Goal: Task Accomplishment & Management: Use online tool/utility

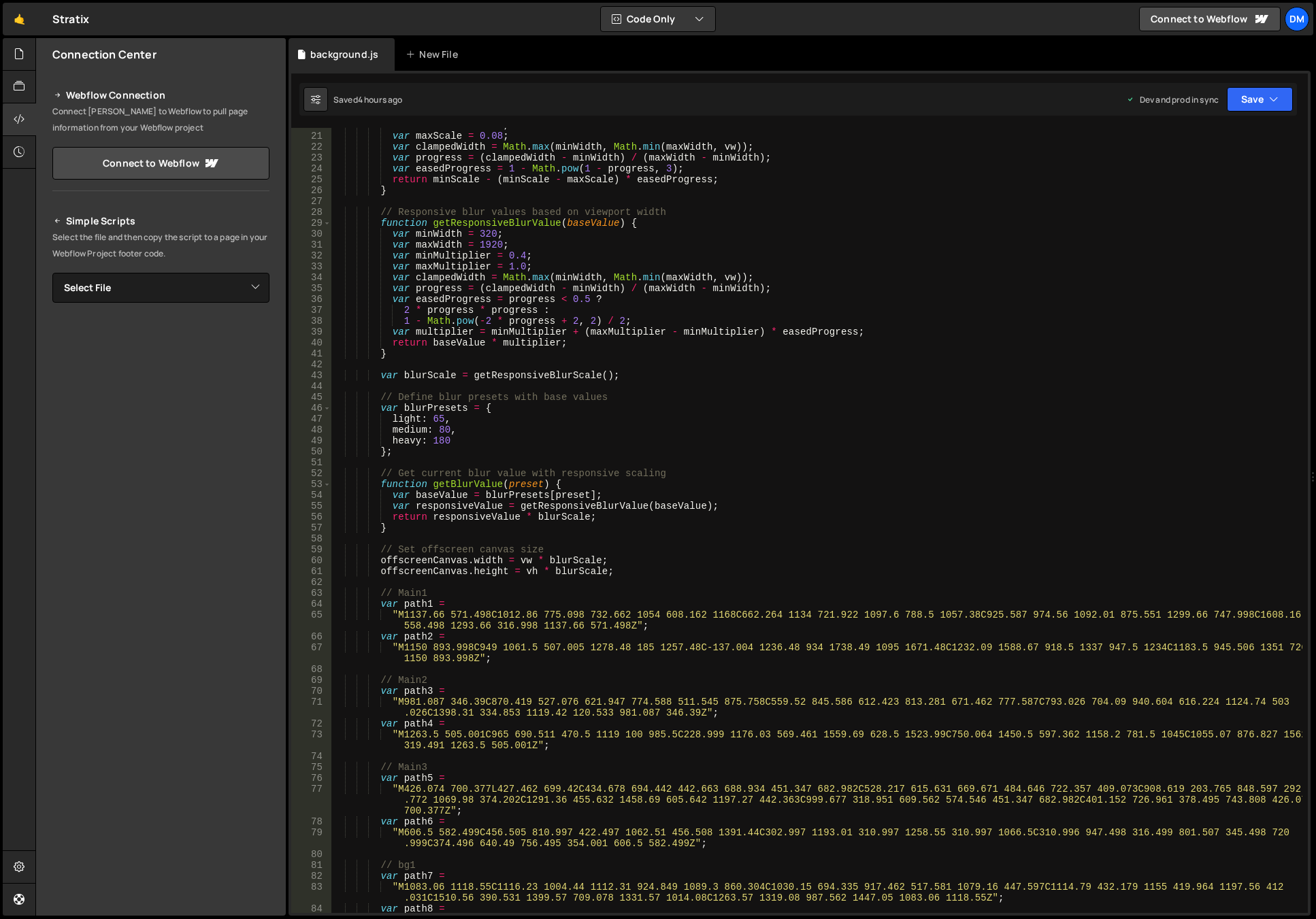
scroll to position [460, 0]
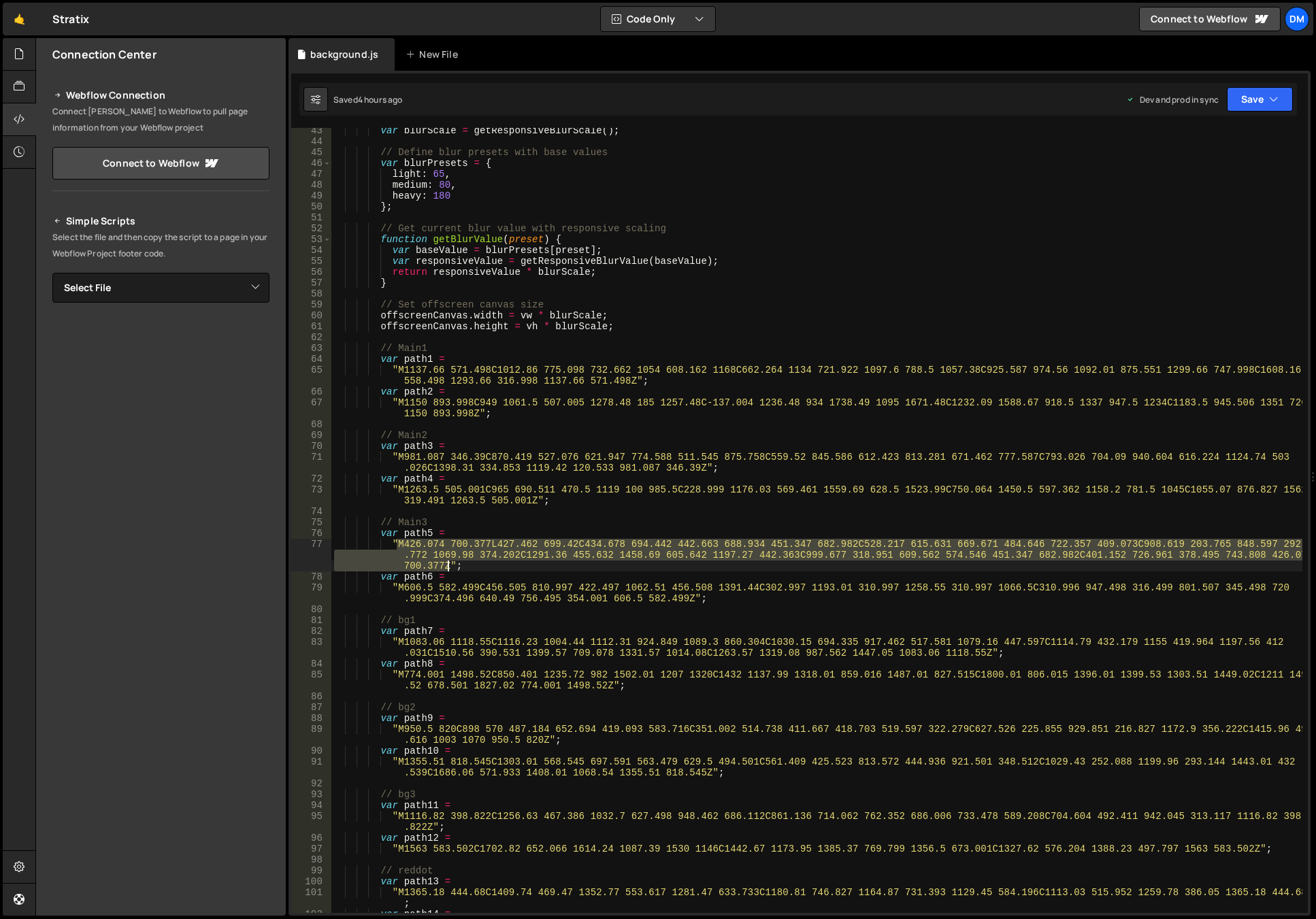
drag, startPoint x: 396, startPoint y: 543, endPoint x: 447, endPoint y: 563, distance: 54.8
click at [447, 563] on div "var blurScale = getResponsiveBlurScale ( ) ; // Define blur presets with base v…" at bounding box center [816, 533] width 970 height 817
paste textarea ""M1197.28 442.397C988.138 311.774 684.159 507.307 426.08 700.41C168.002 893.513…"
click at [447, 568] on div "var blurScale = getResponsiveBlurScale ( ) ; // Define blur presets with base v…" at bounding box center [816, 520] width 970 height 785
drag, startPoint x: 449, startPoint y: 566, endPoint x: 397, endPoint y: 545, distance: 56.1
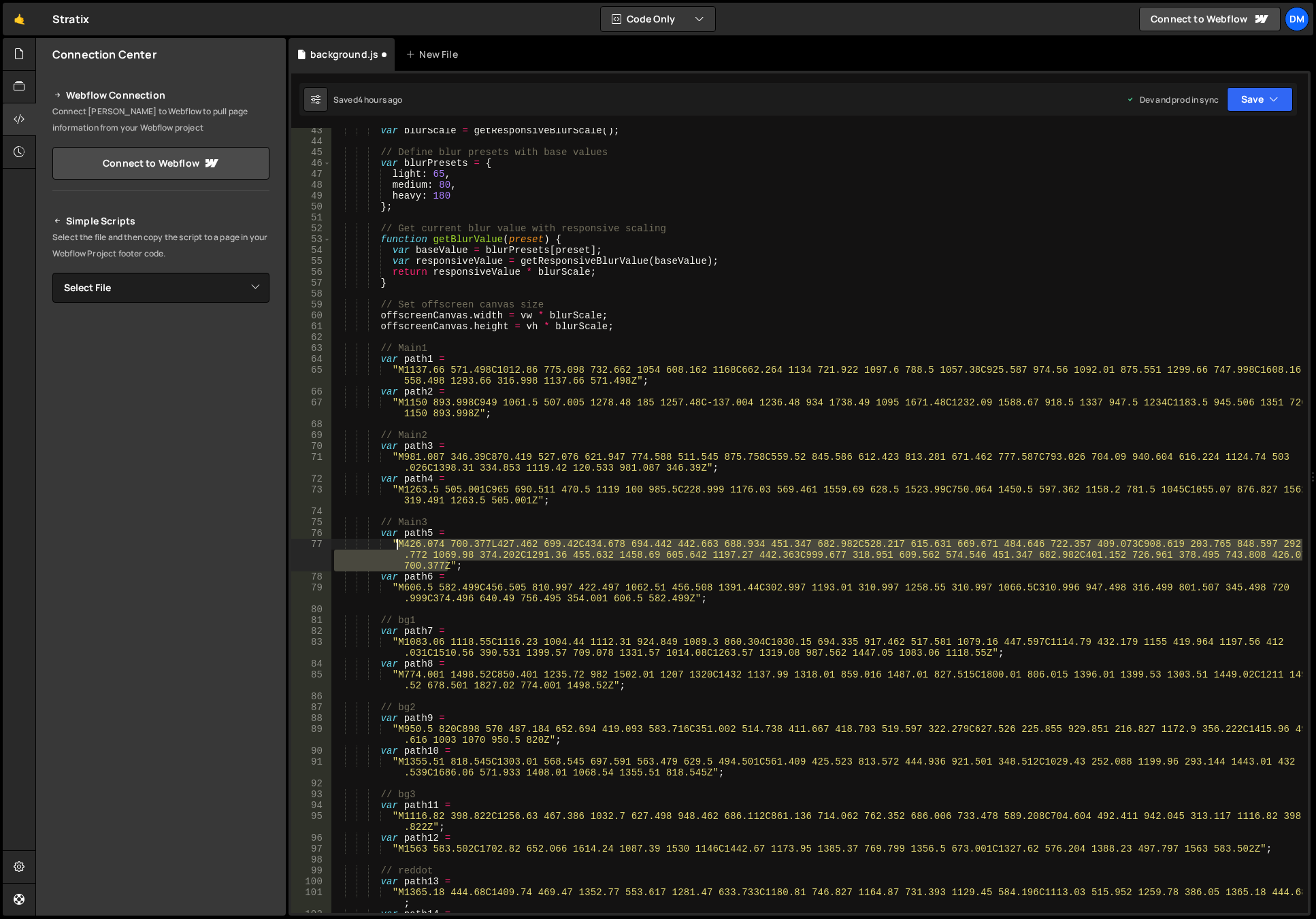
click at [397, 545] on div "var blurScale = getResponsiveBlurScale ( ) ; // Define blur presets with base v…" at bounding box center [816, 533] width 970 height 817
paste textarea "1197.28 442.397C988.138 311.774 684.159 507.307 426.08 700.41C168.002 893.513 6…"
type textarea ""M1197.28 442.397C988.138 311.774 684.159 507.307 426.08 700.41C168.002 893.513…"
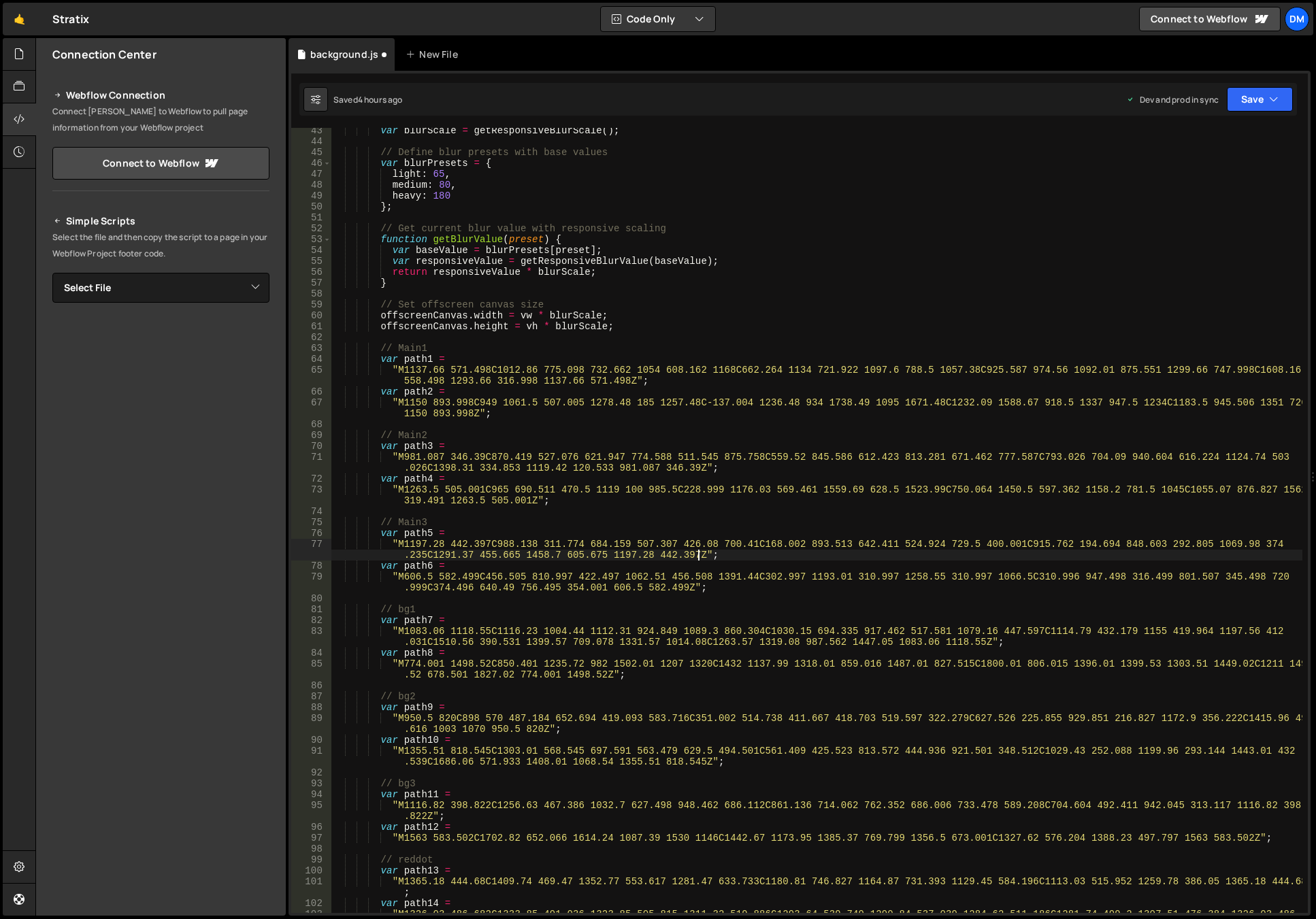
click at [664, 515] on div "var blurScale = getResponsiveBlurScale ( ) ; // Define blur presets with base v…" at bounding box center [816, 533] width 970 height 817
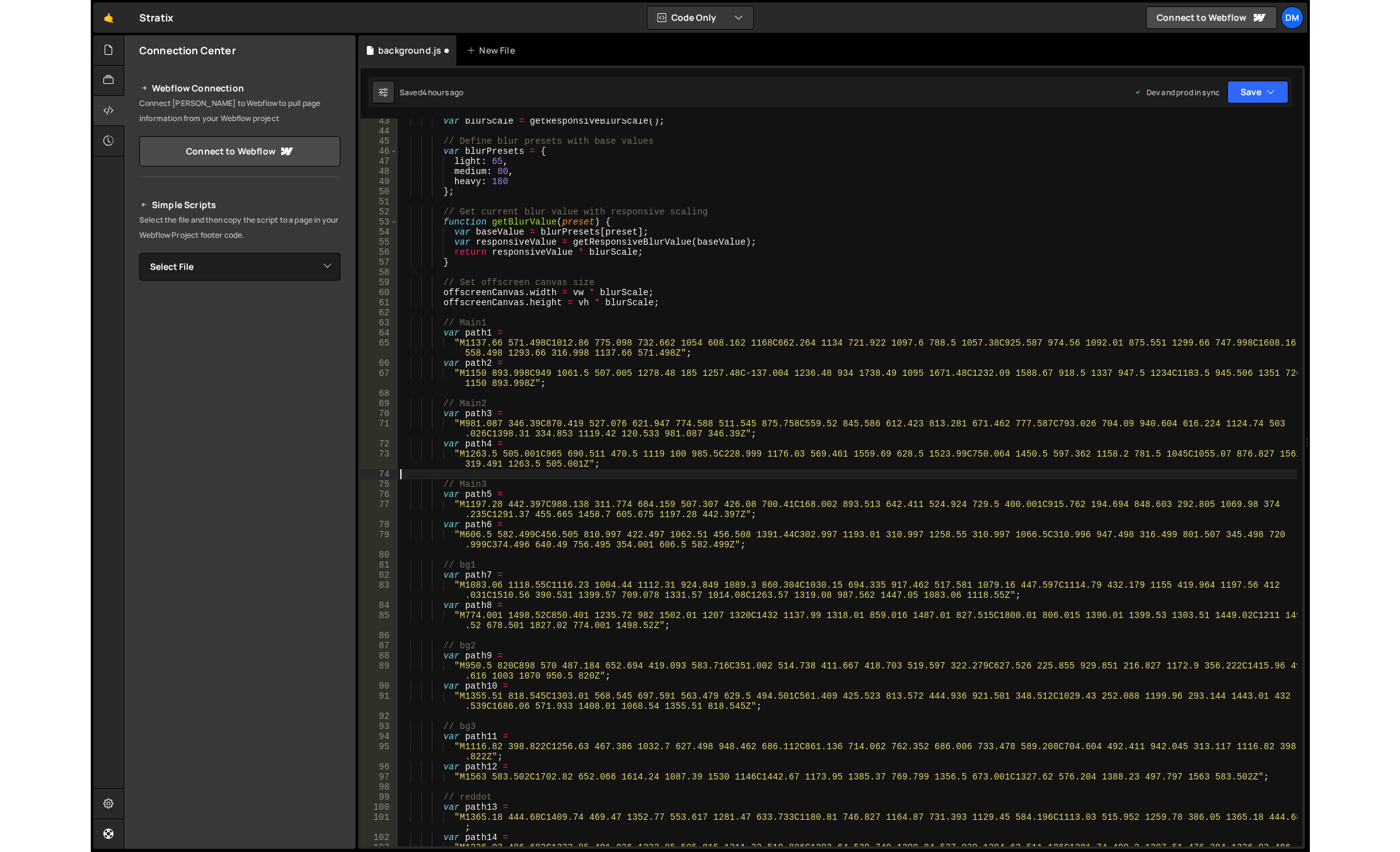
scroll to position [0, 0]
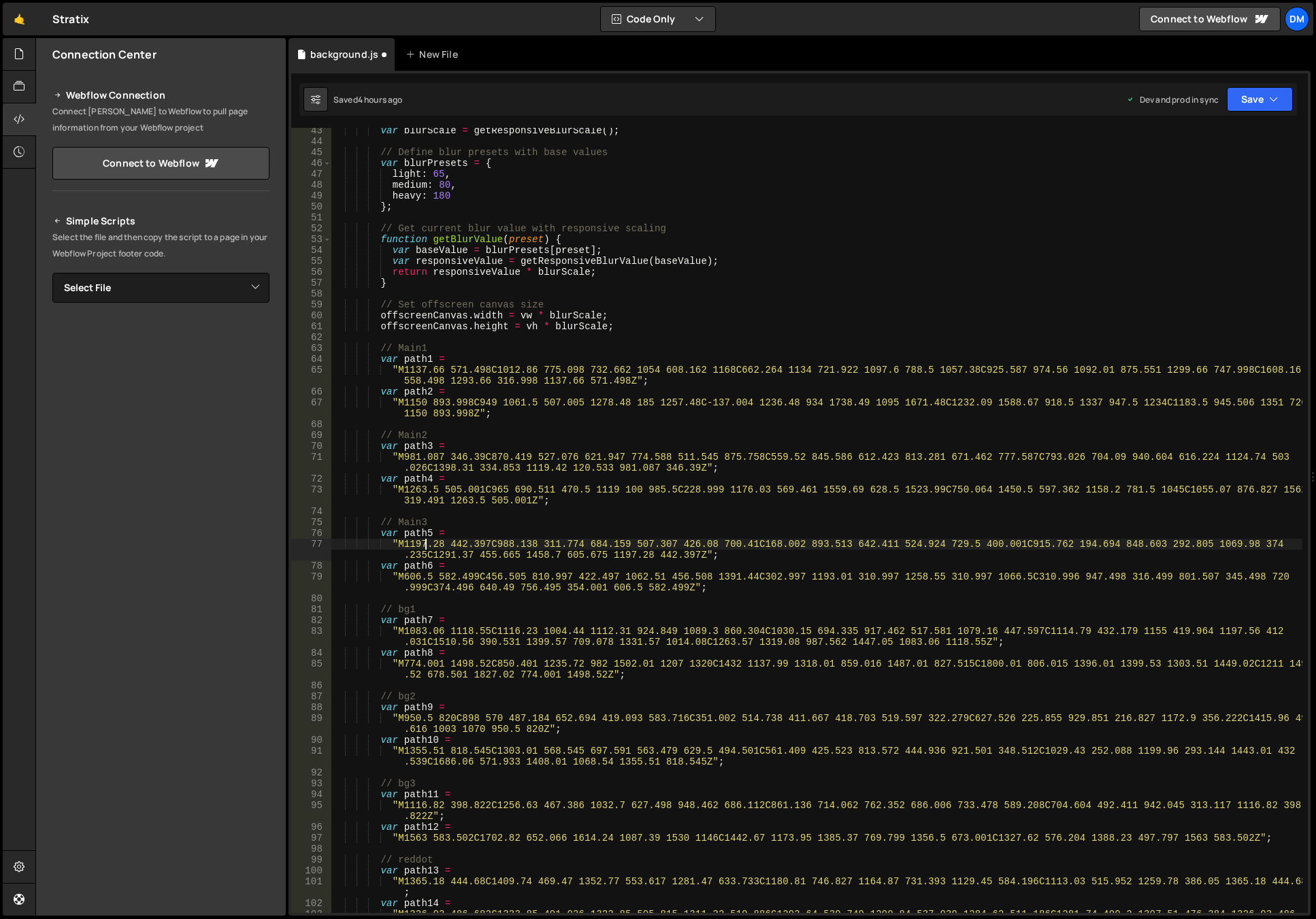
click at [425, 546] on div "var blurScale = getResponsiveBlurScale ( ) ; // Define blur presets with base v…" at bounding box center [816, 533] width 970 height 817
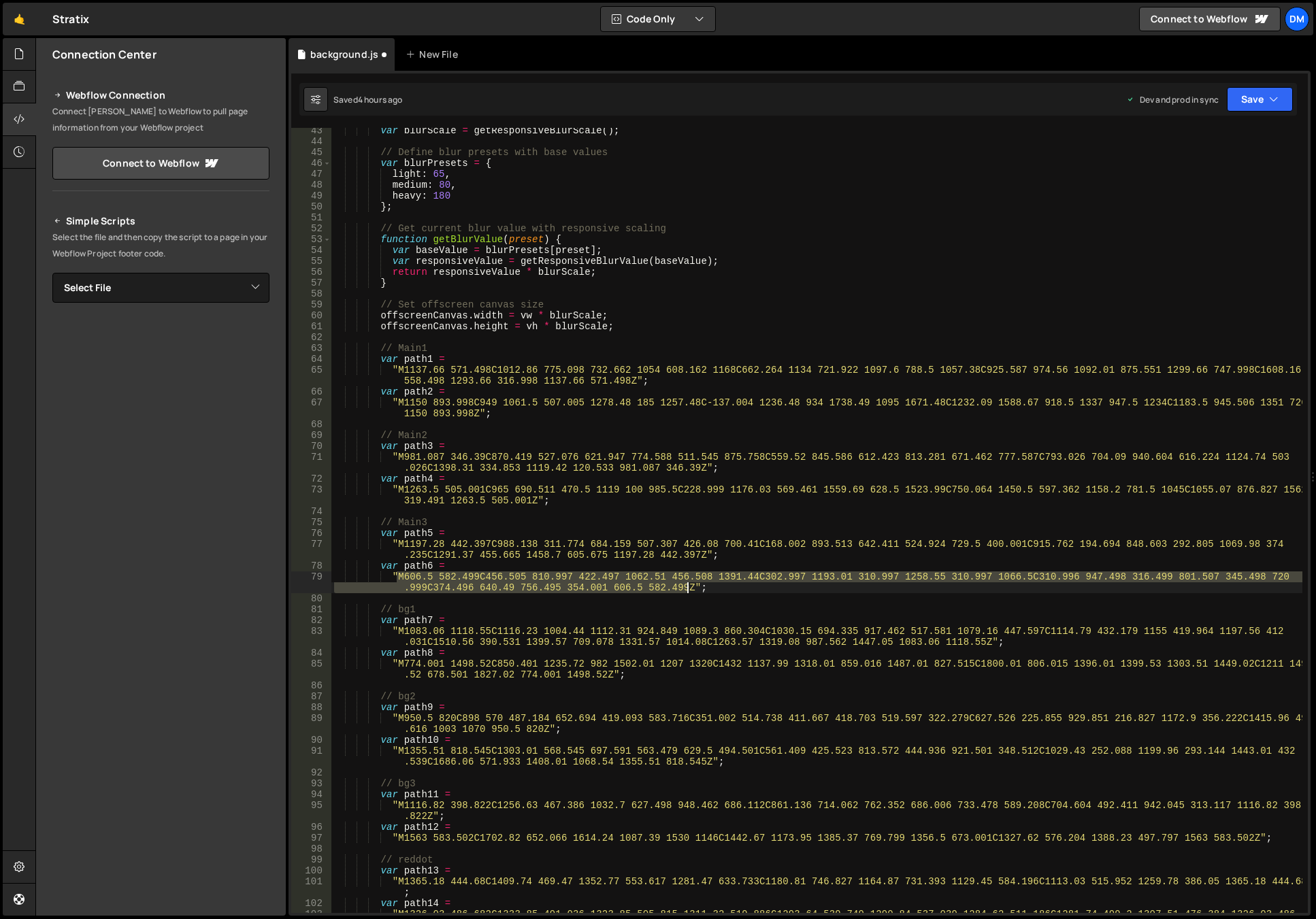
drag, startPoint x: 397, startPoint y: 577, endPoint x: 687, endPoint y: 587, distance: 290.2
click at [687, 587] on div "var blurScale = getResponsiveBlurScale ( ) ; // Define blur presets with base v…" at bounding box center [816, 533] width 970 height 817
paste textarea "814 472.506C740.998 544.509 579 639.5 321.499 881.529C63.9994 1123.56 297.91 85…"
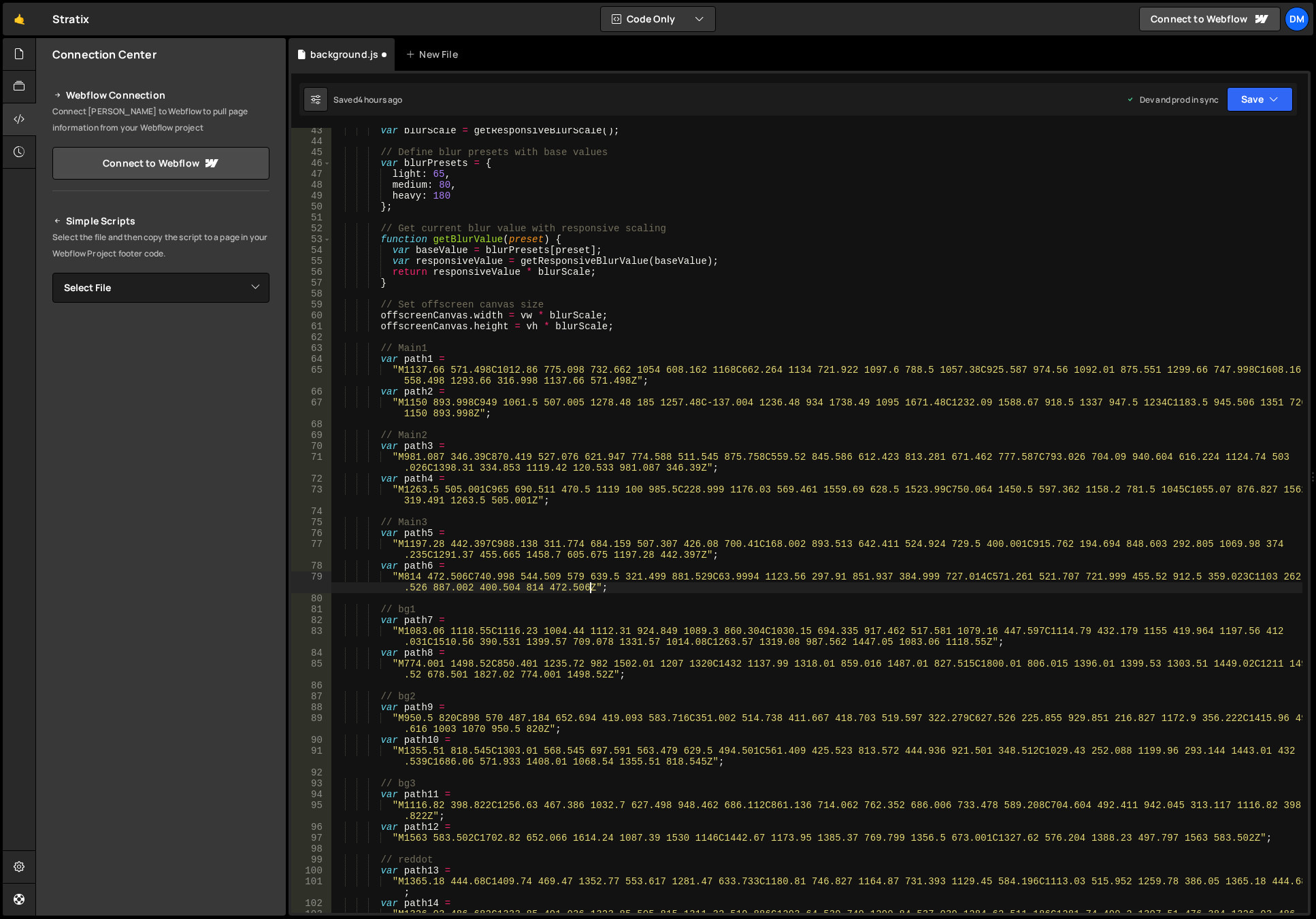
click at [866, 522] on div "var blurScale = getResponsiveBlurScale ( ) ; // Define blur presets with base v…" at bounding box center [816, 533] width 970 height 817
type textarea "// Main3"
click at [1273, 95] on icon "button" at bounding box center [1273, 98] width 10 height 13
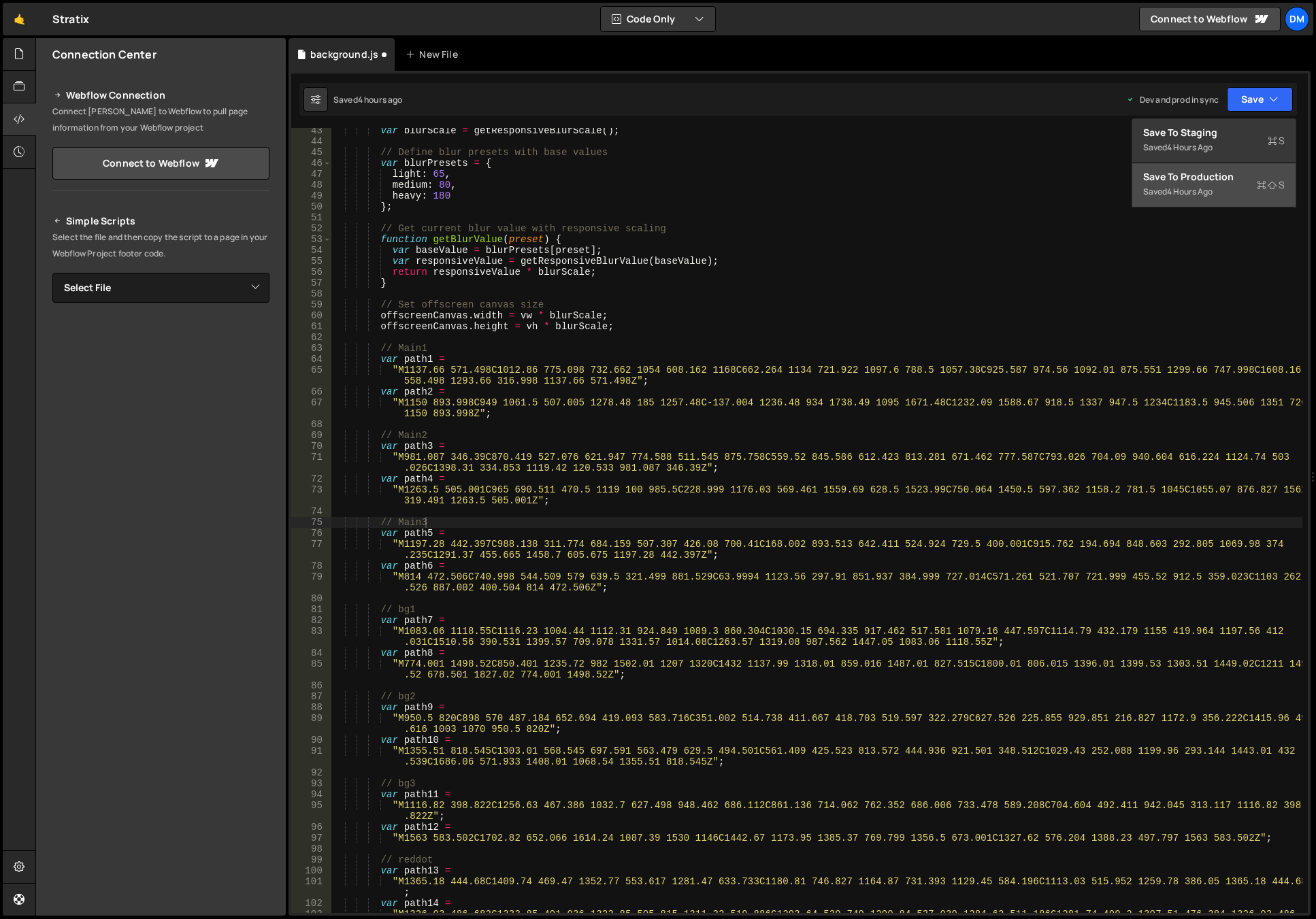
click at [1219, 199] on div "Saved 4 hours ago" at bounding box center [1214, 191] width 141 height 16
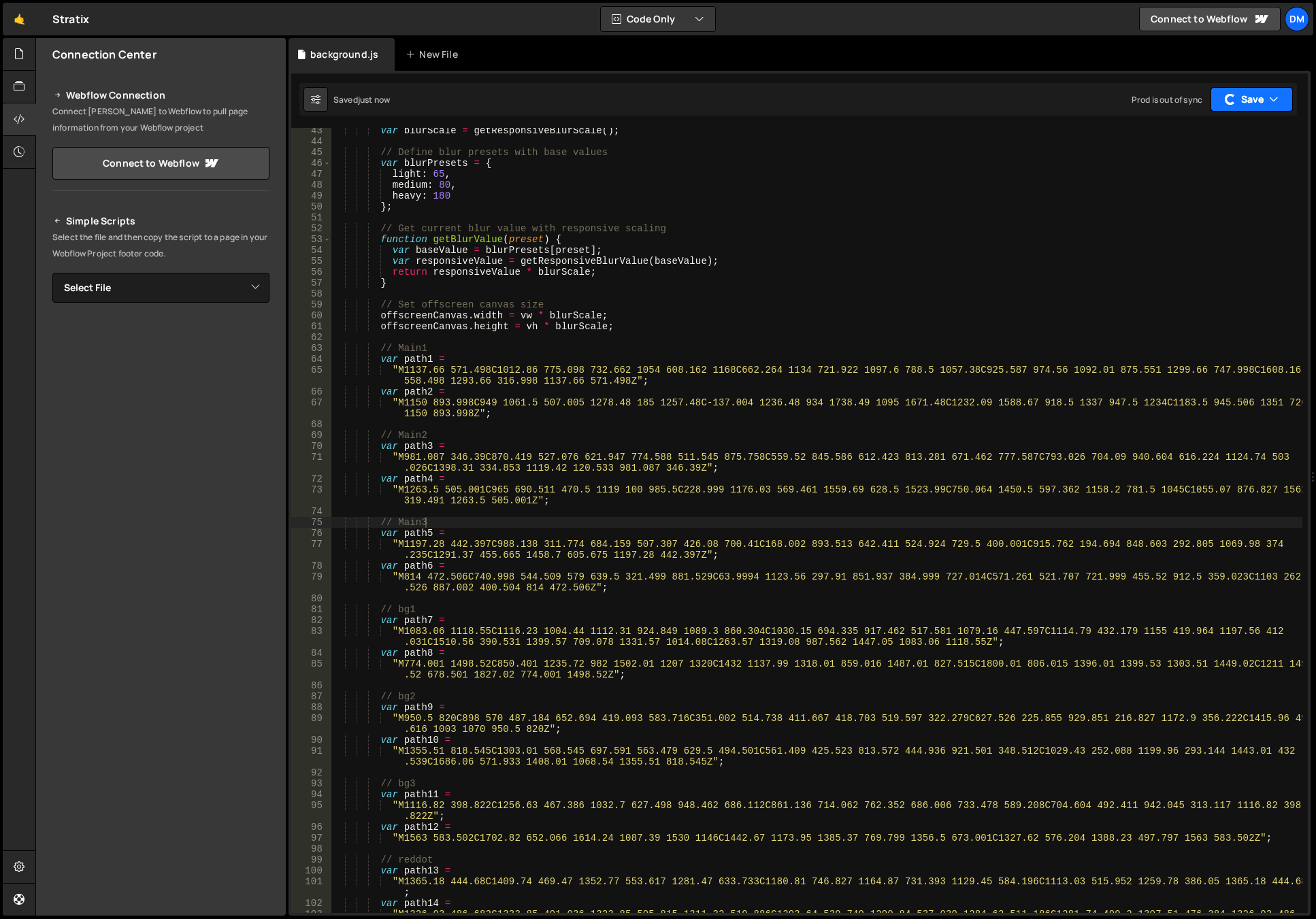
click at [1250, 104] on button "Save" at bounding box center [1252, 98] width 82 height 24
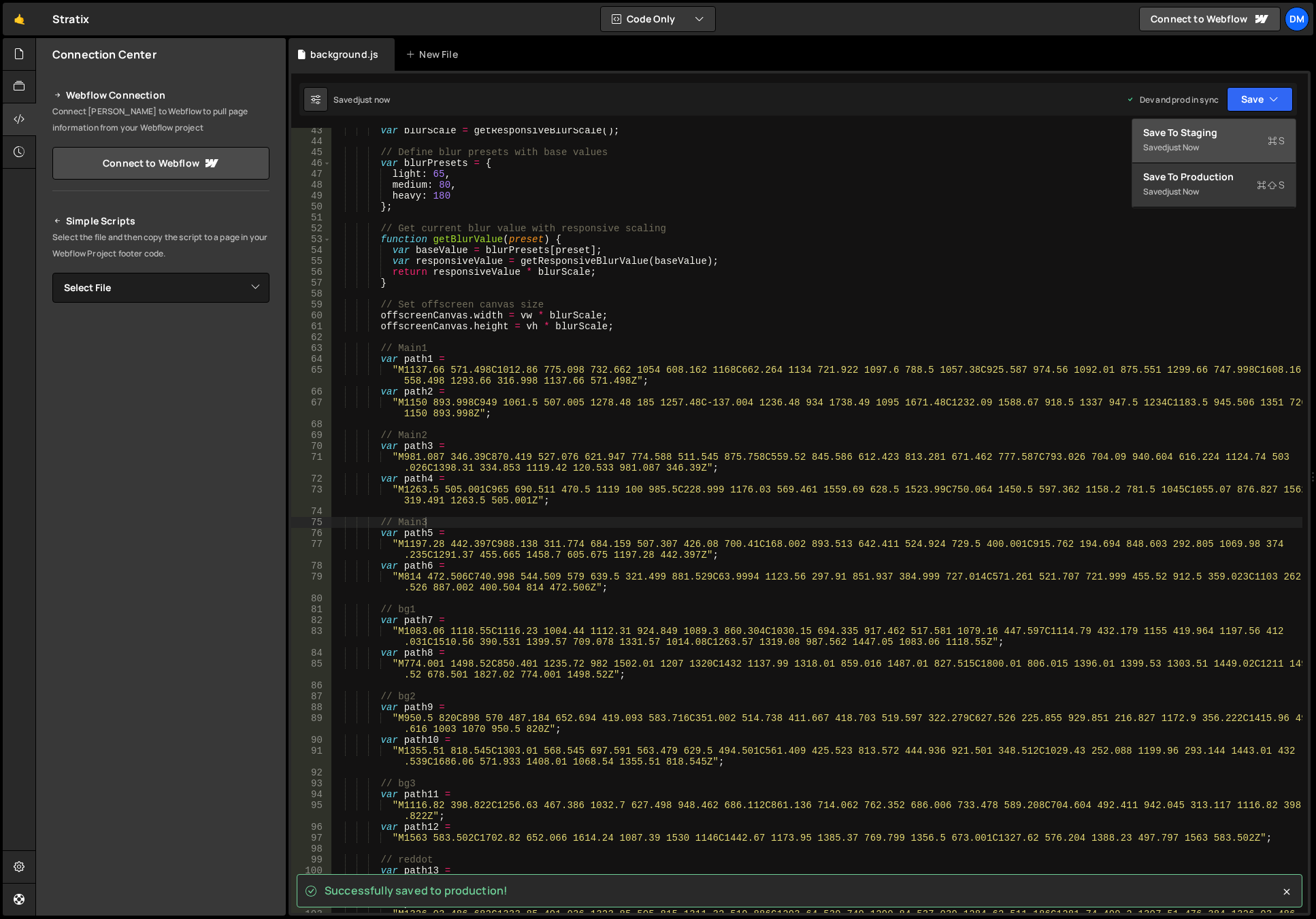
click at [1214, 144] on div "Saved just now" at bounding box center [1214, 148] width 141 height 16
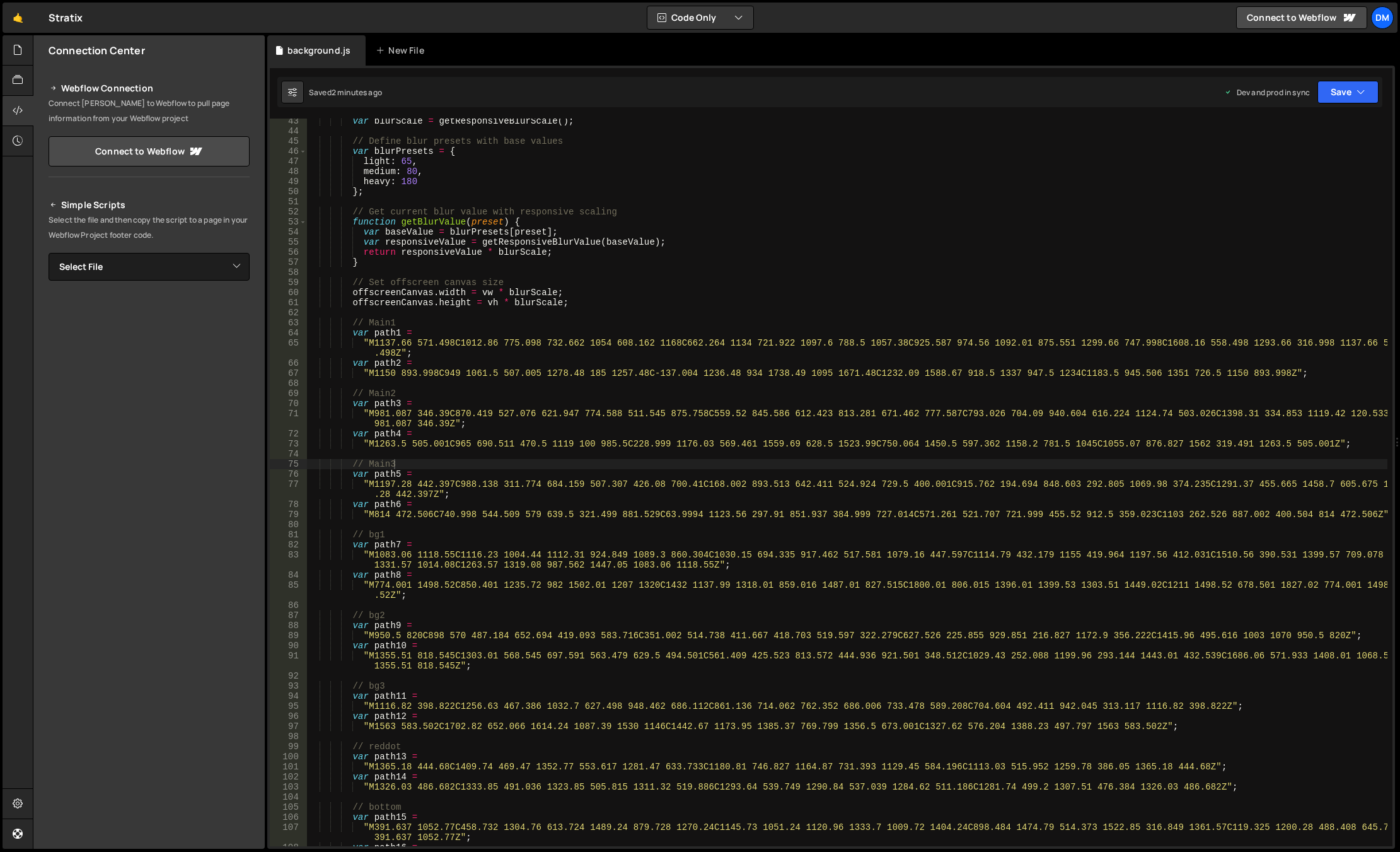
click at [1086, 317] on div "var blurScale = getResponsiveBlurScale ( ) ; // Define blur presets with base v…" at bounding box center [847, 494] width 1080 height 757
click at [1218, 85] on div "Saved 2 minutes ago Dev and prod in sync Upgrade to Edit Save Save to Staging S…" at bounding box center [829, 92] width 1105 height 30
click at [1218, 100] on button "Save" at bounding box center [1348, 91] width 61 height 22
click at [1218, 184] on div "Saved 2 minutes ago" at bounding box center [1305, 178] width 131 height 15
click at [1218, 105] on div "Saved 2 minutes ago Dev and prod in sync Upgrade to Edit Save Save to Staging S…" at bounding box center [829, 92] width 1105 height 30
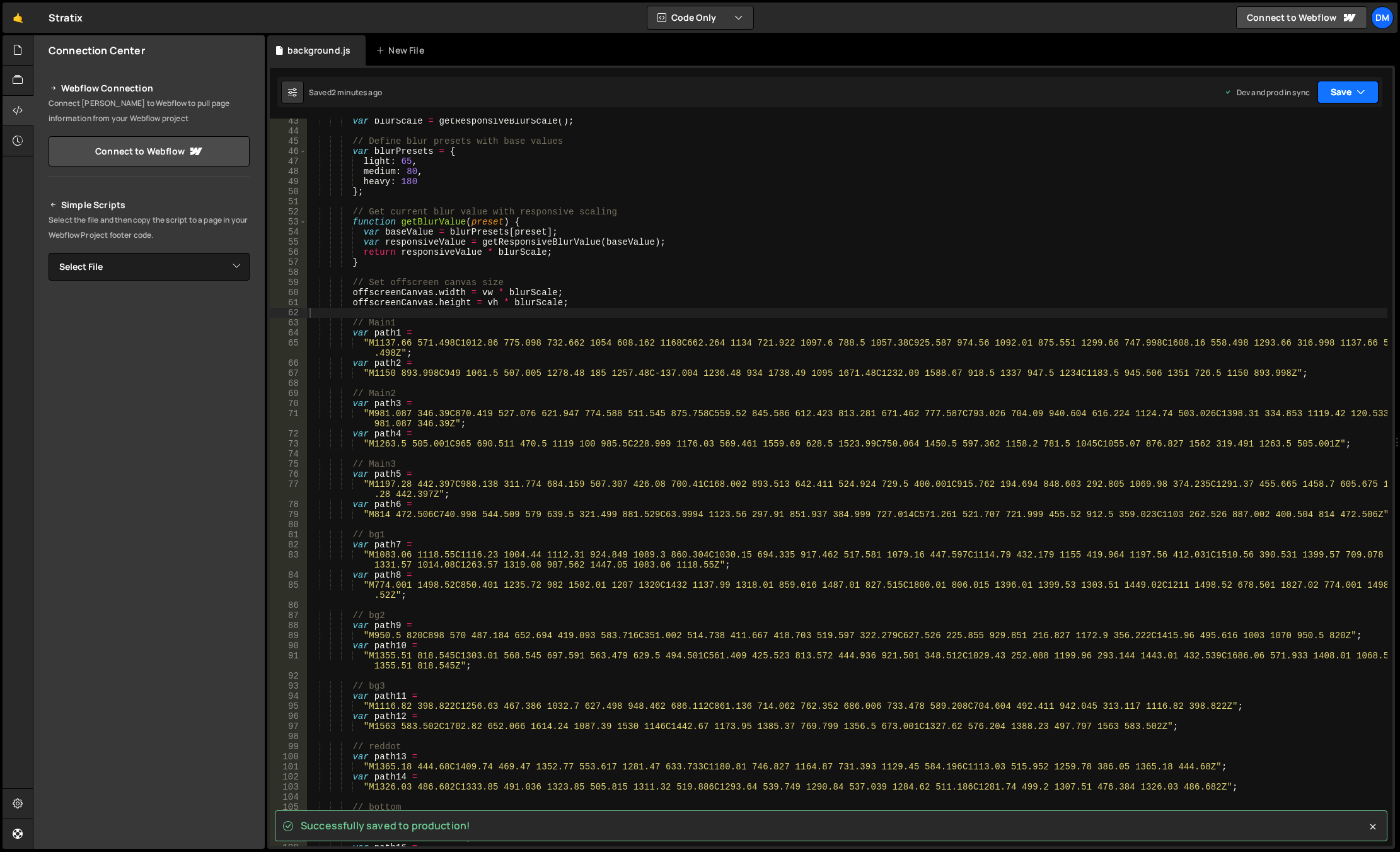
click at [1218, 94] on button "Save" at bounding box center [1348, 91] width 61 height 22
click at [1218, 131] on div "2 minutes ago" at bounding box center [1286, 136] width 49 height 11
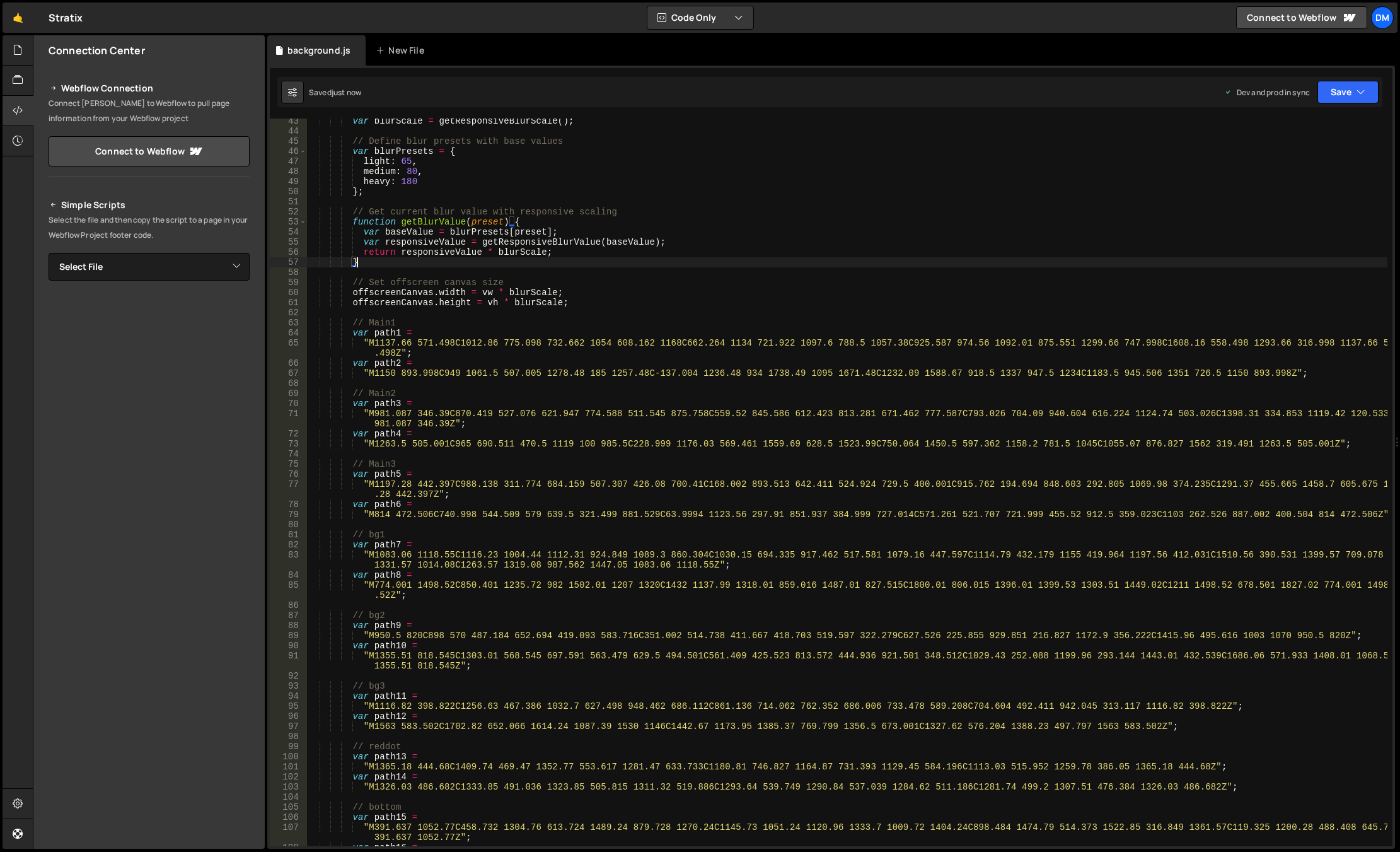
click at [843, 257] on div "var blurScale = getResponsiveBlurScale ( ) ; // Define blur presets with base v…" at bounding box center [847, 494] width 1080 height 757
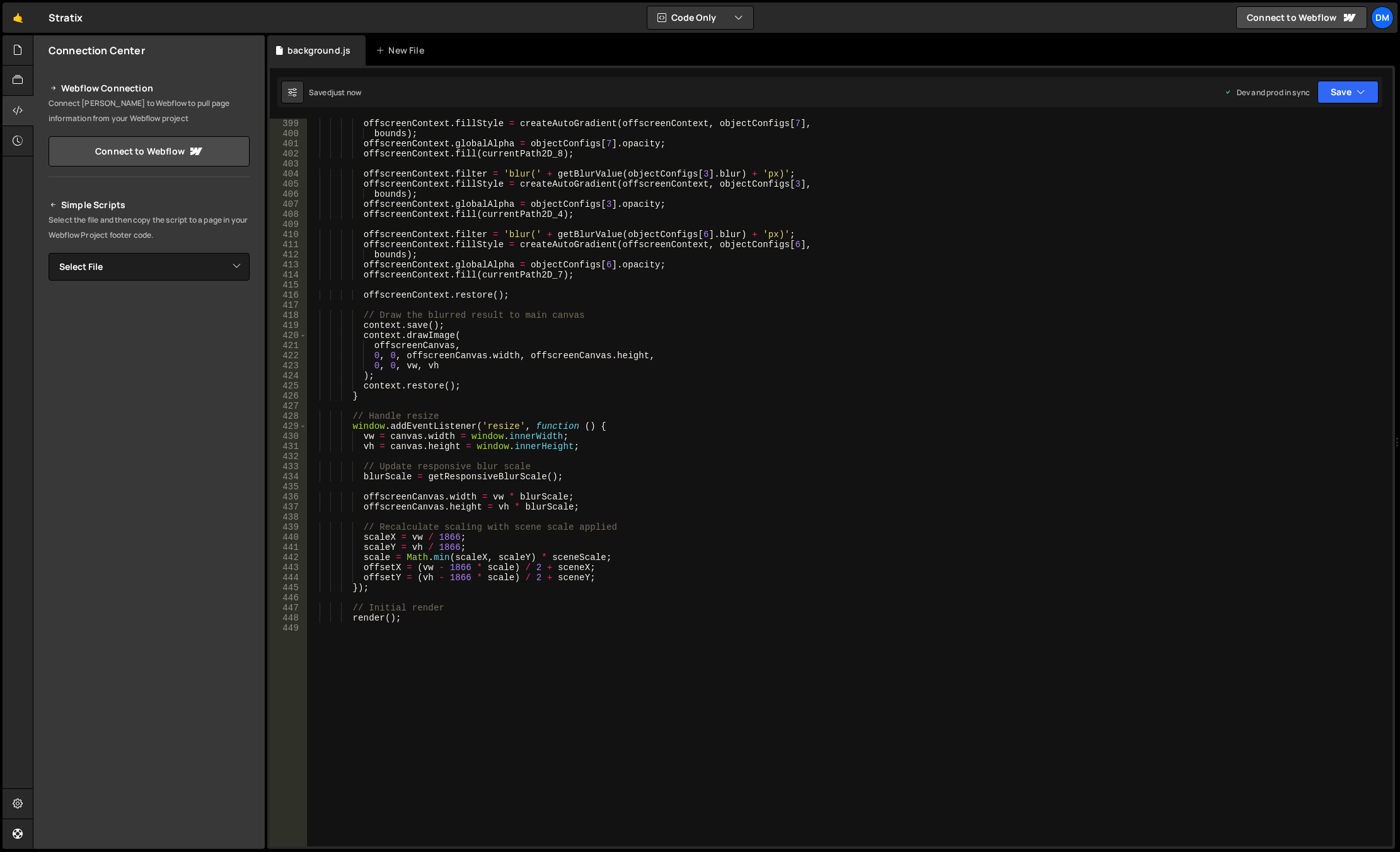
scroll to position [4095, 0]
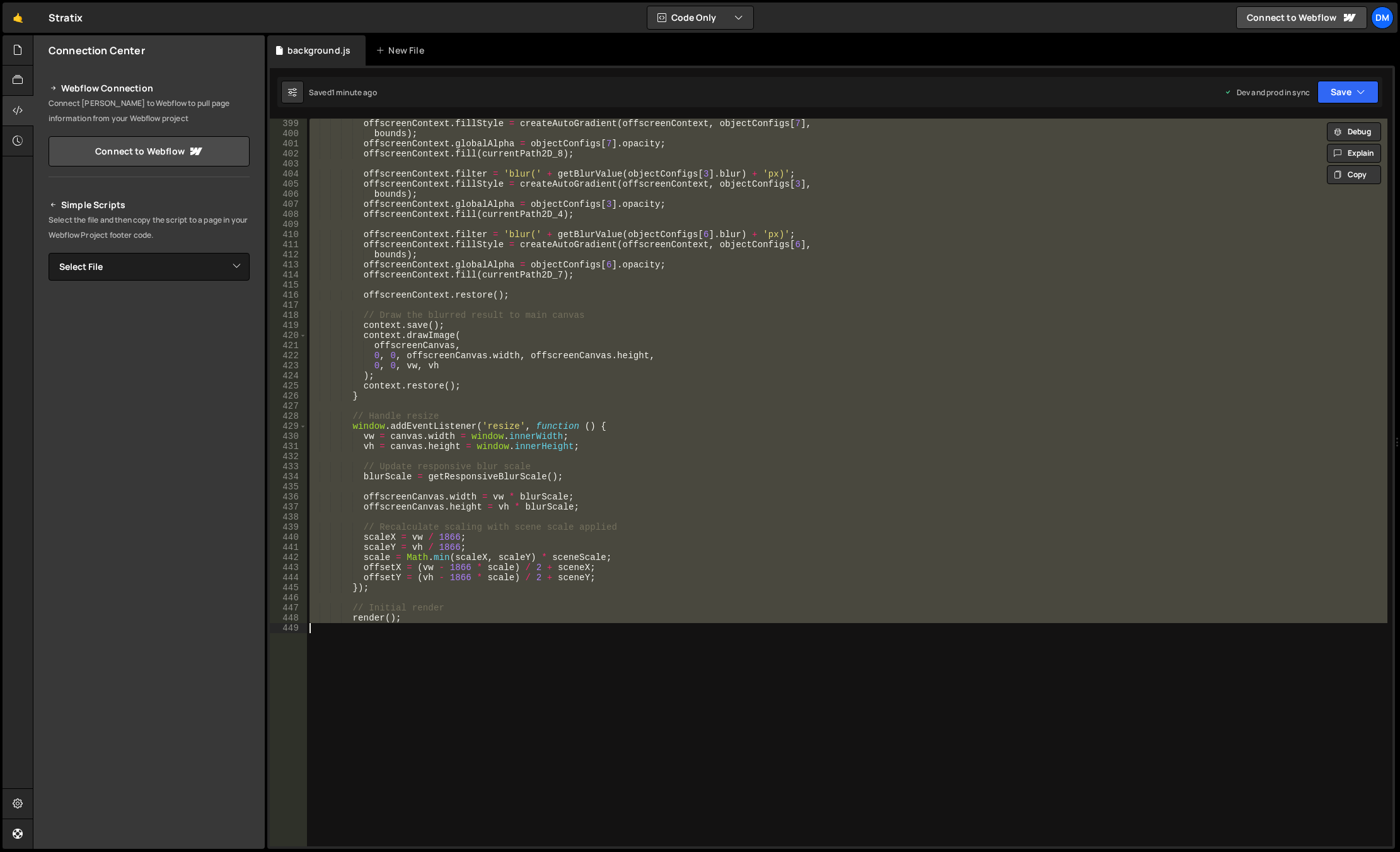
click at [574, 522] on div "offscreenContext . fillStyle = createAutoGradient ( offscreenContext , objectCo…" at bounding box center [847, 482] width 1080 height 728
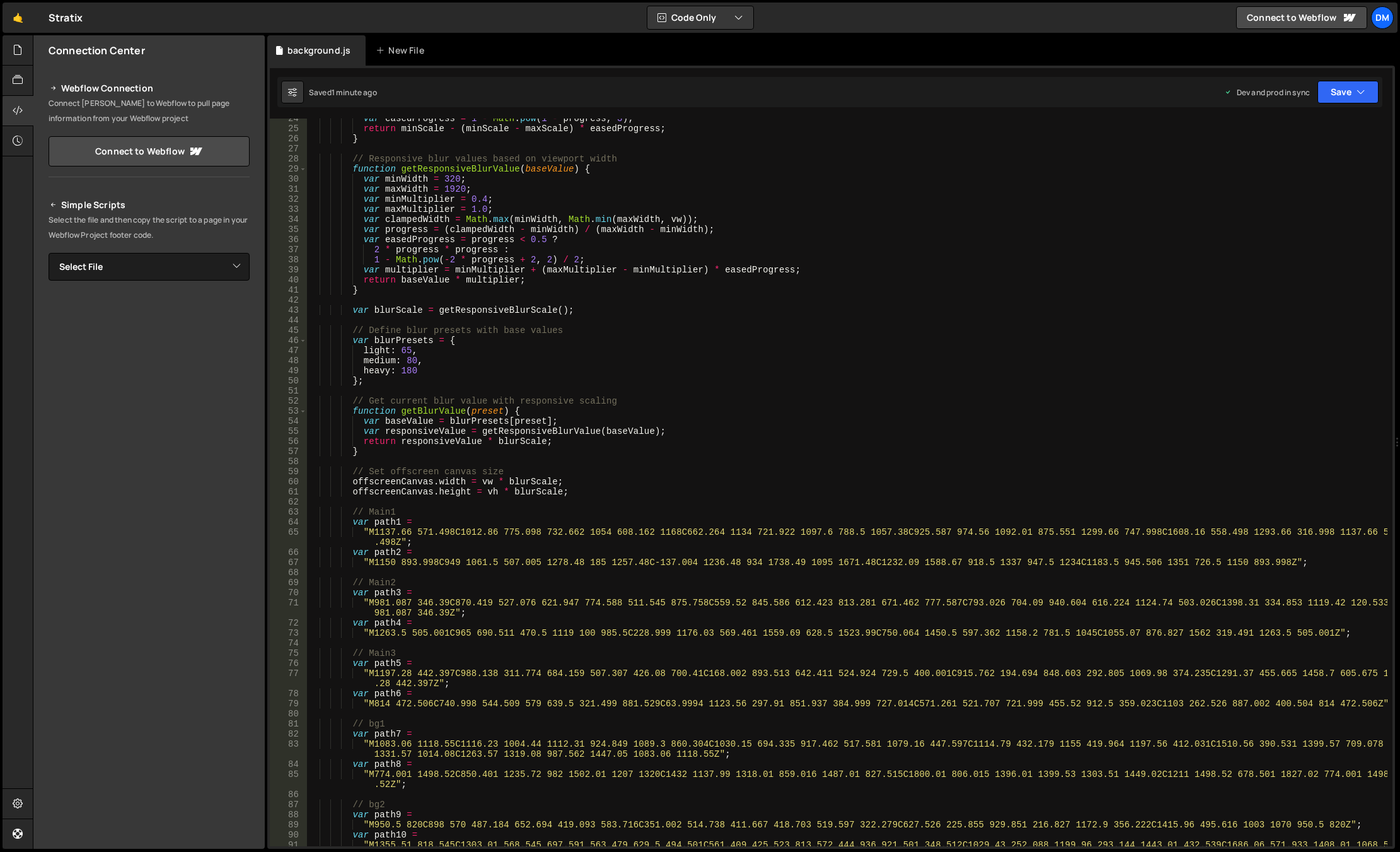
scroll to position [0, 0]
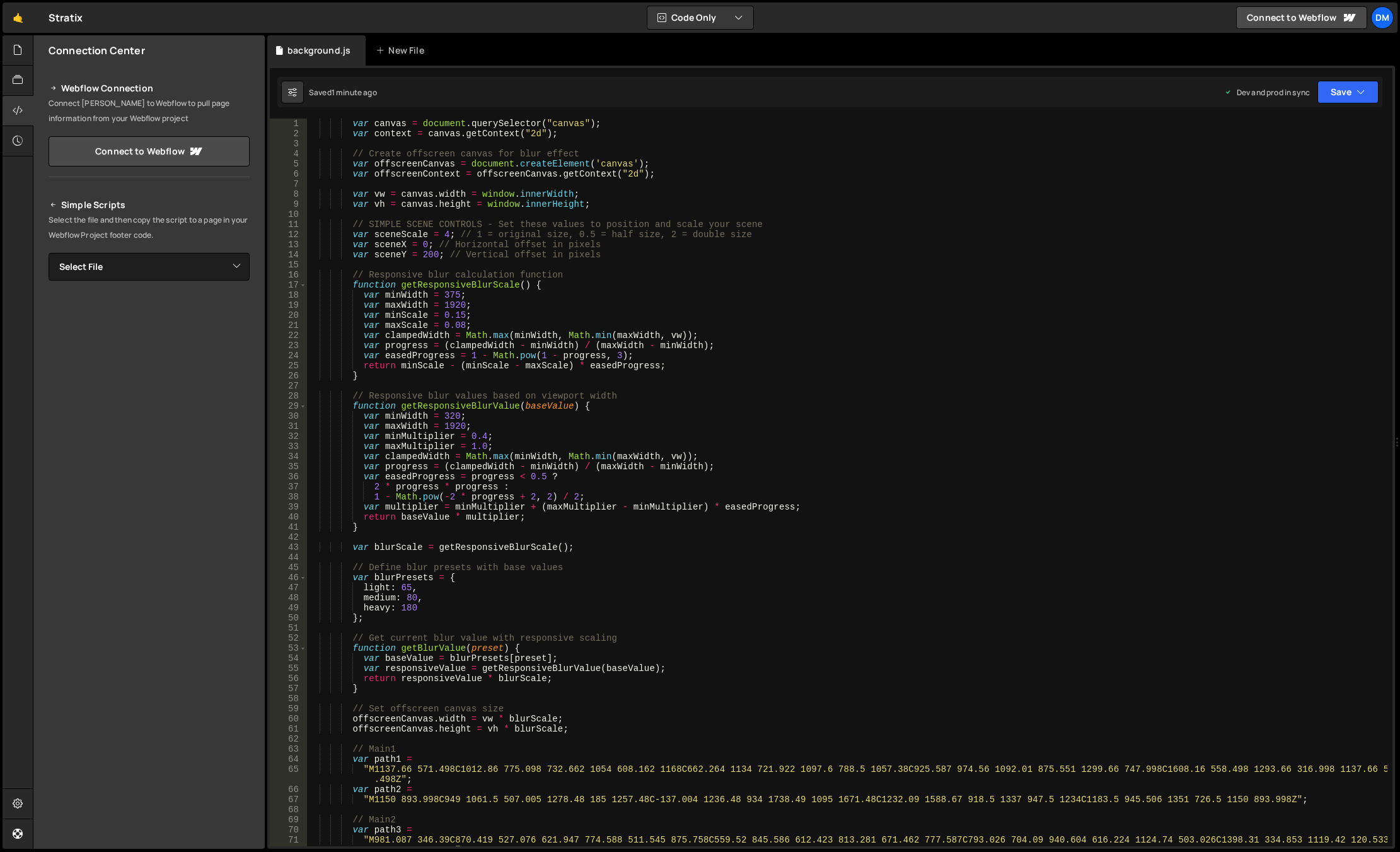
drag, startPoint x: 492, startPoint y: 239, endPoint x: 478, endPoint y: 233, distance: 15.2
click at [492, 239] on div "var canvas = document . querySelector ( "canvas" ) ; var context = canvas . get…" at bounding box center [847, 492] width 1080 height 747
type textarea "render();"
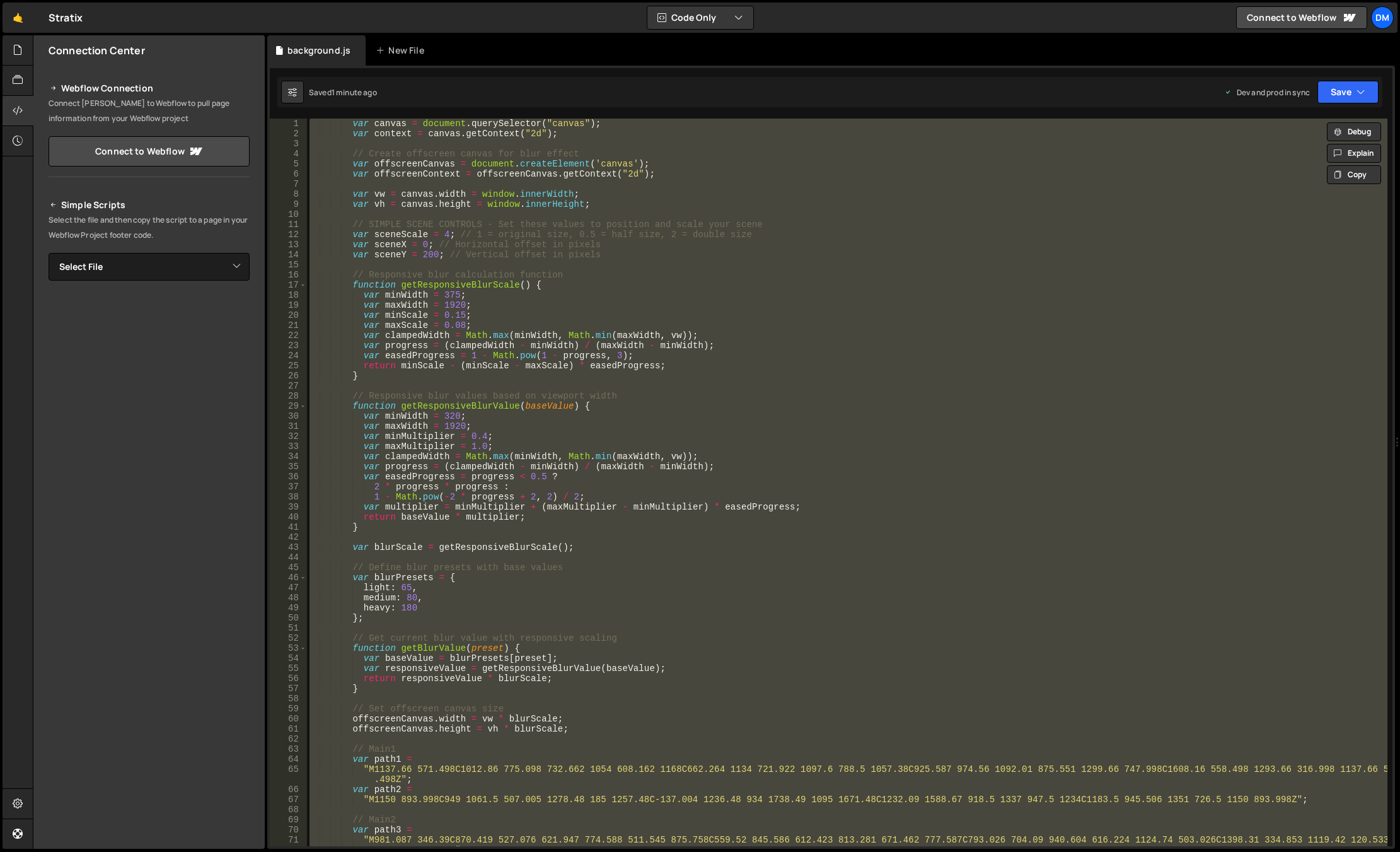
click at [436, 144] on div "var canvas = document . querySelector ( "canvas" ) ; var context = canvas . get…" at bounding box center [847, 482] width 1080 height 728
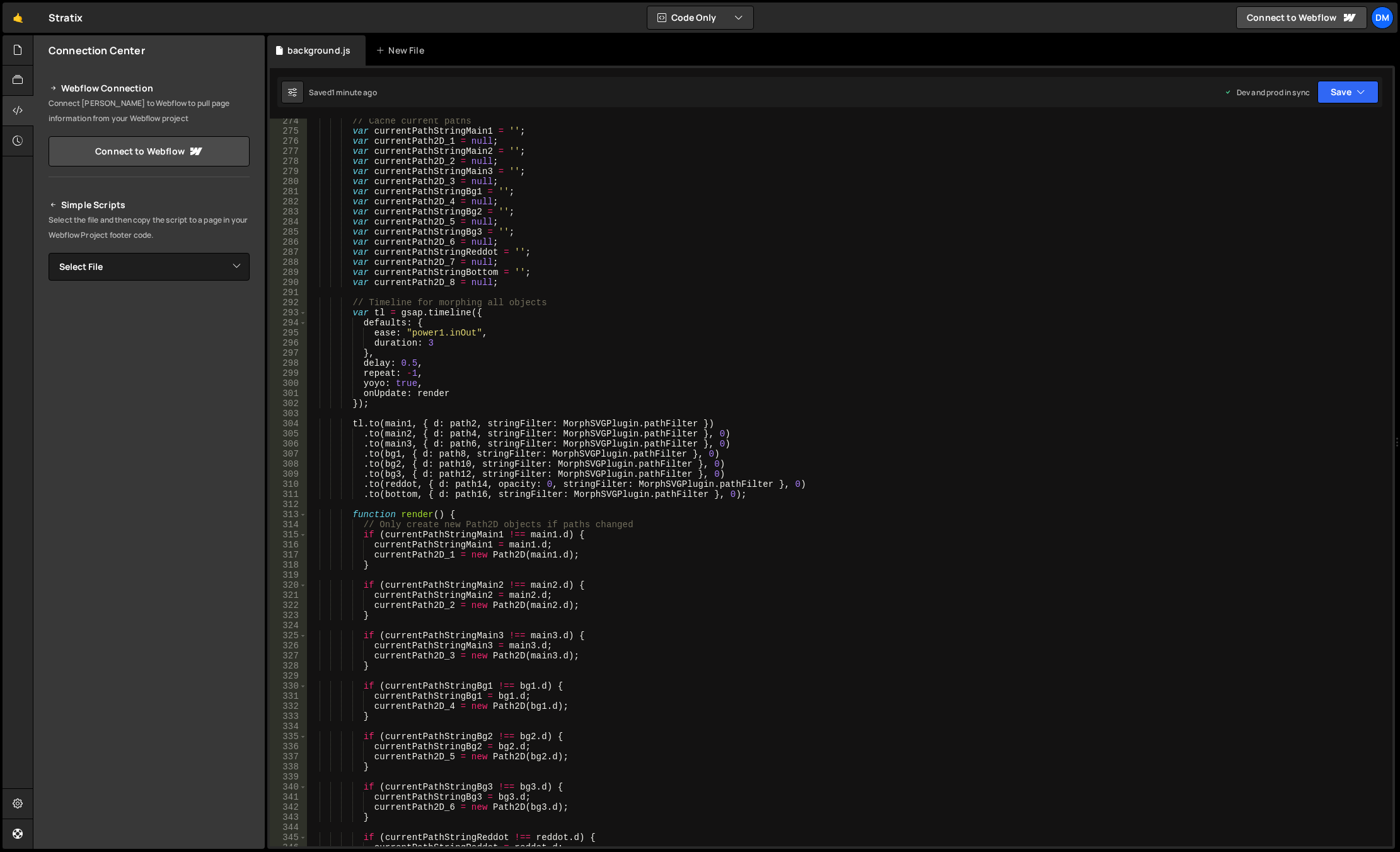
scroll to position [2761, 0]
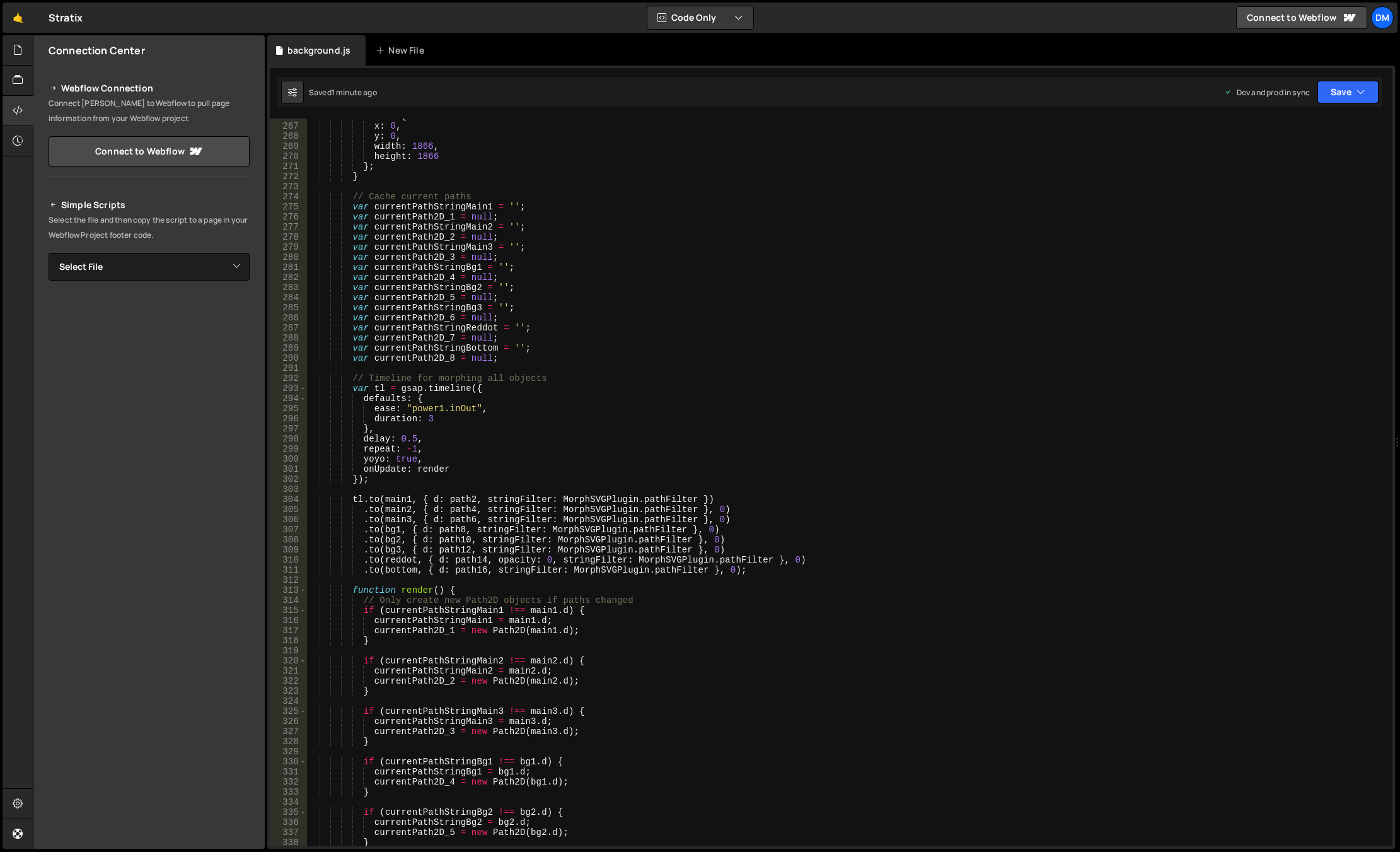
click at [518, 352] on div "return { x : 0 , y : 0 , width : 1866 , height : 1866 } ; } // Cache current pa…" at bounding box center [847, 484] width 1080 height 747
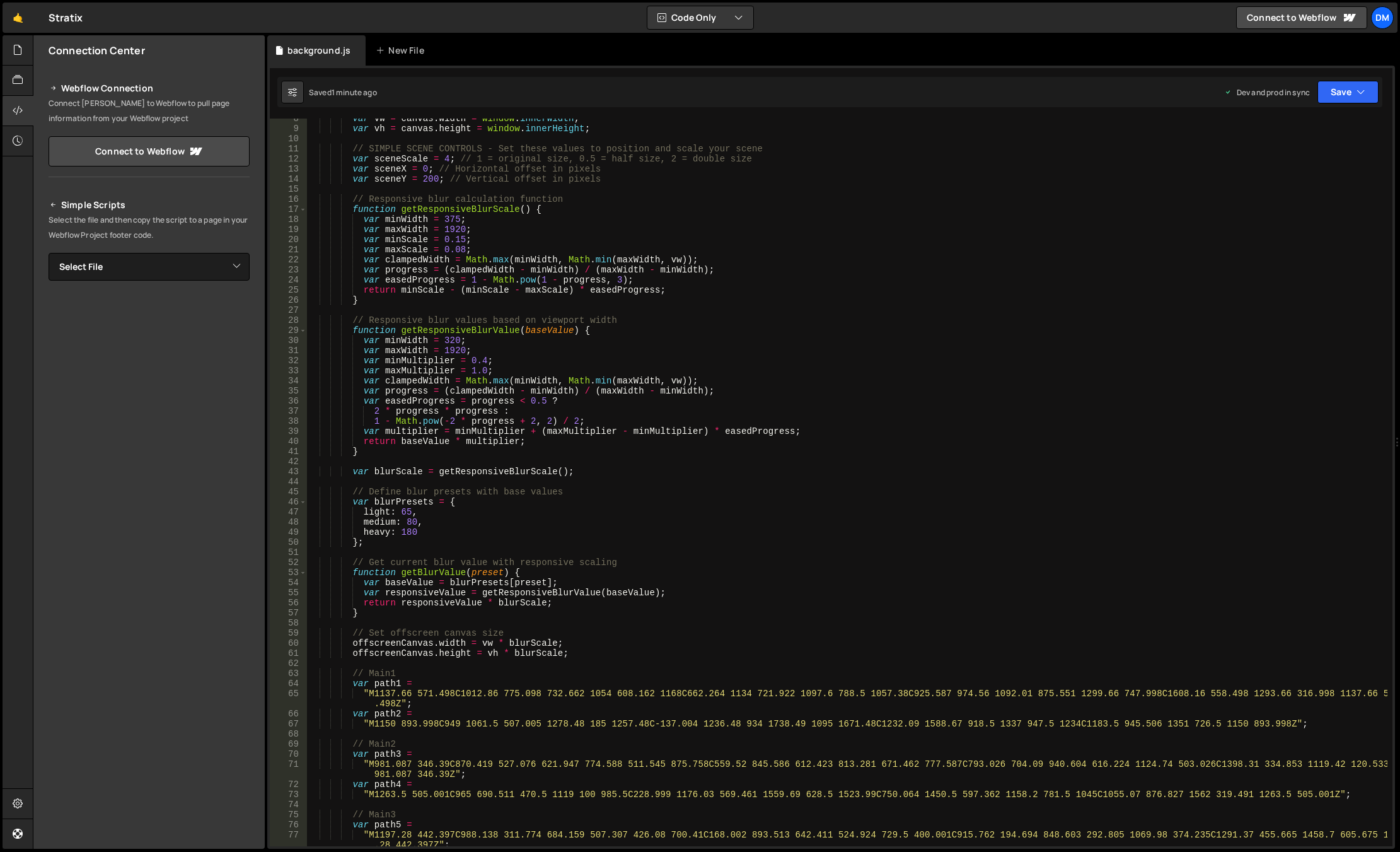
scroll to position [0, 0]
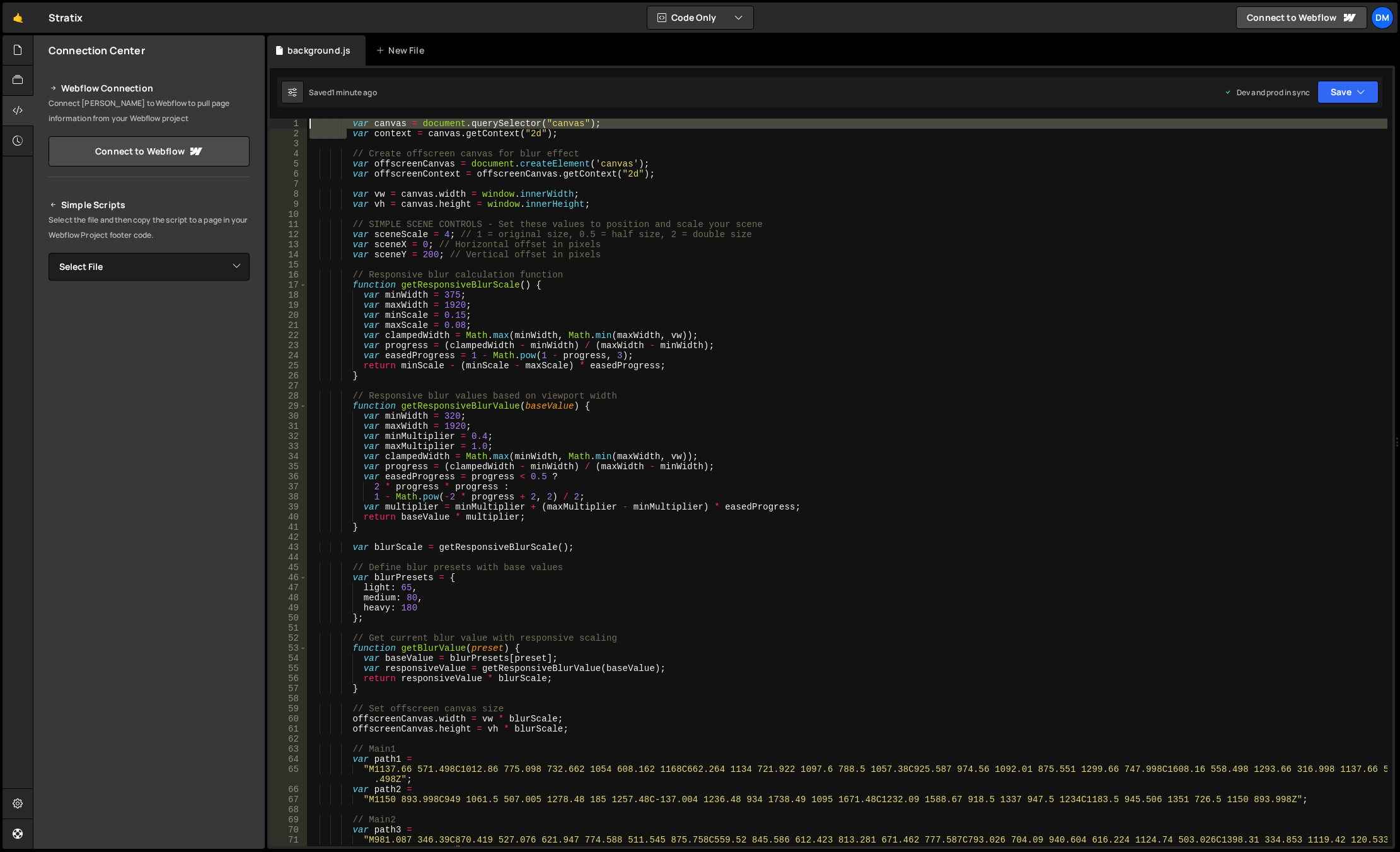
drag, startPoint x: 348, startPoint y: 129, endPoint x: 268, endPoint y: 124, distance: 80.2
click at [268, 124] on div "var currentPathStringBottom = ''; 1 2 3 4 5 6 7 8 9 10 11 12 13 14 15 16 17 18 …" at bounding box center [830, 457] width 1127 height 783
click at [309, 121] on div "var canvas = document . querySelector ( "canvas" ) ; var context = canvas . get…" at bounding box center [847, 482] width 1080 height 728
drag, startPoint x: 348, startPoint y: 127, endPoint x: 255, endPoint y: 122, distance: 93.1
click at [255, 122] on div "Files New File Javascript files 0 background.js 0 CSS files Copy share link Edi…" at bounding box center [717, 442] width 1367 height 814
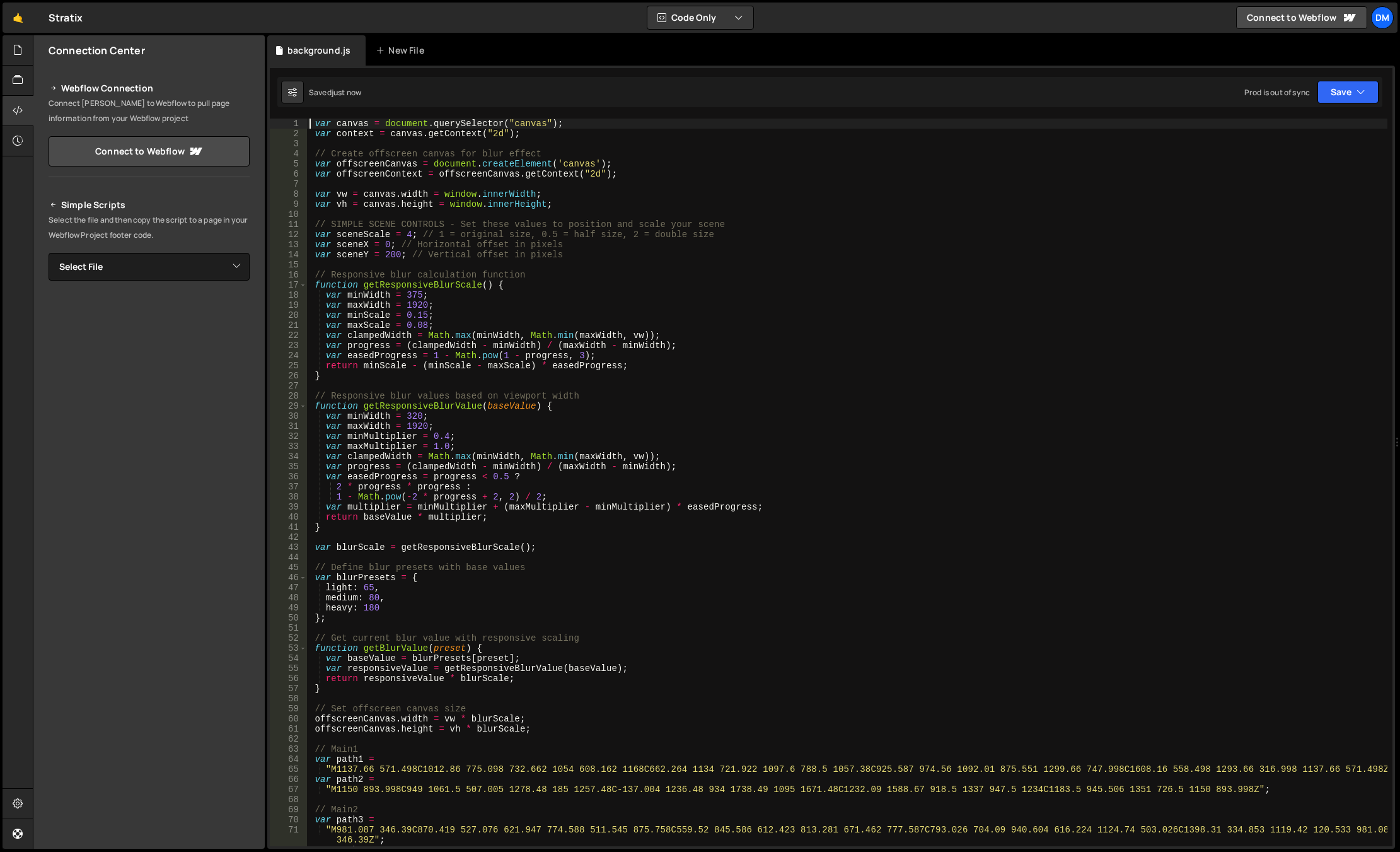
click at [797, 326] on div "var canvas = document . querySelector ( "canvas" ) ; var context = canvas . get…" at bounding box center [847, 492] width 1080 height 747
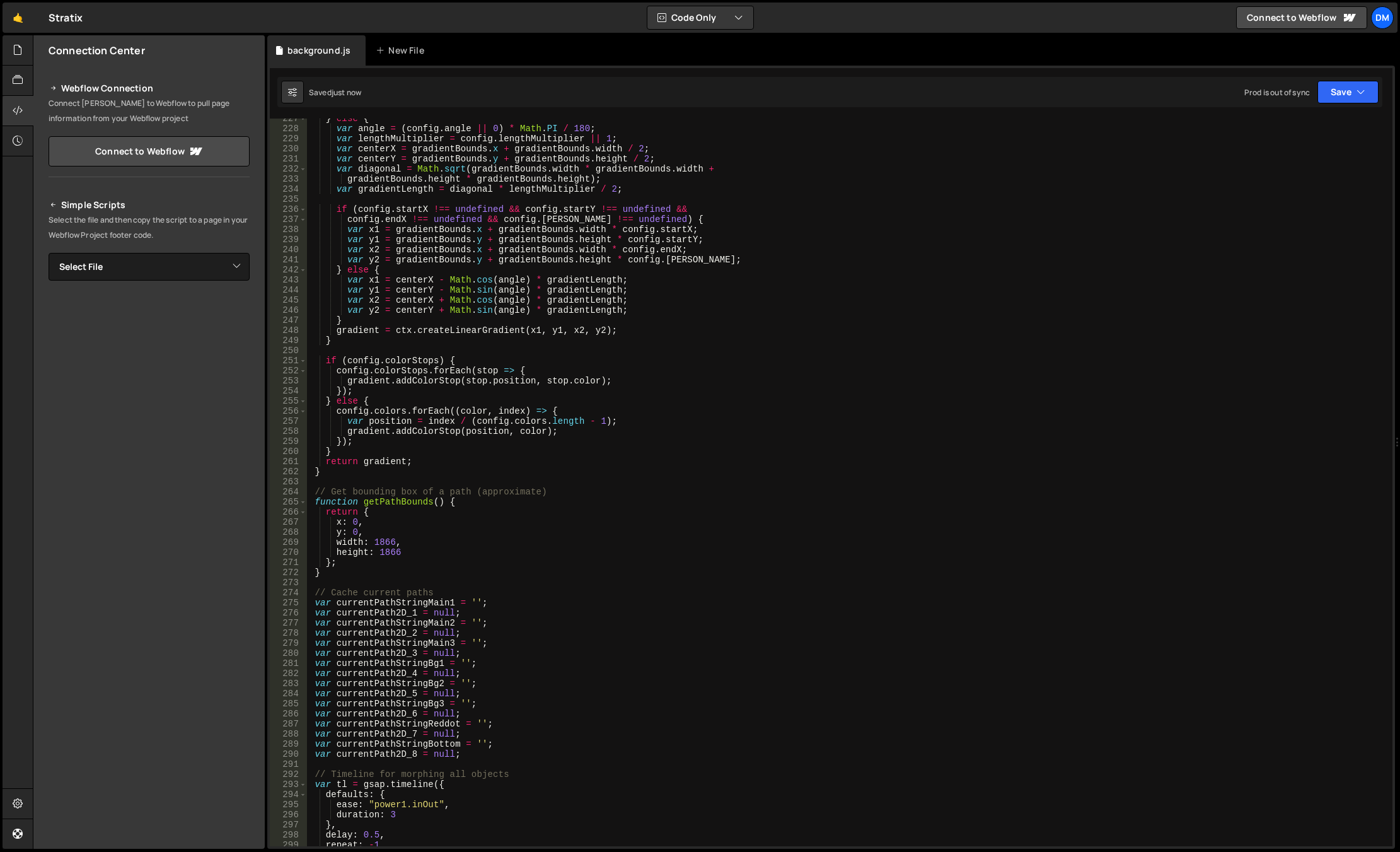
scroll to position [2459, 0]
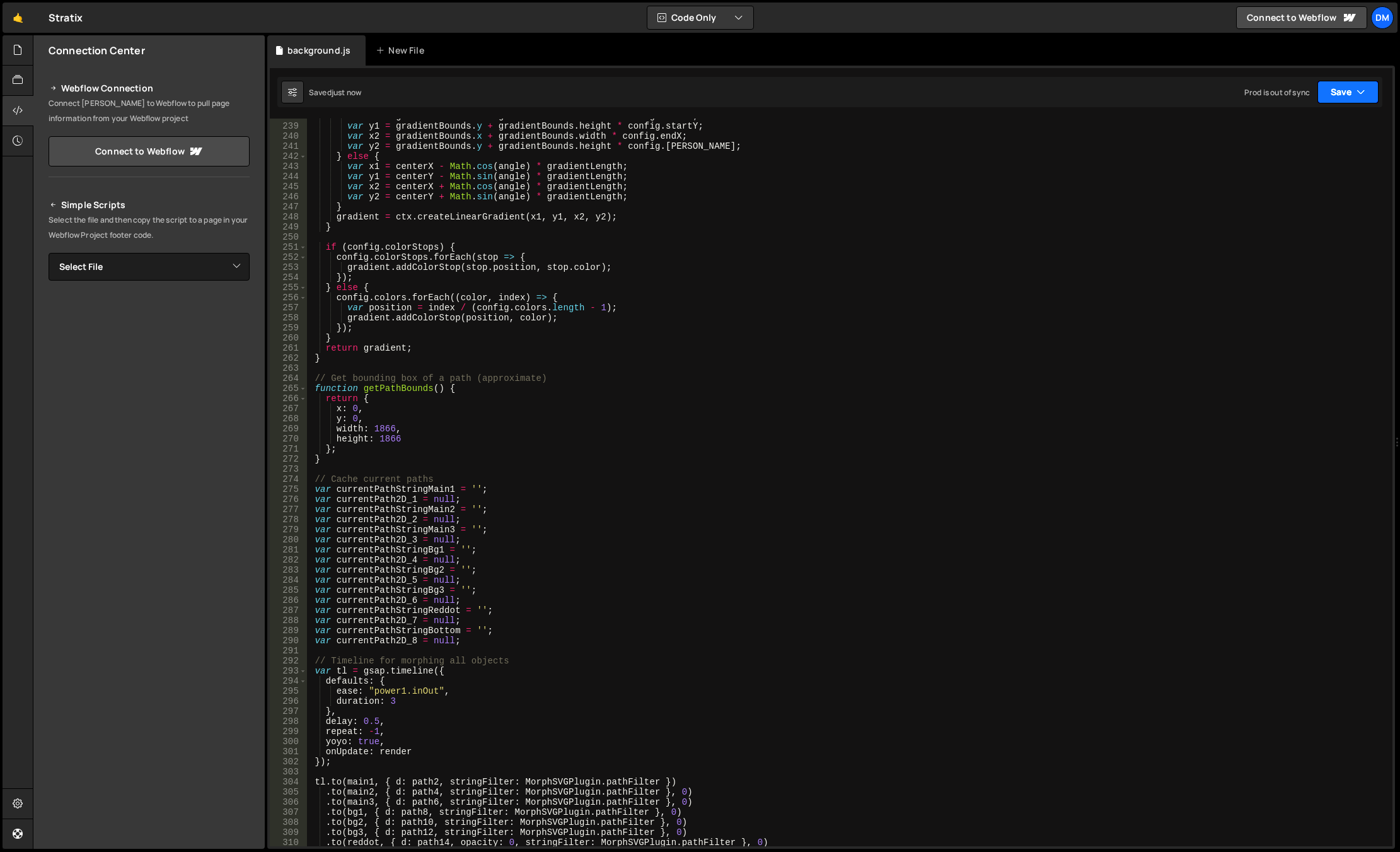
click at [1218, 102] on button "Save" at bounding box center [1348, 91] width 61 height 22
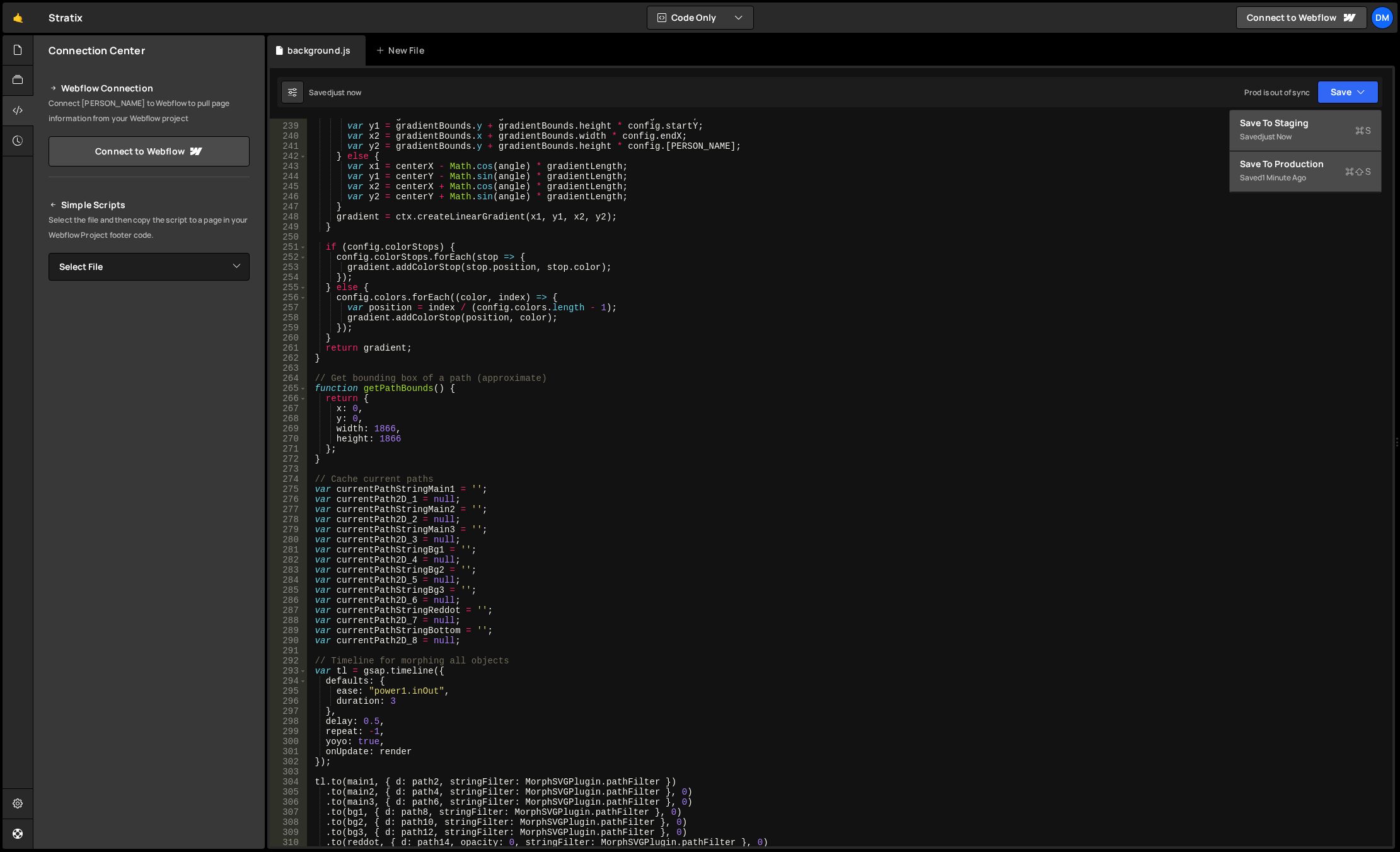
click at [1218, 180] on div "1 minute ago" at bounding box center [1283, 177] width 44 height 11
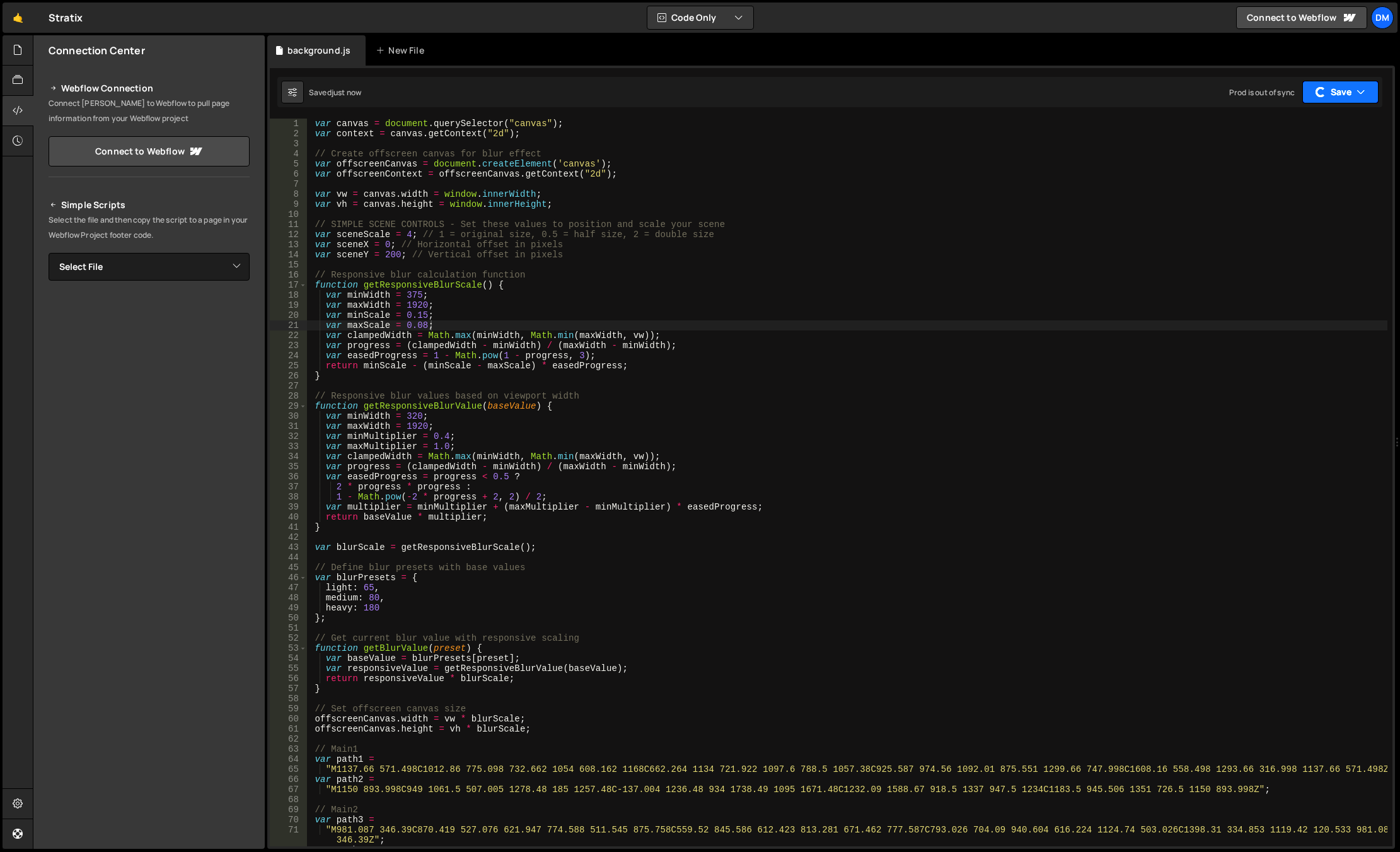
click at [1218, 88] on button "Save" at bounding box center [1340, 91] width 76 height 22
click at [1218, 148] on button "Save to Staging S Saved just now" at bounding box center [1305, 130] width 151 height 41
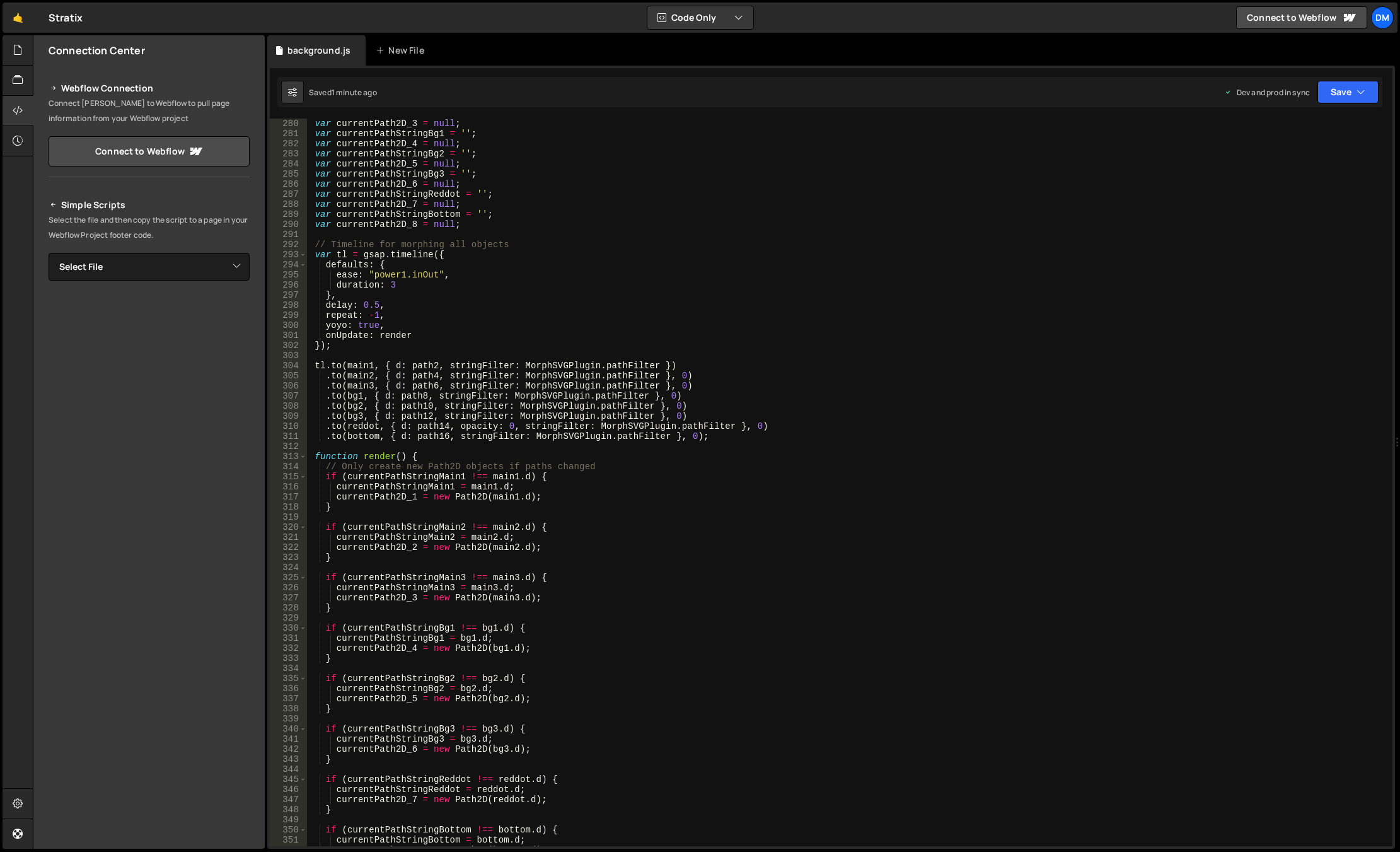
scroll to position [2875, 0]
type textarea ".to(bottom, { d: path16, stringFilter: MorphSVGPlugin.pathFilter }, 0);"
click at [703, 435] on div "var currentPath2D_3 = null ; var currentPathStringBg1 = '' ; var currentPath2D_…" at bounding box center [847, 492] width 1080 height 747
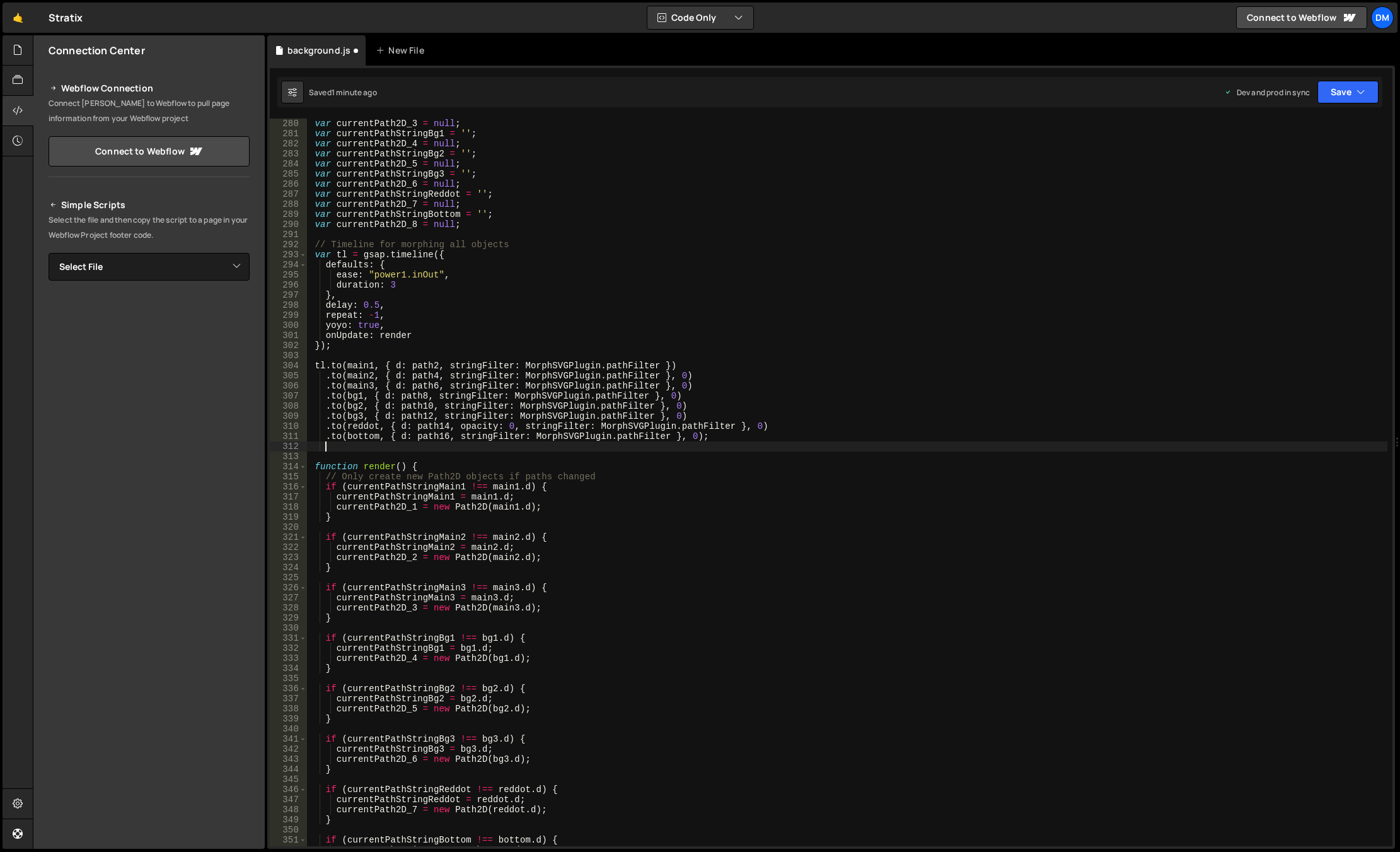
paste textarea ".to(sceneControls, { scale: 2, duration: 2 }, 0)"
click at [474, 450] on div "var currentPath2D_3 = null ; var currentPathStringBg1 = '' ; var currentPath2D_…" at bounding box center [847, 492] width 1080 height 747
click at [552, 419] on div "var currentPath2D_3 = null ; var currentPathStringBg1 = '' ; var currentPath2D_…" at bounding box center [847, 492] width 1080 height 747
drag, startPoint x: 547, startPoint y: 449, endPoint x: 487, endPoint y: 446, distance: 60.1
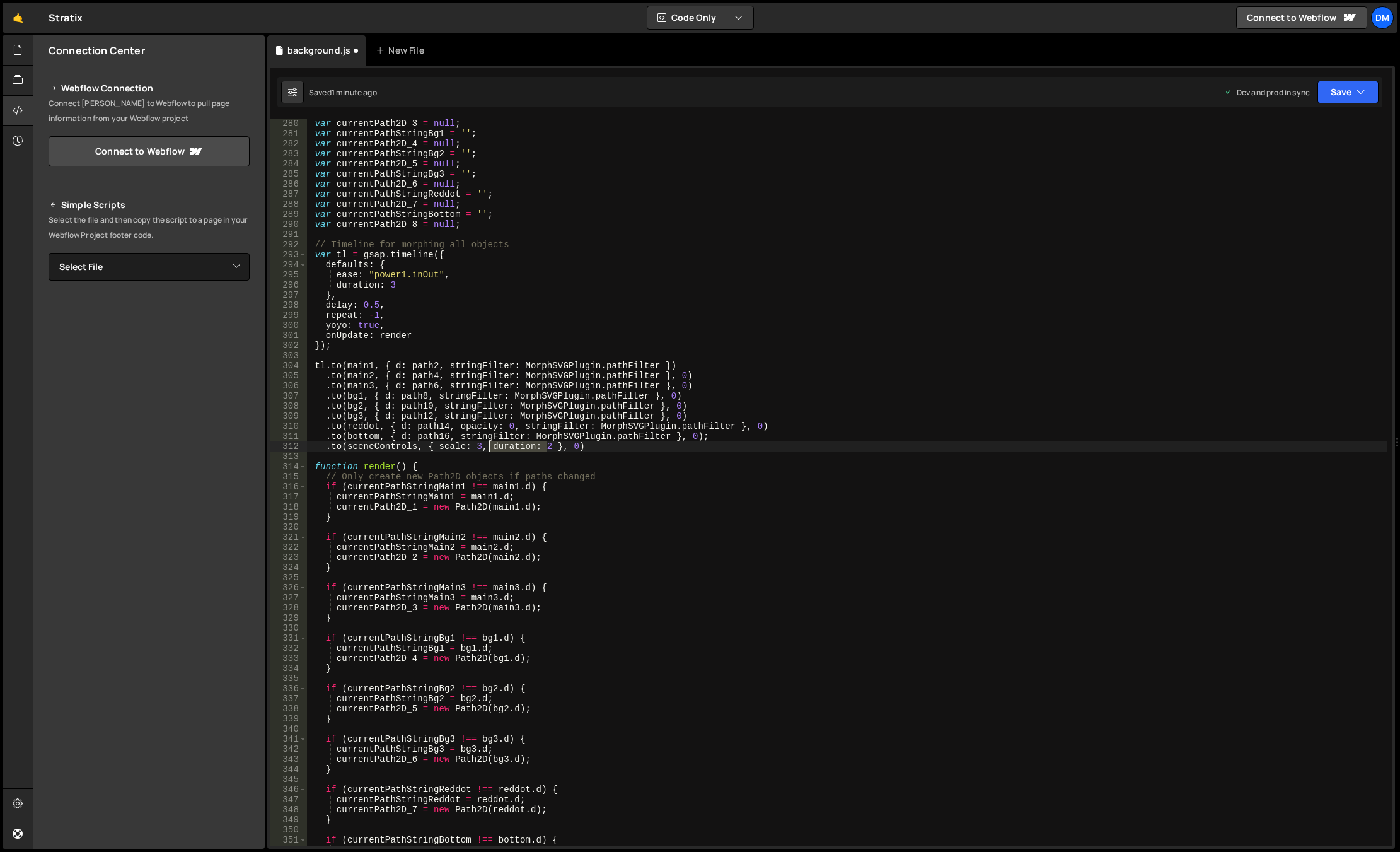
click at [487, 446] on div "var currentPath2D_3 = null ; var currentPathStringBg1 = '' ; var currentPath2D_…" at bounding box center [847, 492] width 1080 height 747
click at [1218, 87] on button "Save" at bounding box center [1348, 91] width 61 height 22
click at [1218, 152] on button "Save to Production S Saved 1 minute ago" at bounding box center [1305, 171] width 151 height 41
click at [1218, 90] on button "Save" at bounding box center [1340, 91] width 76 height 22
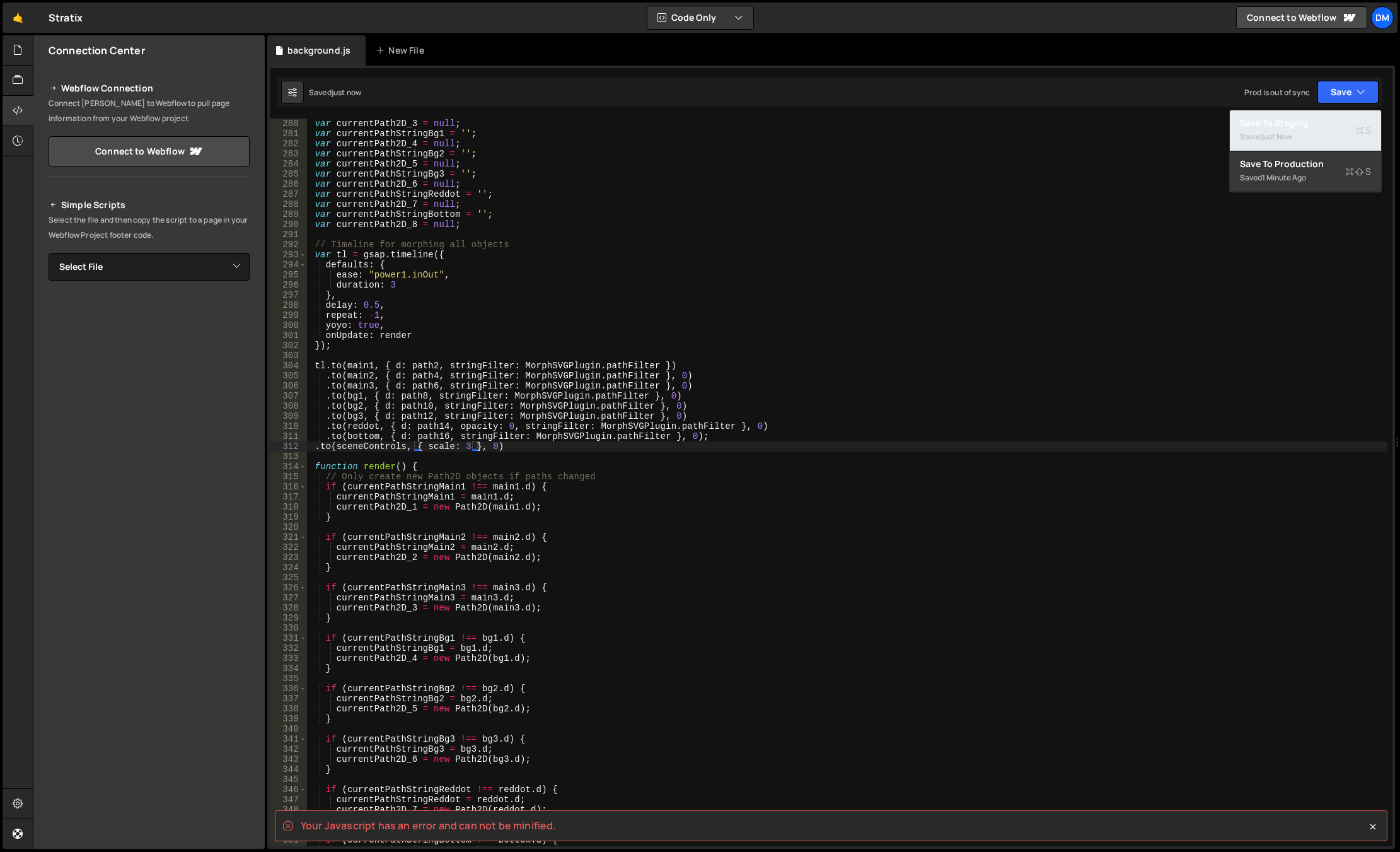
click at [1218, 130] on div "Saved just now" at bounding box center [1305, 137] width 131 height 15
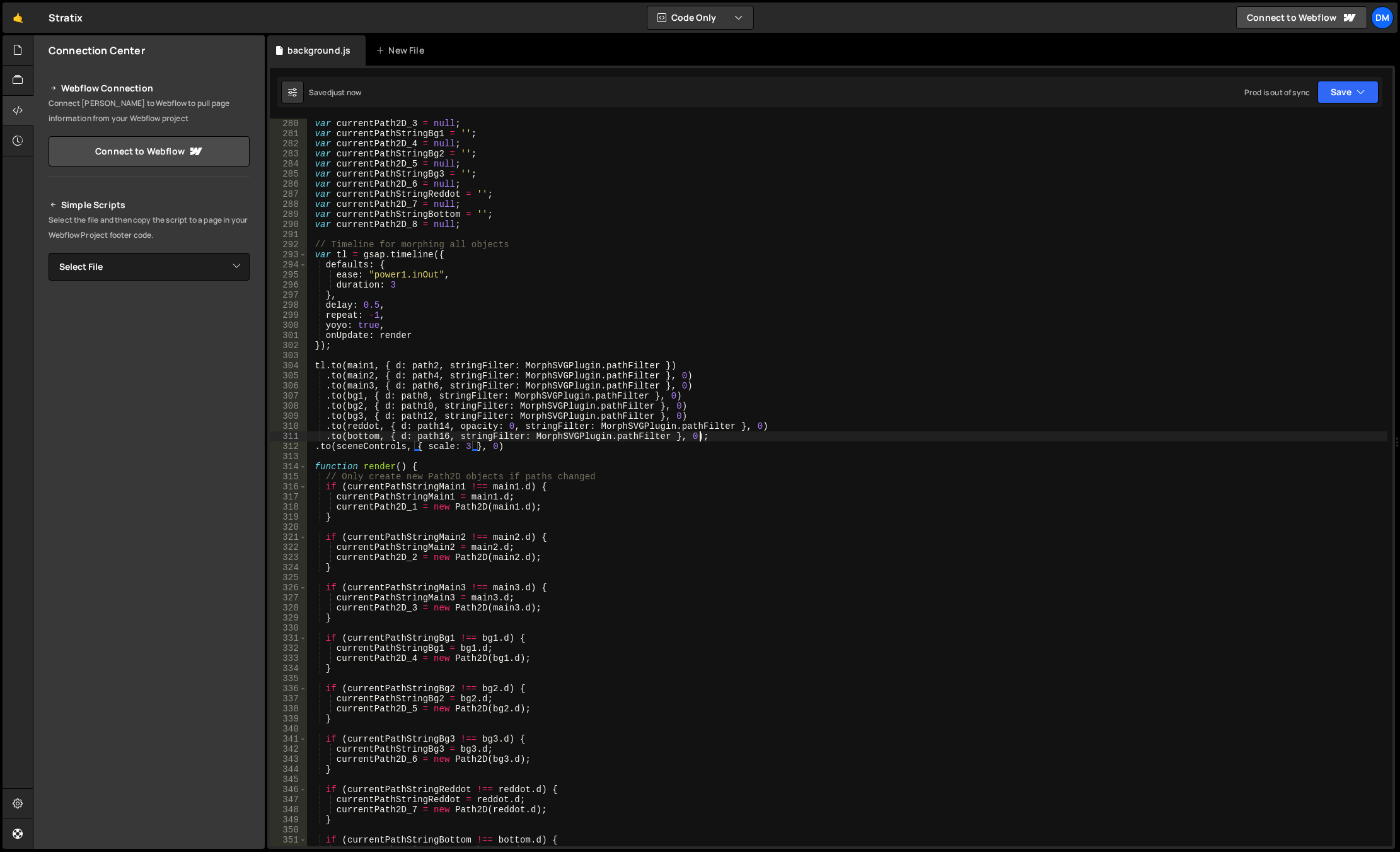
click at [703, 440] on div "var currentPath2D_3 = null ; var currentPathStringBg1 = '' ; var currentPath2D_…" at bounding box center [847, 492] width 1080 height 747
click at [663, 442] on div "var currentPath2D_3 = null ; var currentPathStringBg1 = '' ; var currentPath2D_…" at bounding box center [847, 492] width 1080 height 747
click at [1218, 90] on button "Save" at bounding box center [1348, 91] width 61 height 22
click at [1218, 158] on div "Save to Production S" at bounding box center [1305, 163] width 131 height 12
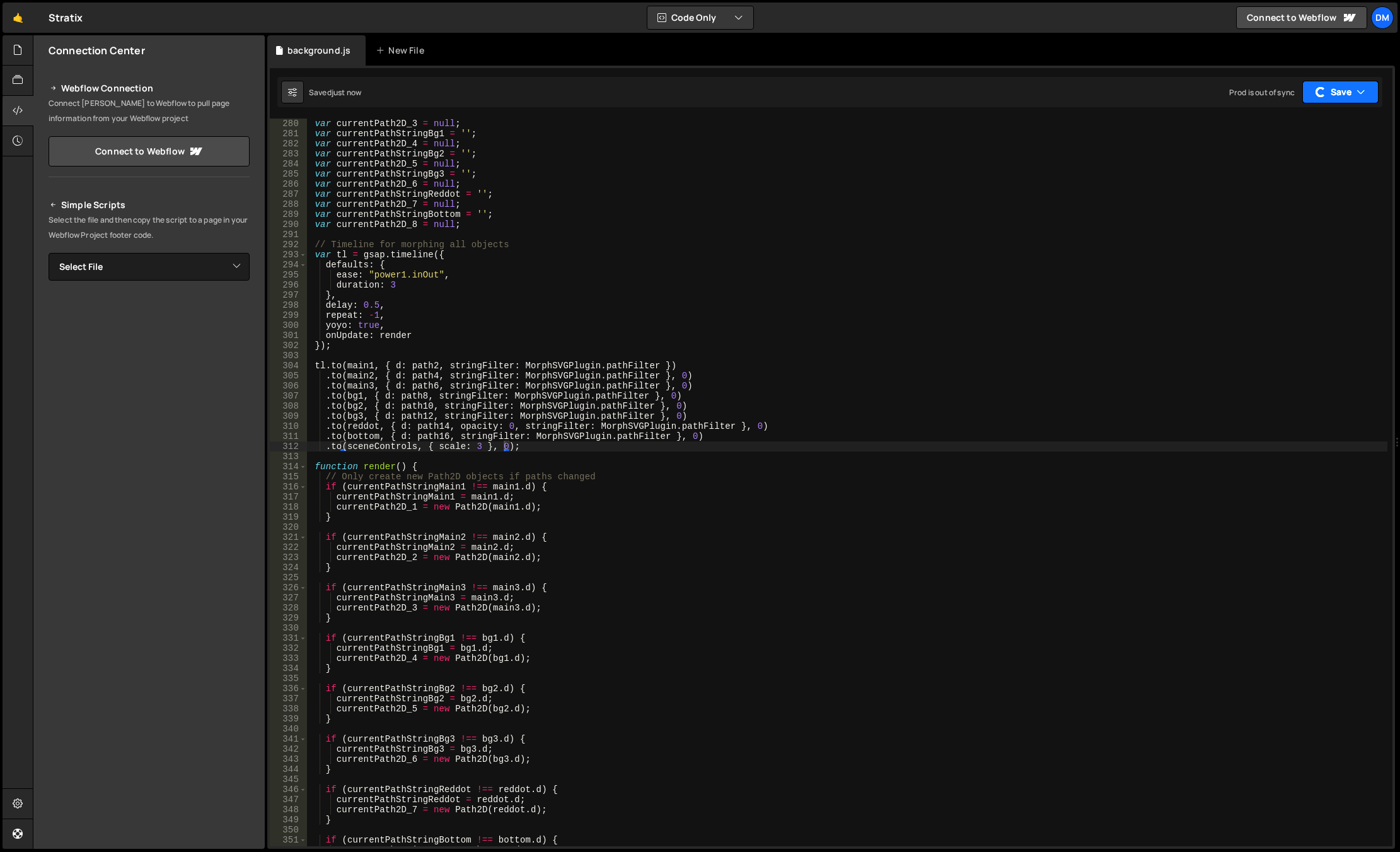
click at [1218, 98] on button "Save" at bounding box center [1340, 91] width 76 height 22
click at [1218, 123] on div "Save to Staging S" at bounding box center [1305, 123] width 131 height 12
click at [476, 445] on div "var currentPath2D_3 = null ; var currentPathStringBg1 = '' ; var currentPath2D_…" at bounding box center [847, 492] width 1080 height 747
drag, startPoint x: 1065, startPoint y: 288, endPoint x: 1282, endPoint y: 144, distance: 260.4
click at [1065, 288] on div "var currentPath2D_3 = null ; var currentPathStringBg1 = '' ; var currentPath2D_…" at bounding box center [847, 492] width 1080 height 747
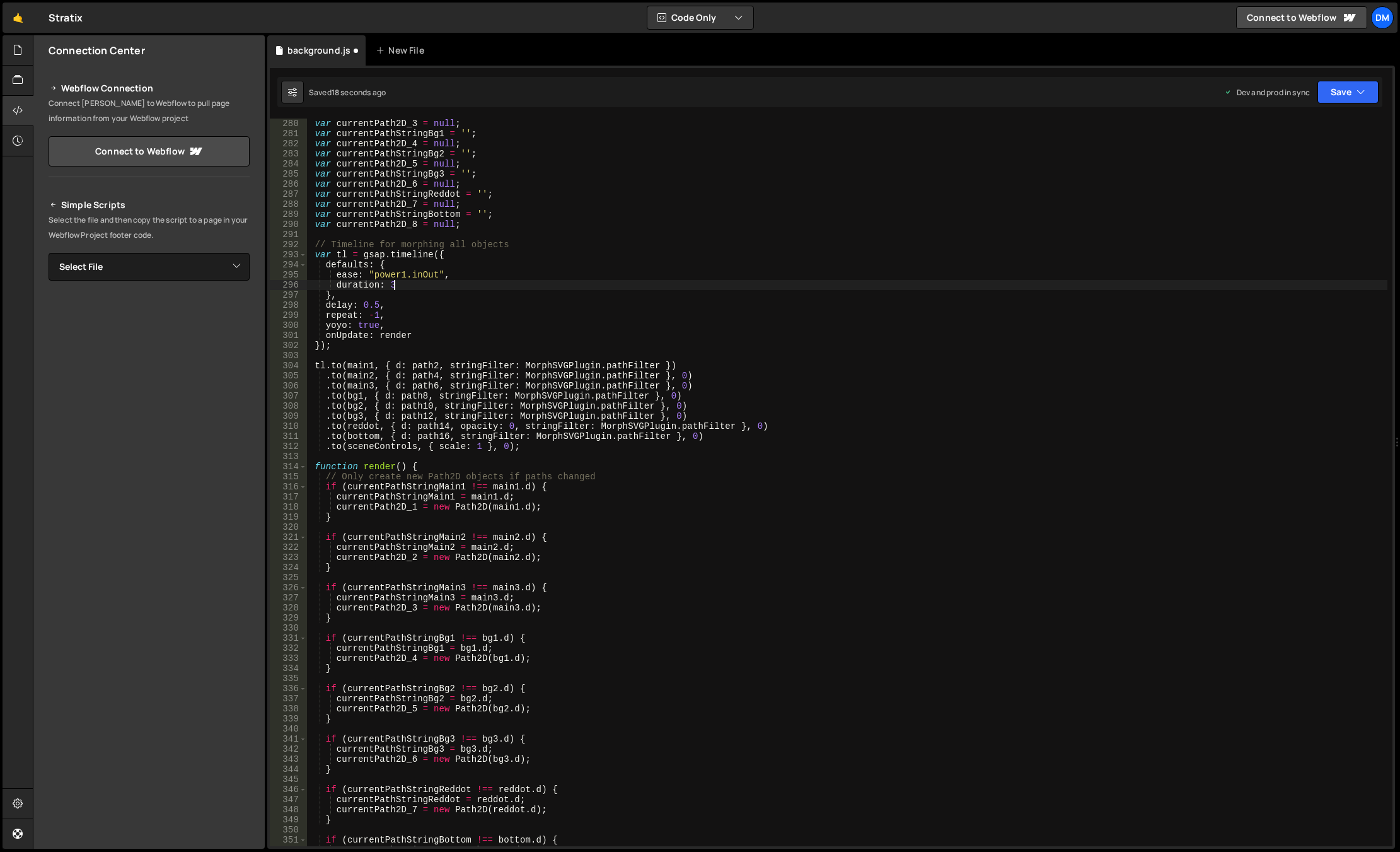
scroll to position [0, 5]
type textarea "duration: 3"
click at [1218, 96] on button "Save" at bounding box center [1348, 91] width 61 height 22
click at [1218, 174] on div "17 seconds ago" at bounding box center [1288, 177] width 54 height 11
click at [1218, 99] on button "Save" at bounding box center [1340, 91] width 76 height 22
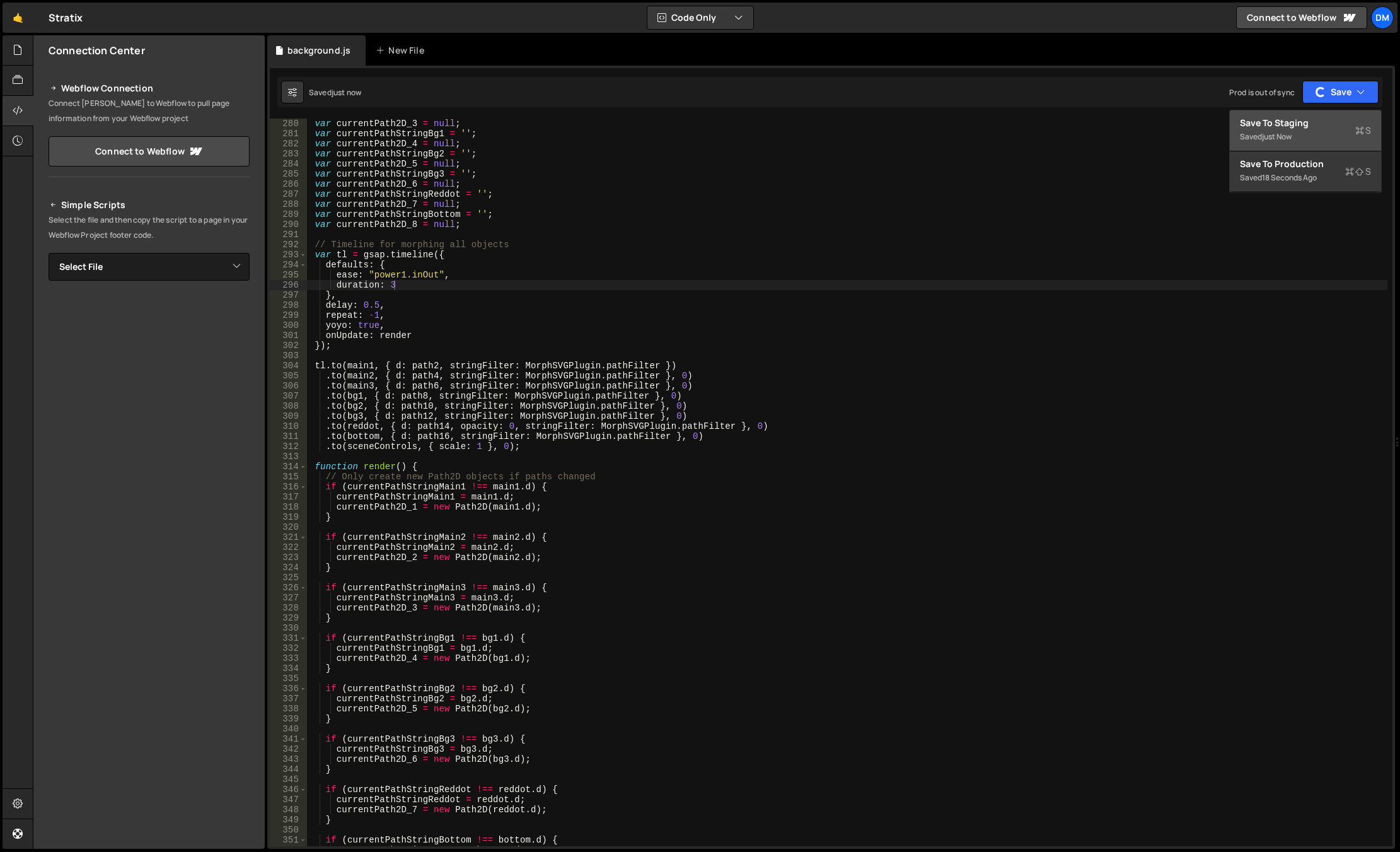
click at [1218, 133] on div "Saved just now" at bounding box center [1305, 137] width 131 height 15
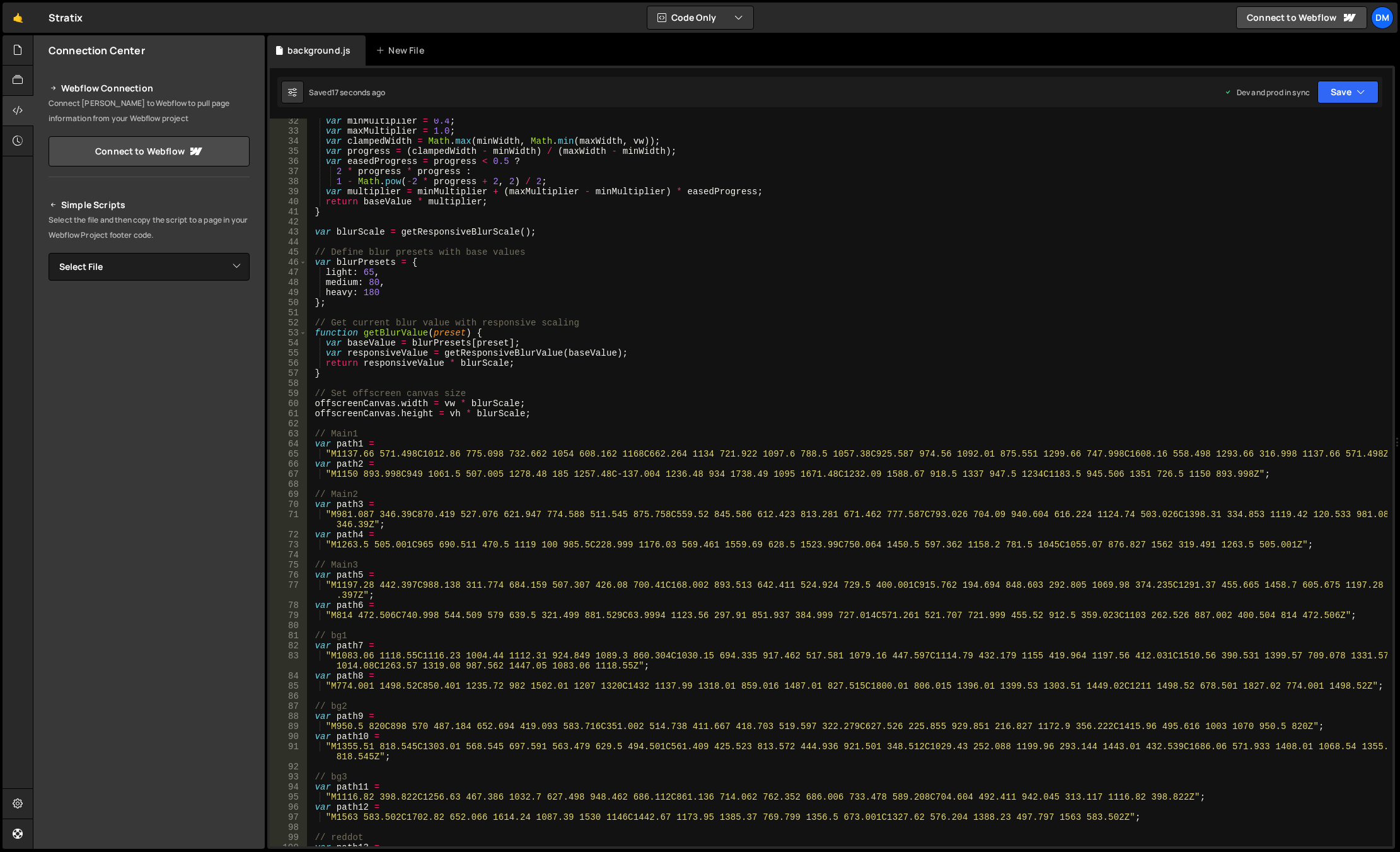
scroll to position [0, 0]
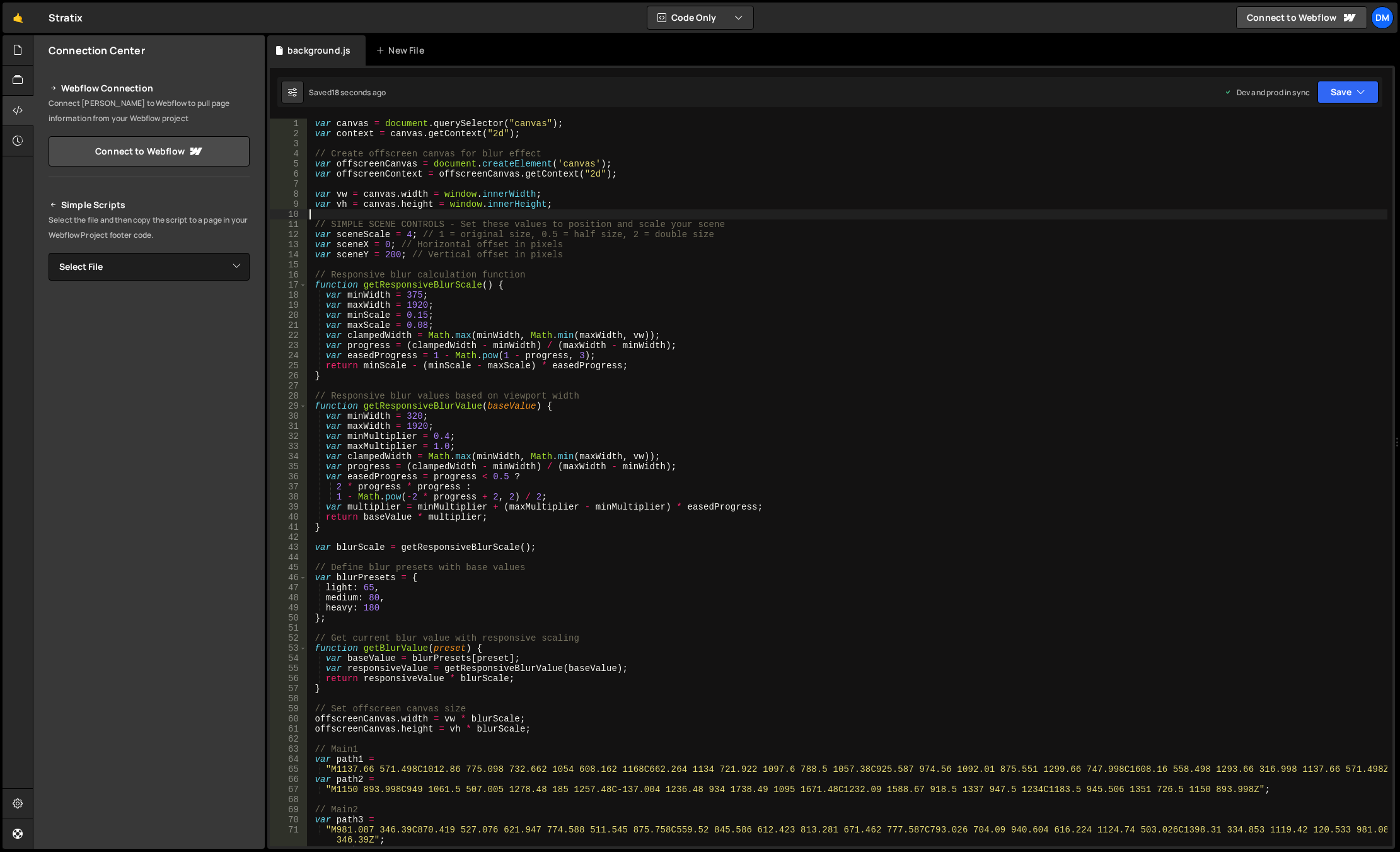
click at [681, 214] on div "var canvas = document . querySelector ( "canvas" ) ; var context = canvas . get…" at bounding box center [847, 492] width 1080 height 747
click at [584, 241] on div "var canvas = document . querySelector ( "canvas" ) ; var context = canvas . get…" at bounding box center [847, 492] width 1080 height 747
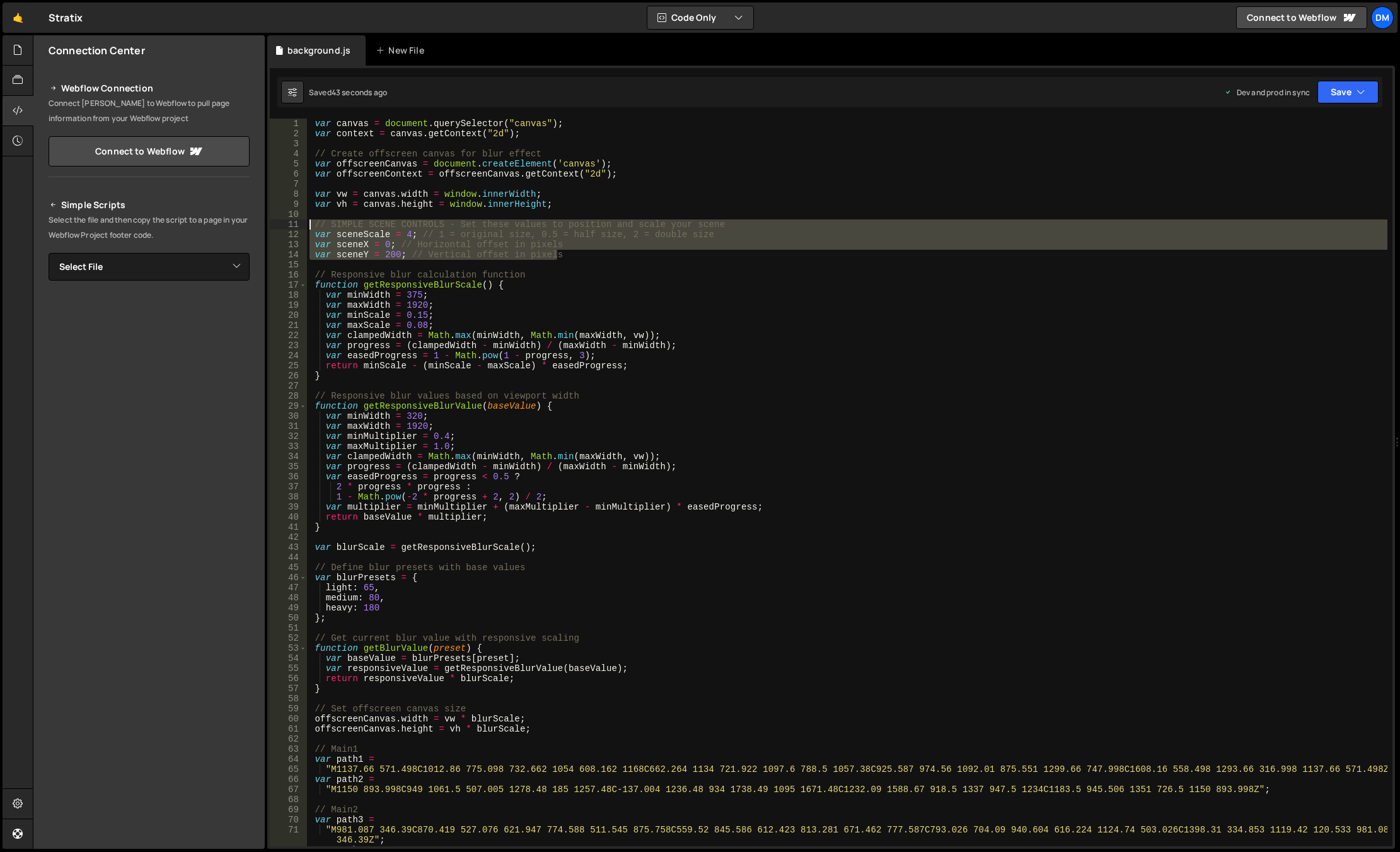
drag, startPoint x: 615, startPoint y: 254, endPoint x: 270, endPoint y: 222, distance: 346.5
click at [270, 222] on div "var sceneX = 0; // Horizontal offset in pixels 1 2 3 4 5 6 7 8 9 10 11 12 13 14…" at bounding box center [830, 482] width 1122 height 728
paste textarea "var offsetY = (vh - 1866 * scale) / 2 + sceneControls.y;"
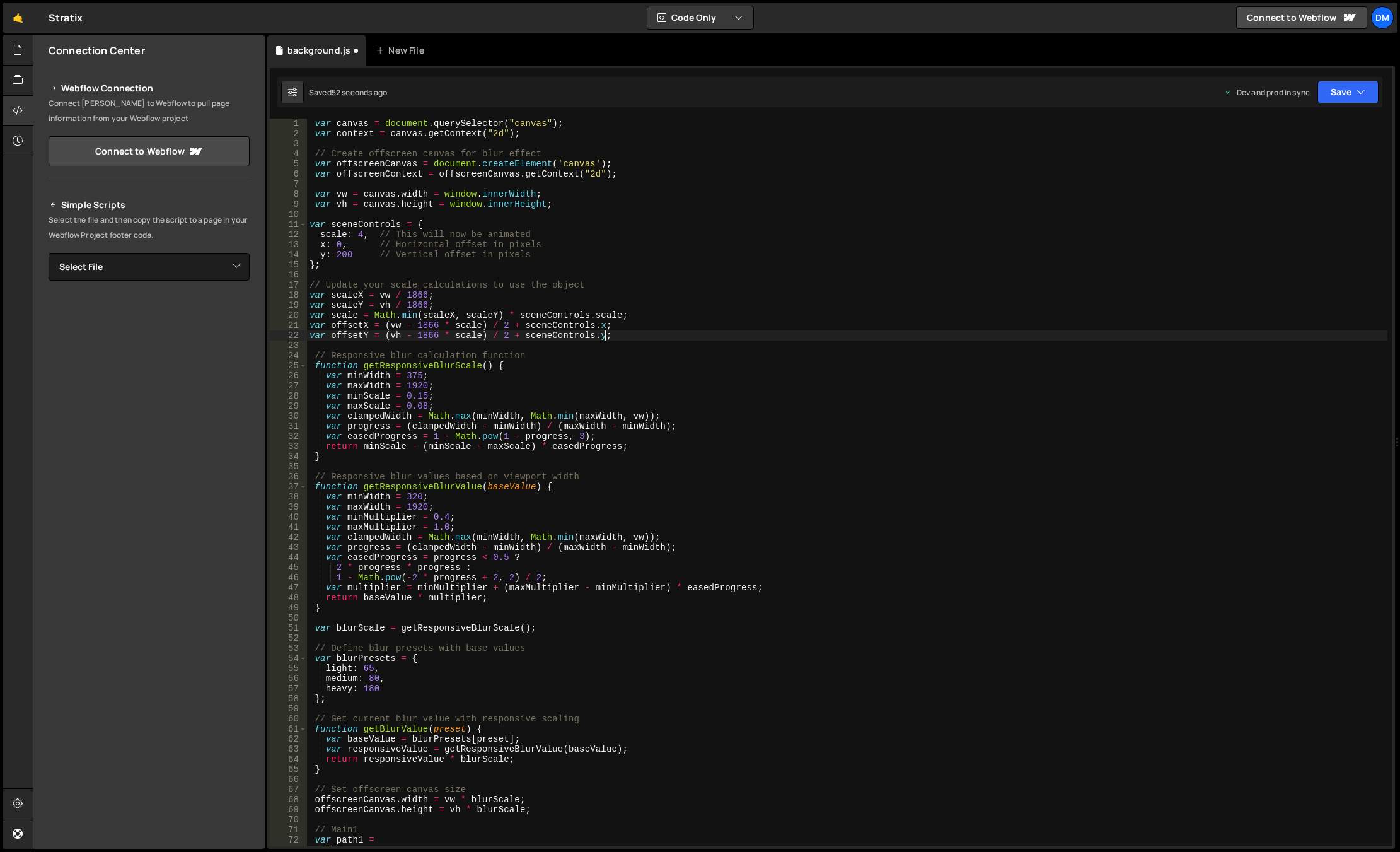
type textarea "var sceneX = 0; // Horizontal offset in pixels var sceneY = 200; // Vertical of…"
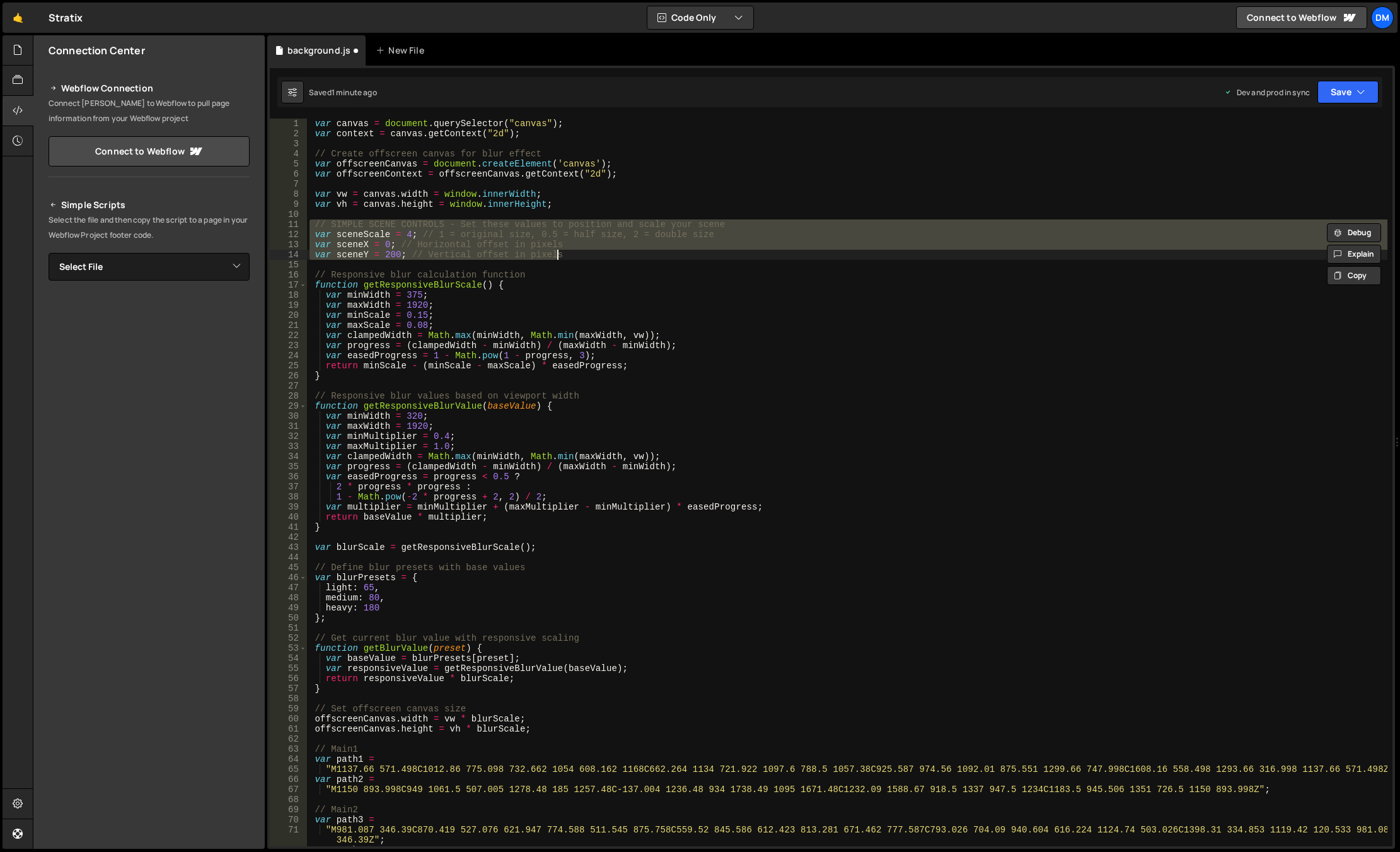
click at [495, 214] on div "var canvas = document . querySelector ( "canvas" ) ; var context = canvas . get…" at bounding box center [847, 492] width 1080 height 747
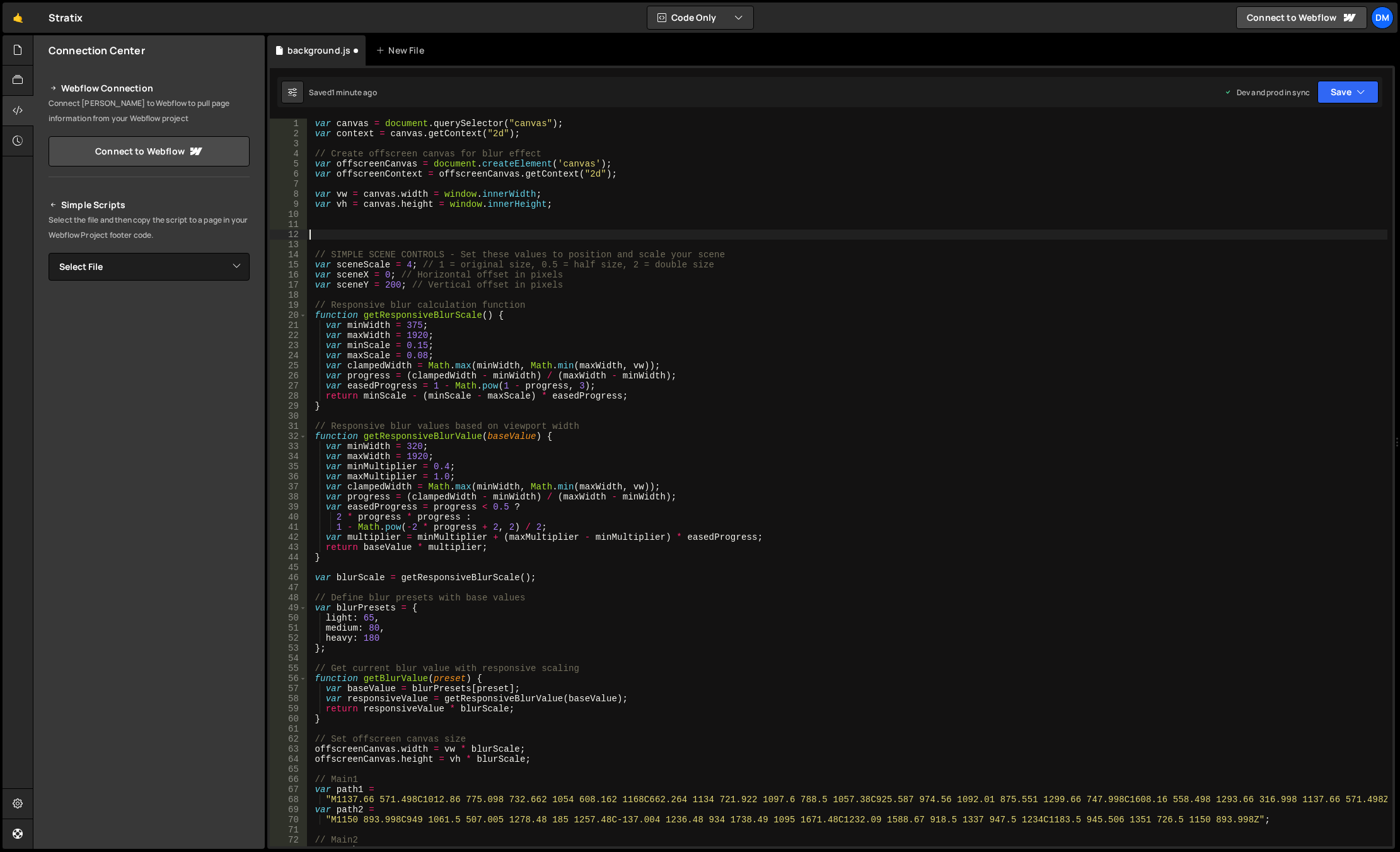
paste textarea "};"
type textarea "};"
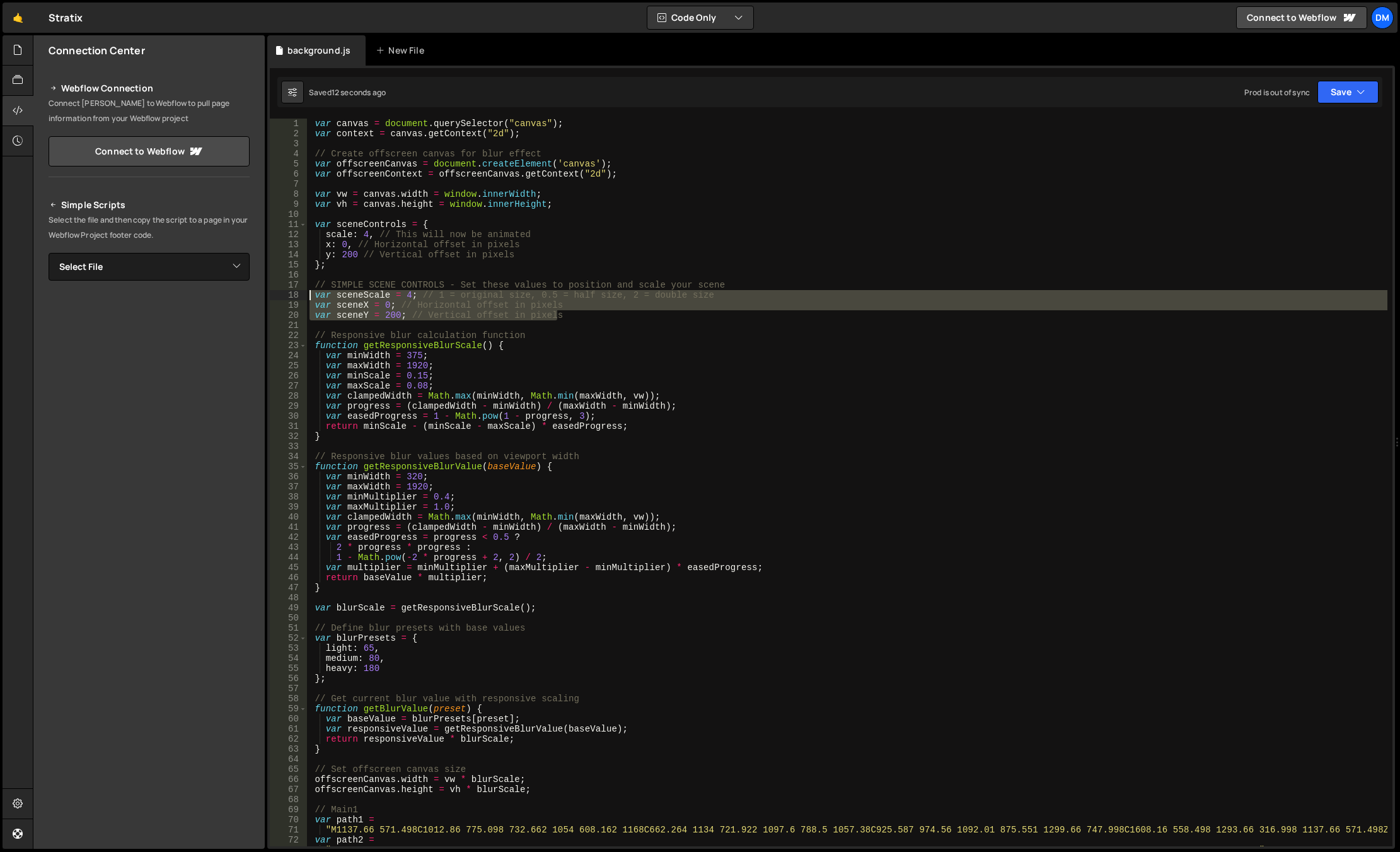
drag, startPoint x: 585, startPoint y: 313, endPoint x: 272, endPoint y: 292, distance: 313.7
click at [272, 292] on div "1 2 3 4 5 6 7 8 9 10 11 12 13 14 15 16 17 18 19 20 21 22 23 24 25 26 27 28 29 3…" at bounding box center [830, 482] width 1122 height 728
paste textarea "var offsetY = (vh - 1866 * scale) / 2 + sceneControls.y;"
type textarea "var offsetY = (vh - 1866 * scale) / 2 + sceneControls.y;"
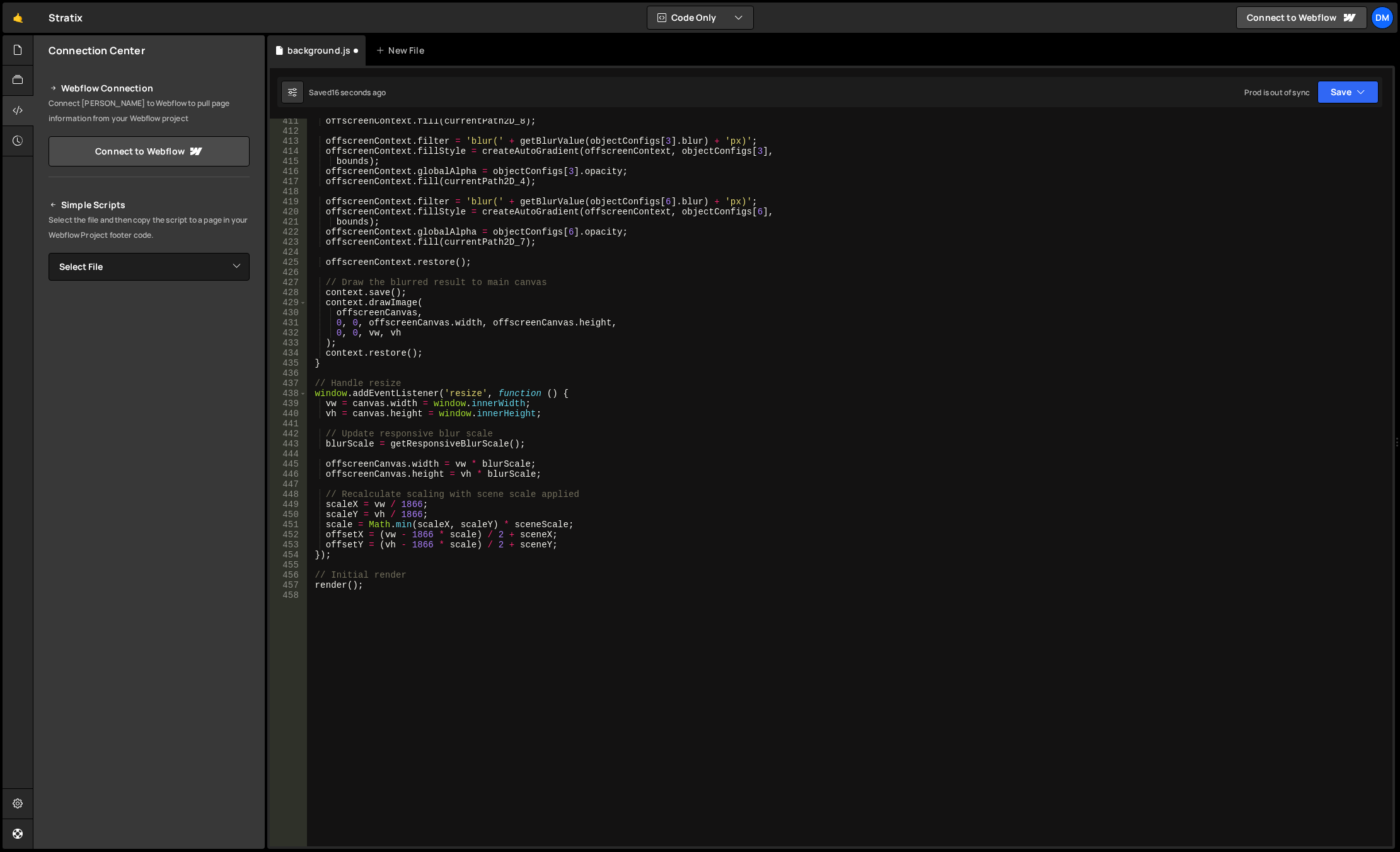
scroll to position [4085, 0]
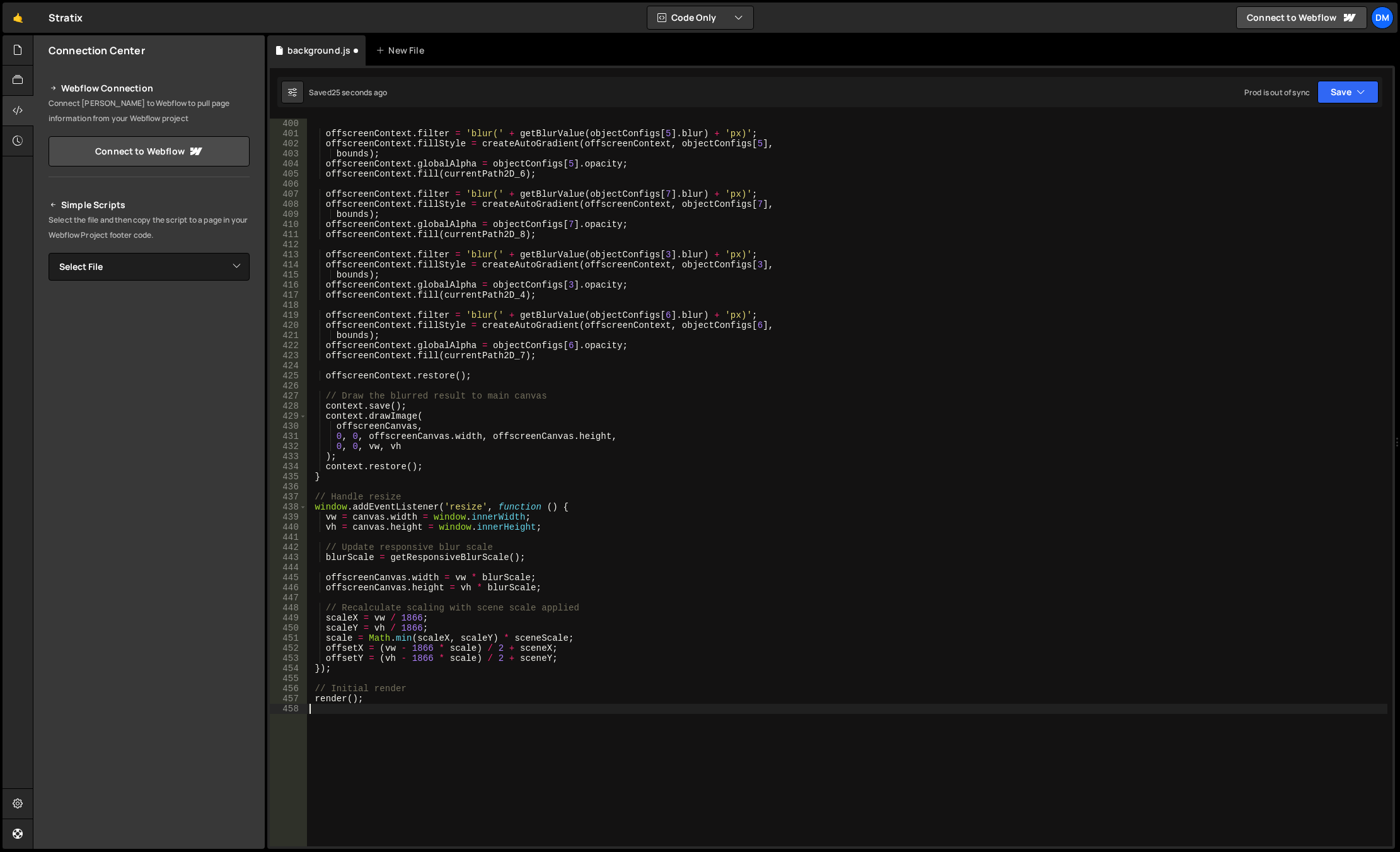
drag, startPoint x: 469, startPoint y: 708, endPoint x: 462, endPoint y: 703, distance: 8.6
click at [469, 708] on div "offscreenContext . filter = 'blur(' + getBlurValue ( objectConfigs [ 5 ] . blur…" at bounding box center [847, 492] width 1080 height 747
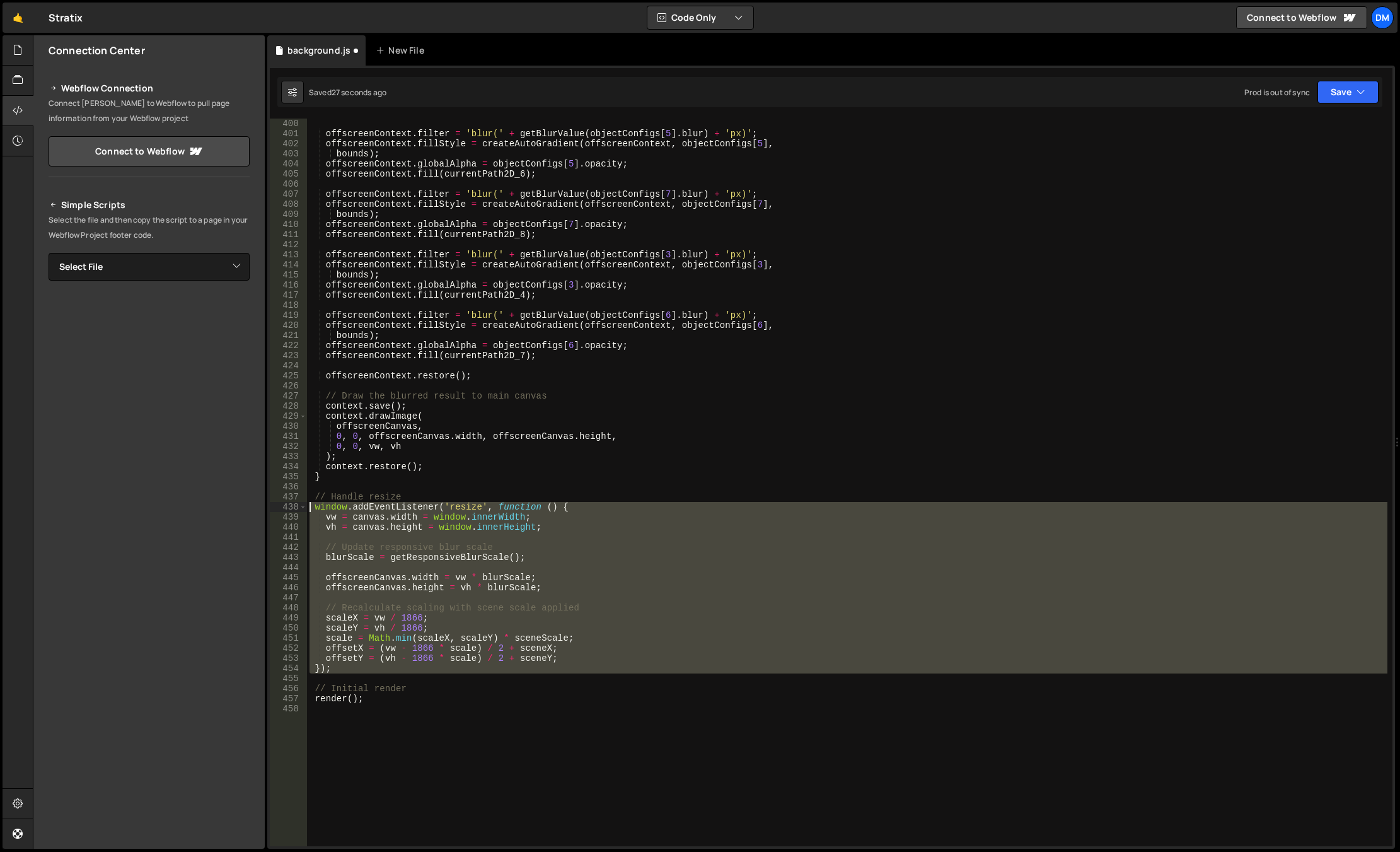
drag, startPoint x: 382, startPoint y: 676, endPoint x: 272, endPoint y: 503, distance: 205.0
click at [272, 503] on div "400 401 402 403 404 405 406 407 408 409 410 411 412 413 414 415 416 417 418 419…" at bounding box center [830, 482] width 1122 height 728
paste textarea "})"
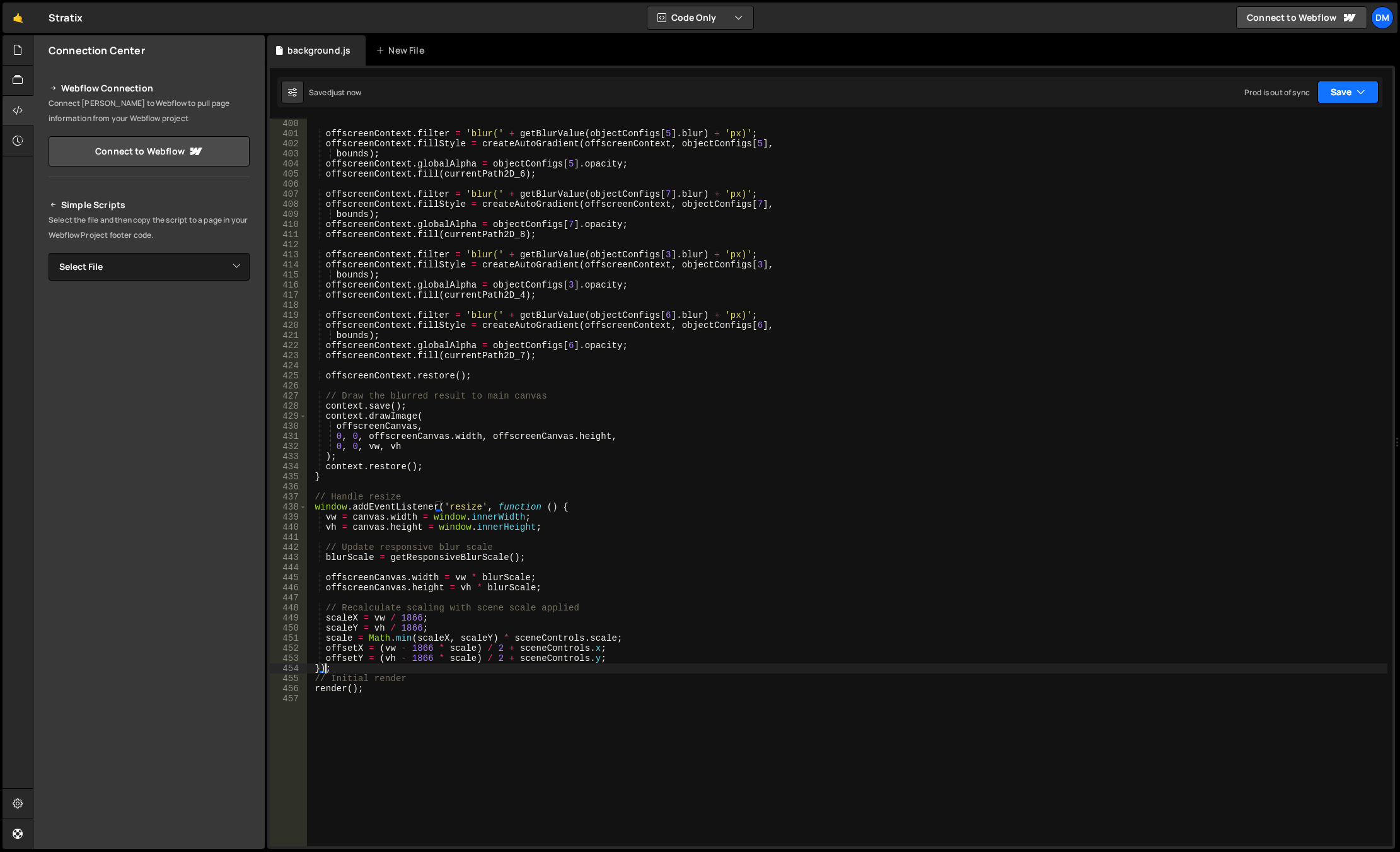
drag, startPoint x: 1361, startPoint y: 88, endPoint x: 1348, endPoint y: 110, distance: 25.6
click at [1218, 88] on icon "button" at bounding box center [1360, 91] width 9 height 12
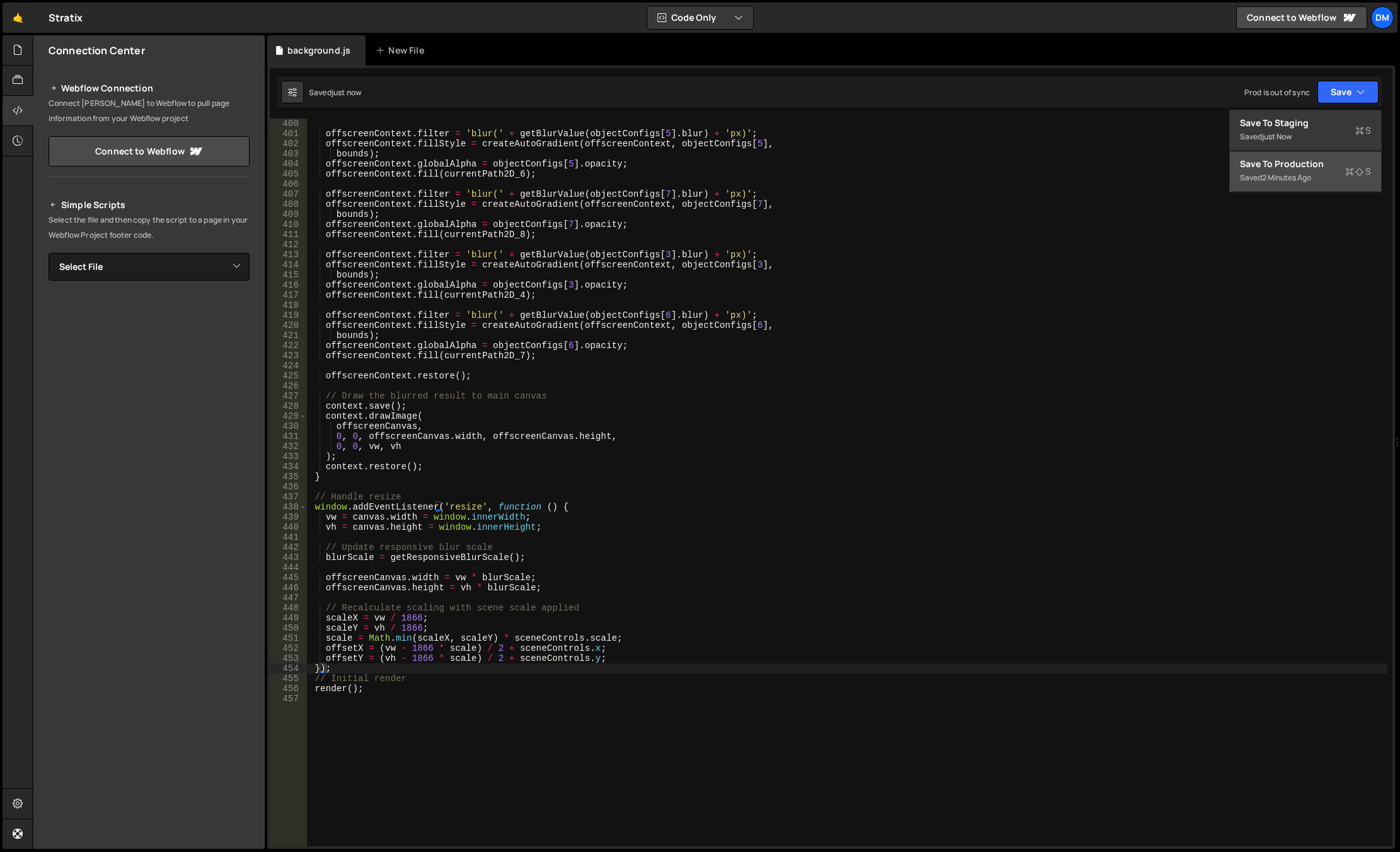
click at [1218, 168] on div "Save to Production S" at bounding box center [1305, 163] width 131 height 12
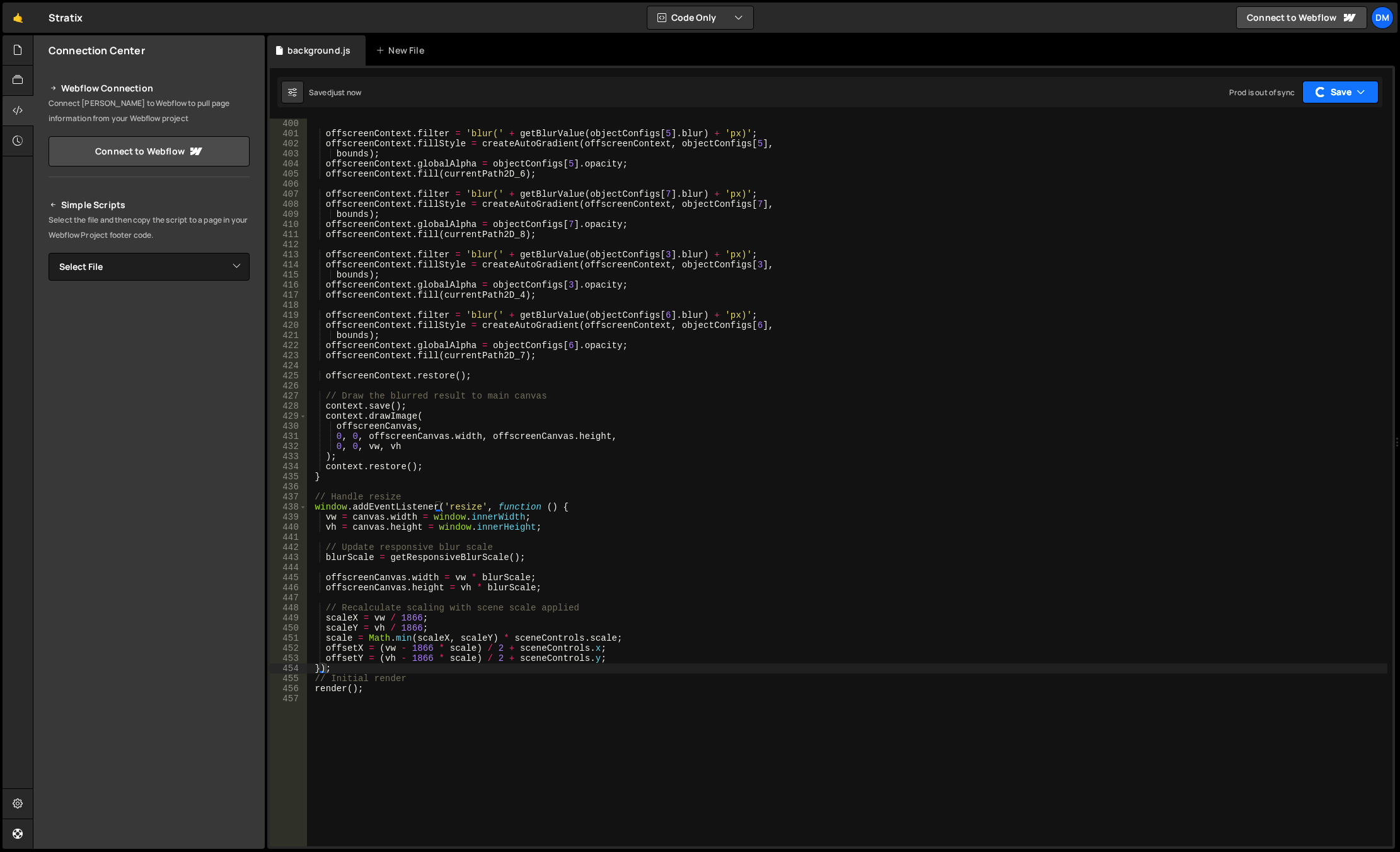
click at [1218, 87] on button "Save" at bounding box center [1340, 91] width 76 height 22
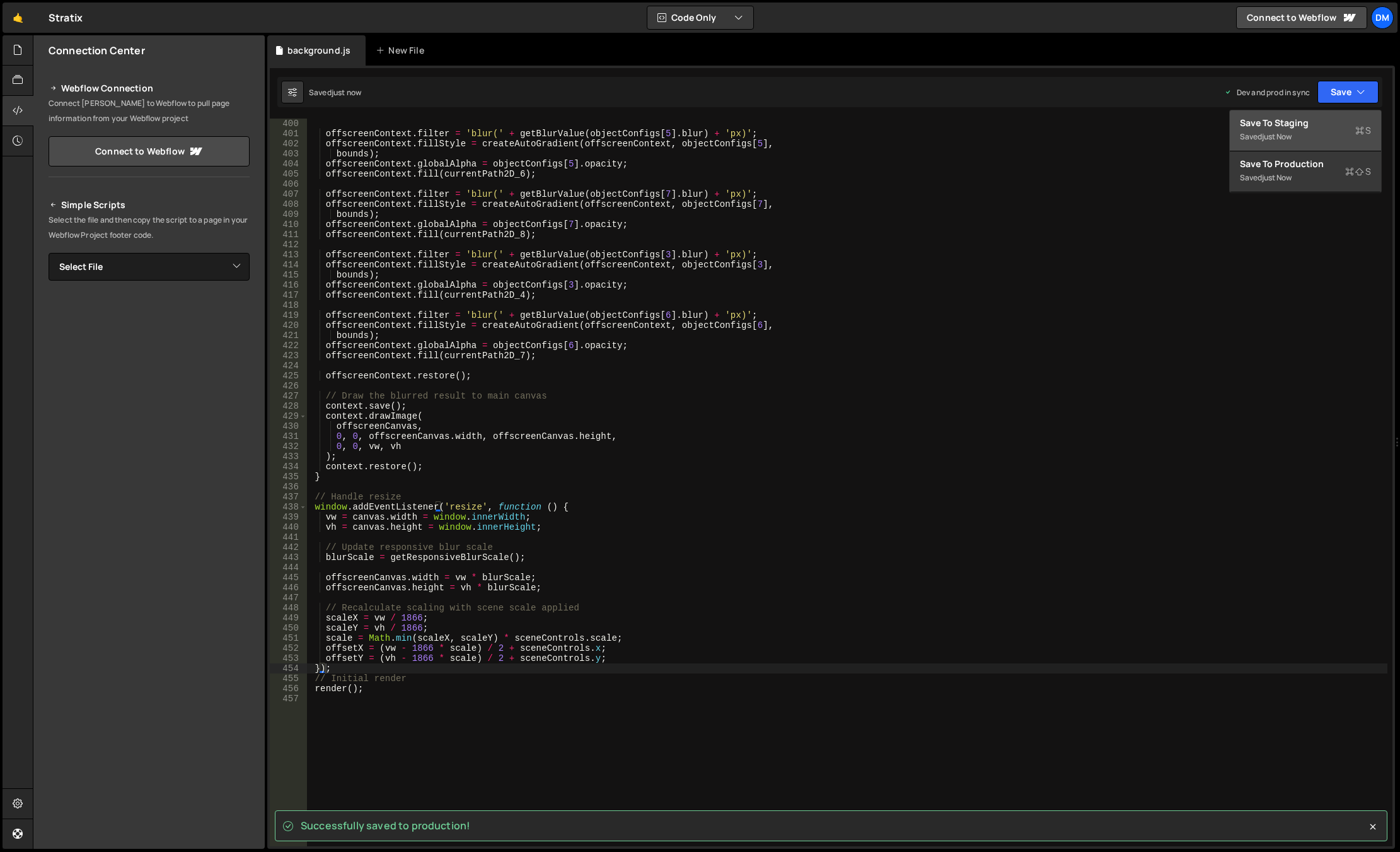
click at [1218, 133] on div "Saved just now" at bounding box center [1305, 137] width 131 height 15
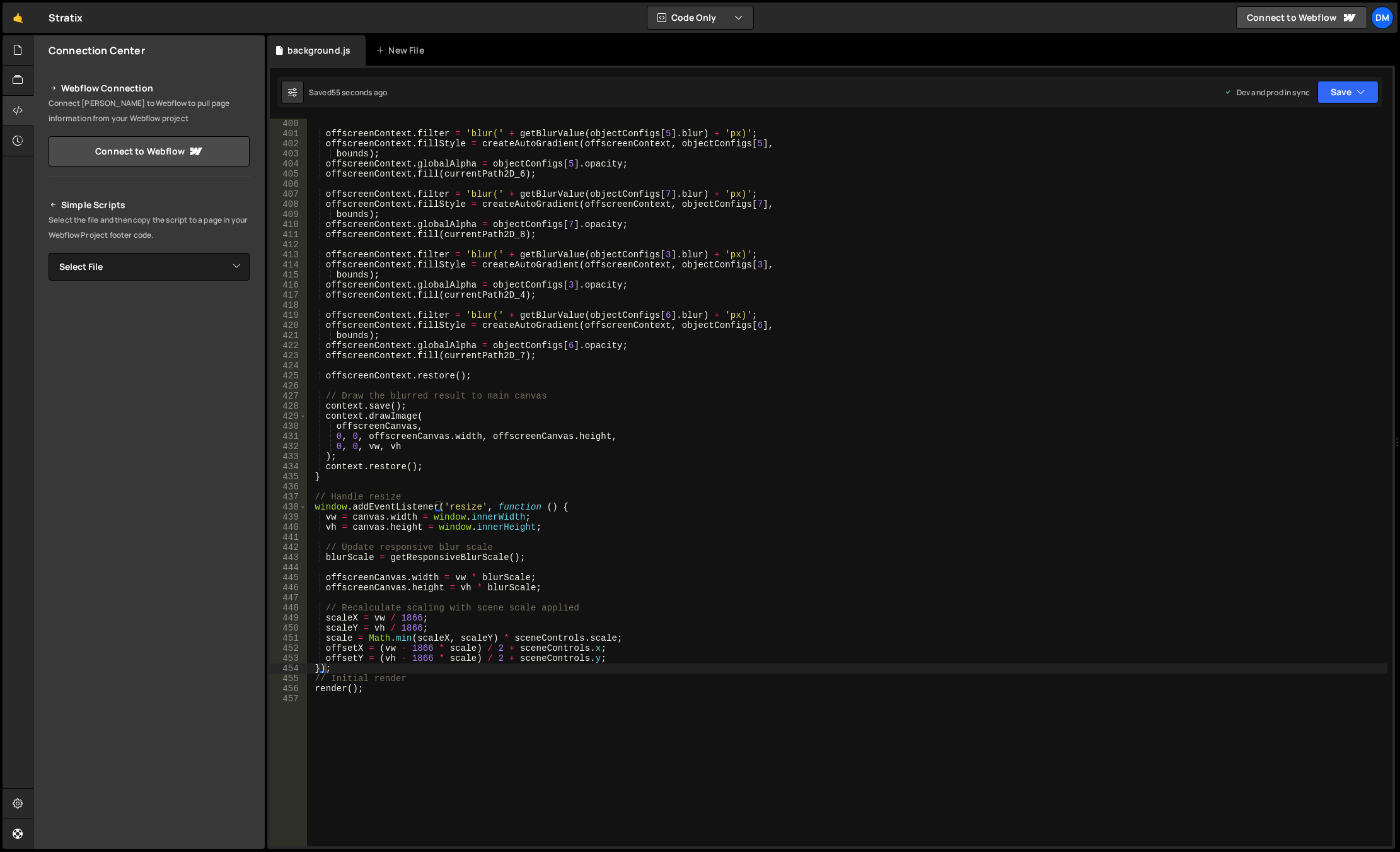
click at [936, 328] on div "offscreenContext . filter = 'blur(' + getBlurValue ( objectConfigs [ 5 ] . blur…" at bounding box center [847, 492] width 1080 height 747
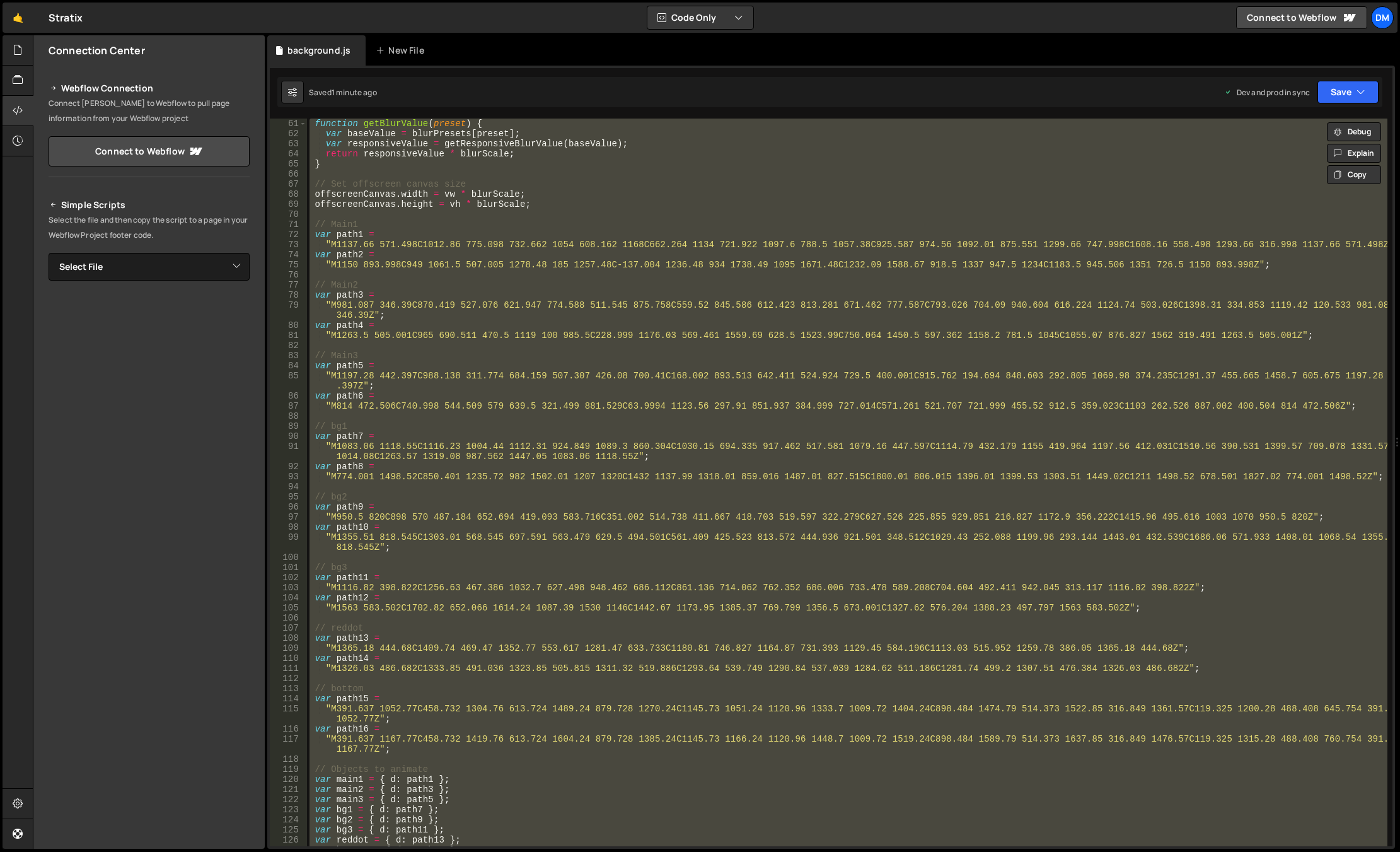
scroll to position [0, 0]
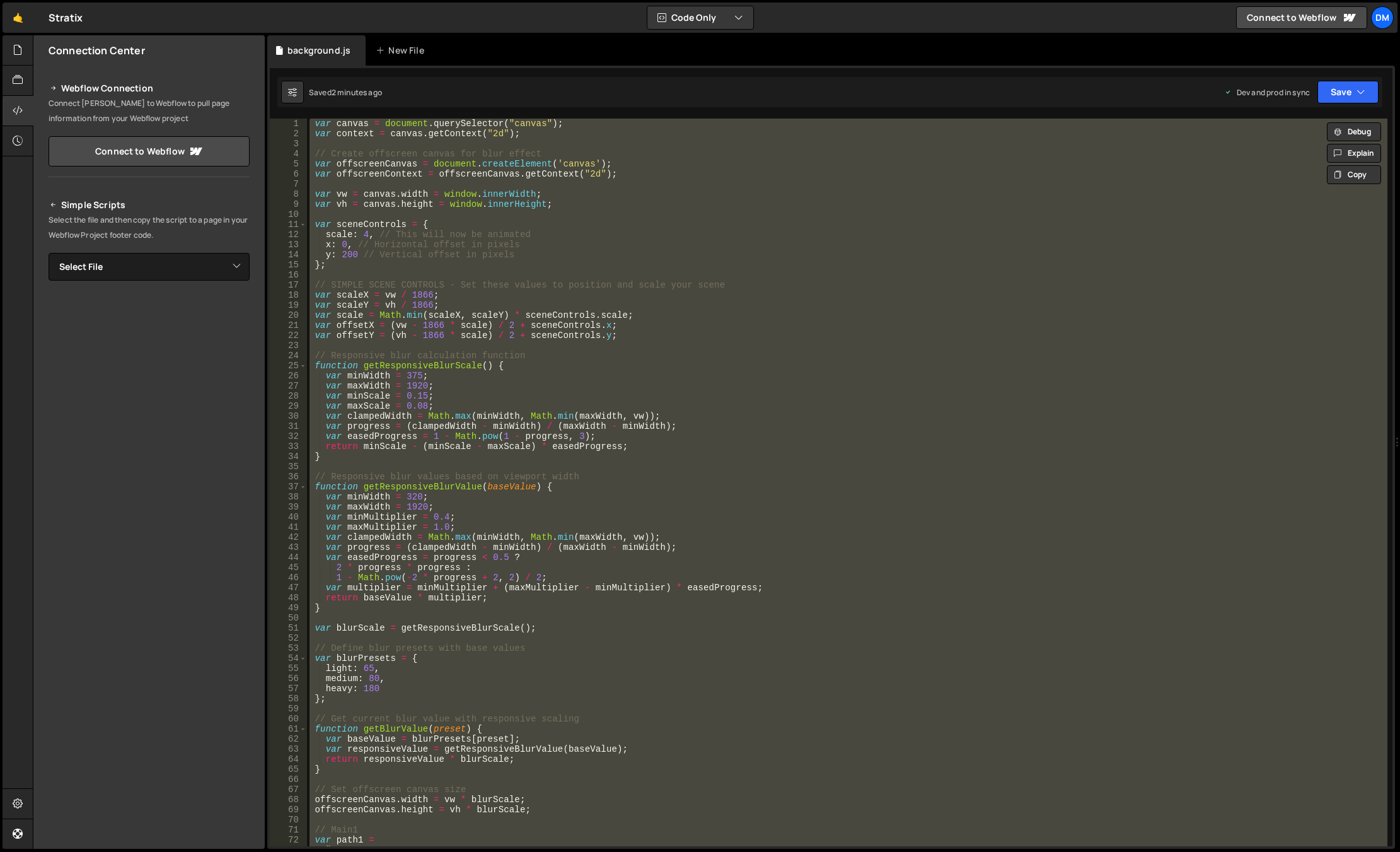
click at [546, 475] on div "var canvas = document . querySelector ( "canvas" ) ; var context = canvas . get…" at bounding box center [847, 482] width 1080 height 728
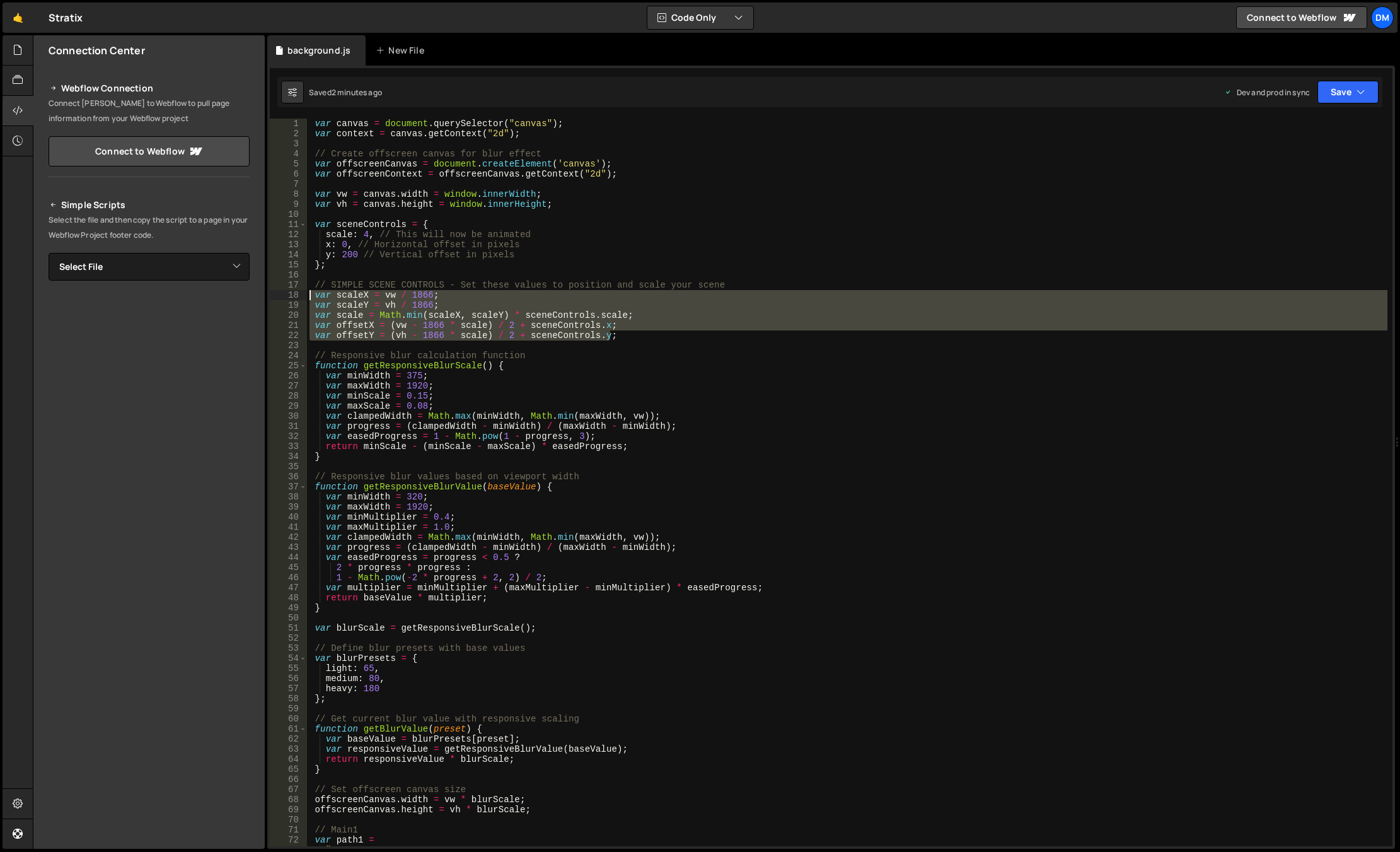
drag, startPoint x: 637, startPoint y: 335, endPoint x: 290, endPoint y: 299, distance: 348.9
click at [290, 299] on div "// Responsive blur values based on viewport width 1 2 3 4 5 6 7 8 9 10 11 12 13…" at bounding box center [830, 482] width 1122 height 728
type textarea "var scaleX = vw / 1866; var scaleY = vh / 1866;"
paste textarea
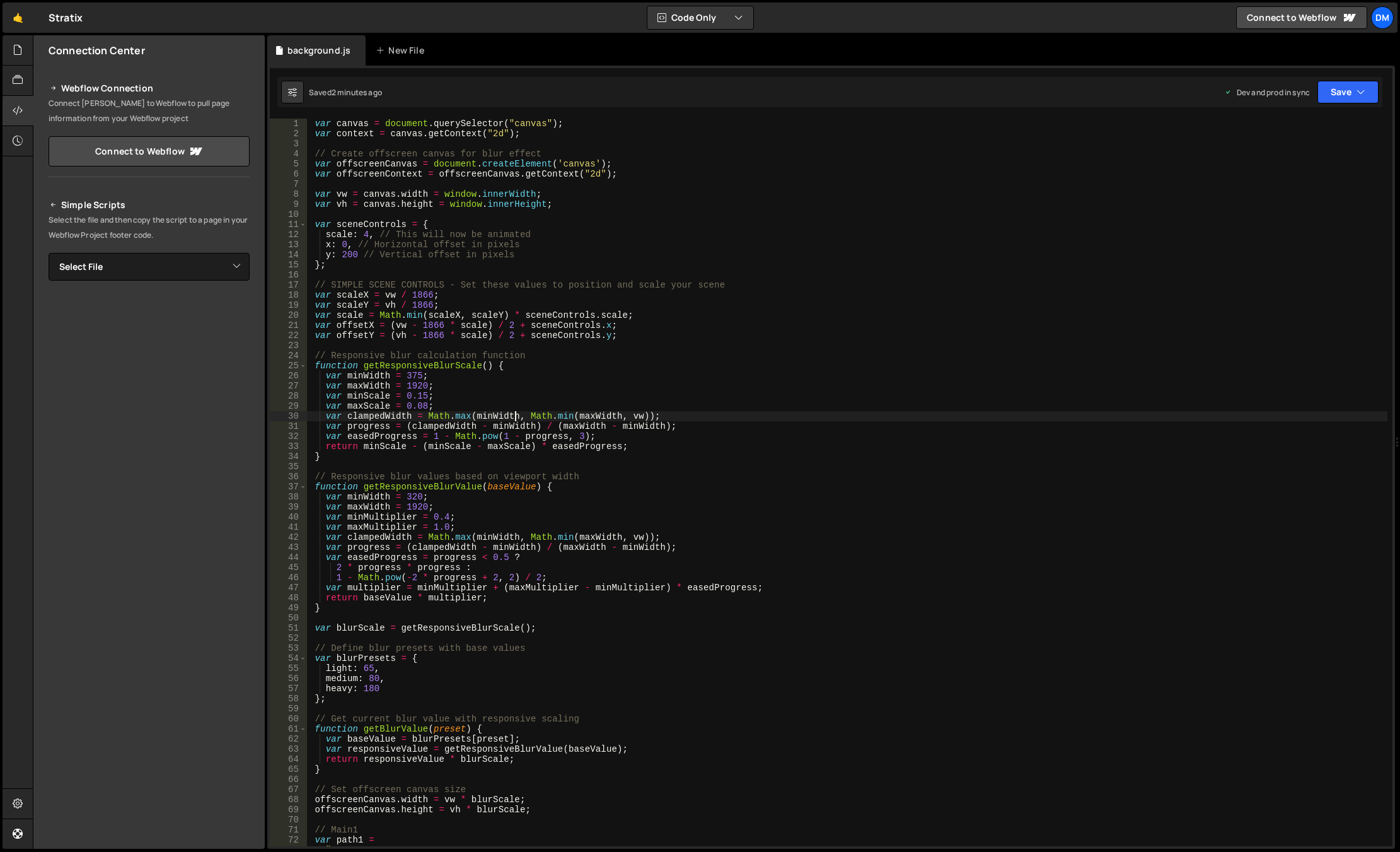
click at [514, 416] on div "var canvas = document . querySelector ( "canvas" ) ; var context = canvas . get…" at bounding box center [847, 492] width 1080 height 747
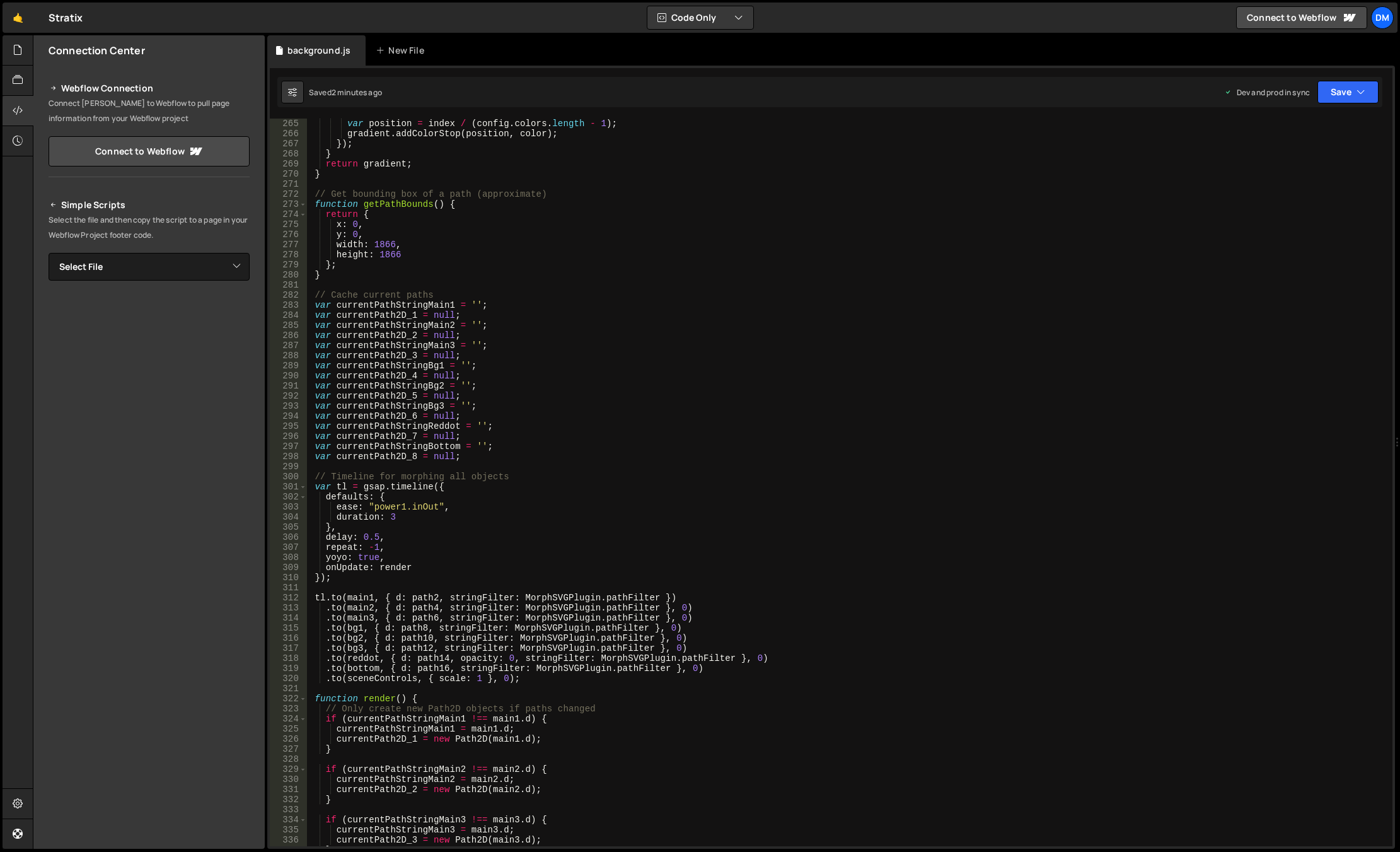
scroll to position [2799, 0]
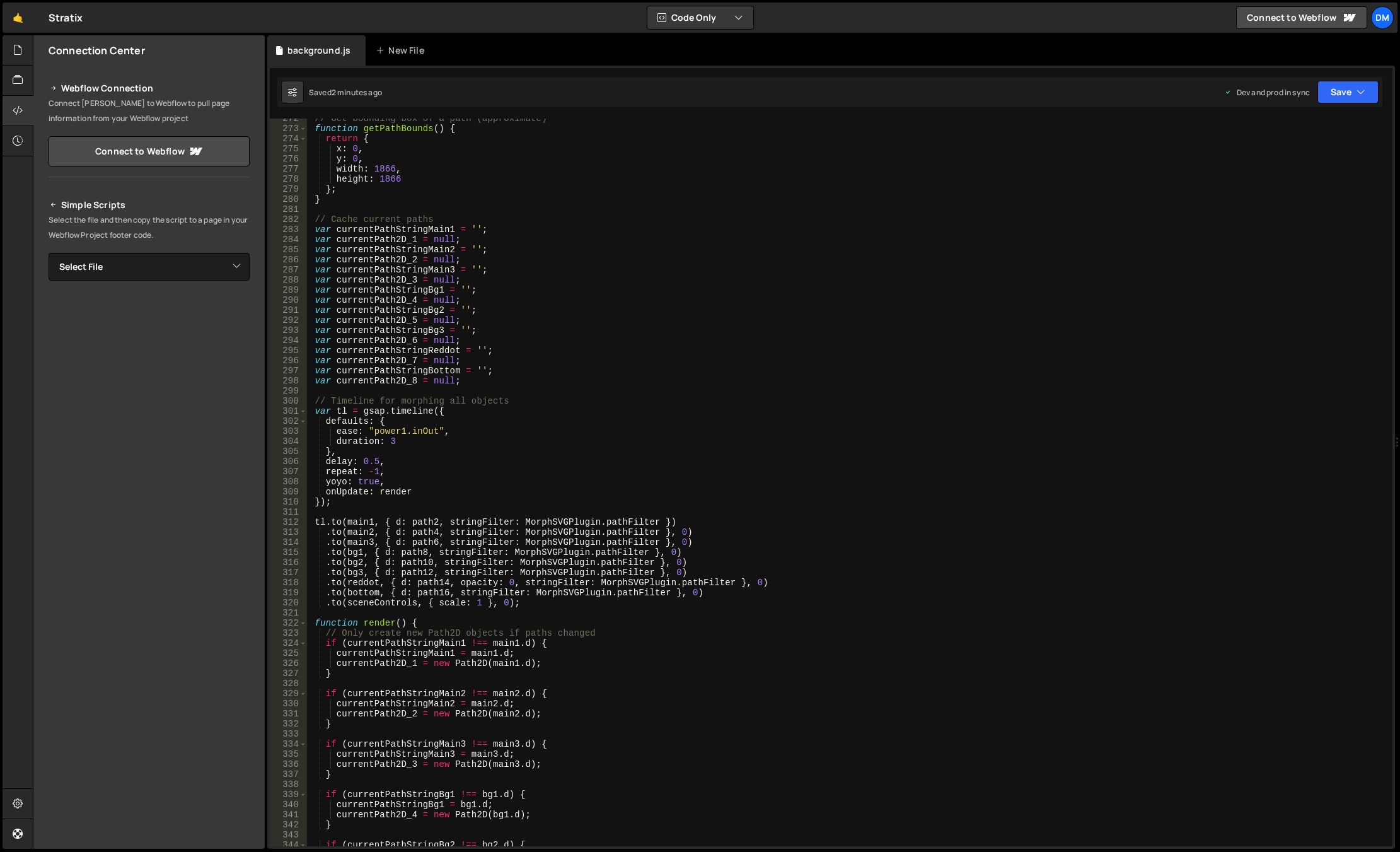
click at [480, 606] on div "// Get bounding box of a path (approximate) function getPathBounds ( ) { return…" at bounding box center [847, 487] width 1080 height 747
drag, startPoint x: 418, startPoint y: 494, endPoint x: 327, endPoint y: 492, distance: 91.0
click at [327, 492] on div "// Get bounding box of a path (approximate) function getPathBounds ( ) { return…" at bounding box center [847, 487] width 1080 height 747
paste textarea "}"
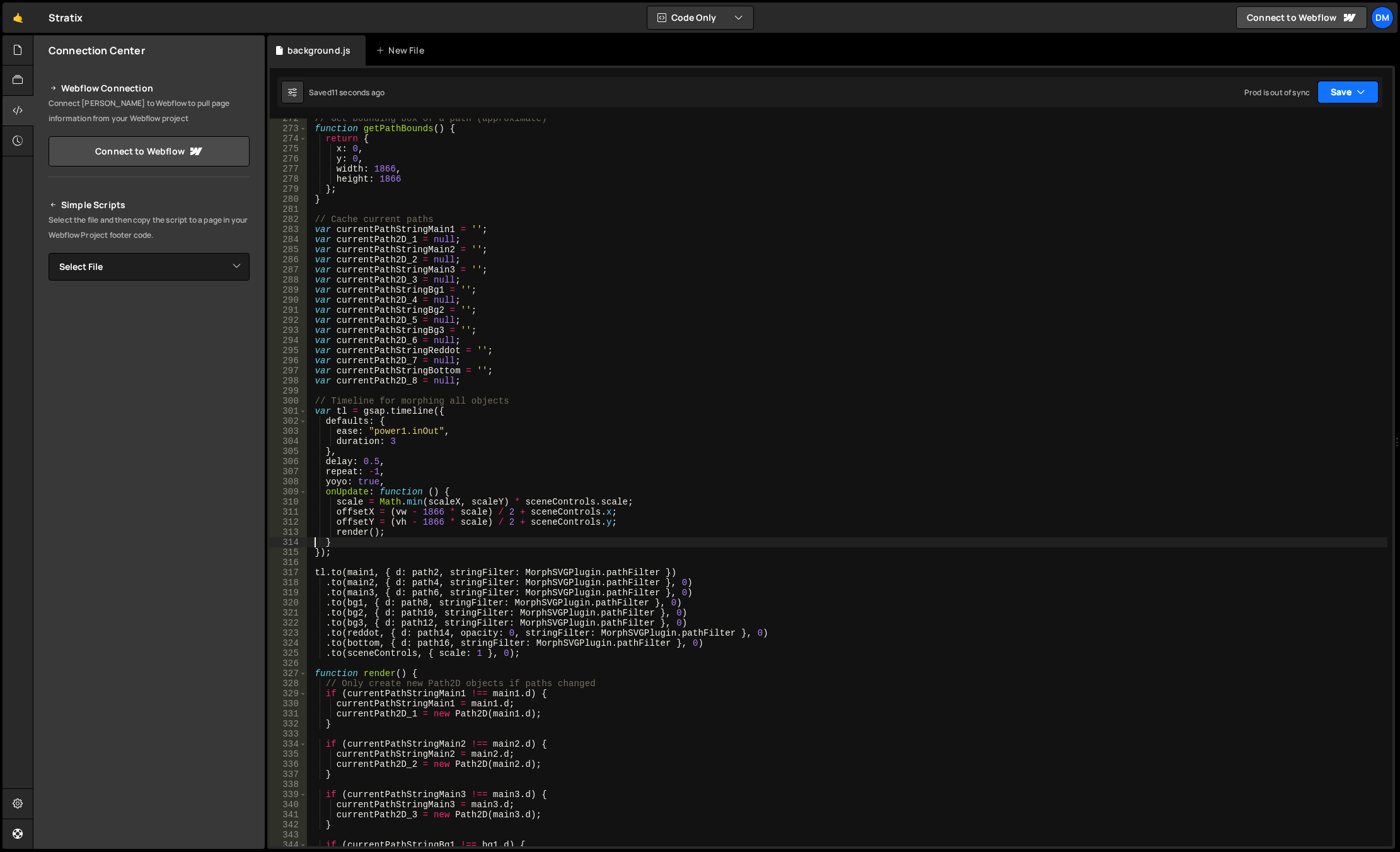
click at [1218, 92] on button "Save" at bounding box center [1348, 91] width 61 height 22
click at [1218, 129] on div "Save to Staging S" at bounding box center [1305, 123] width 131 height 12
click at [1218, 95] on button "Save" at bounding box center [1348, 91] width 61 height 22
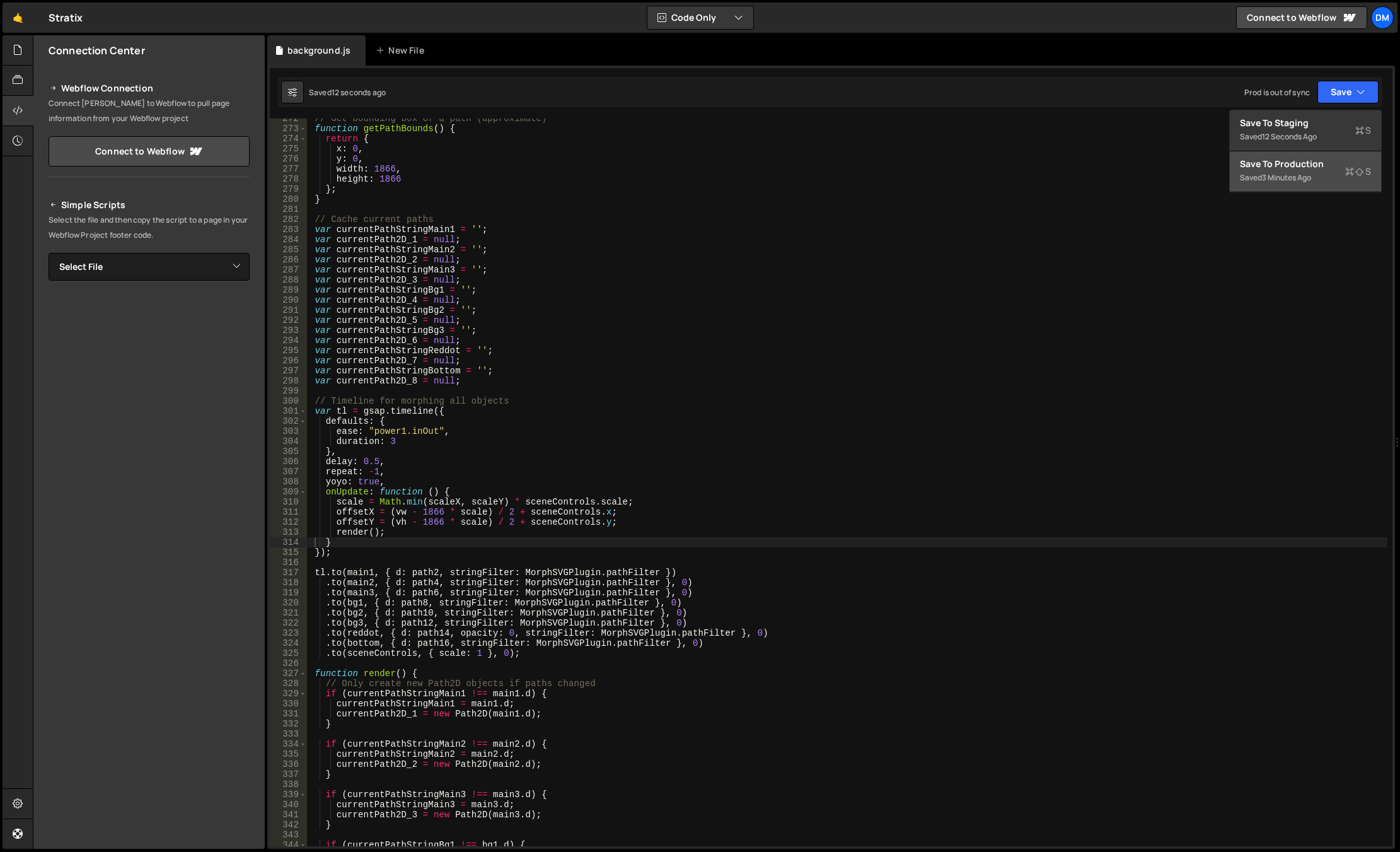
click at [1218, 168] on div "Save to Production S" at bounding box center [1305, 163] width 131 height 12
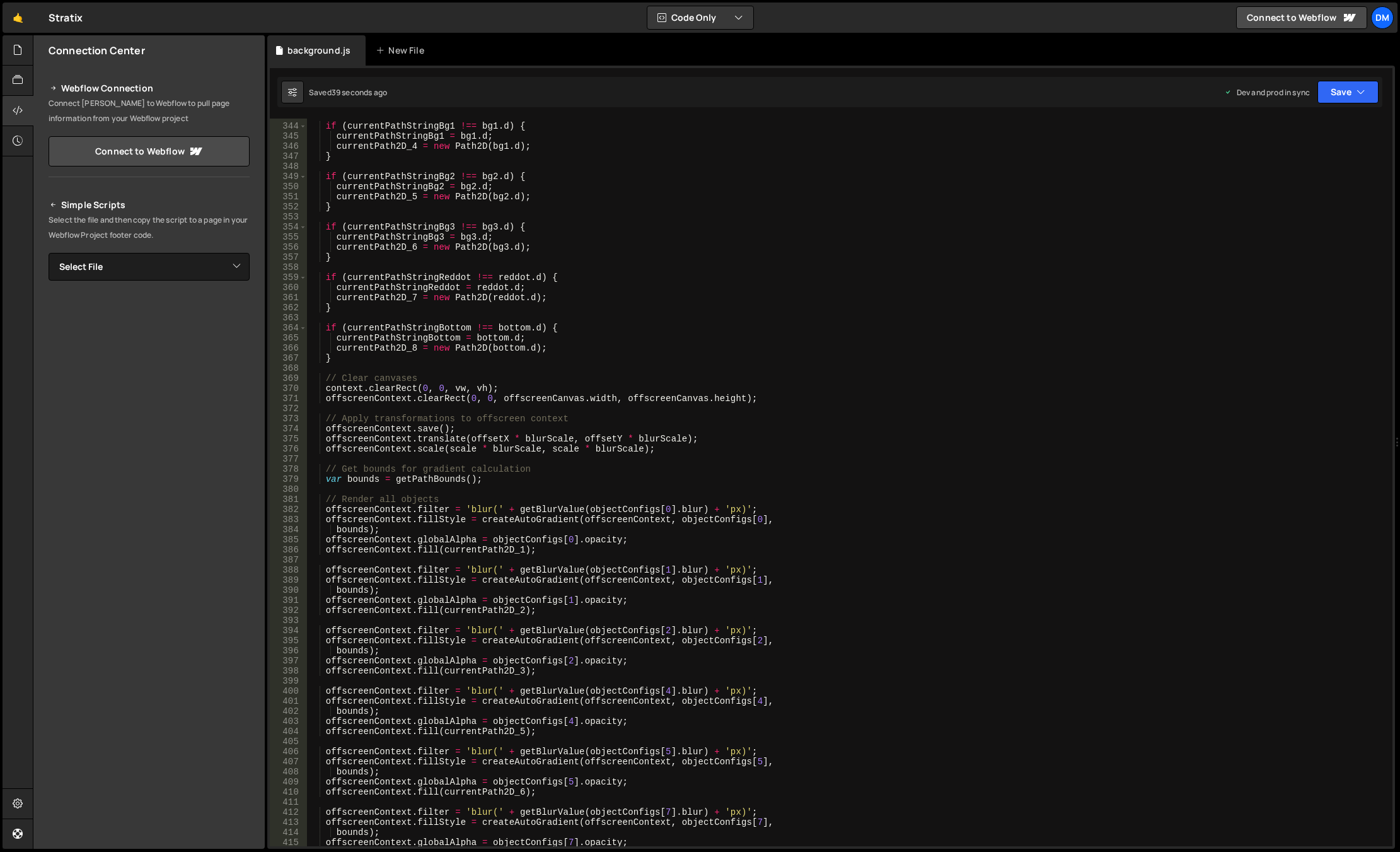
scroll to position [4048, 0]
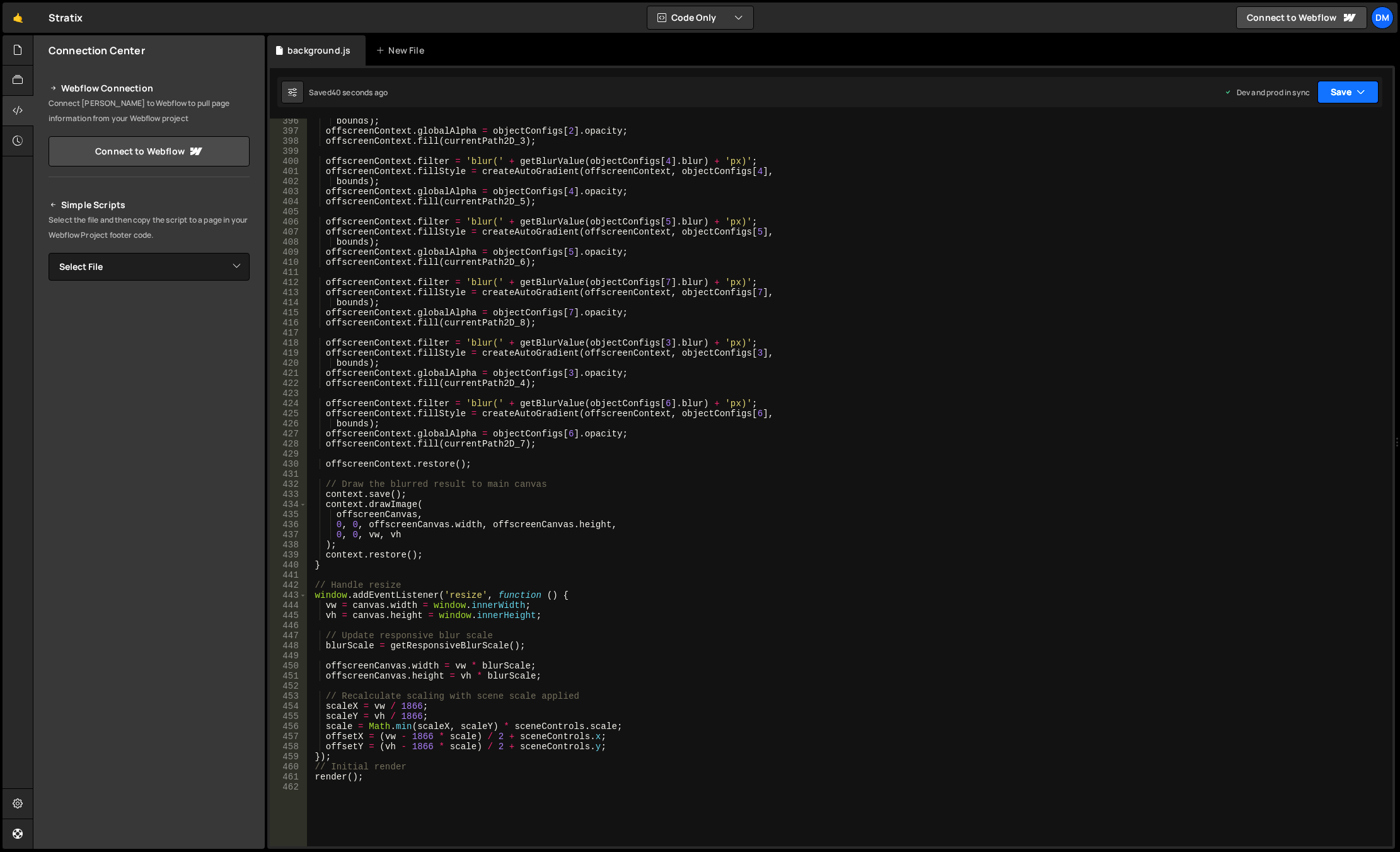
click at [1218, 87] on button "Save" at bounding box center [1348, 91] width 61 height 22
click at [1218, 142] on div "Saved 40 seconds ago" at bounding box center [1305, 137] width 131 height 15
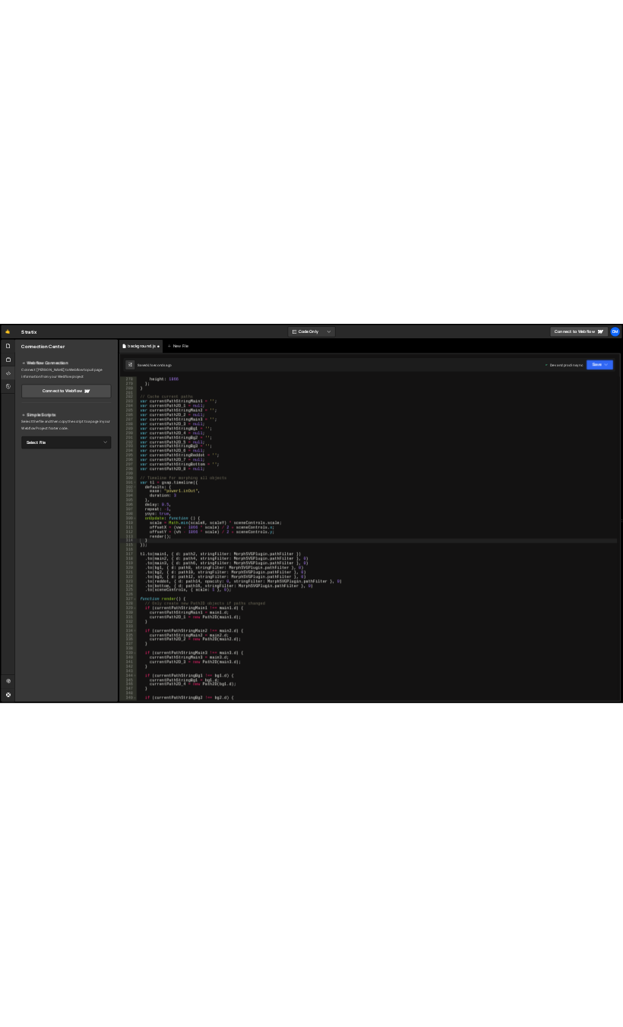
scroll to position [3440, 0]
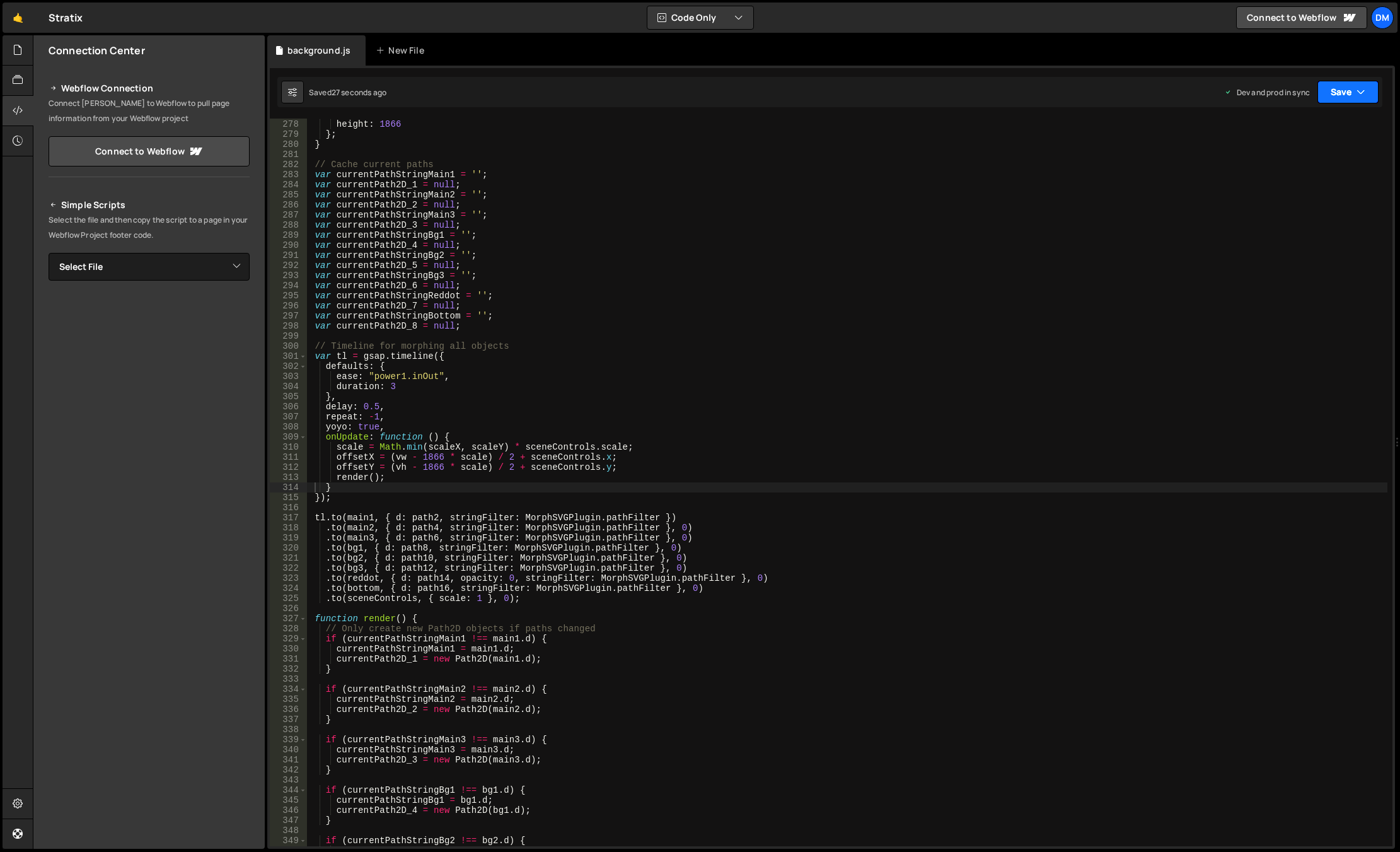
click at [1218, 93] on button "Save" at bounding box center [1348, 91] width 61 height 22
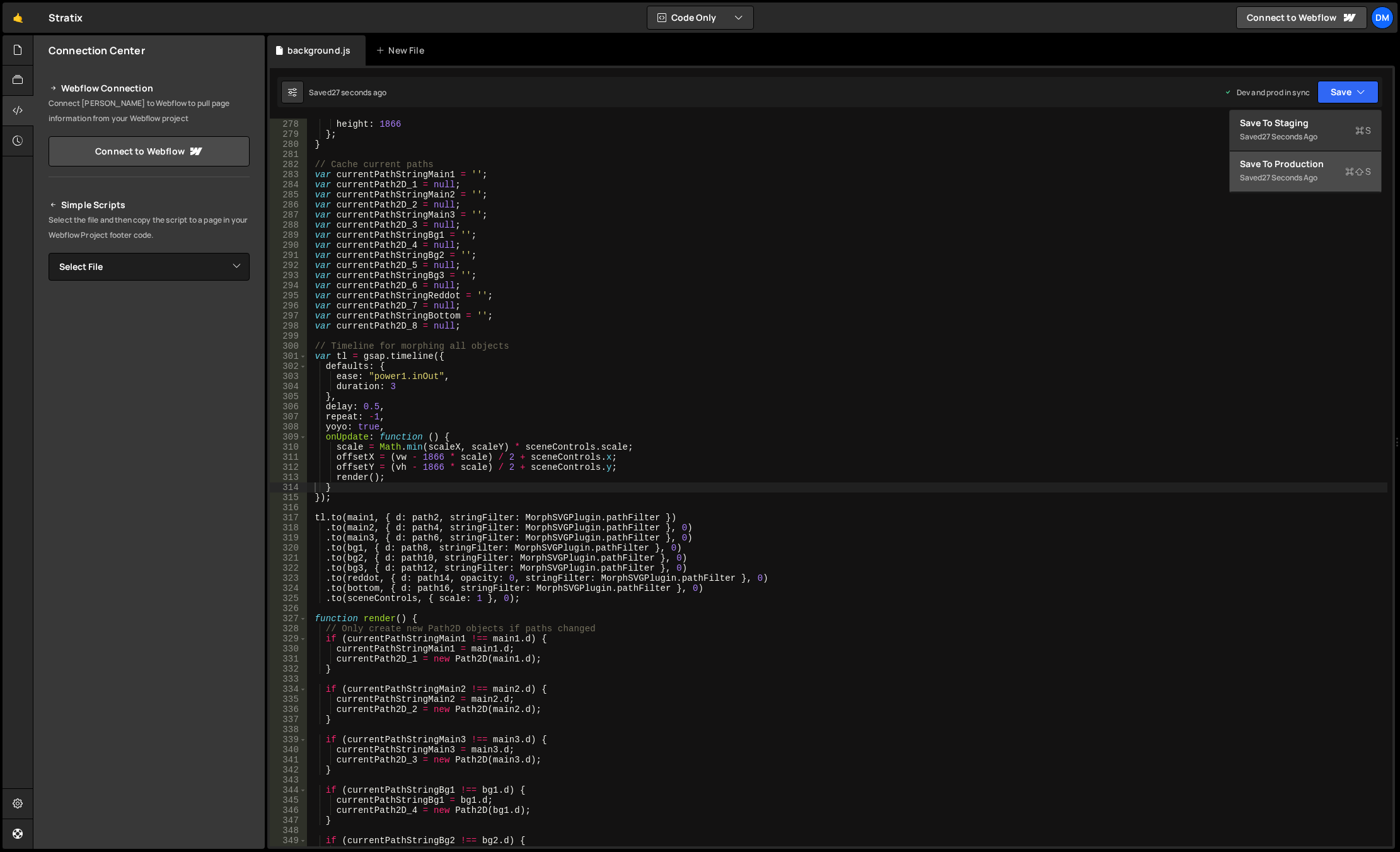
drag, startPoint x: 1275, startPoint y: 178, endPoint x: 1265, endPoint y: 188, distance: 14.1
click at [1218, 178] on div "27 seconds ago" at bounding box center [1289, 177] width 56 height 11
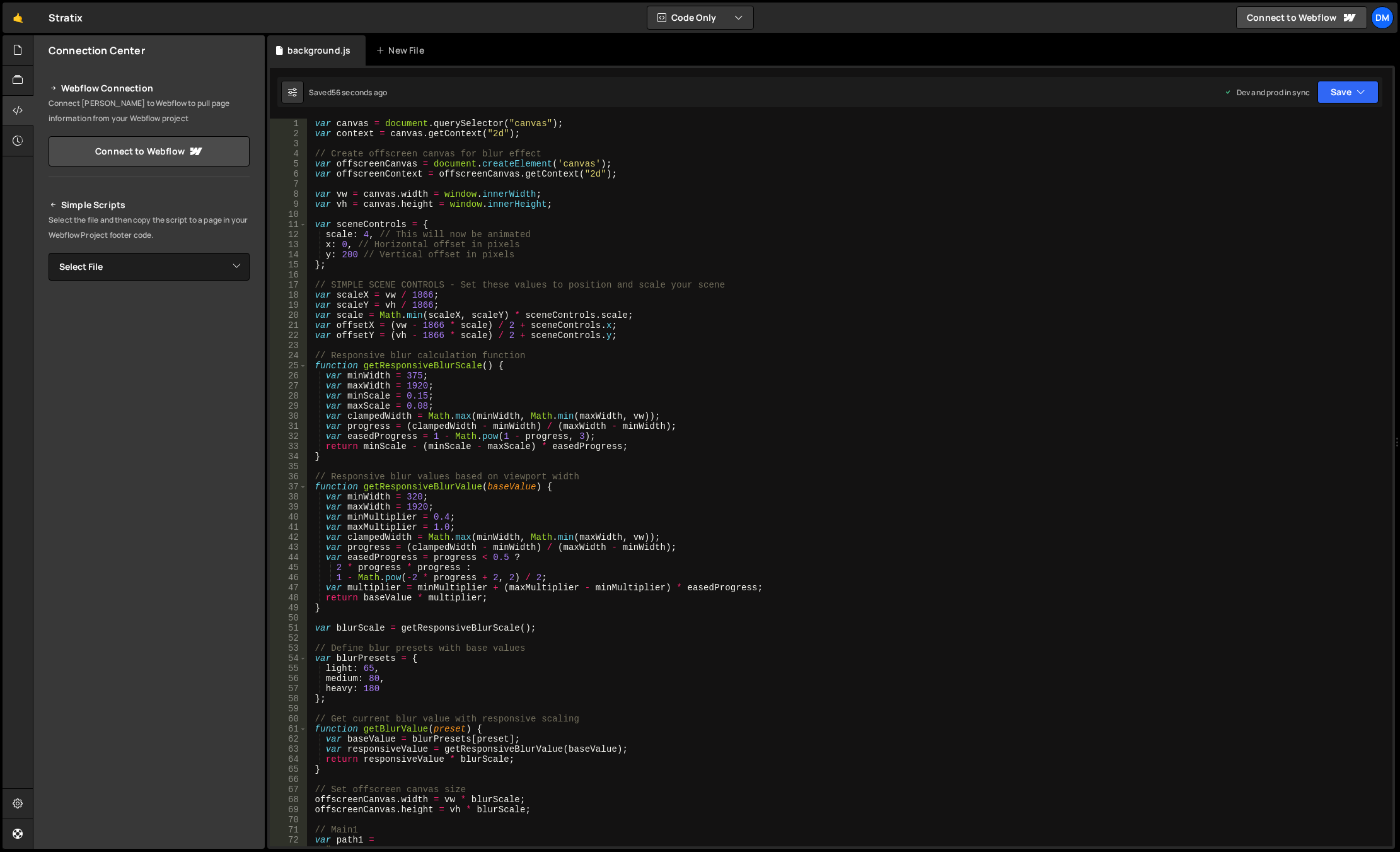
scroll to position [0, 0]
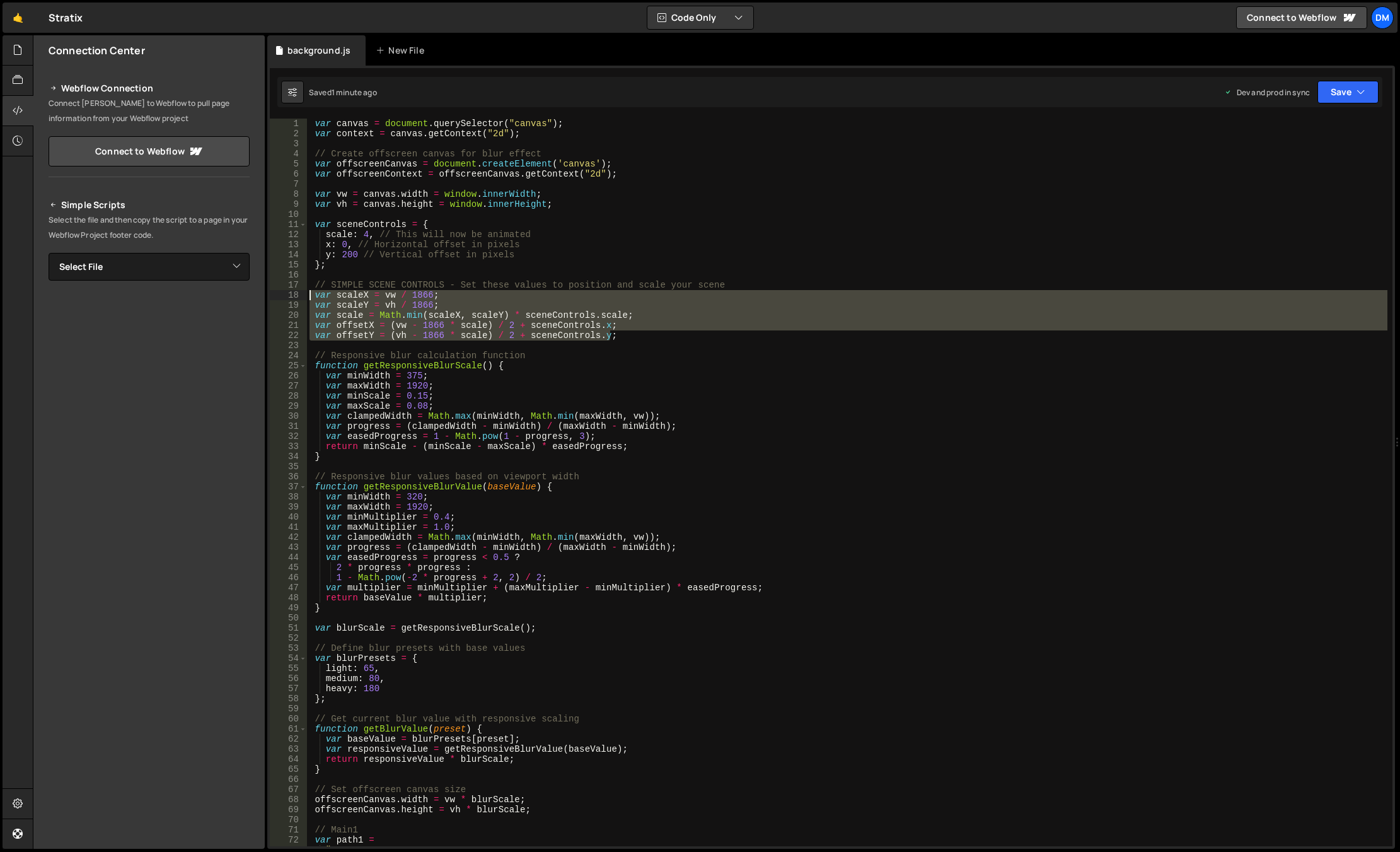
drag, startPoint x: 629, startPoint y: 338, endPoint x: 250, endPoint y: 296, distance: 381.3
click at [250, 296] on div "Files New File Javascript files 0 background.js 0 CSS files Copy share link Edi…" at bounding box center [717, 442] width 1367 height 814
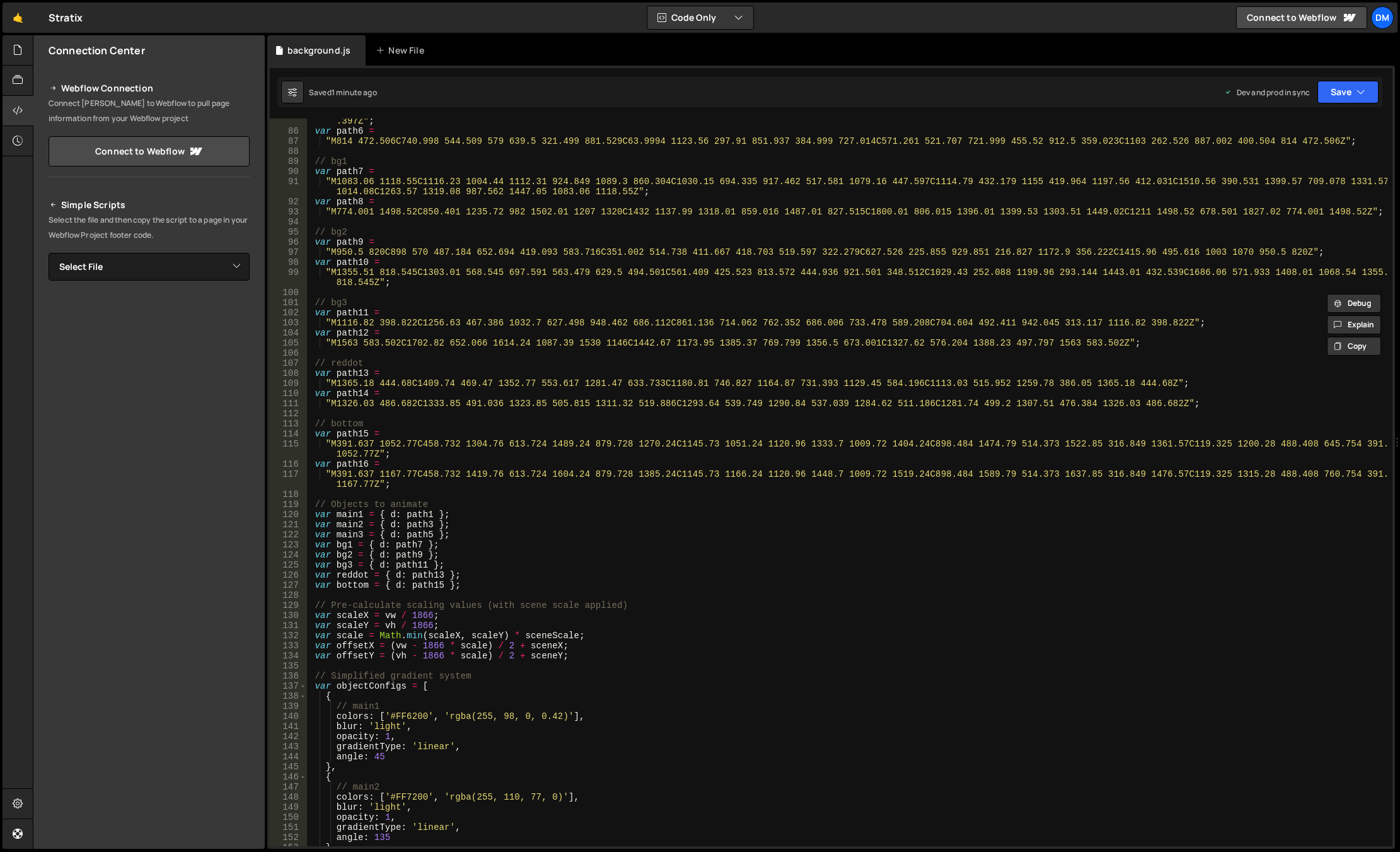
scroll to position [908, 0]
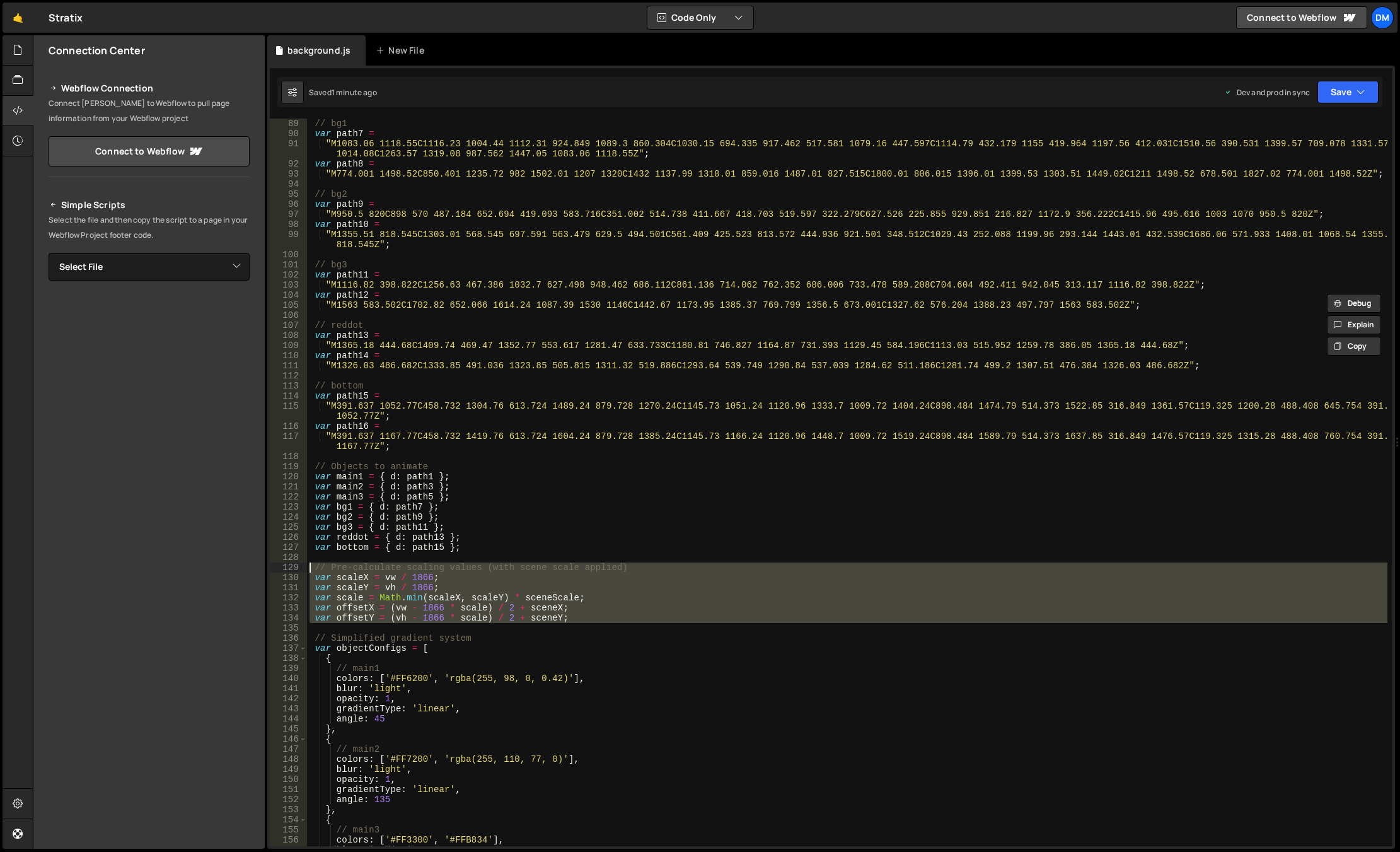
drag, startPoint x: 600, startPoint y: 628, endPoint x: 280, endPoint y: 572, distance: 324.9
click at [280, 572] on div "var scaleX = vw / 1866; var scaleY = vh / 1866; 89 90 91 92 93 94 95 96 97 98 9…" at bounding box center [830, 482] width 1122 height 728
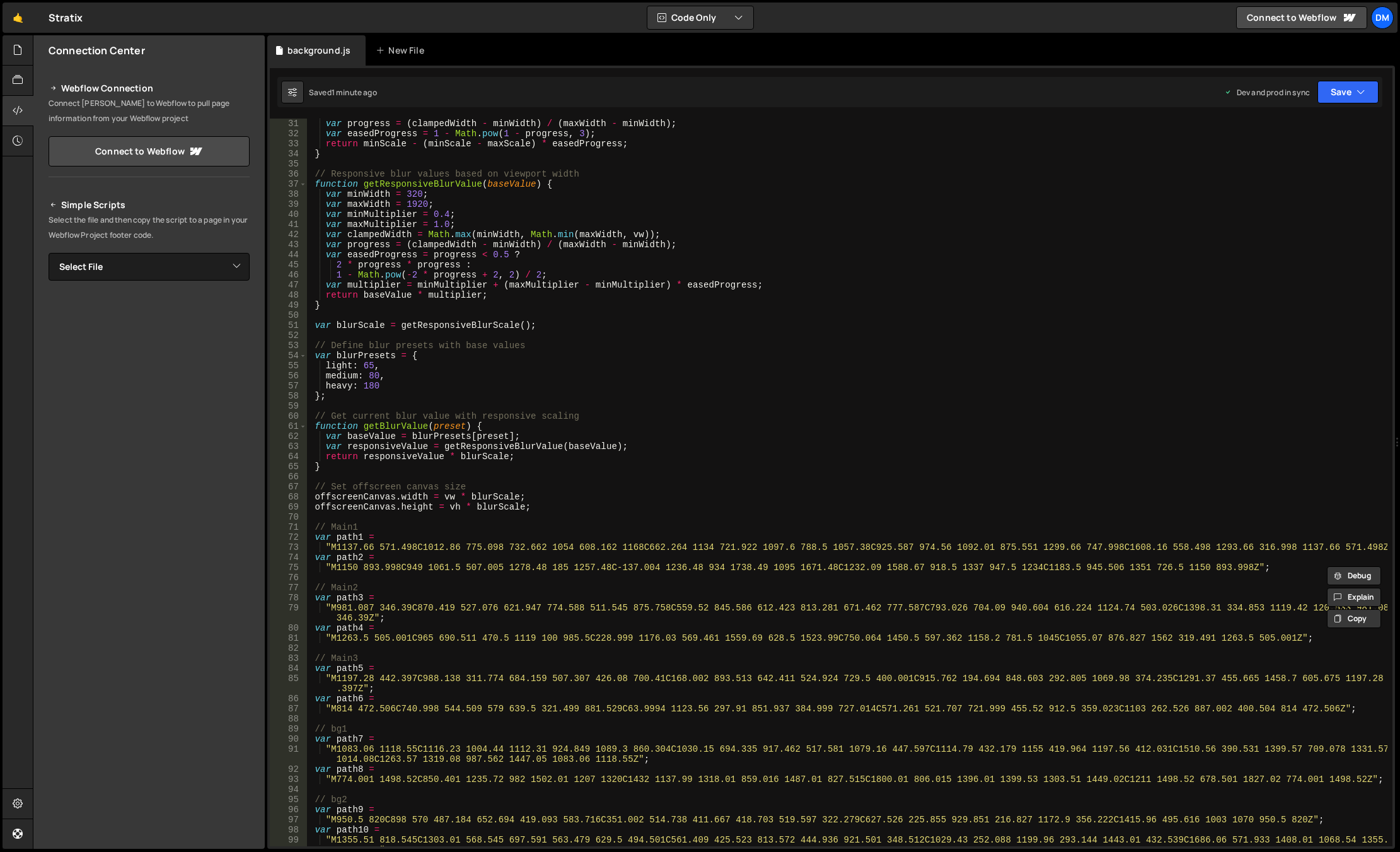
scroll to position [0, 0]
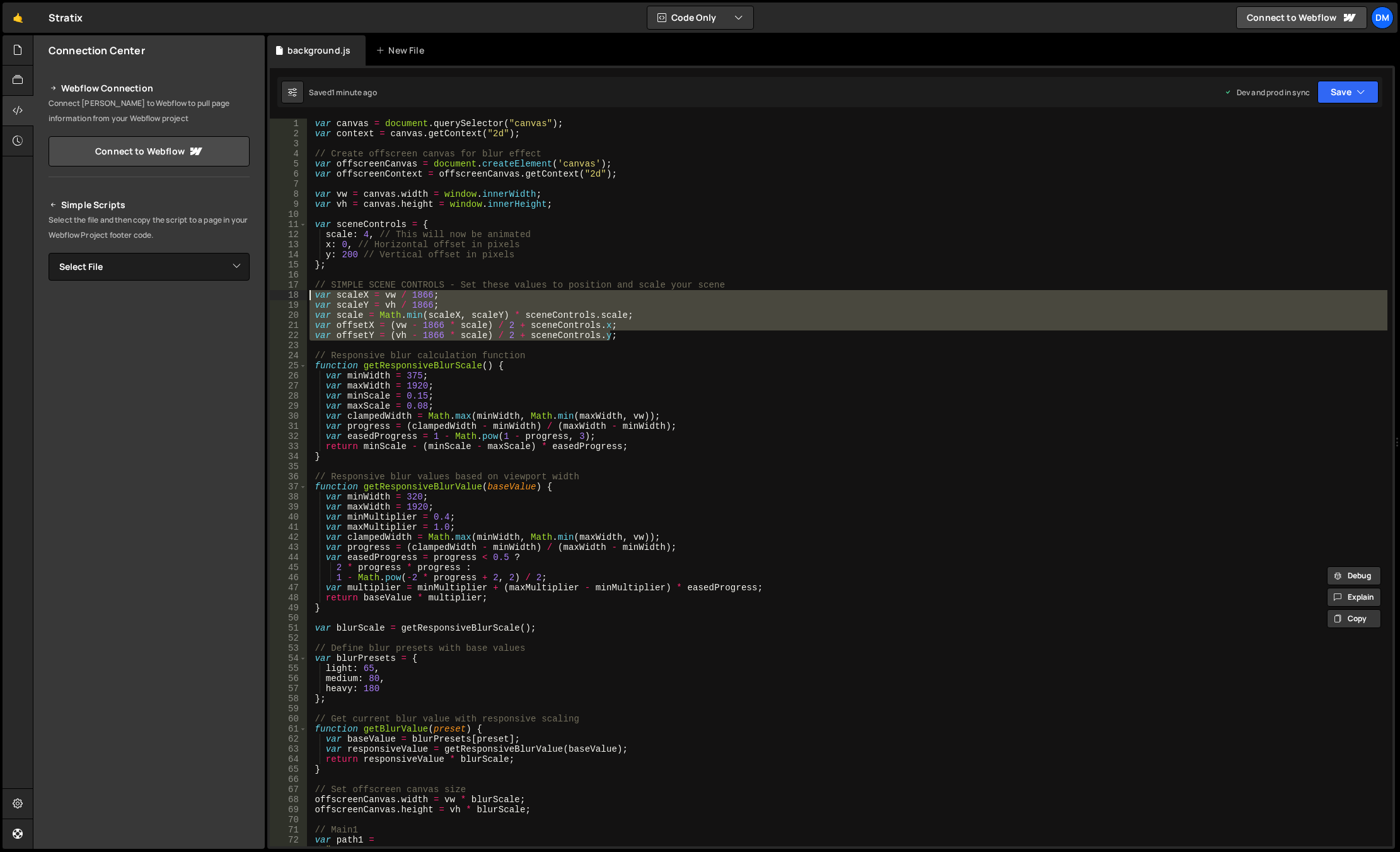
drag, startPoint x: 633, startPoint y: 336, endPoint x: 290, endPoint y: 295, distance: 345.4
click at [290, 295] on div "// Pre-calculate scaling values (with scene scale applied) var scaleX = vw / 18…" at bounding box center [830, 482] width 1122 height 728
type textarea "var scaleX = vw / 1866; var scaleY = vh / 1866;"
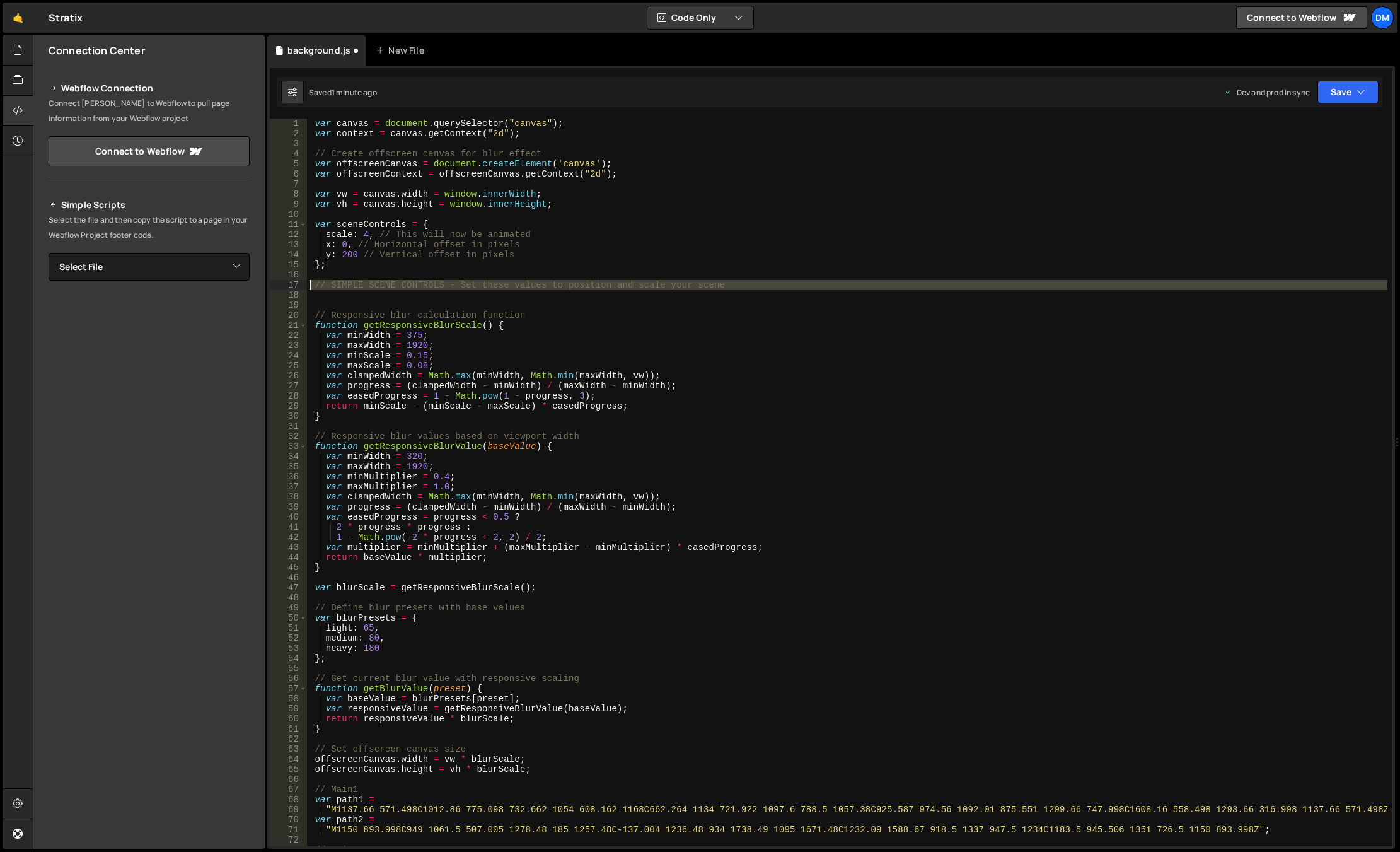
drag, startPoint x: 649, startPoint y: 290, endPoint x: 260, endPoint y: 285, distance: 389.0
click at [260, 285] on div "Files New File Javascript files 0 background.js 0 CSS files Copy share link Edi…" at bounding box center [717, 442] width 1367 height 814
type textarea "// SIMPLE SCENE CONTROLS - Set these values to position and scale your scene"
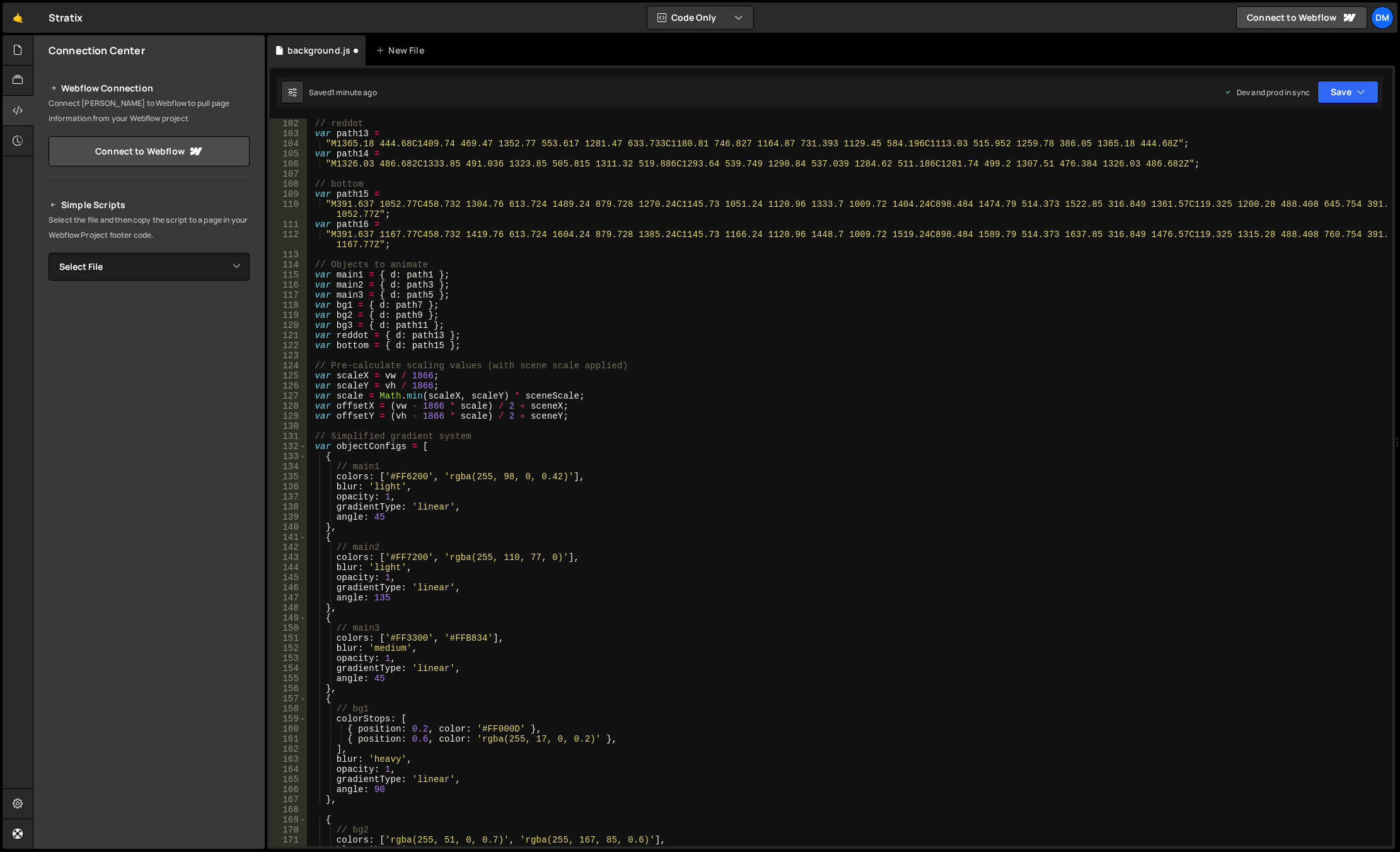
scroll to position [1059, 0]
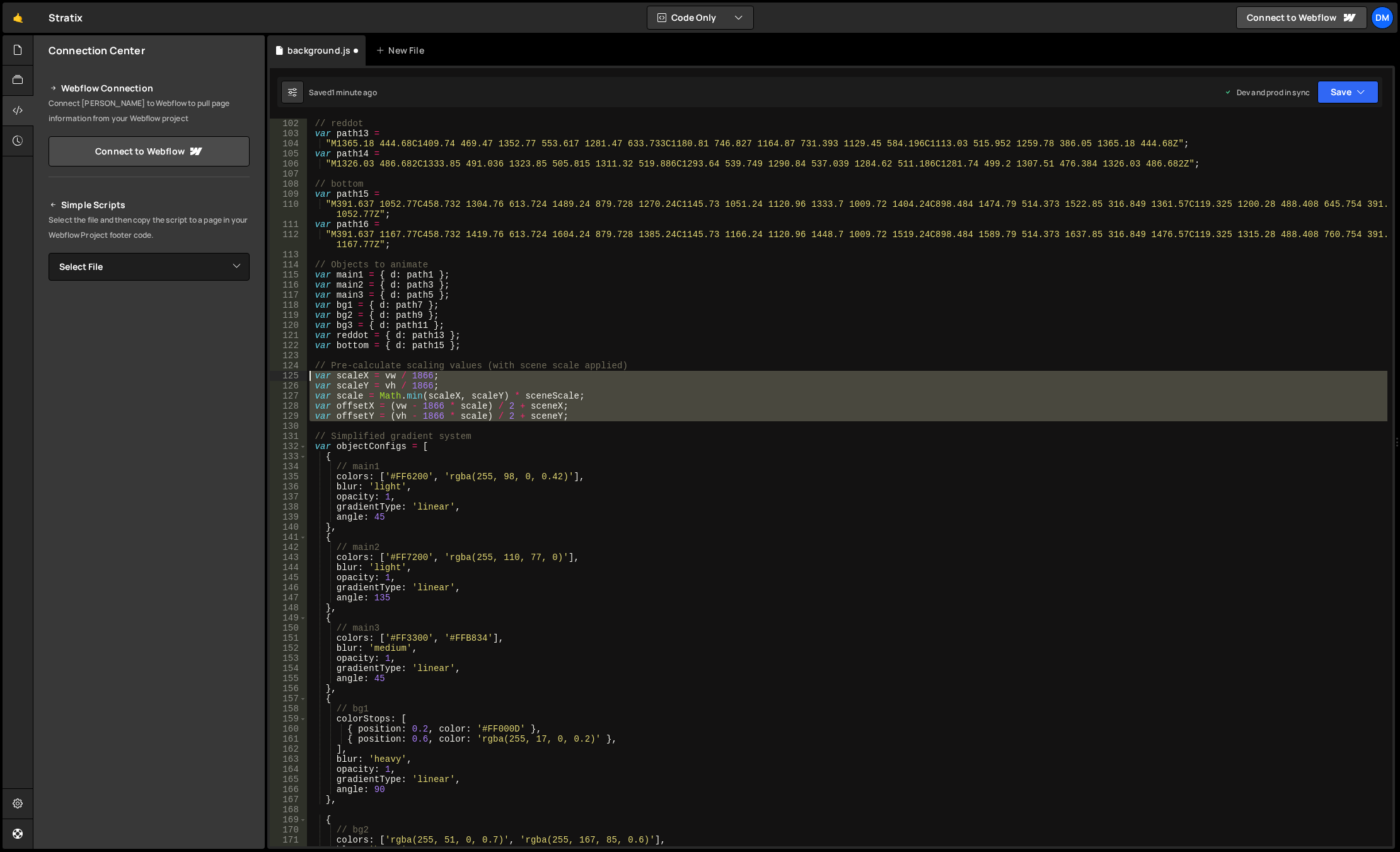
drag, startPoint x: 605, startPoint y: 426, endPoint x: 282, endPoint y: 377, distance: 326.7
click at [282, 377] on div "102 103 104 105 106 107 108 109 110 111 112 113 114 115 116 117 118 119 120 121…" at bounding box center [830, 482] width 1122 height 728
paste textarea "offsetY = (vh - 1866 * scale) / 2 + sceneControls.y"
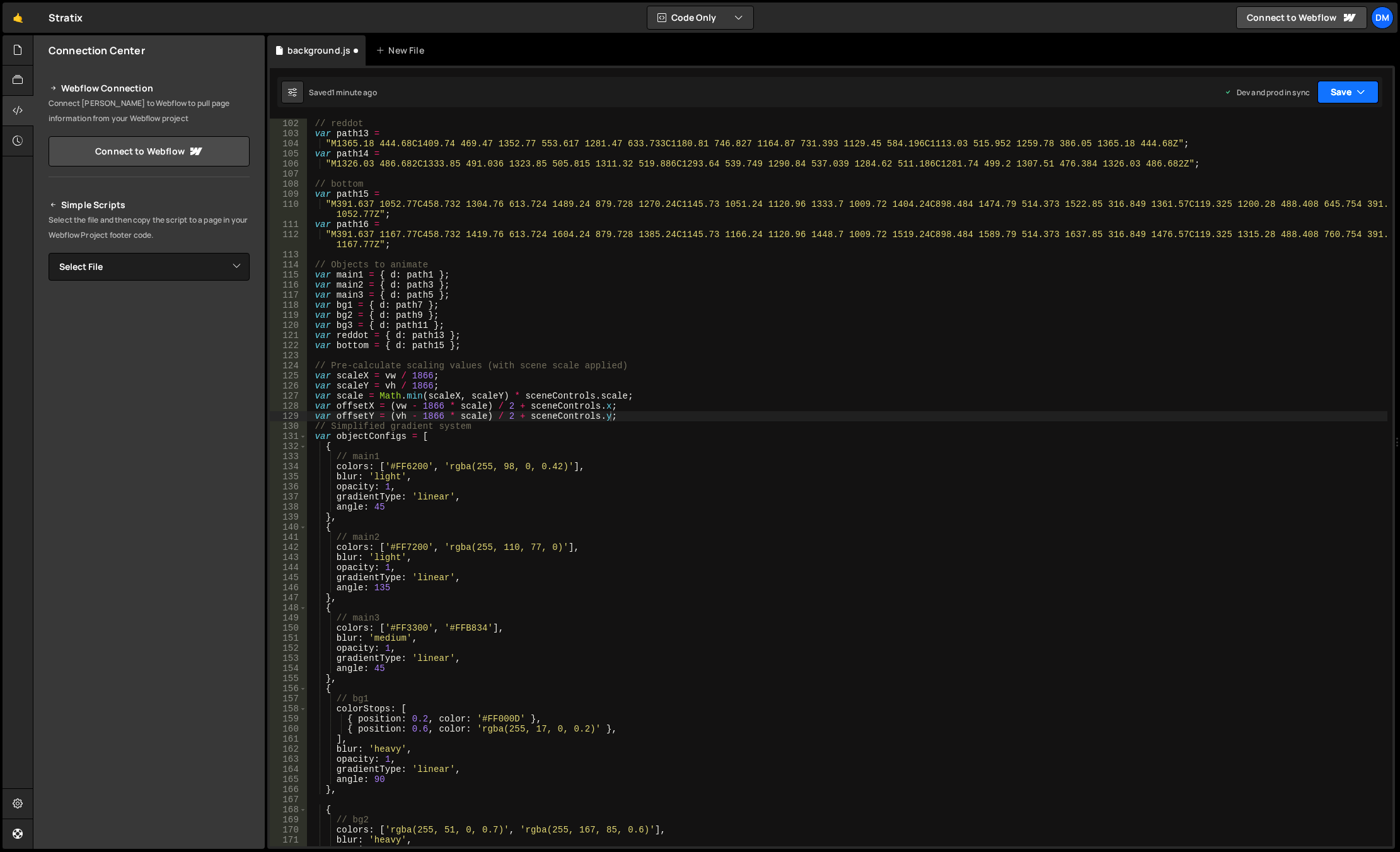
click at [1218, 95] on button "Save" at bounding box center [1348, 91] width 61 height 22
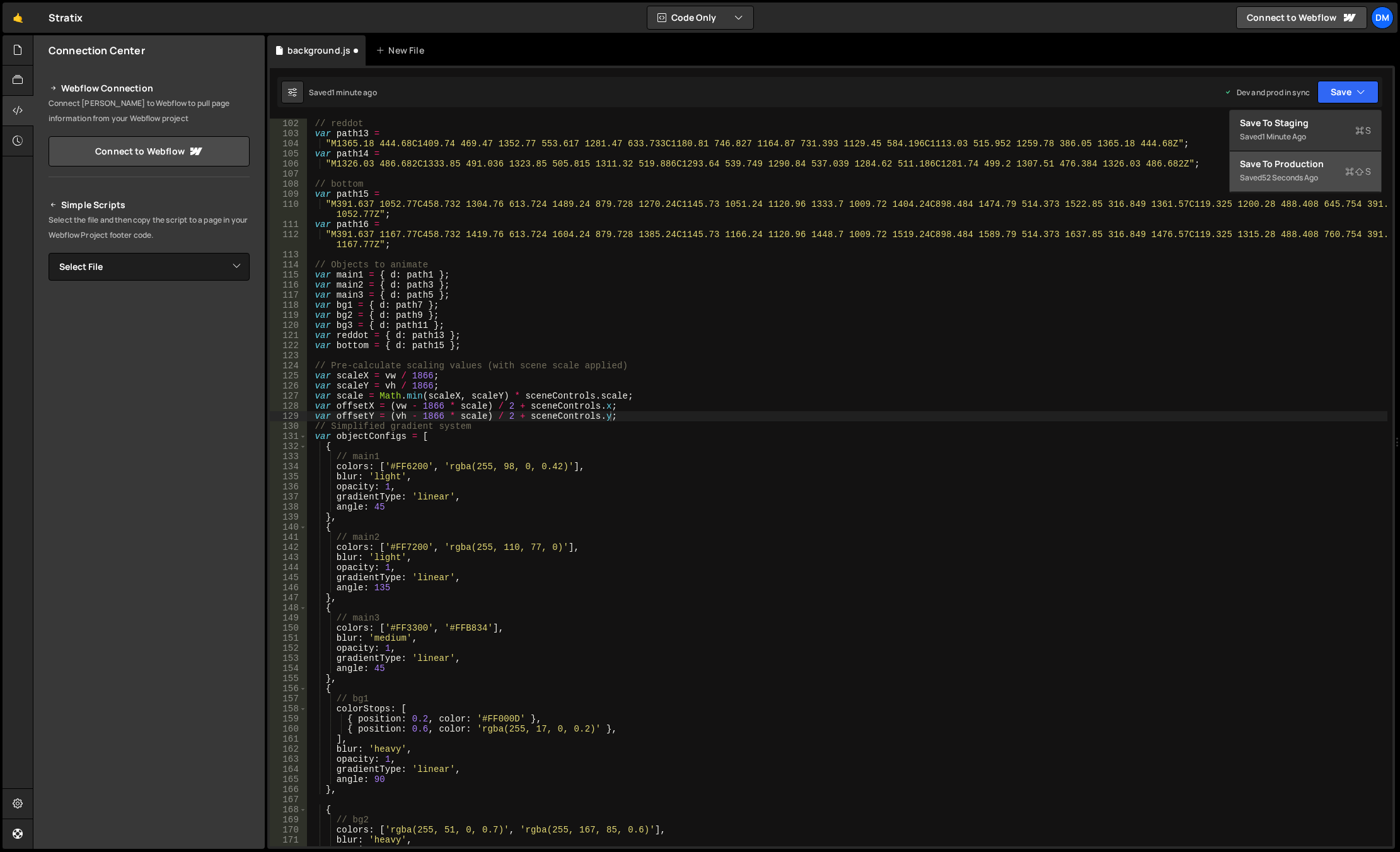
click at [1218, 165] on div "Save to Production S" at bounding box center [1305, 163] width 131 height 12
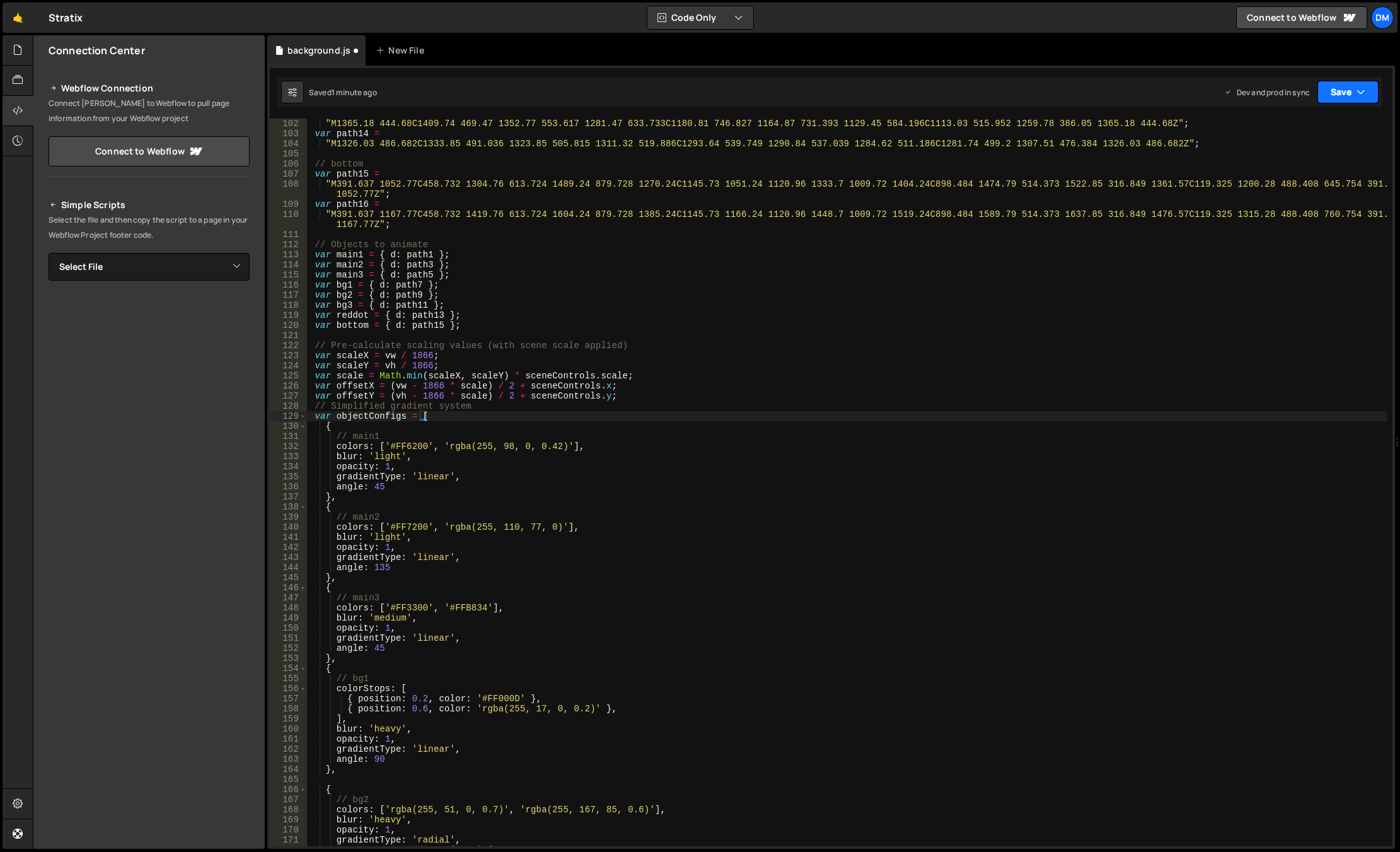
click at [1218, 85] on button "Save" at bounding box center [1348, 91] width 61 height 22
click at [1218, 131] on div "Saved just now" at bounding box center [1305, 137] width 131 height 15
click at [647, 413] on div ""M1365.18 444.68C1409.74 469.47 1352.77 553.617 1281.47 633.733C1180.81 746.827…" at bounding box center [847, 492] width 1080 height 747
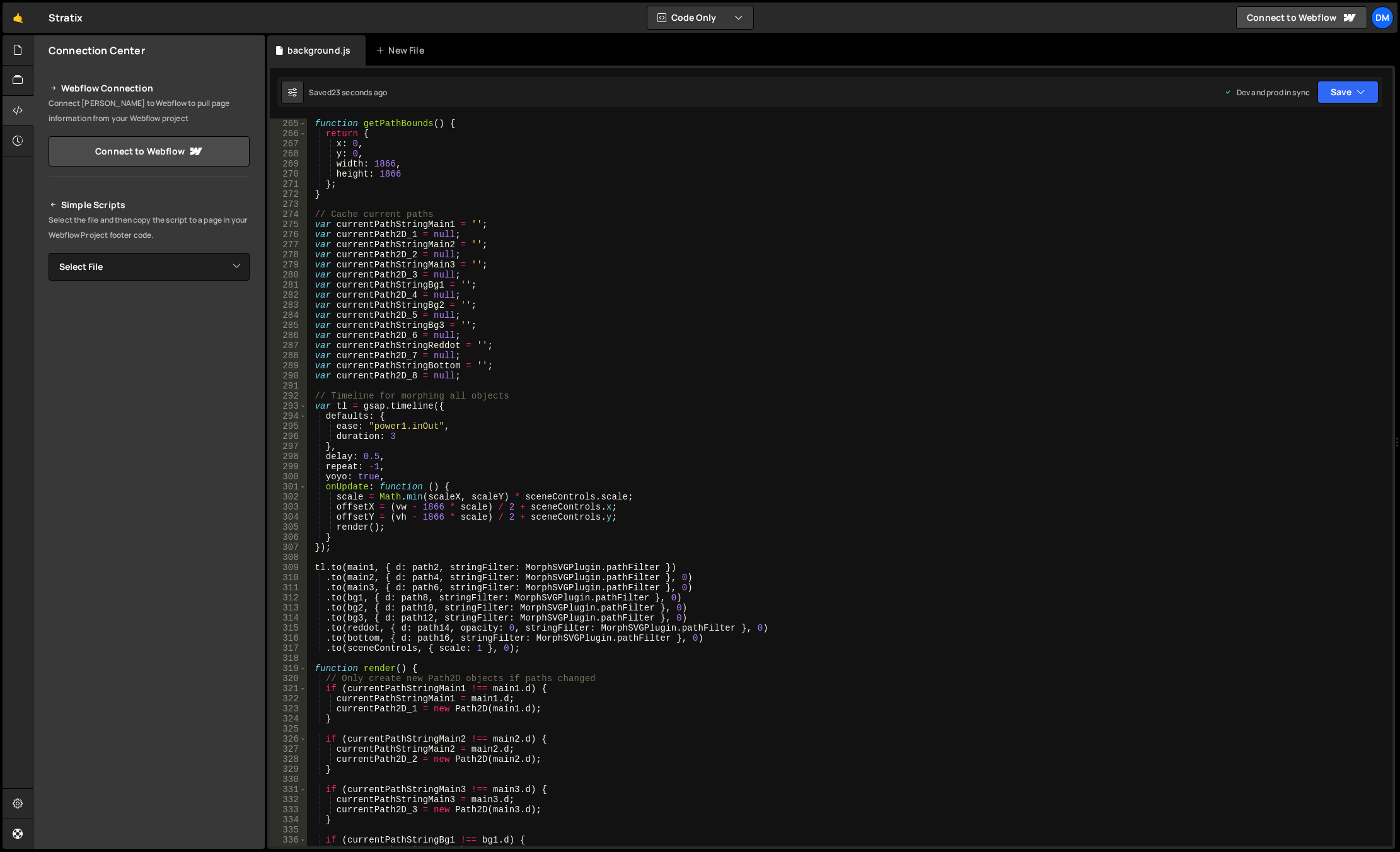
scroll to position [2837, 0]
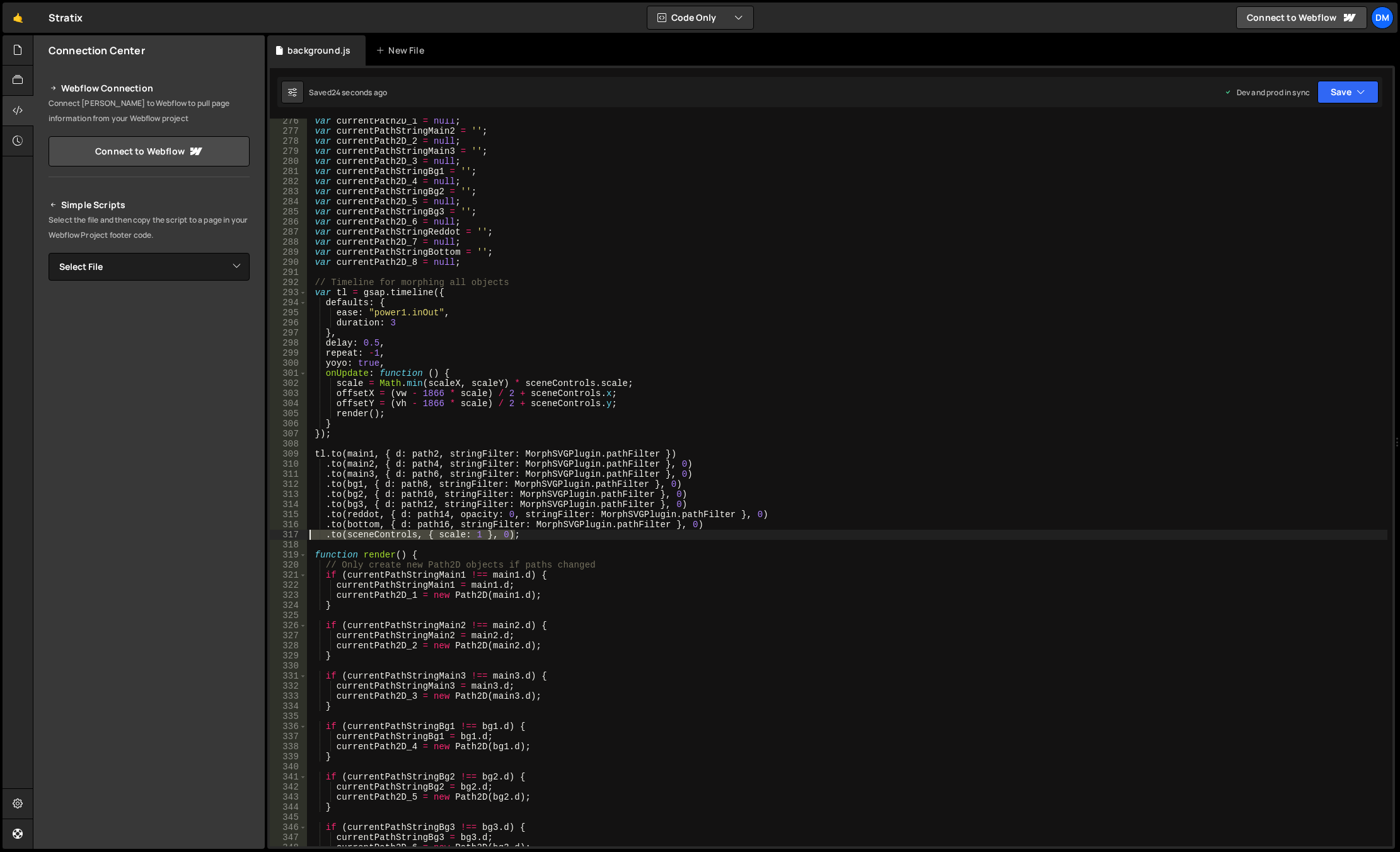
drag, startPoint x: 542, startPoint y: 537, endPoint x: 280, endPoint y: 534, distance: 262.0
click at [280, 534] on div "var objectConfigs = [ 276 277 278 279 280 281 282 283 284 285 286 287 288 289 2…" at bounding box center [830, 482] width 1122 height 728
click at [839, 392] on div "var currentPath2D_1 = null ; var currentPathStringMain2 = '' ; var currentPath2…" at bounding box center [847, 489] width 1080 height 747
drag, startPoint x: 1379, startPoint y: 87, endPoint x: 1373, endPoint y: 95, distance: 10.0
click at [1218, 87] on div "Saved 29 seconds ago Dev and prod in sync Upgrade to Edit Save Save to Staging …" at bounding box center [829, 92] width 1105 height 30
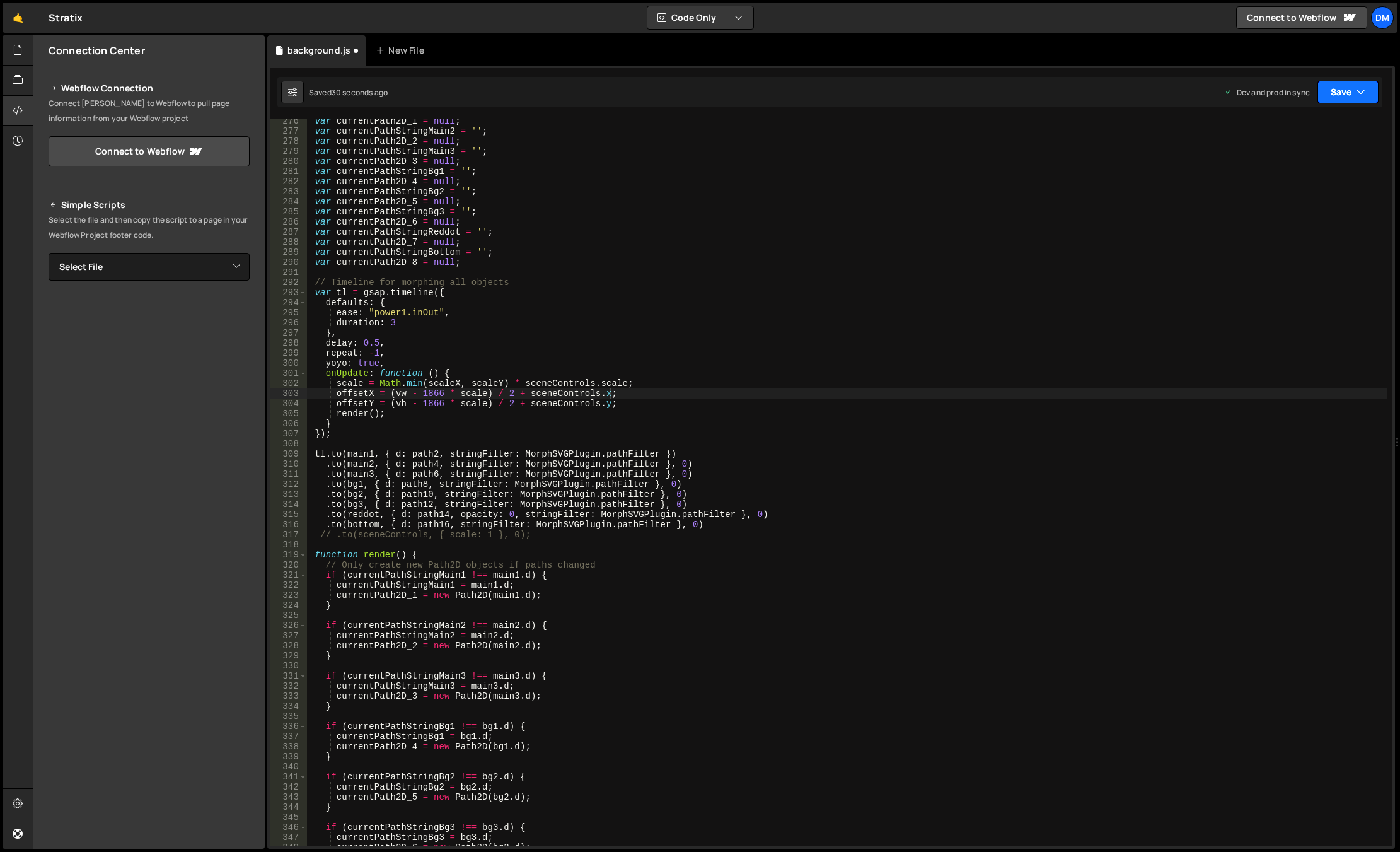
click at [1218, 85] on button "Save" at bounding box center [1348, 91] width 61 height 22
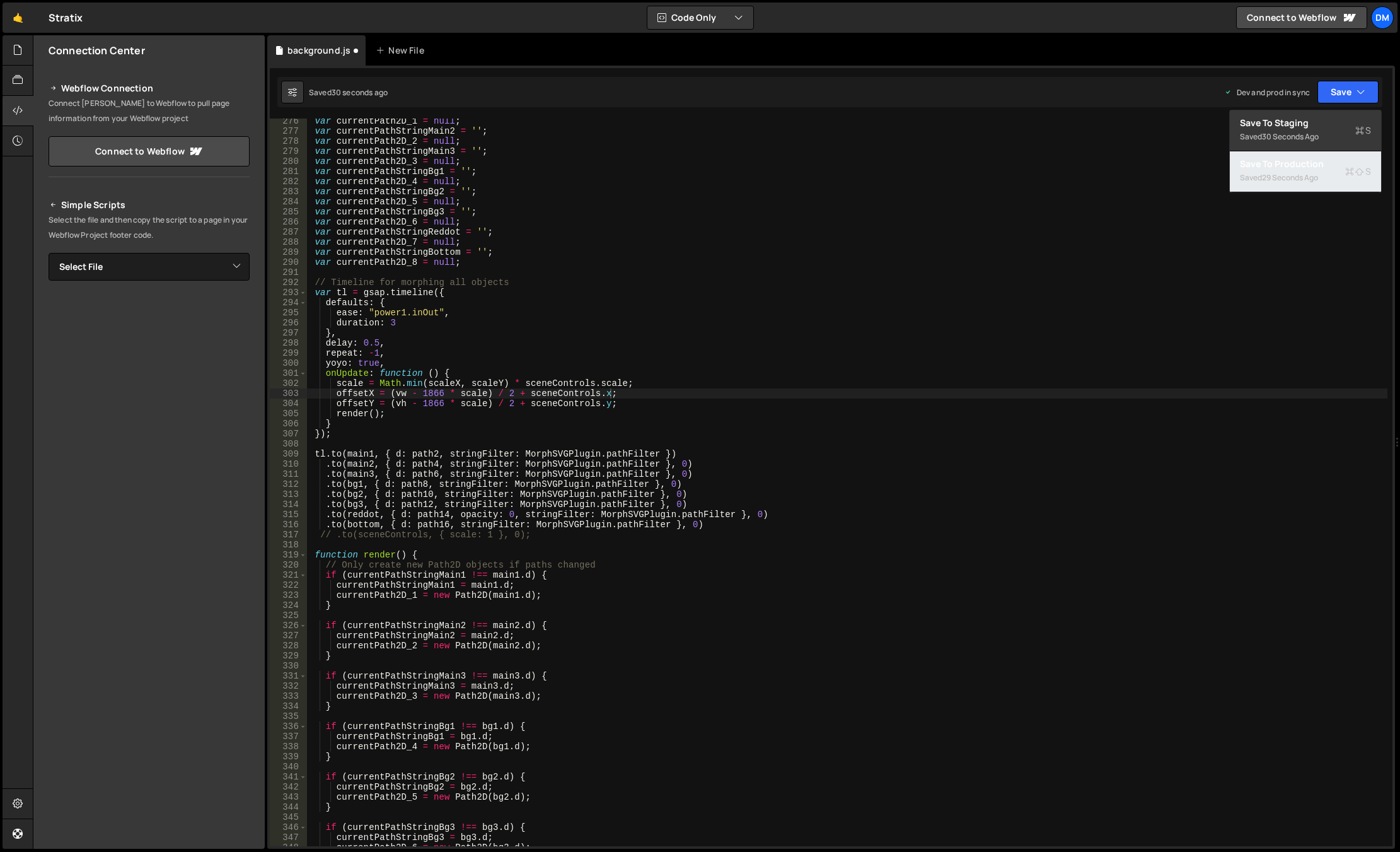
click at [1218, 173] on div "29 seconds ago" at bounding box center [1290, 177] width 56 height 11
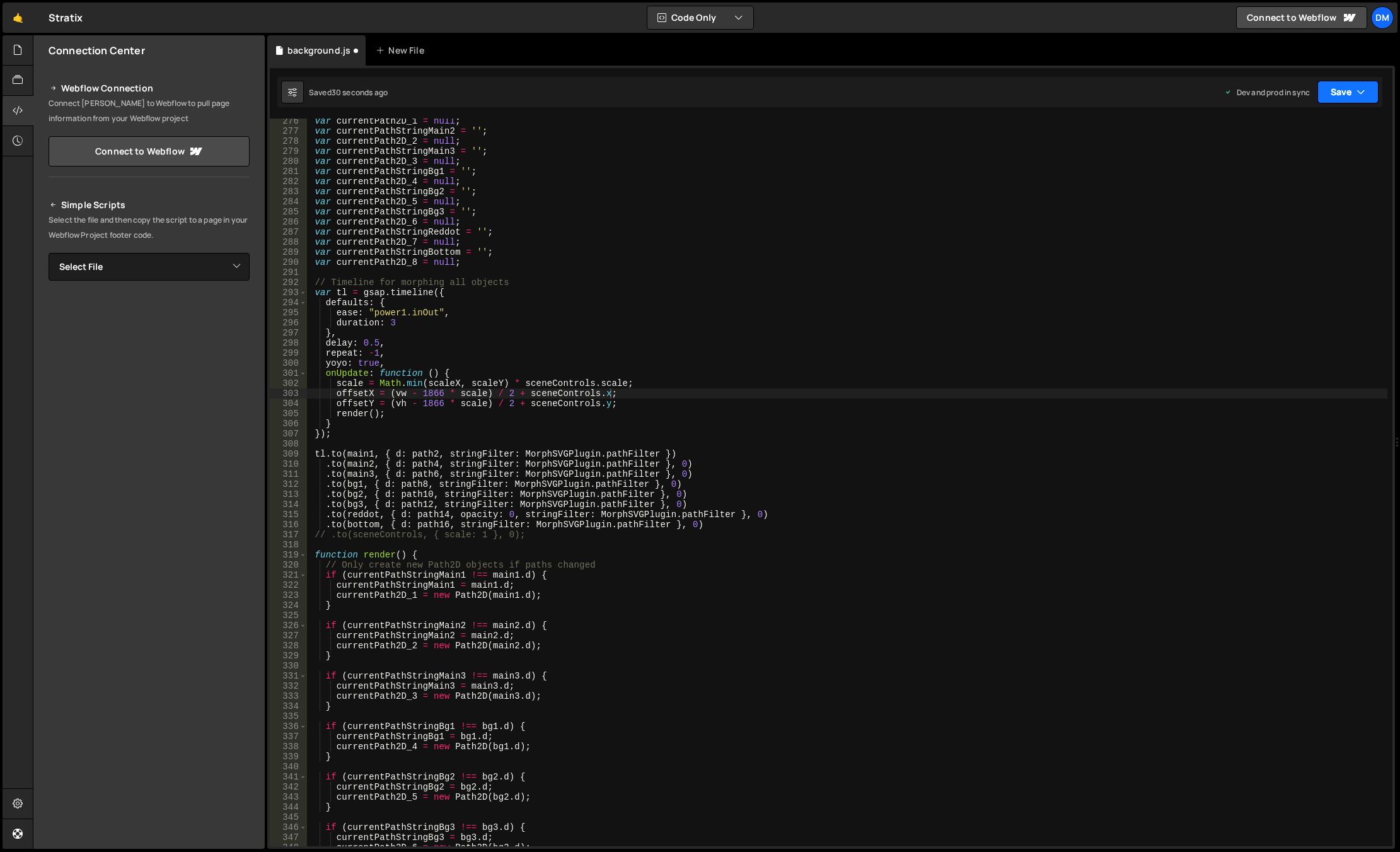
click at [1218, 101] on button "Save" at bounding box center [1348, 91] width 61 height 22
click at [1218, 137] on div "Saved just now" at bounding box center [1305, 137] width 131 height 15
type textarea "});"
click at [678, 437] on div "var currentPath2D_1 = null ; var currentPathStringMain2 = '' ; var currentPath2…" at bounding box center [847, 489] width 1080 height 747
click at [529, 544] on div "var currentPath2D_1 = null ; var currentPathStringMain2 = '' ; var currentPath2…" at bounding box center [847, 489] width 1080 height 747
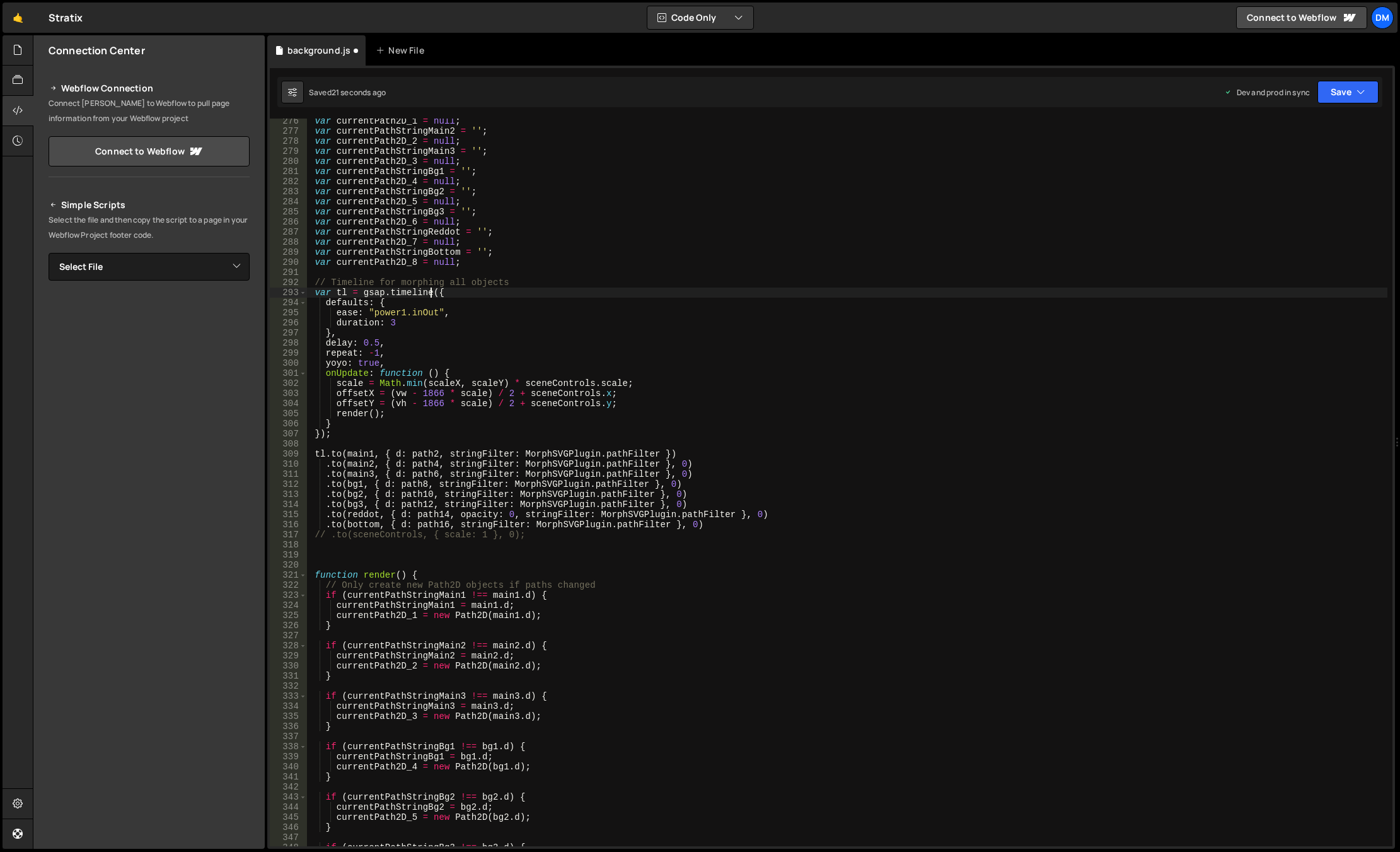
click at [432, 294] on div "var currentPath2D_1 = null ; var currentPathStringMain2 = '' ; var currentPath2…" at bounding box center [847, 489] width 1080 height 747
click at [377, 326] on div "var currentPath2D_1 = null ; var currentPathStringMain2 = '' ; var currentPath2…" at bounding box center [847, 489] width 1080 height 747
drag, startPoint x: 435, startPoint y: 293, endPoint x: 417, endPoint y: 329, distance: 40.2
click at [435, 293] on div "var currentPath2D_1 = null ; var currentPathStringMain2 = '' ; var currentPath2…" at bounding box center [847, 489] width 1080 height 747
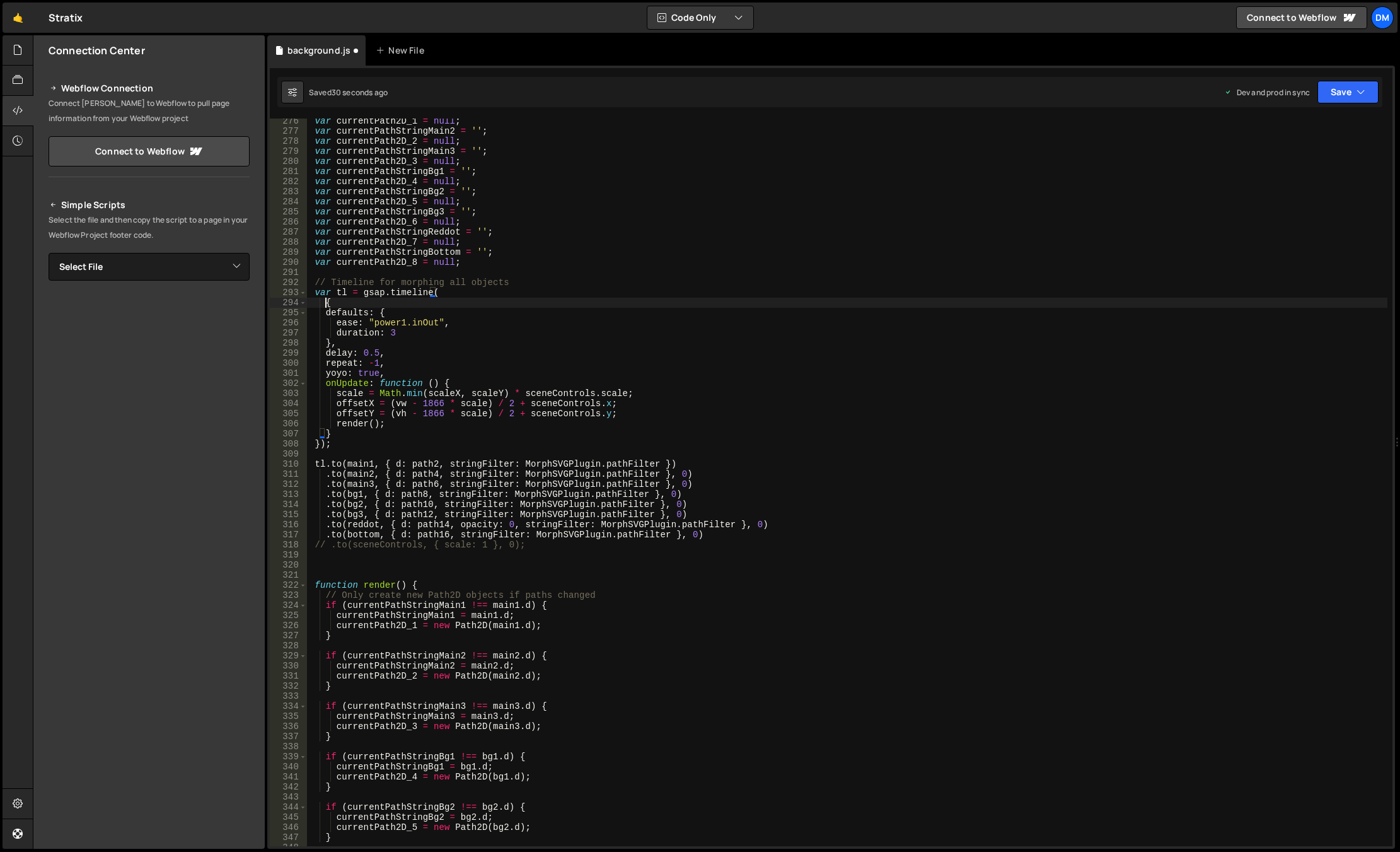
scroll to position [0, 1]
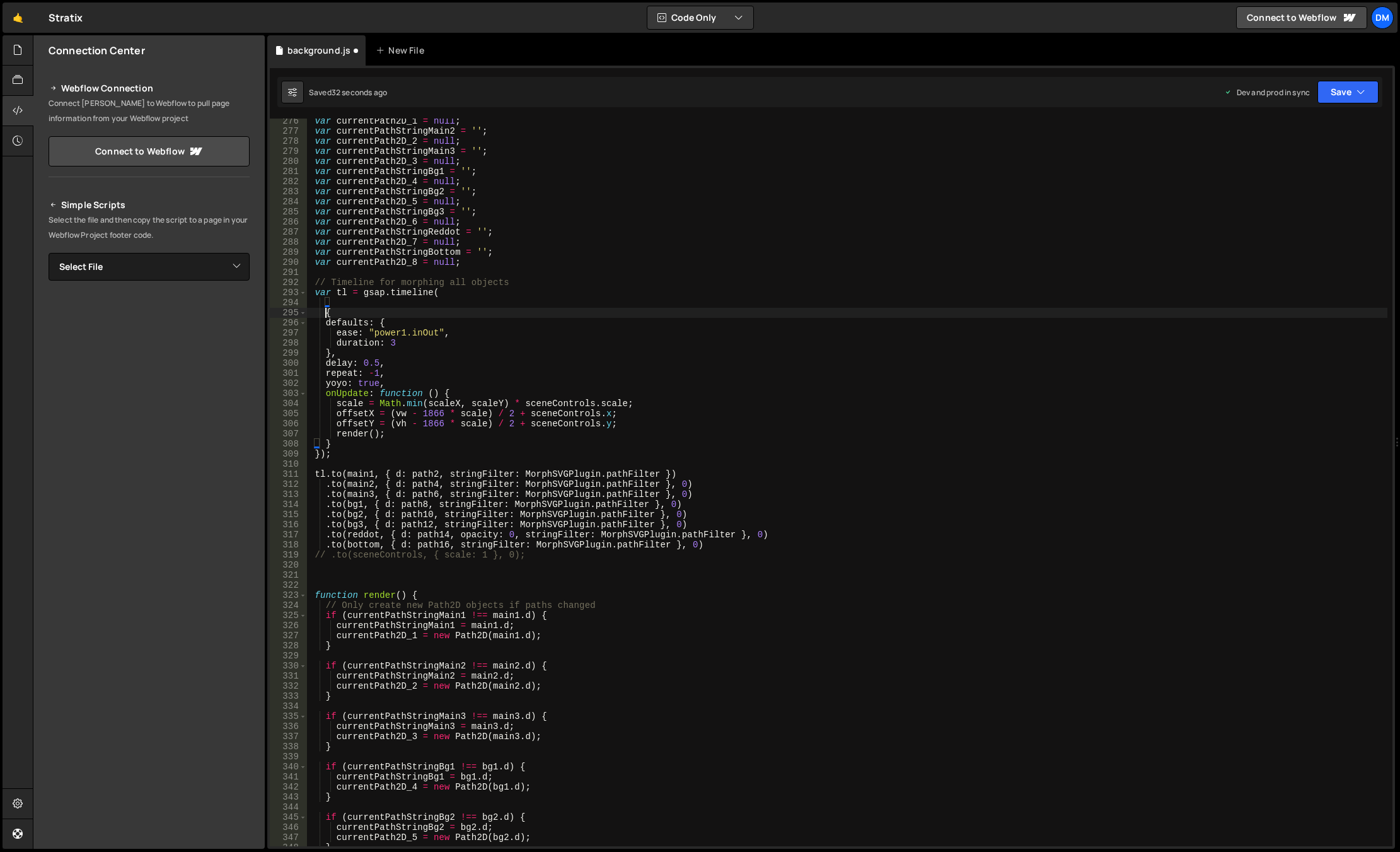
type textarea "{"
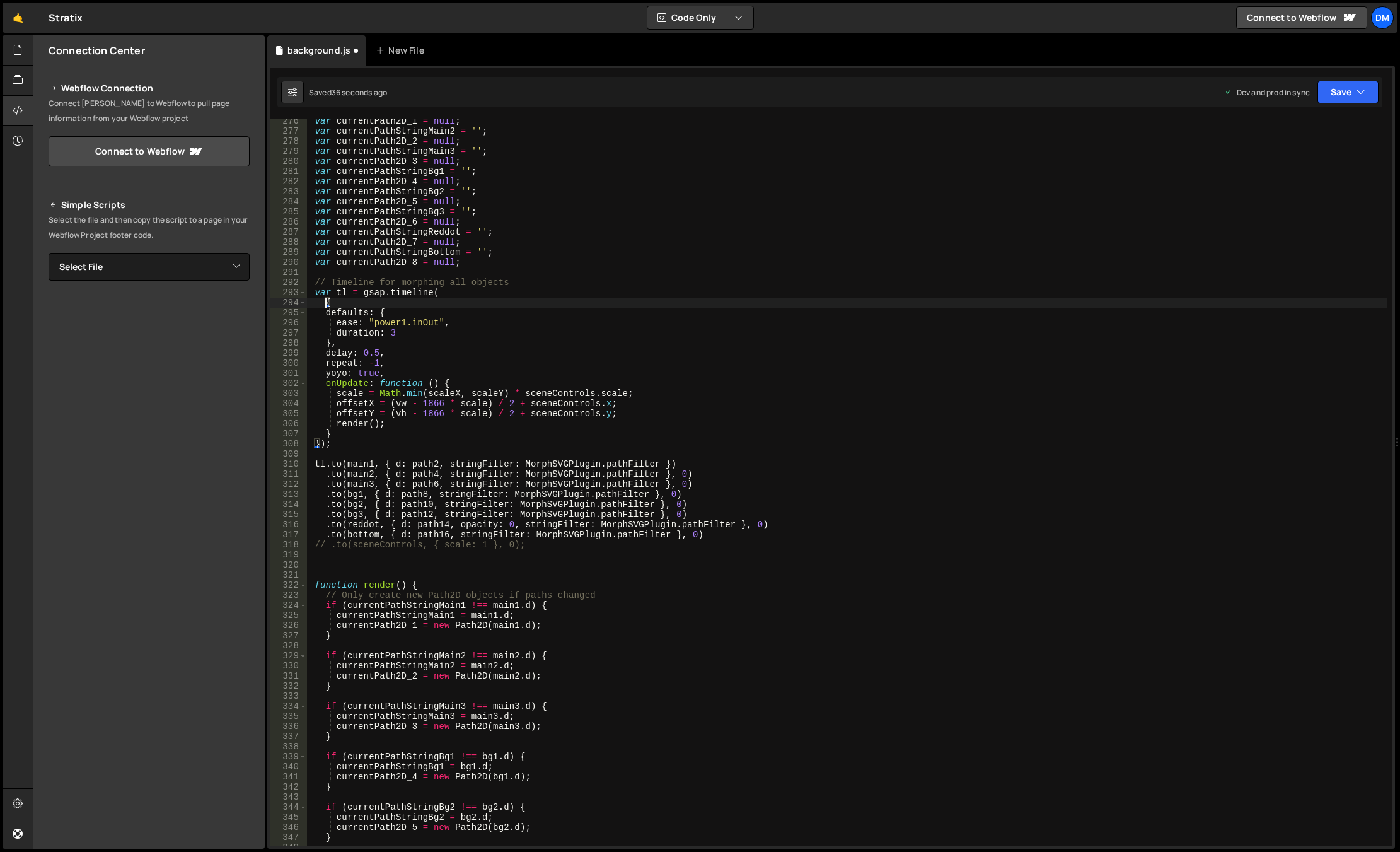
type textarea "var tl = gsap.timeline({"
drag, startPoint x: 1335, startPoint y: 87, endPoint x: 1333, endPoint y: 98, distance: 11.2
click at [1218, 87] on button "Save" at bounding box center [1348, 91] width 61 height 22
click at [1218, 156] on button "Save to Production S Saved 45 seconds ago" at bounding box center [1305, 171] width 151 height 41
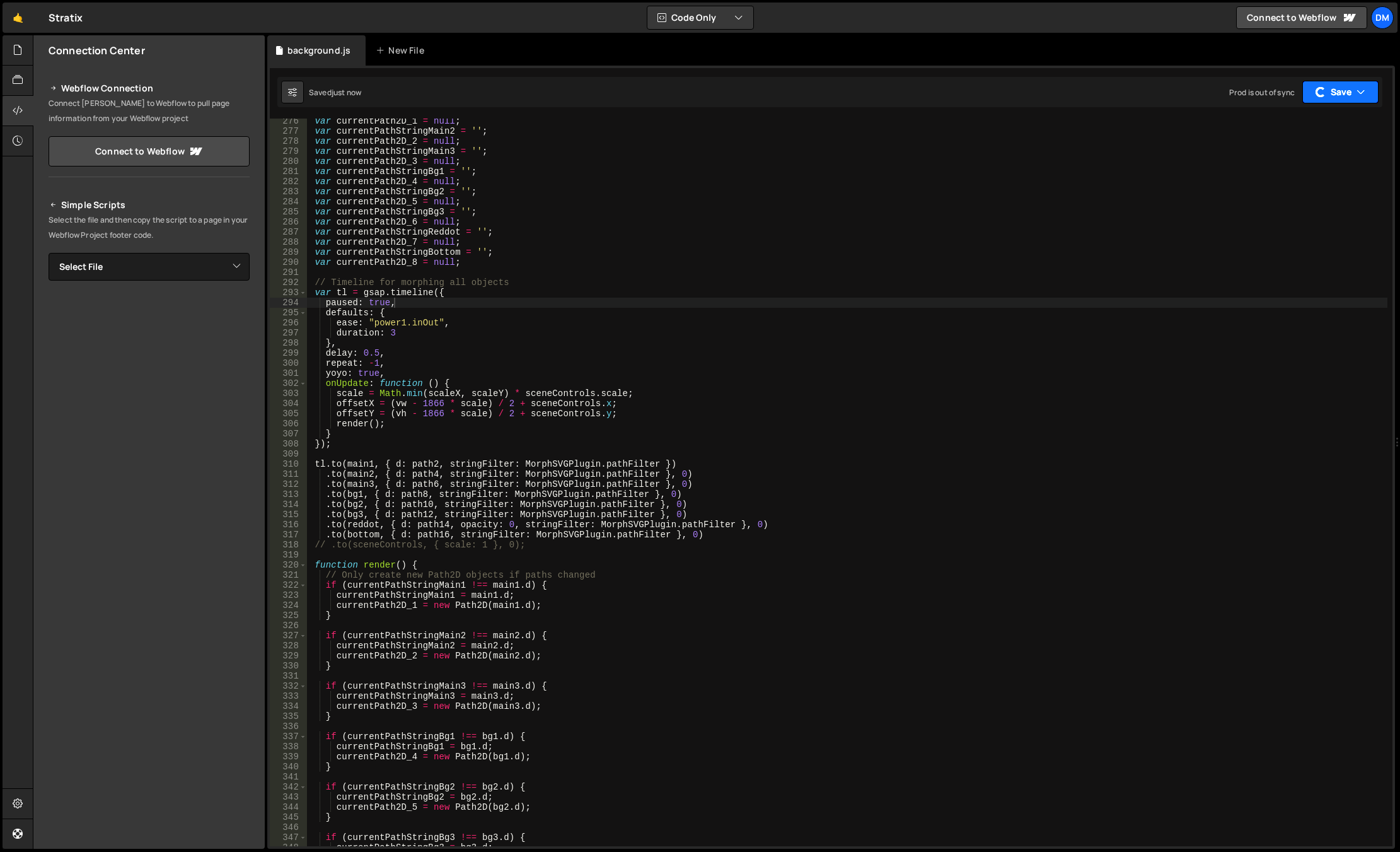
click at [1218, 98] on button "Save" at bounding box center [1340, 91] width 76 height 22
click at [1218, 128] on div "Save to Staging S" at bounding box center [1305, 123] width 131 height 12
drag, startPoint x: 671, startPoint y: 509, endPoint x: 642, endPoint y: 523, distance: 32.2
click at [671, 509] on div "var currentPath2D_1 = null ; var currentPathStringMain2 = '' ; var currentPath2…" at bounding box center [847, 489] width 1080 height 747
click at [539, 544] on div "var currentPath2D_1 = null ; var currentPathStringMain2 = '' ; var currentPath2…" at bounding box center [847, 489] width 1080 height 747
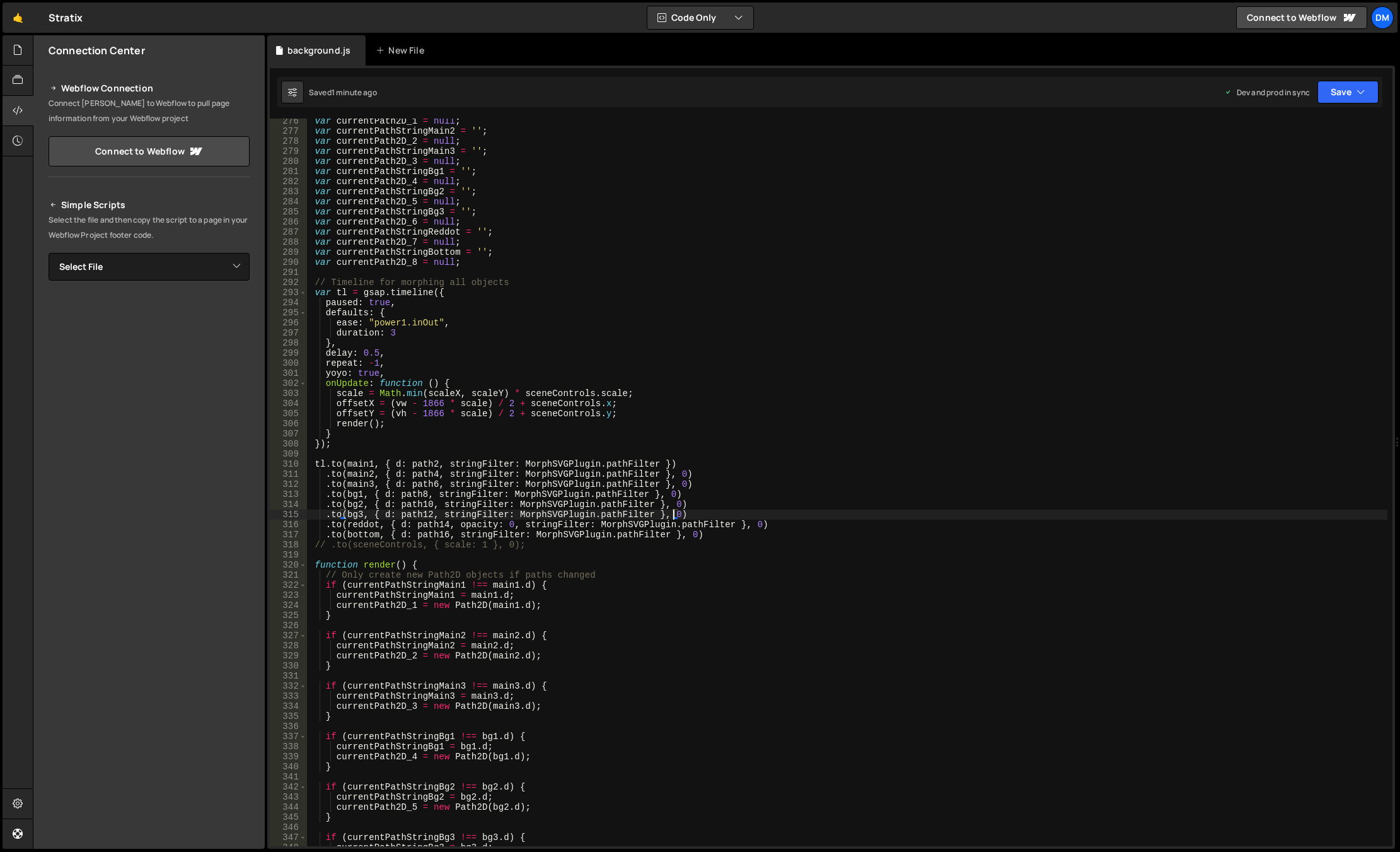
type textarea "// .to(sceneControls, { scale: 1 }, 0);"
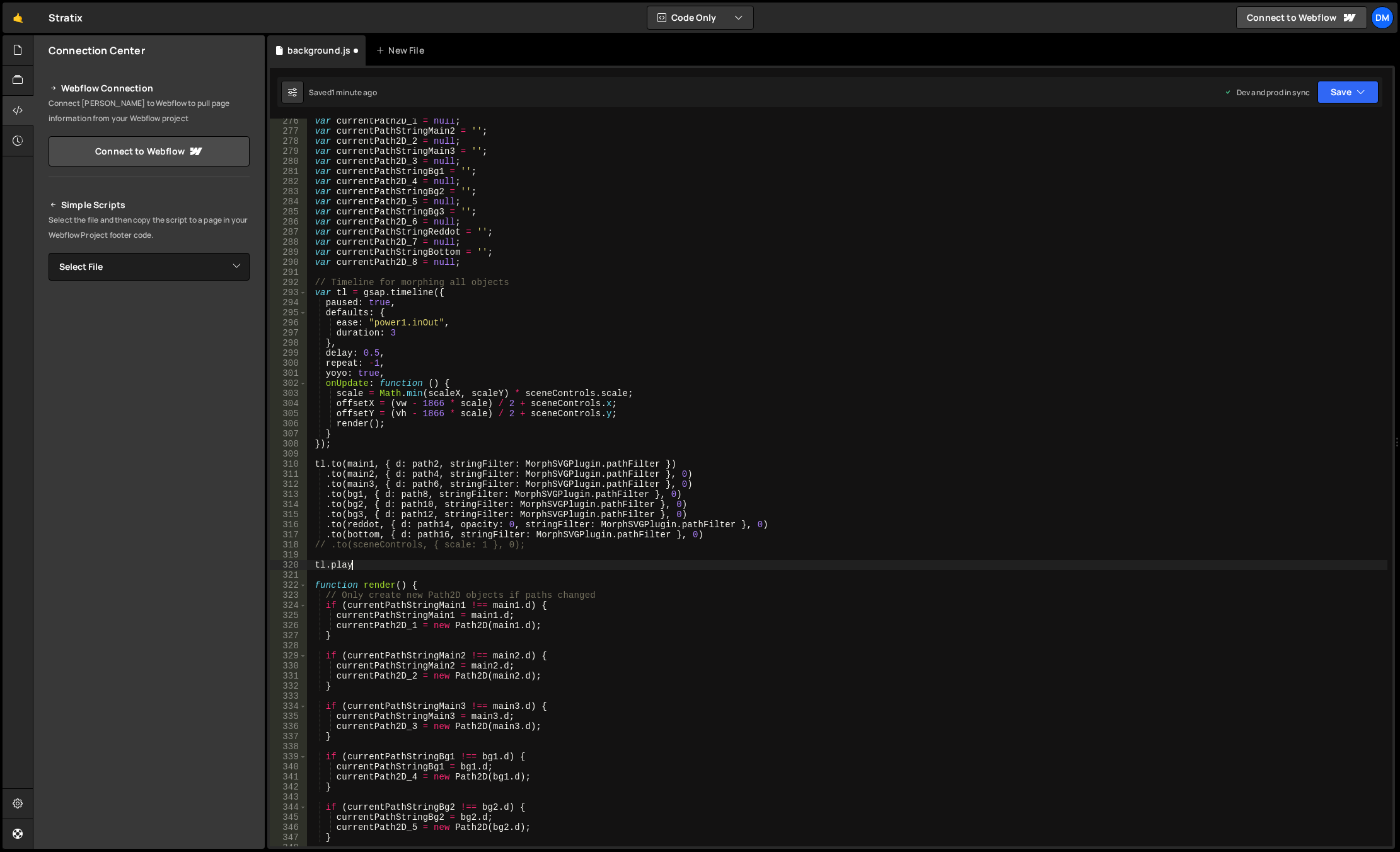
scroll to position [0, 2]
drag, startPoint x: 374, startPoint y: 568, endPoint x: 311, endPoint y: 563, distance: 63.2
click at [311, 563] on div "var currentPath2D_1 = null ; var currentPathStringMain2 = '' ; var currentPath2…" at bounding box center [847, 489] width 1080 height 747
drag, startPoint x: 396, startPoint y: 359, endPoint x: 328, endPoint y: 359, distance: 68.0
click at [328, 359] on div "var currentPath2D_1 = null ; var currentPathStringMain2 = '' ; var currentPath2…" at bounding box center [847, 489] width 1080 height 747
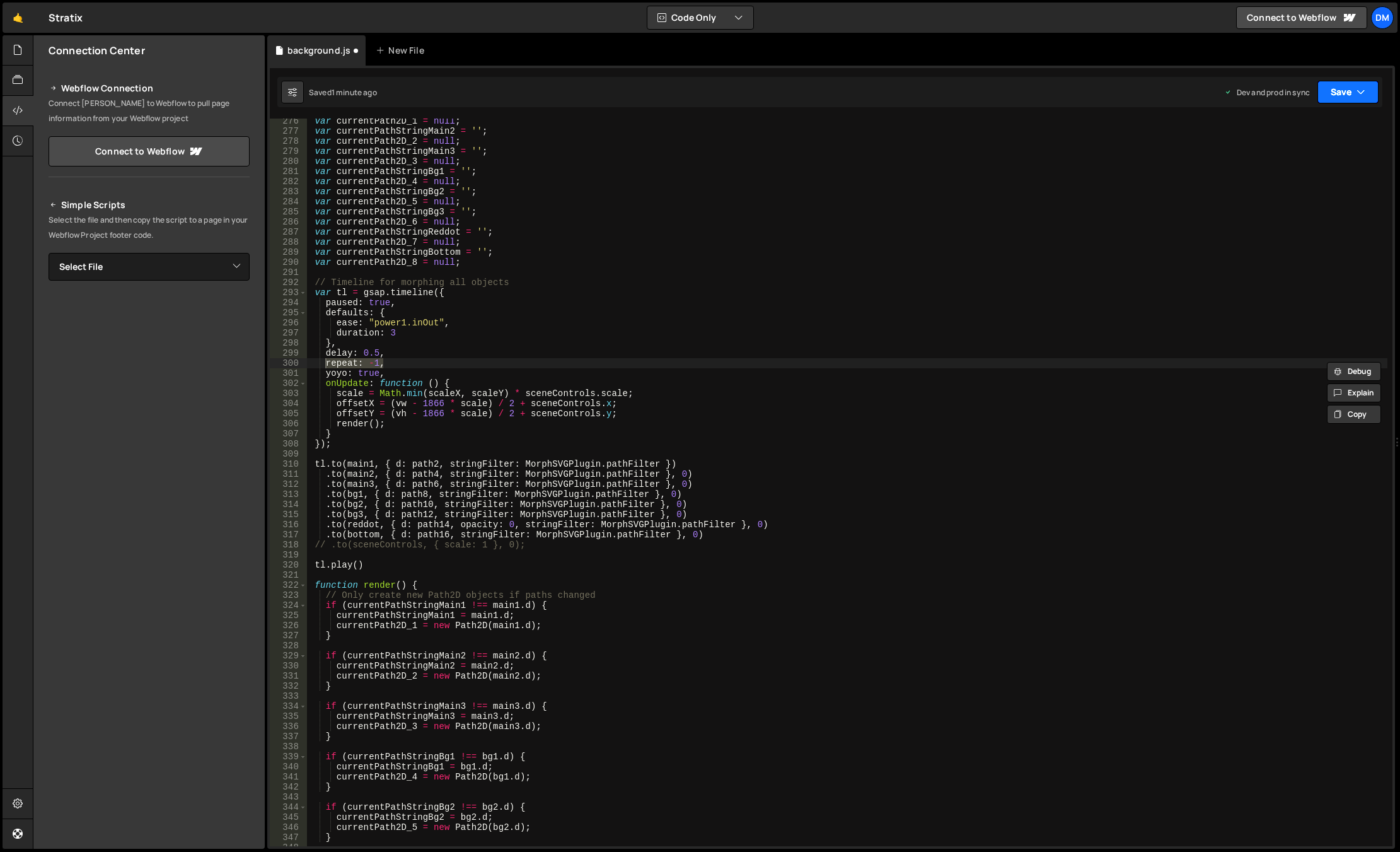
click at [1218, 93] on button "Save" at bounding box center [1348, 91] width 61 height 22
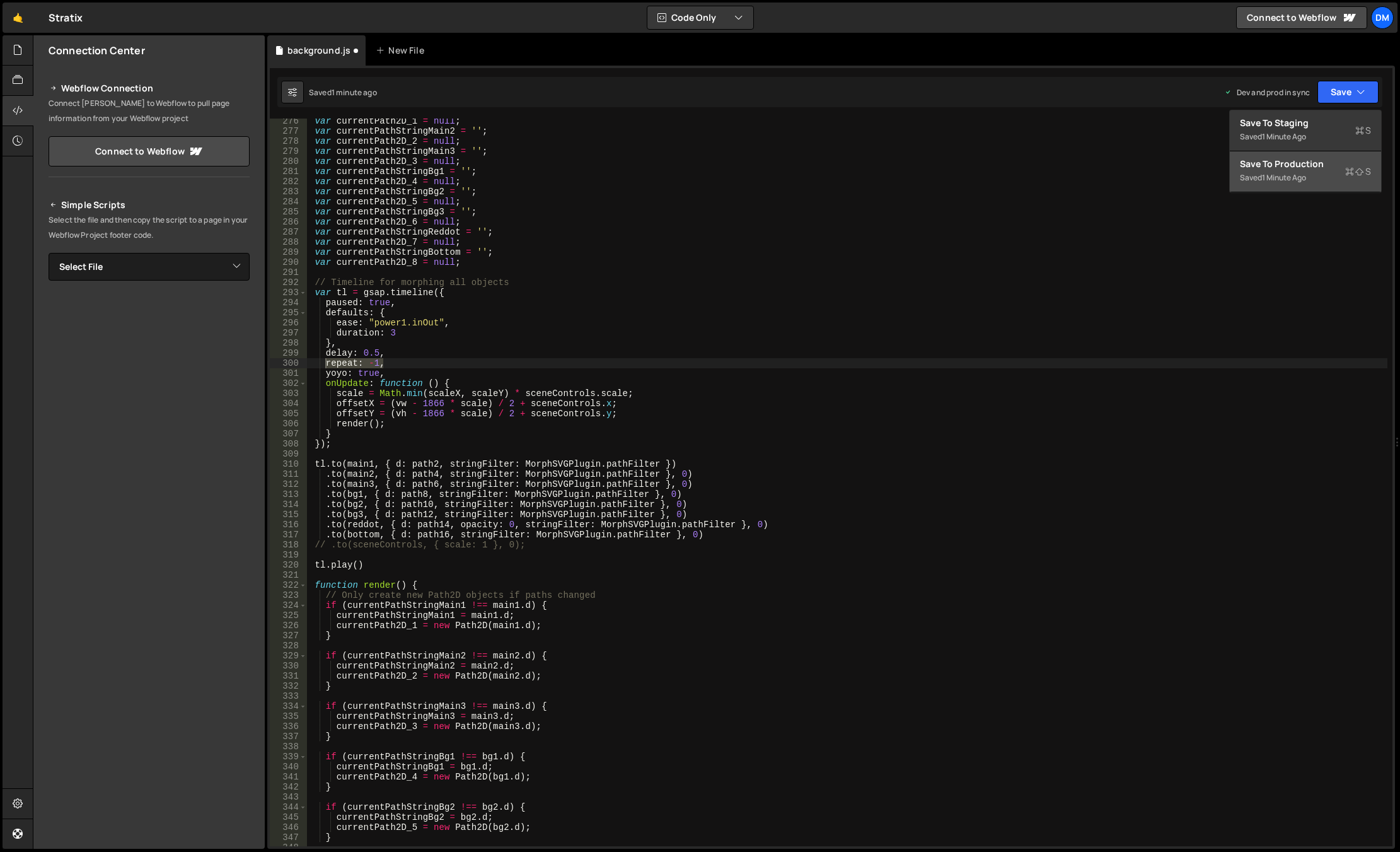
click at [1218, 167] on div "Save to Production S" at bounding box center [1305, 163] width 131 height 12
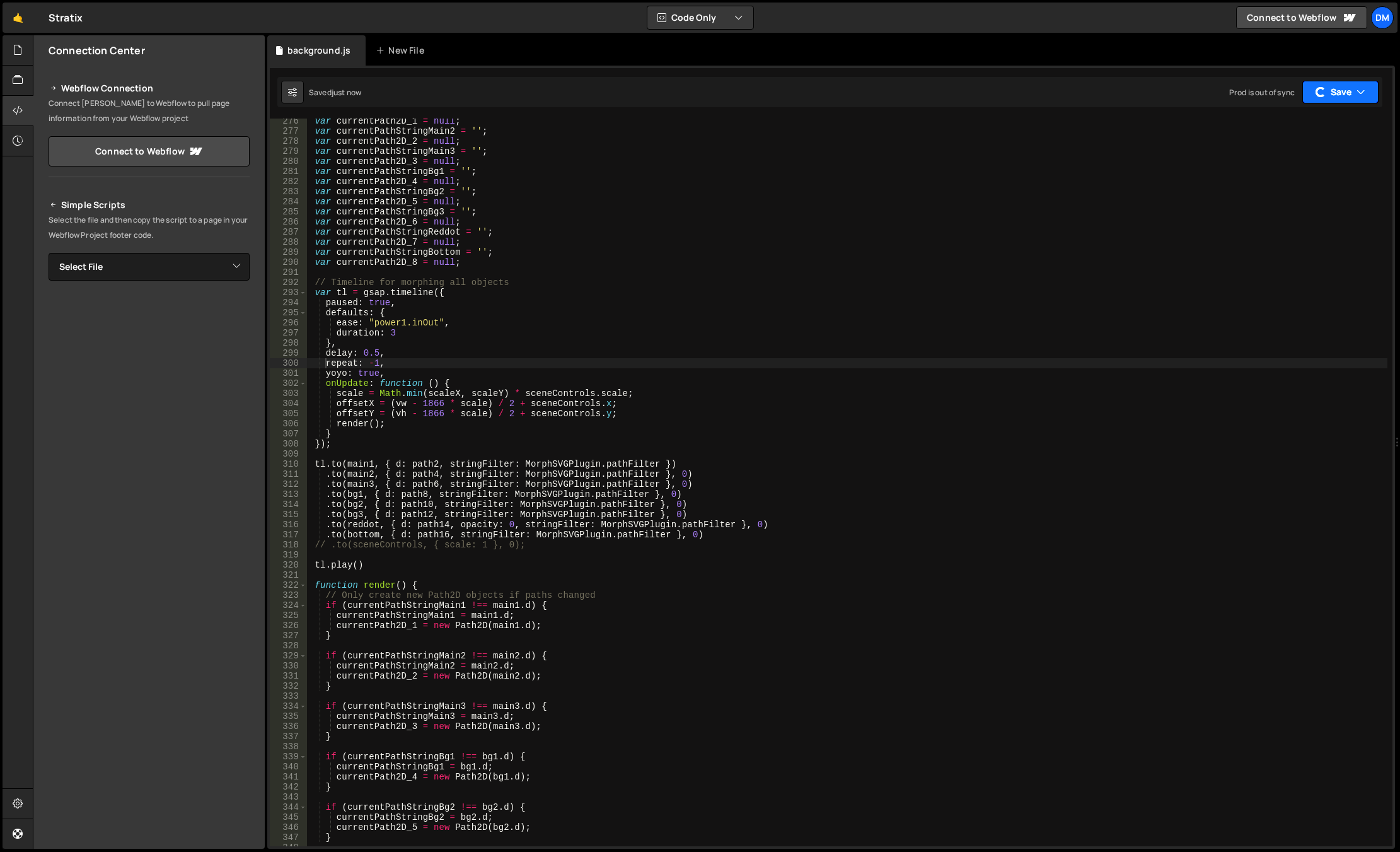
drag, startPoint x: 1340, startPoint y: 86, endPoint x: 1334, endPoint y: 98, distance: 13.4
click at [1218, 86] on button "Save" at bounding box center [1340, 91] width 76 height 22
click at [1218, 122] on div "Save to Staging S" at bounding box center [1305, 123] width 131 height 12
click at [387, 402] on div "var currentPath2D_1 = null ; var currentPathStringMain2 = '' ; var currentPath2…" at bounding box center [847, 489] width 1080 height 747
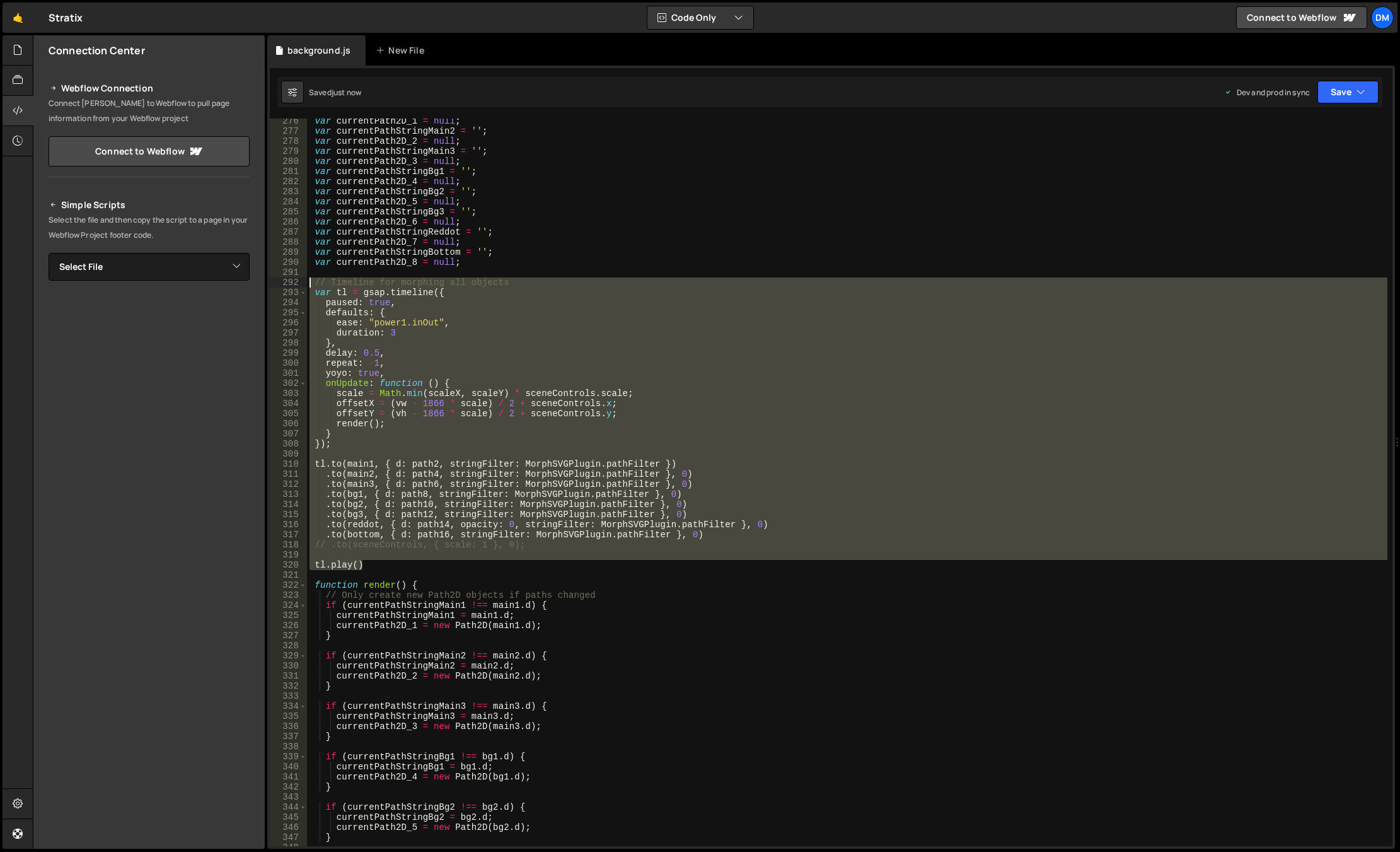
drag, startPoint x: 362, startPoint y: 554, endPoint x: 274, endPoint y: 284, distance: 284.0
click at [274, 284] on div "offsetX = (vw - 1866 * scale) / 2 + sceneControls.x; 276 277 278 279 280 281 28…" at bounding box center [830, 482] width 1122 height 728
click at [627, 528] on div "var currentPath2D_1 = null ; var currentPathStringMain2 = '' ; var currentPath2…" at bounding box center [847, 482] width 1080 height 728
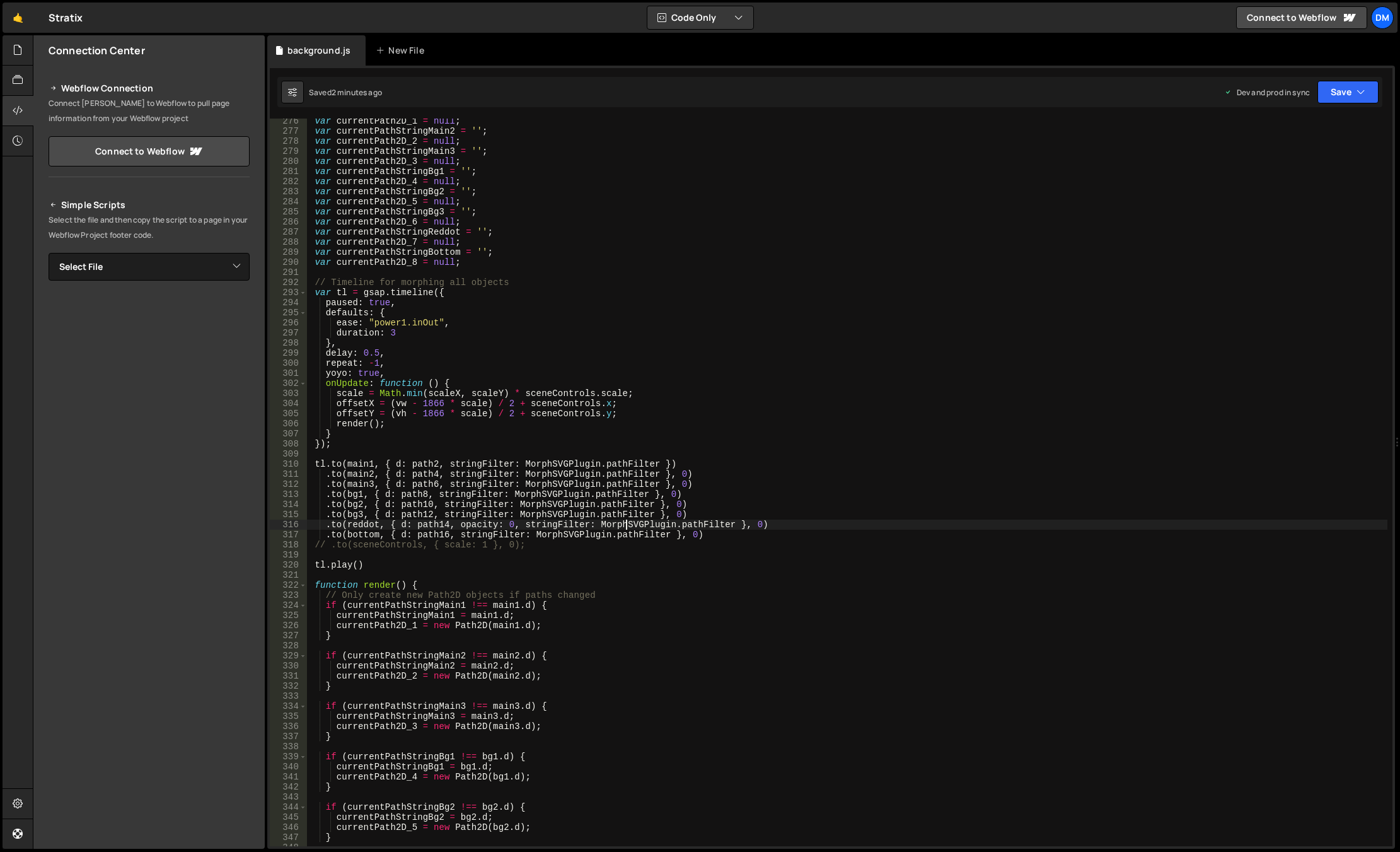
click at [429, 566] on div "var currentPath2D_1 = null ; var currentPathStringMain2 = '' ; var currentPath2…" at bounding box center [847, 489] width 1080 height 747
drag, startPoint x: 393, startPoint y: 562, endPoint x: 312, endPoint y: 563, distance: 81.0
click at [312, 563] on div "var currentPath2D_1 = null ; var currentPathStringMain2 = '' ; var currentPath2…" at bounding box center [847, 489] width 1080 height 747
paste textarea "});"
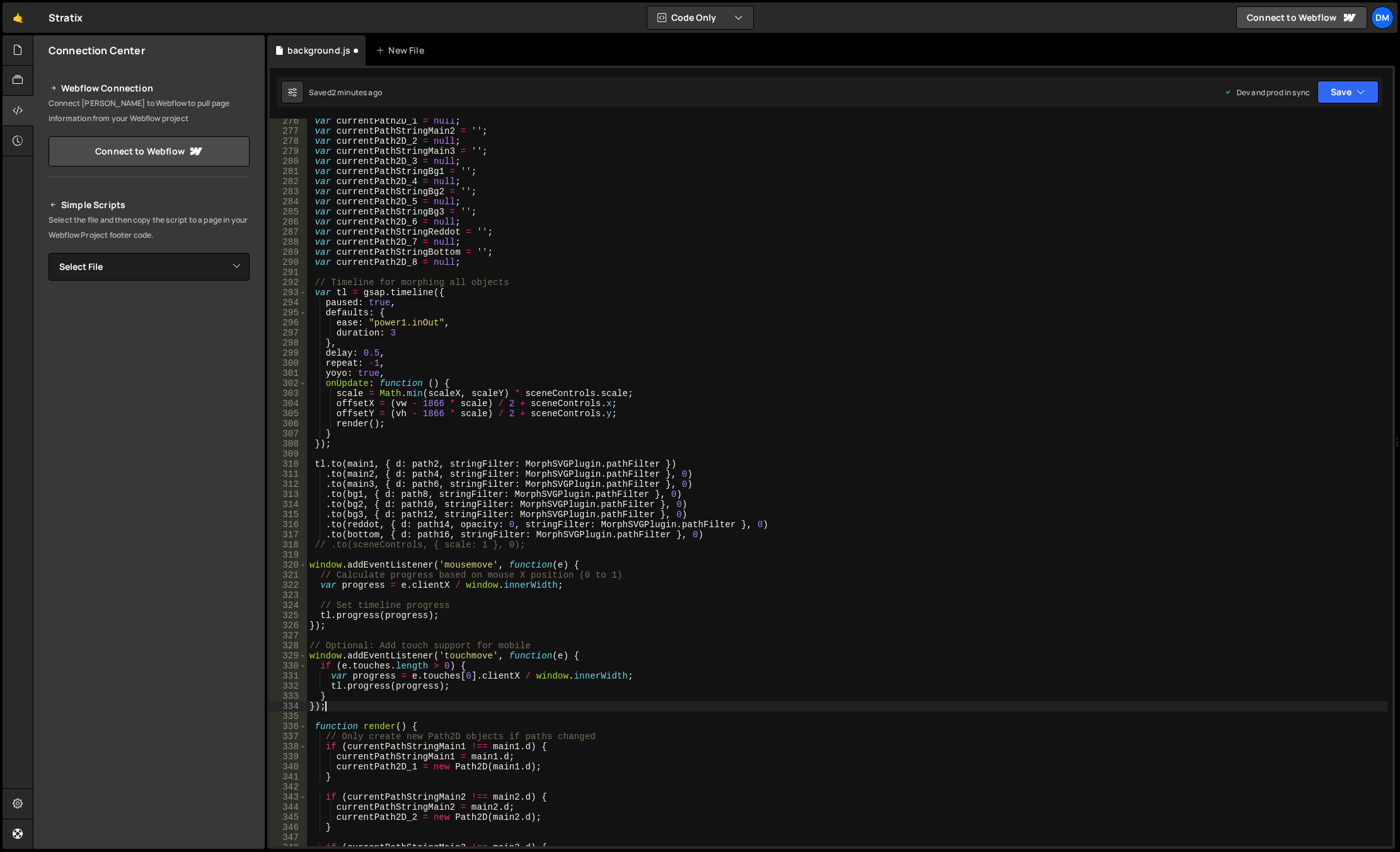
click at [458, 679] on div "var currentPath2D_1 = null ; var currentPathStringMain2 = '' ; var currentPath2…" at bounding box center [847, 489] width 1080 height 747
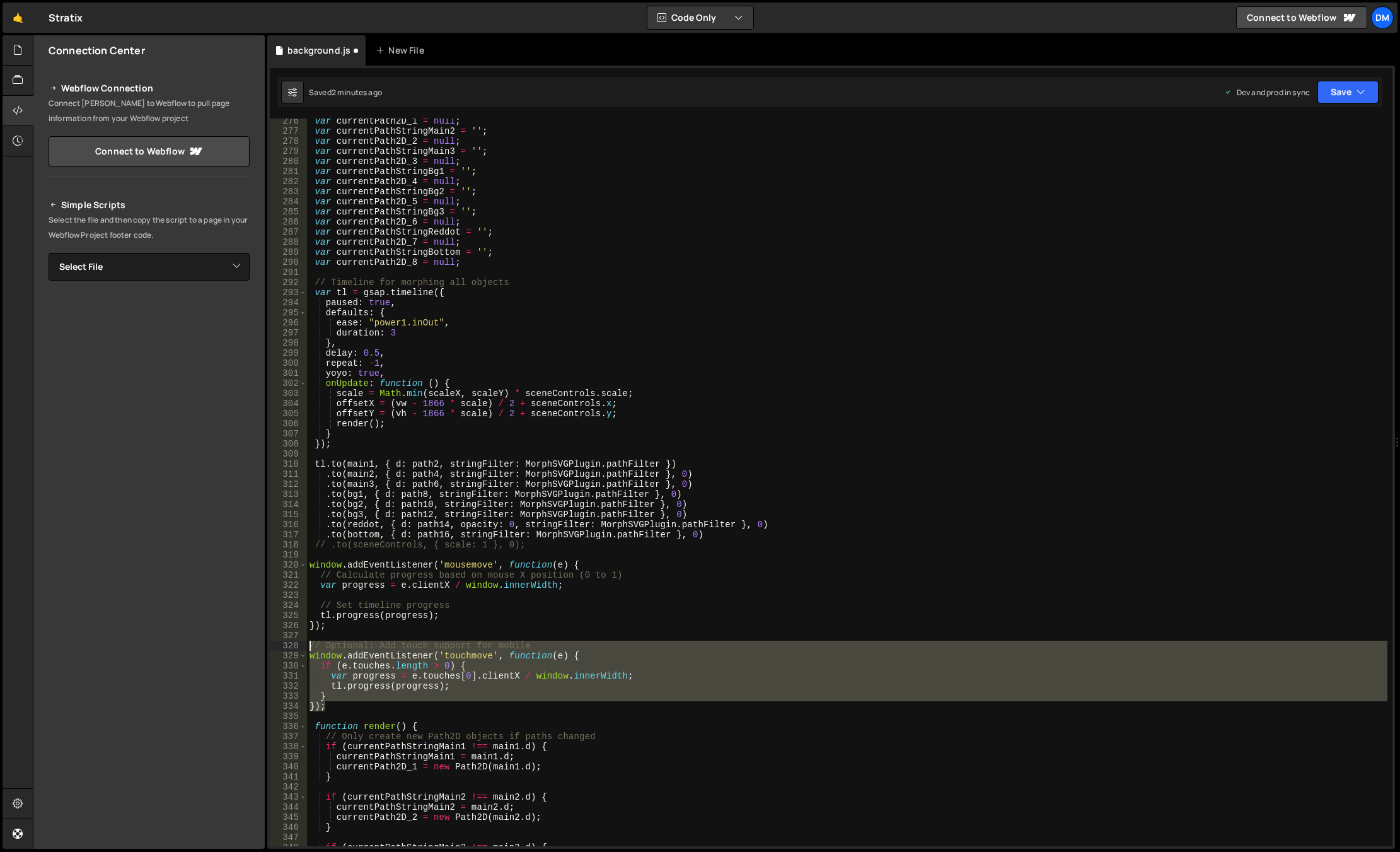
drag, startPoint x: 339, startPoint y: 707, endPoint x: 263, endPoint y: 649, distance: 95.6
click at [263, 649] on div "Files New File Javascript files 0 background.js 0 CSS files Copy share link Edi…" at bounding box center [717, 442] width 1367 height 814
type textarea "// Optional: Add touch support for mobile window.addEventListener('touchmove', …"
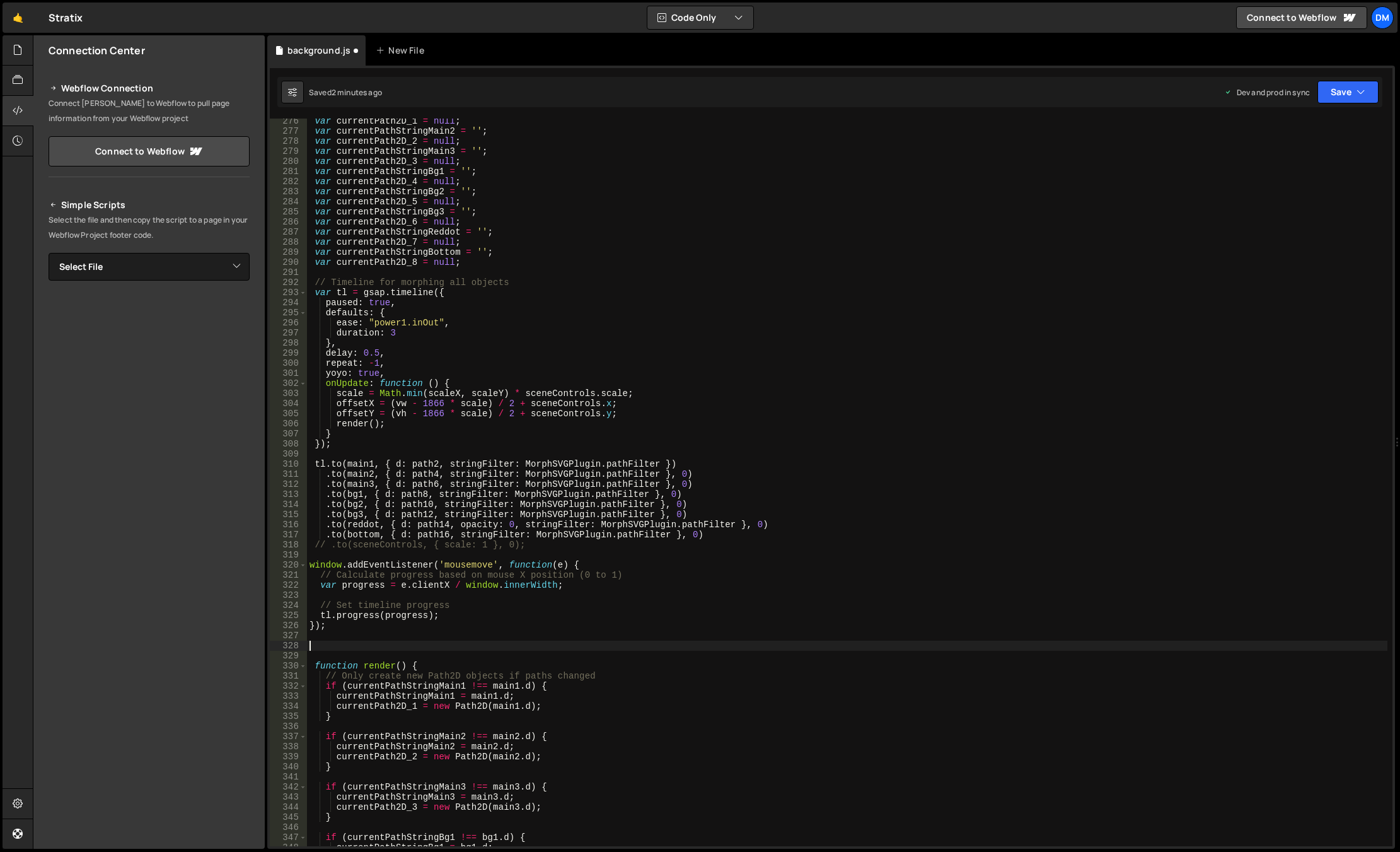
scroll to position [0, 0]
click at [1218, 85] on button "Save" at bounding box center [1348, 91] width 61 height 22
click at [1218, 167] on div "Save to Production S" at bounding box center [1305, 163] width 131 height 12
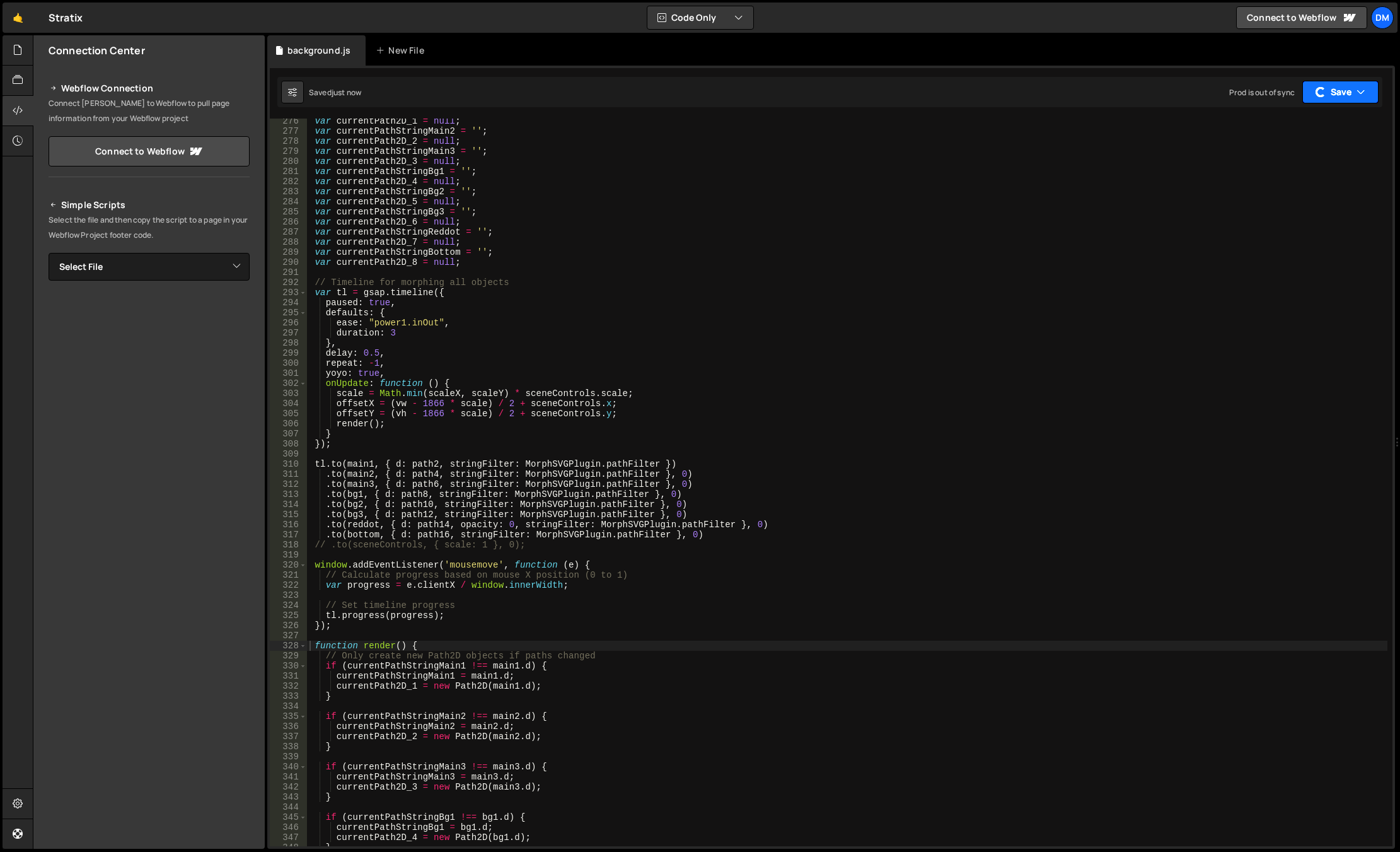
click at [1218, 90] on div "button" at bounding box center [1320, 92] width 12 height 12
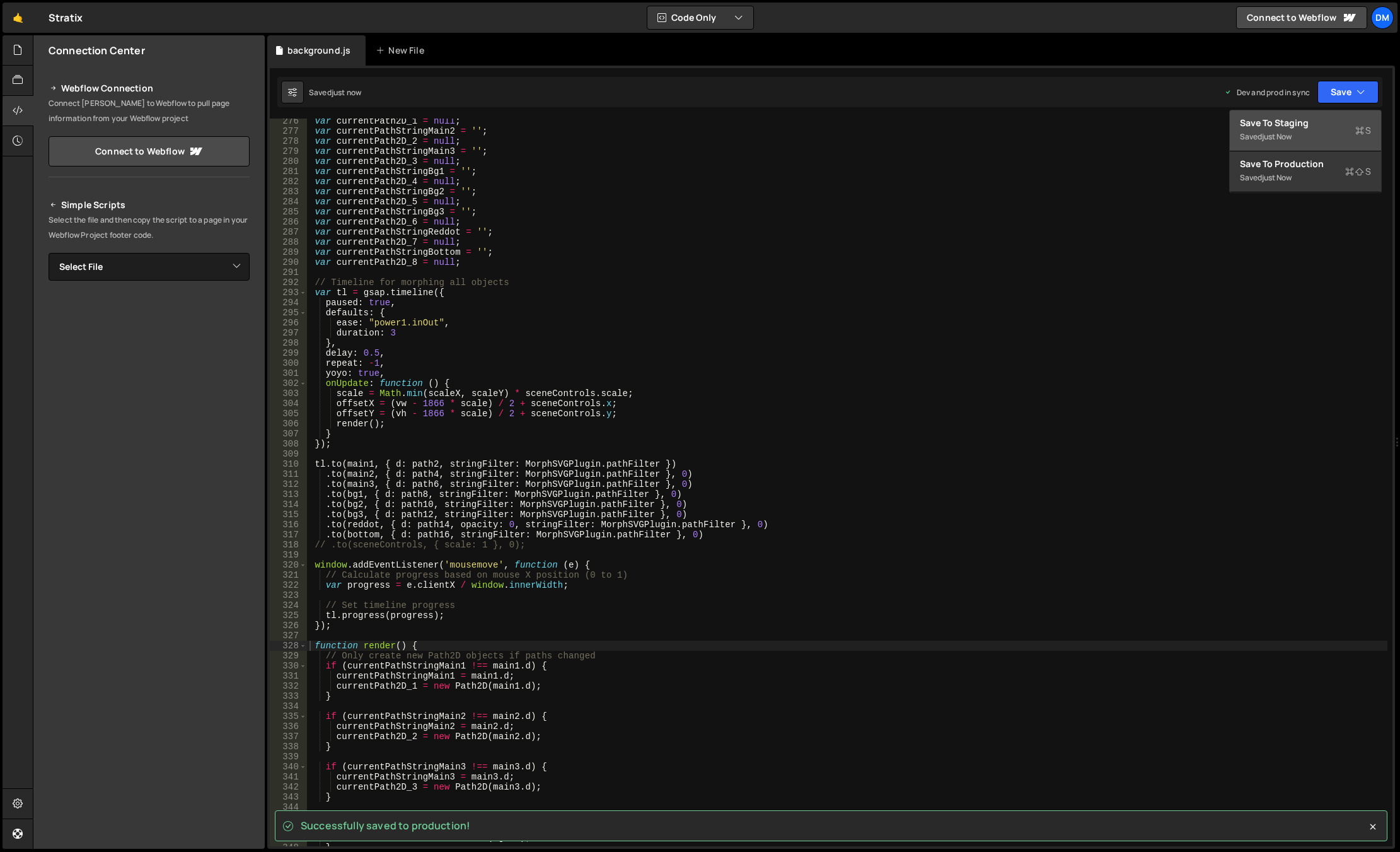
click at [1218, 119] on div "Save to Staging S" at bounding box center [1305, 123] width 131 height 12
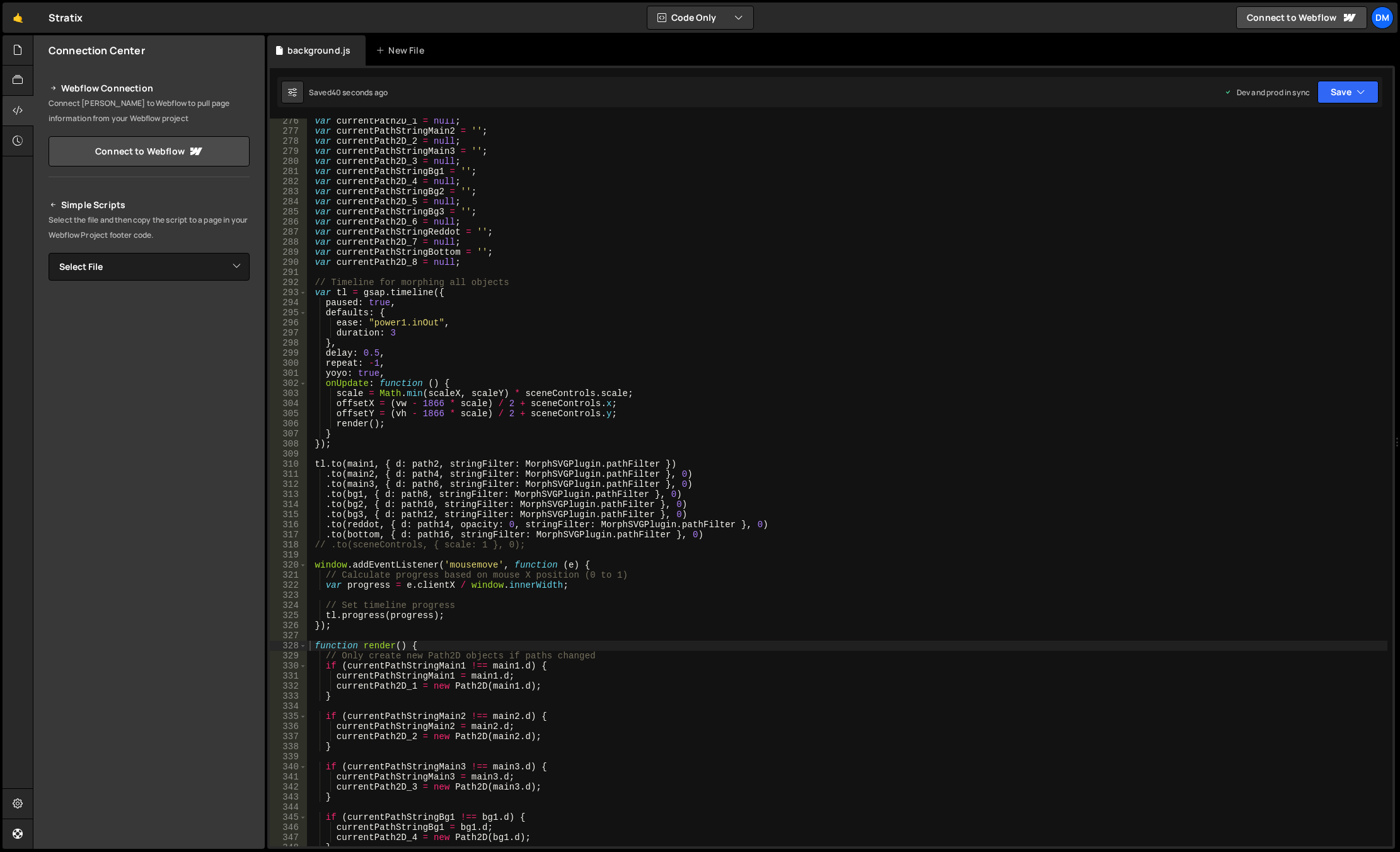
click at [562, 580] on div "var currentPath2D_1 = null ; var currentPathStringMain2 = '' ; var currentPath2…" at bounding box center [847, 489] width 1080 height 747
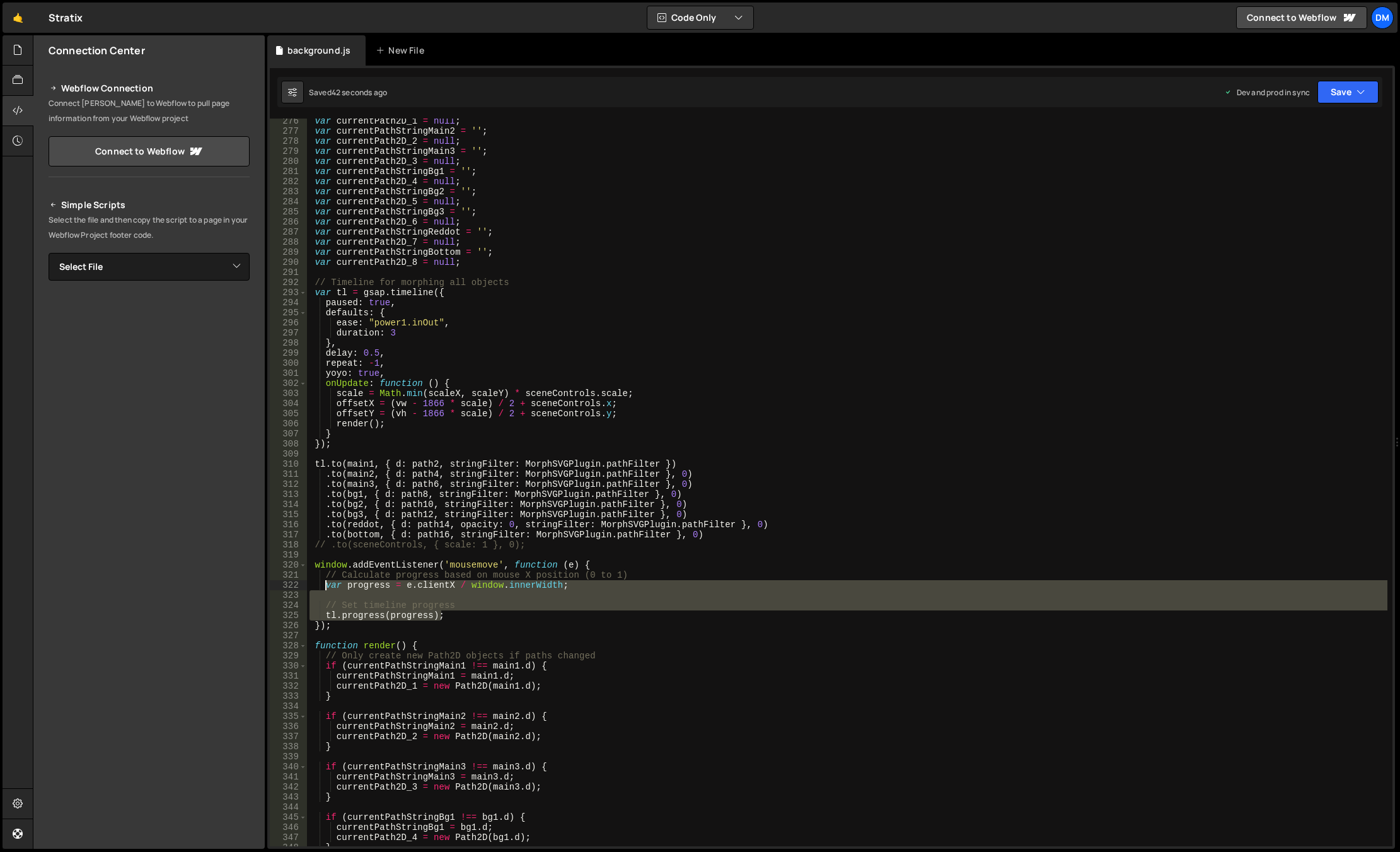
drag, startPoint x: 441, startPoint y: 615, endPoint x: 323, endPoint y: 580, distance: 123.1
click at [323, 580] on div "var currentPath2D_1 = null ; var currentPathStringMain2 = '' ; var currentPath2…" at bounding box center [847, 489] width 1080 height 747
paste textarea "});"
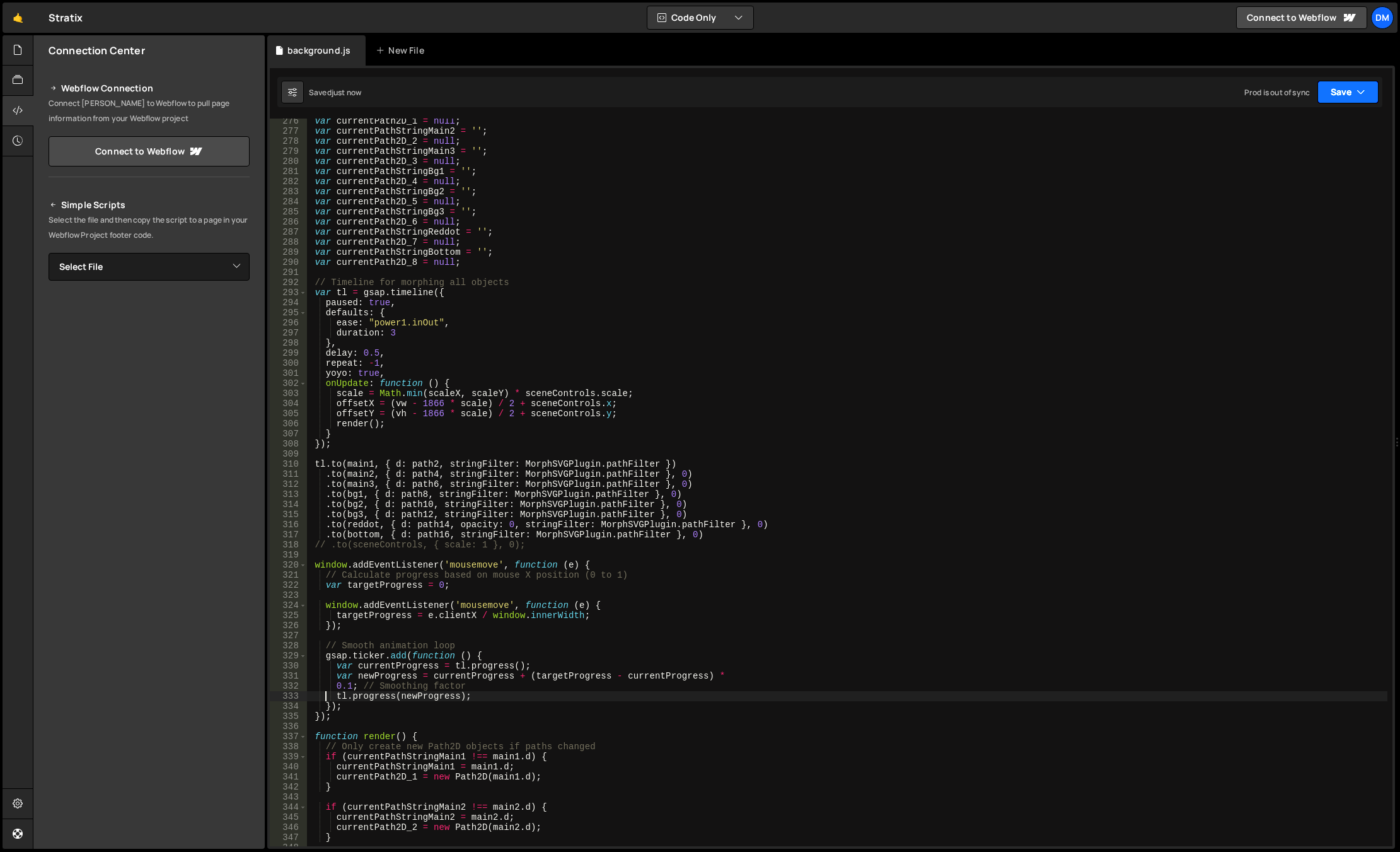
drag, startPoint x: 1332, startPoint y: 89, endPoint x: 1307, endPoint y: 142, distance: 58.6
click at [1218, 89] on button "Save" at bounding box center [1348, 91] width 61 height 22
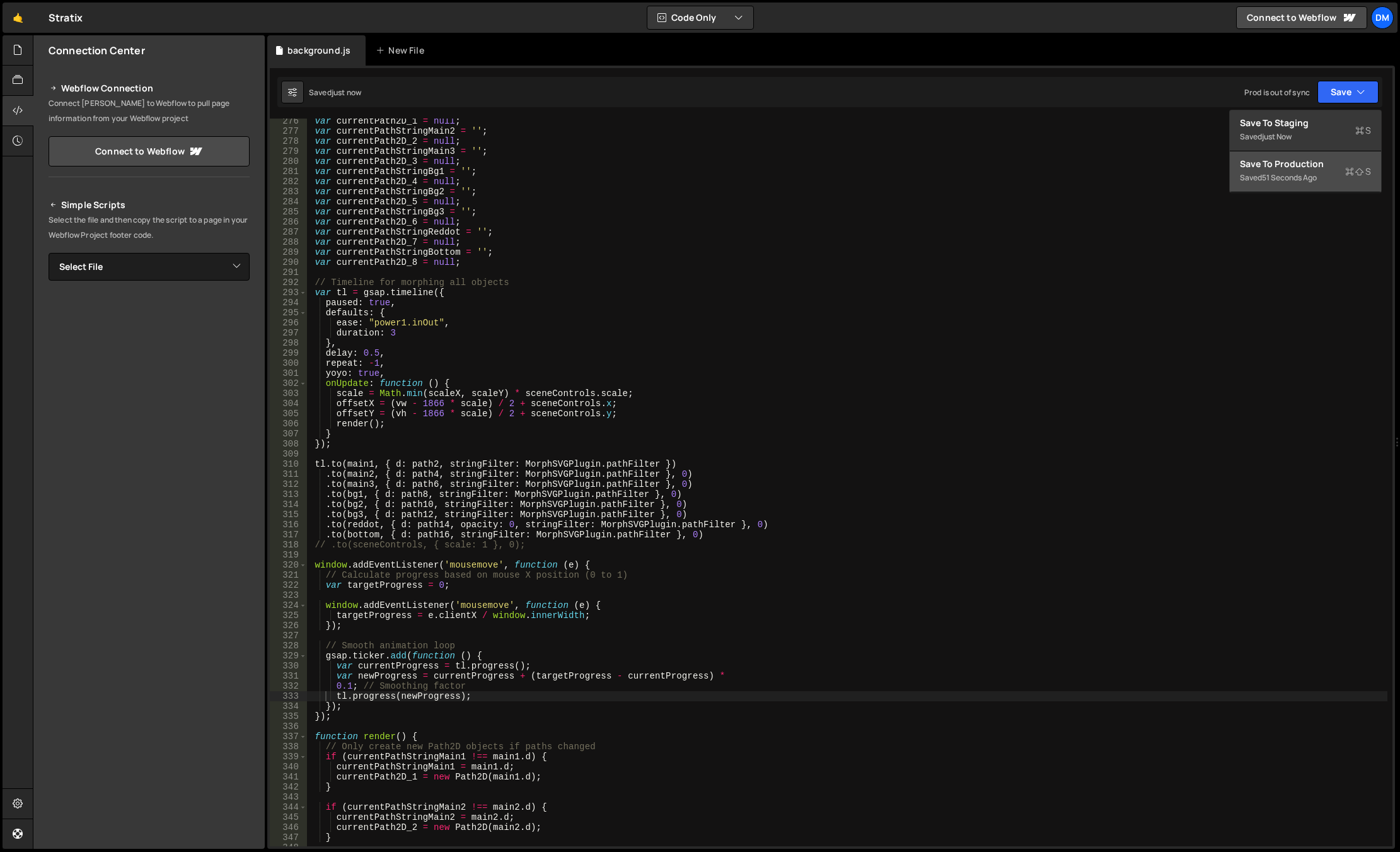
click at [1218, 163] on div "Save to Production S" at bounding box center [1305, 163] width 131 height 12
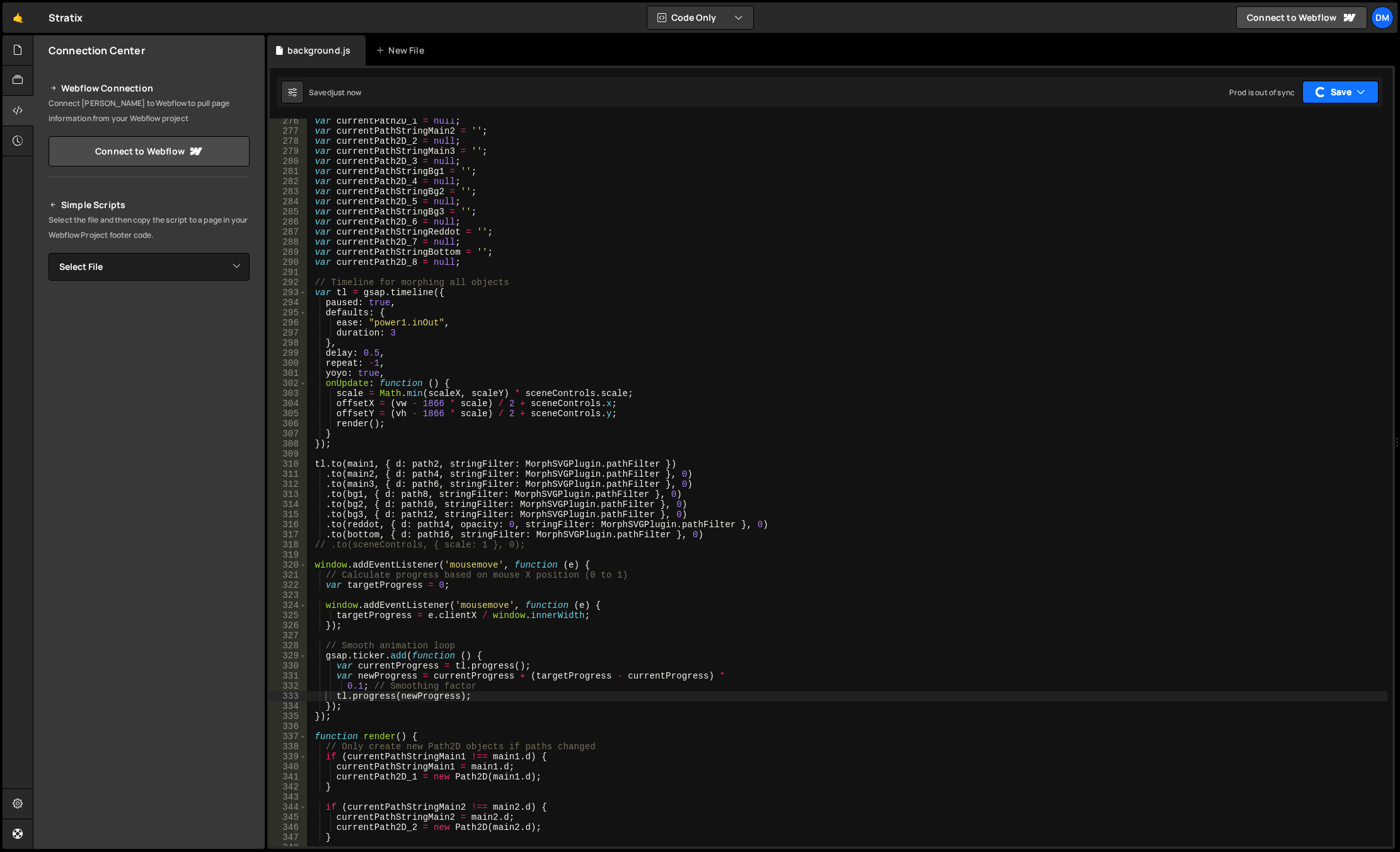
click at [1218, 95] on button "Save" at bounding box center [1340, 91] width 76 height 22
click at [1218, 145] on button "Save to Staging S Saved just now" at bounding box center [1305, 130] width 151 height 41
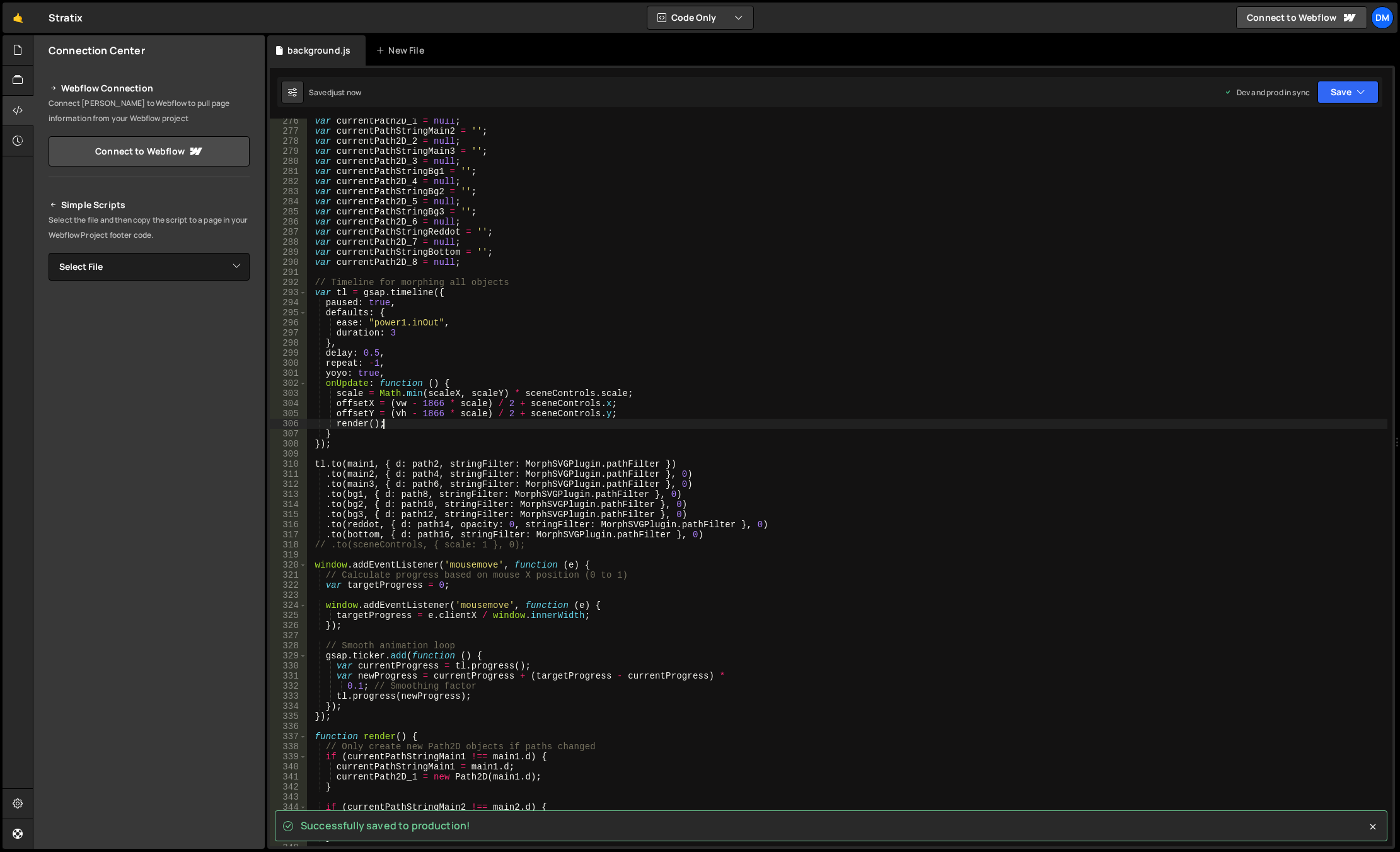
click at [841, 424] on div "var currentPath2D_1 = null ; var currentPathStringMain2 = '' ; var currentPath2…" at bounding box center [847, 489] width 1080 height 747
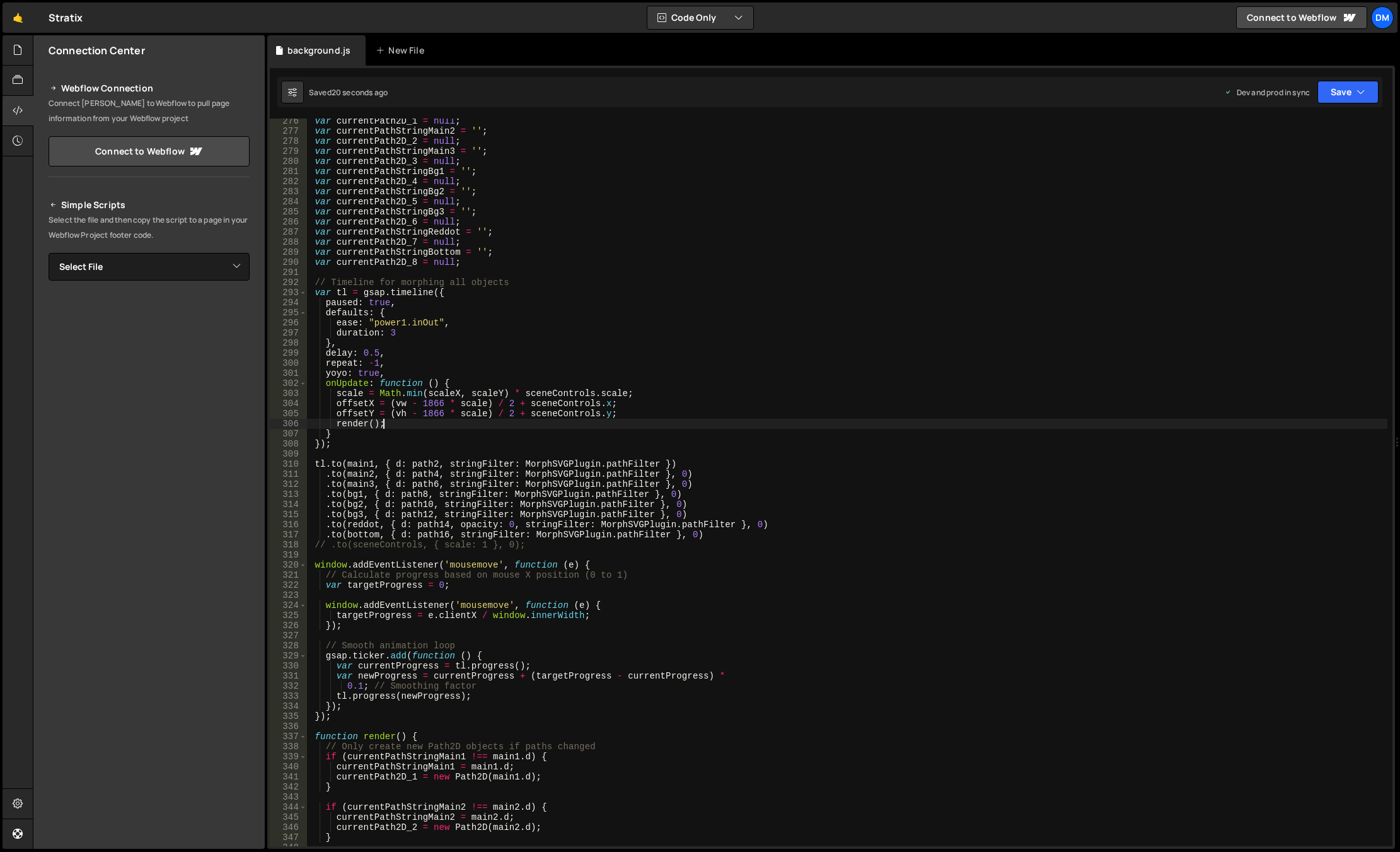
click at [648, 613] on div "var currentPath2D_1 = null ; var currentPathStringMain2 = '' ; var currentPath2…" at bounding box center [847, 489] width 1080 height 747
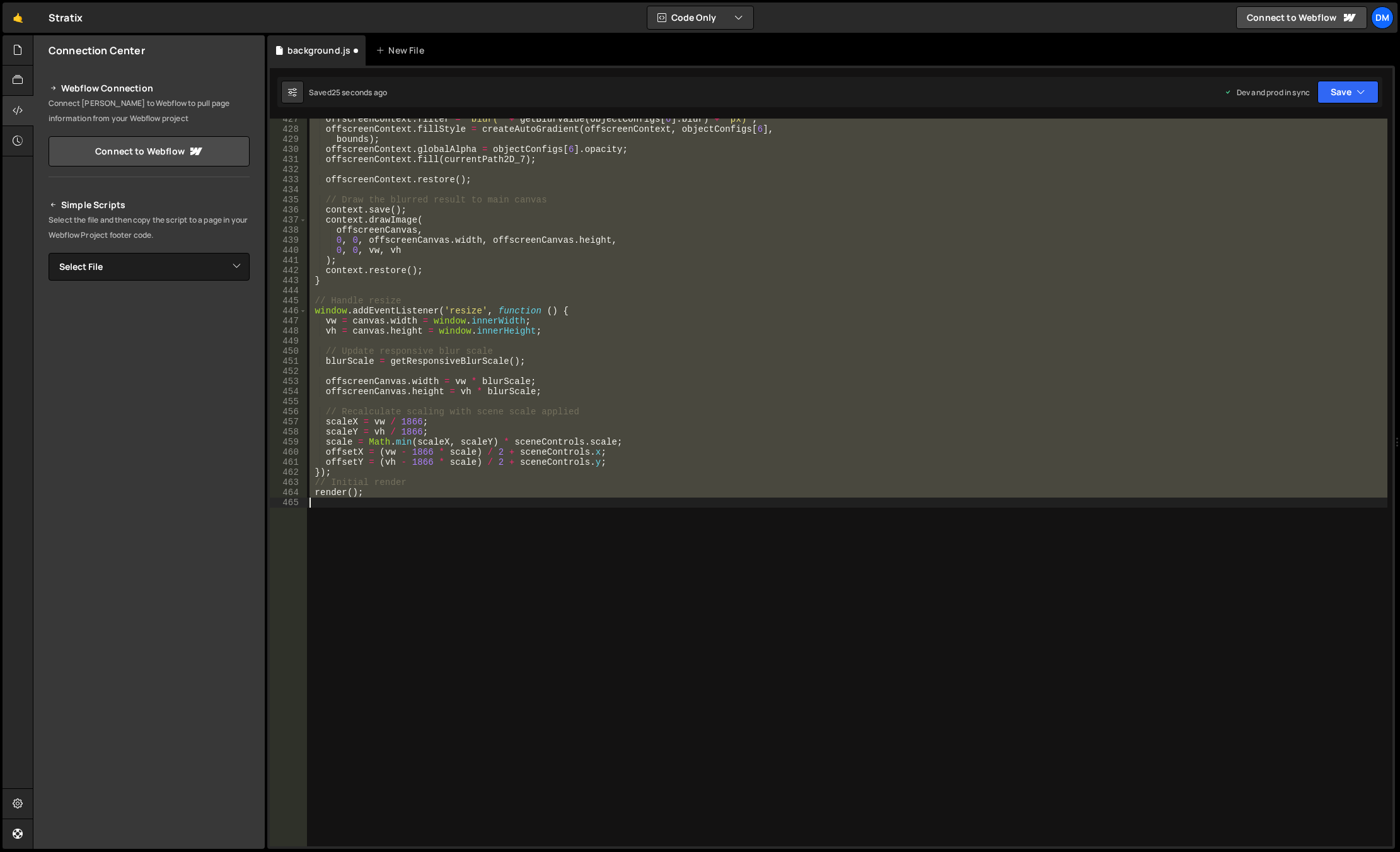
scroll to position [3055, 0]
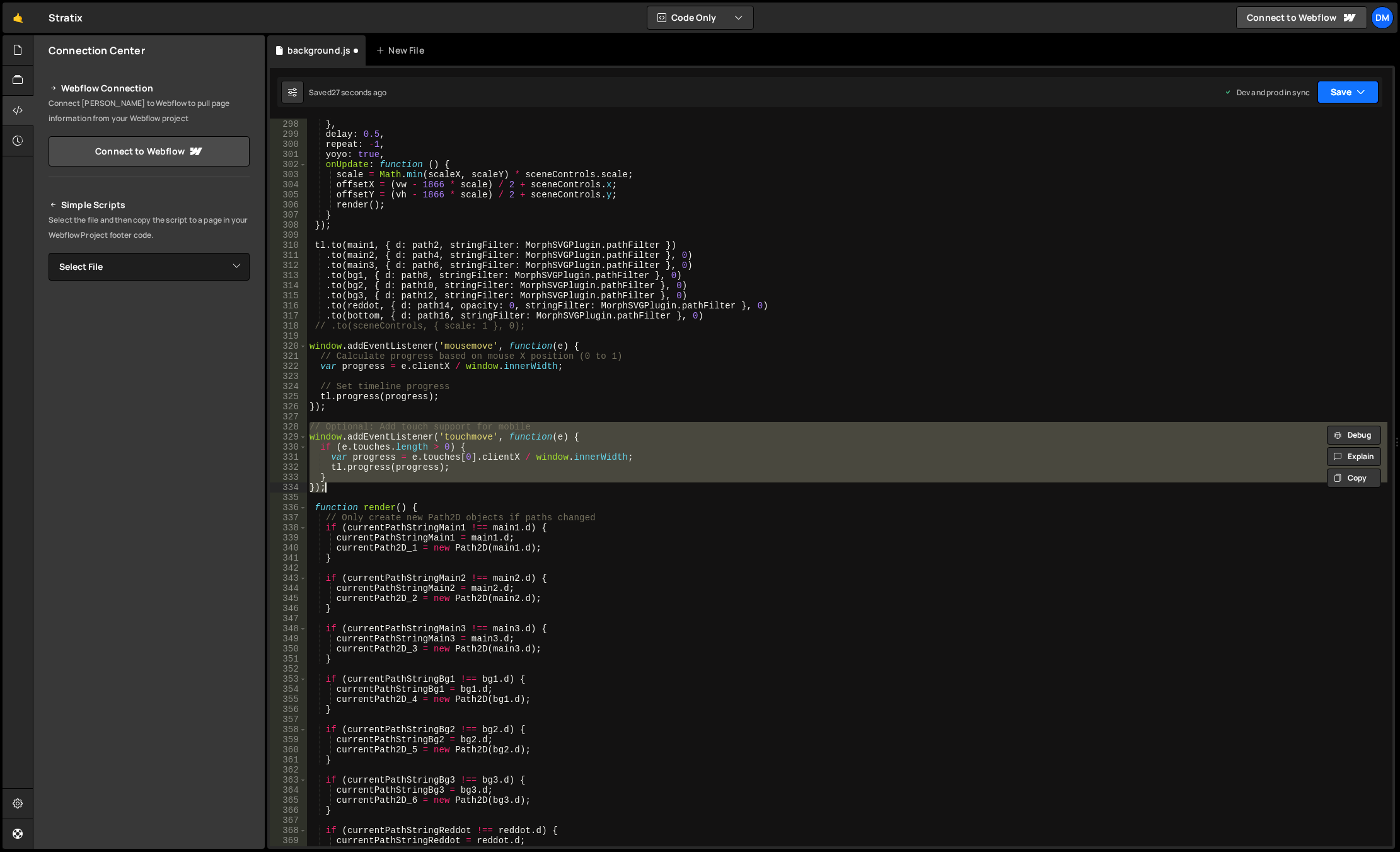
click at [1218, 92] on button "Save" at bounding box center [1348, 91] width 61 height 22
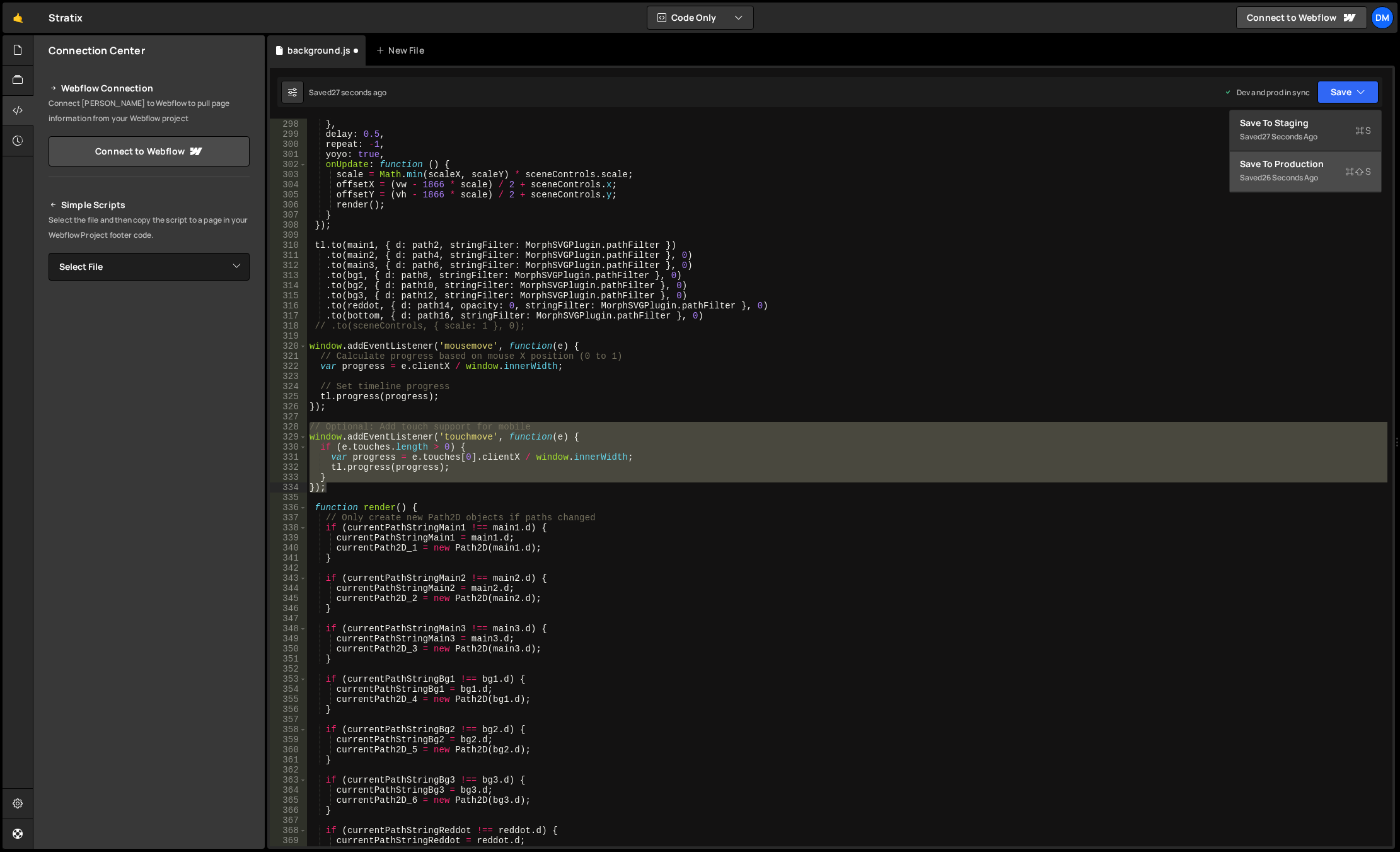
click at [1218, 151] on button "Save to Production S Saved 26 seconds ago" at bounding box center [1305, 171] width 151 height 41
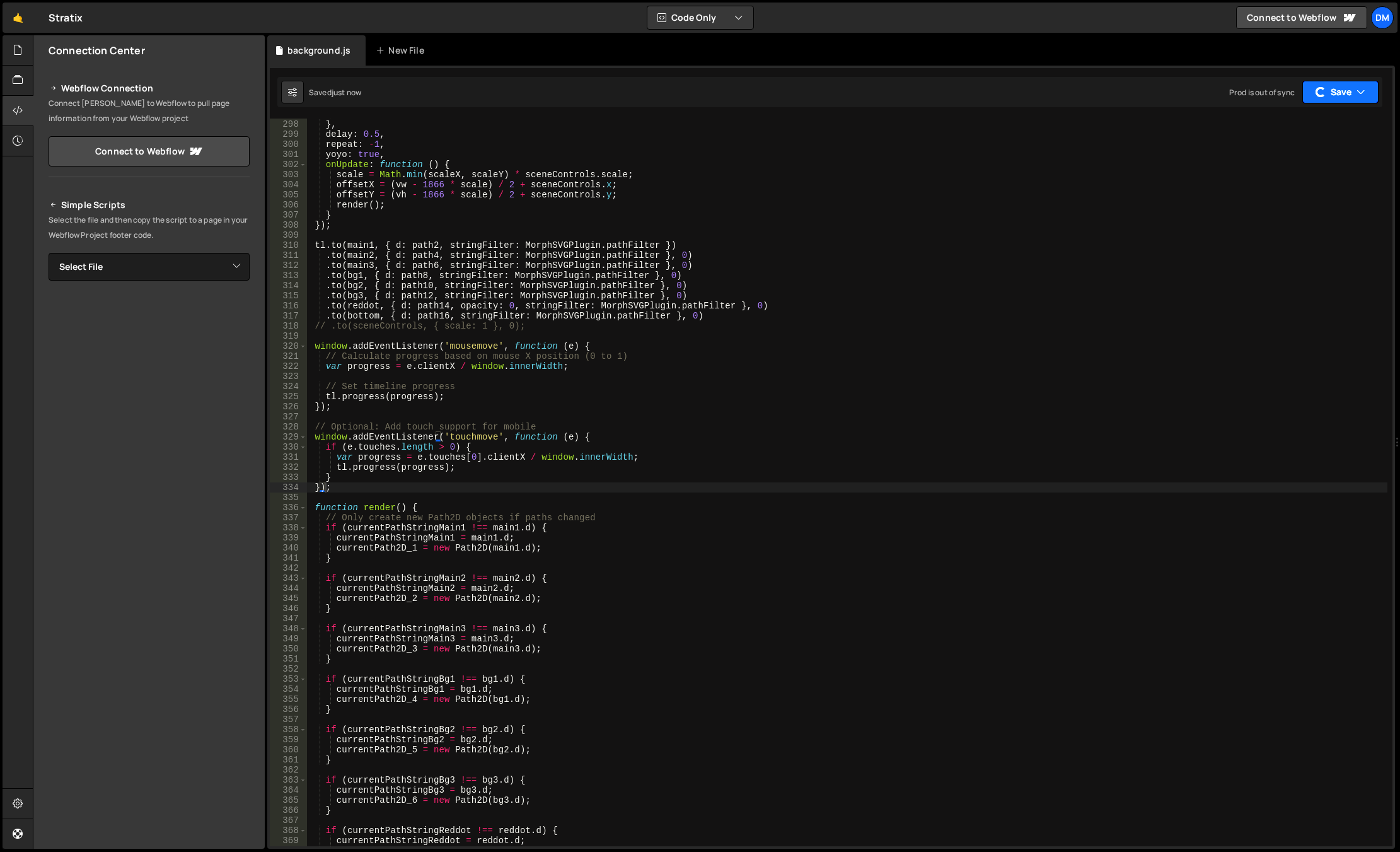
click at [1218, 88] on div "button" at bounding box center [1320, 91] width 12 height 12
click at [1218, 134] on div "just now" at bounding box center [1276, 136] width 30 height 11
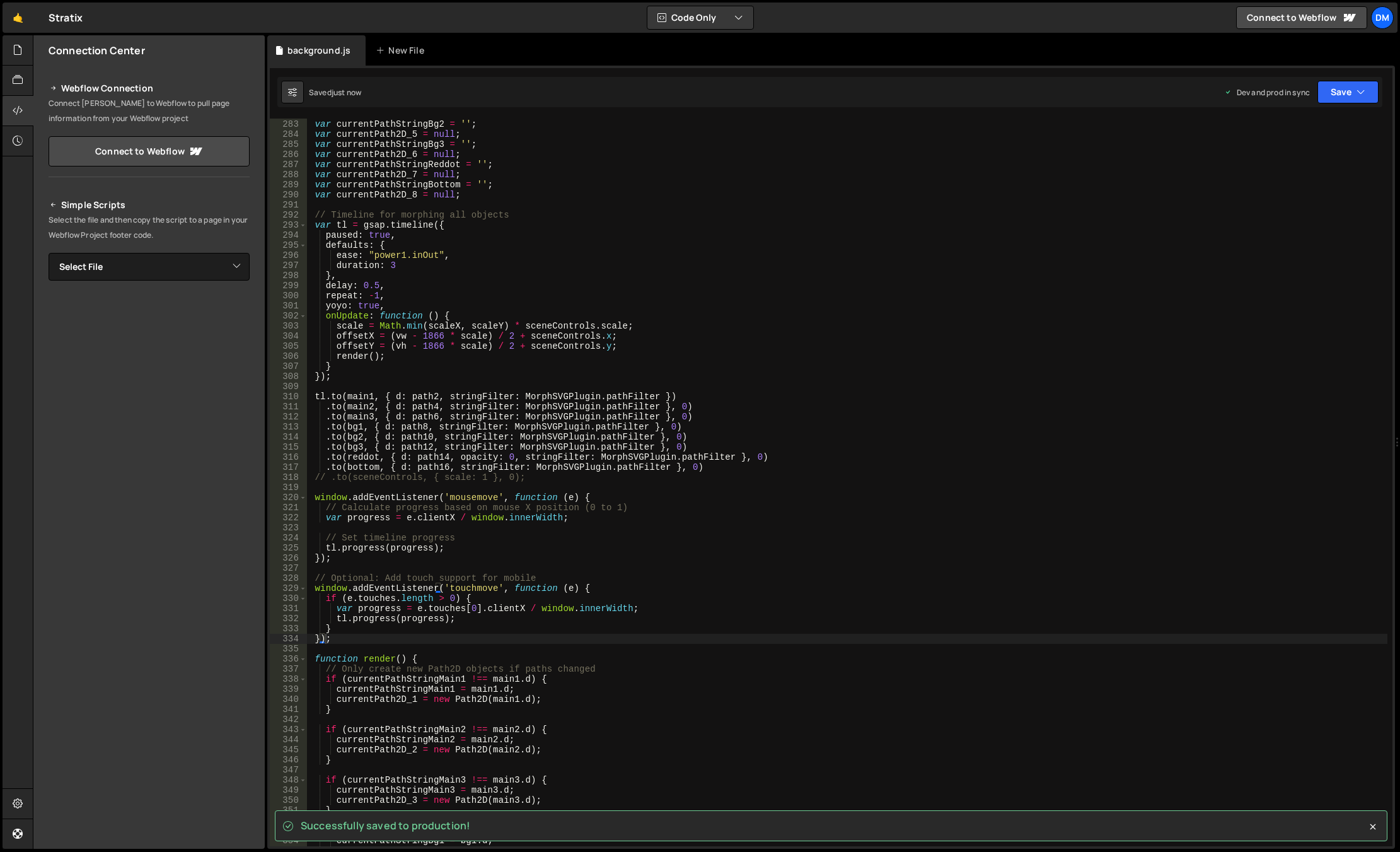
scroll to position [2829, 0]
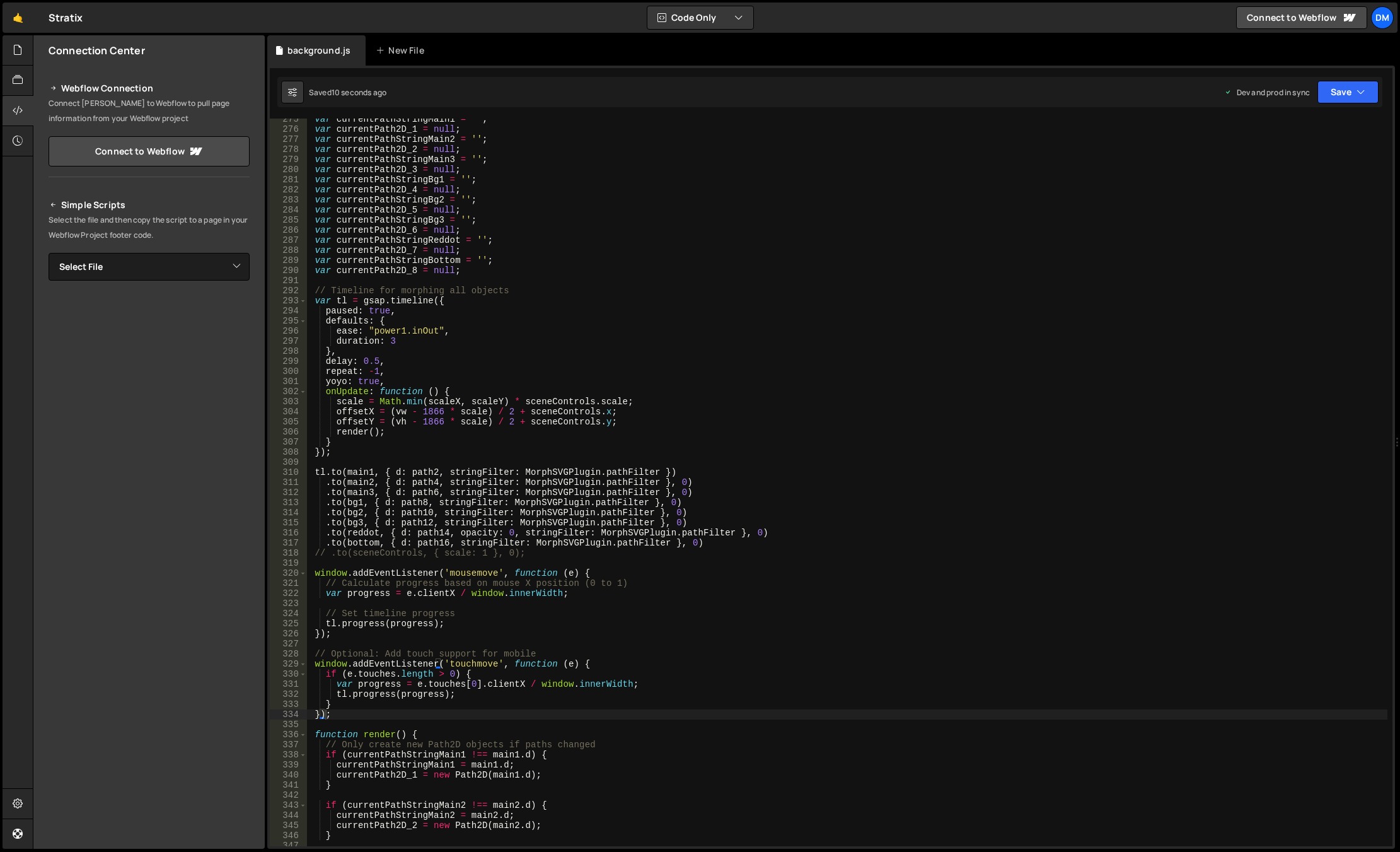
click at [741, 445] on div "var currentPathStringMain1 = '' ; var currentPath2D_1 = null ; var currentPathS…" at bounding box center [847, 488] width 1080 height 747
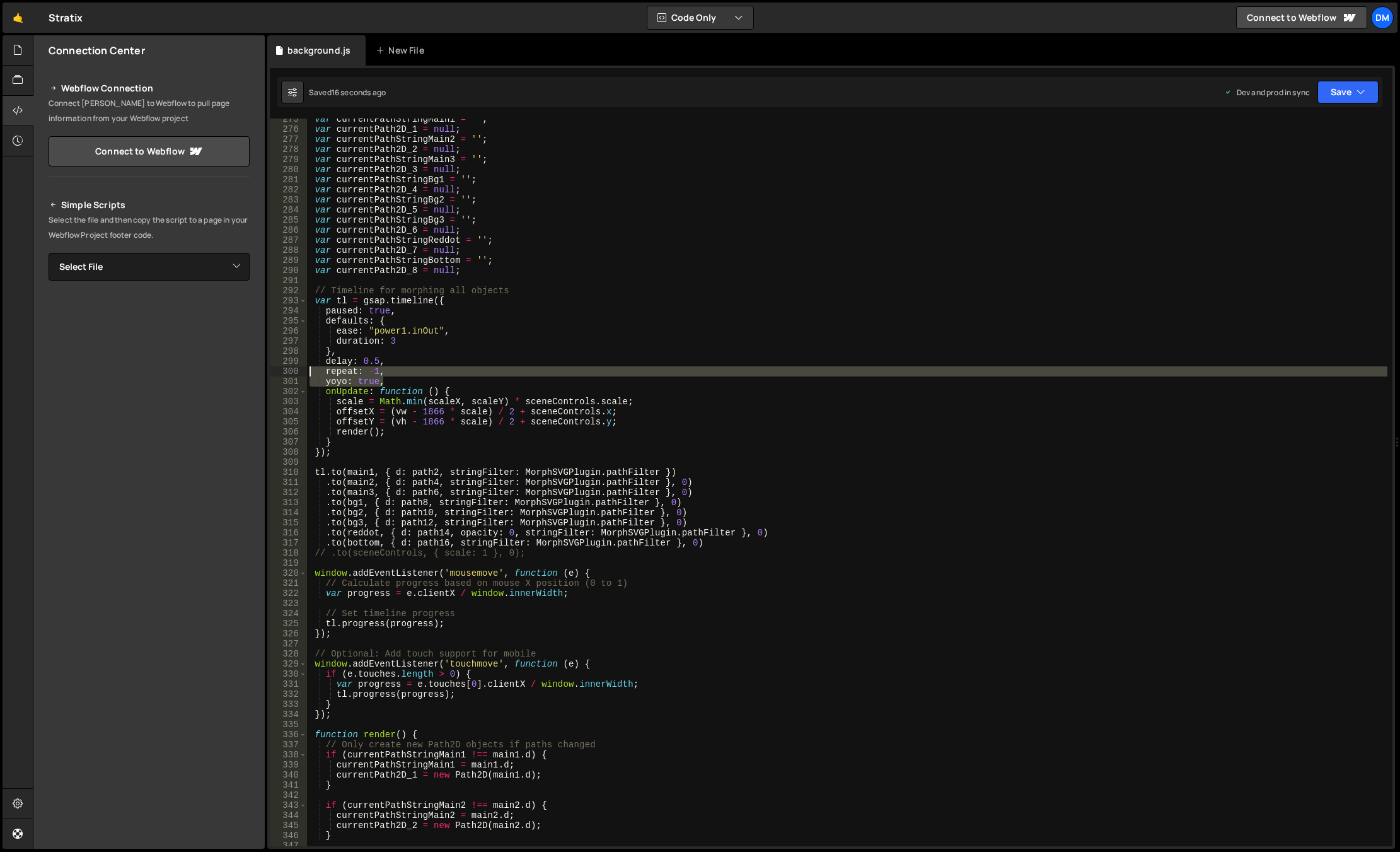
drag, startPoint x: 392, startPoint y: 379, endPoint x: 275, endPoint y: 373, distance: 117.2
click at [275, 373] on div "} 275 276 277 278 279 280 281 282 283 284 285 286 287 288 289 290 291 292 293 2…" at bounding box center [830, 482] width 1122 height 728
click at [705, 499] on div "var currentPathStringMain1 = '' ; var currentPath2D_1 = null ; var currentPathS…" at bounding box center [847, 488] width 1080 height 747
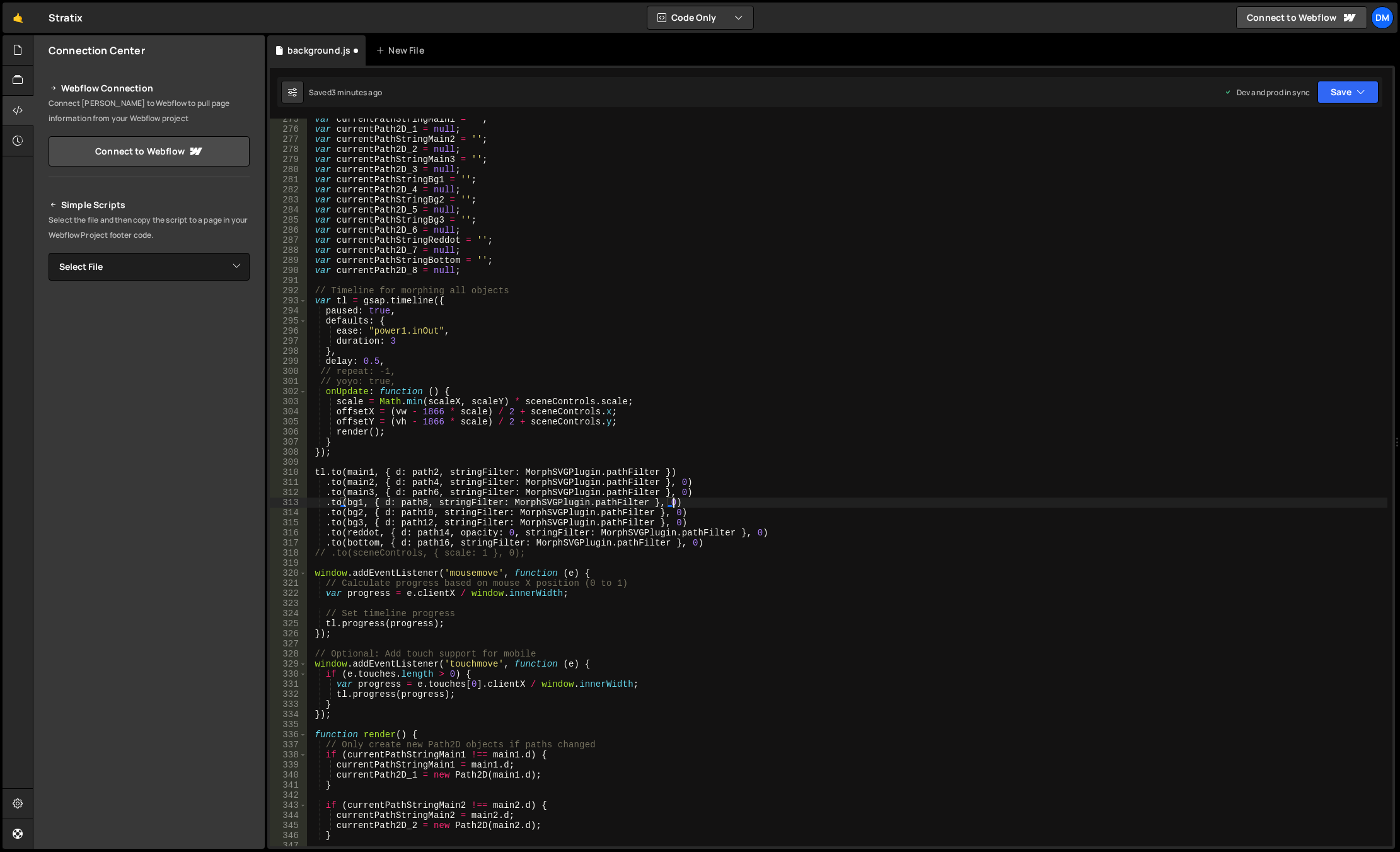
click at [372, 611] on div "var currentPathStringMain1 = '' ; var currentPath2D_1 = null ; var currentPathS…" at bounding box center [847, 488] width 1080 height 747
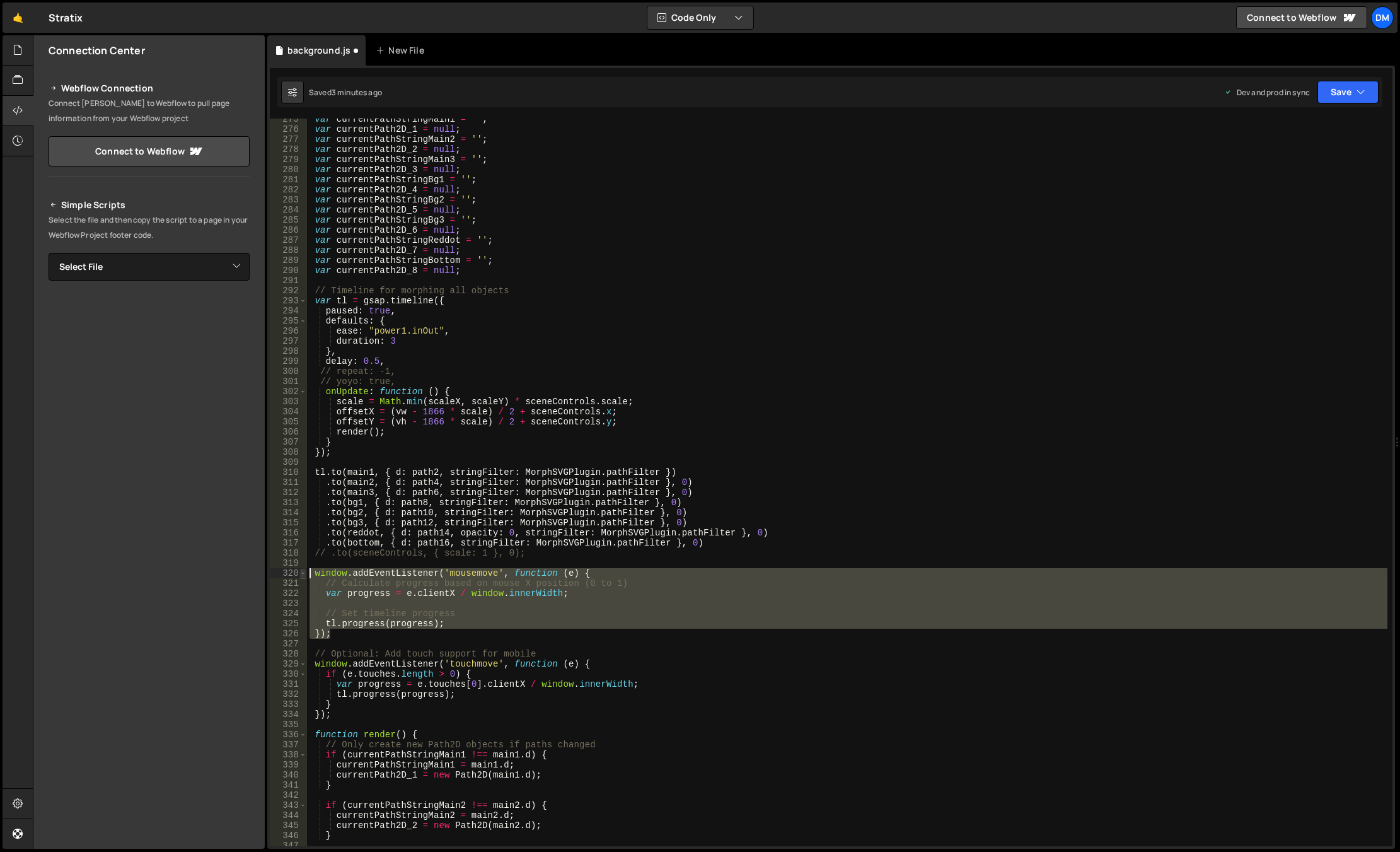
drag, startPoint x: 331, startPoint y: 618, endPoint x: 300, endPoint y: 573, distance: 54.6
click at [300, 573] on div "// Set timeline progress 275 276 277 278 279 280 281 282 283 284 285 286 287 28…" at bounding box center [830, 482] width 1122 height 728
paste textarea "});"
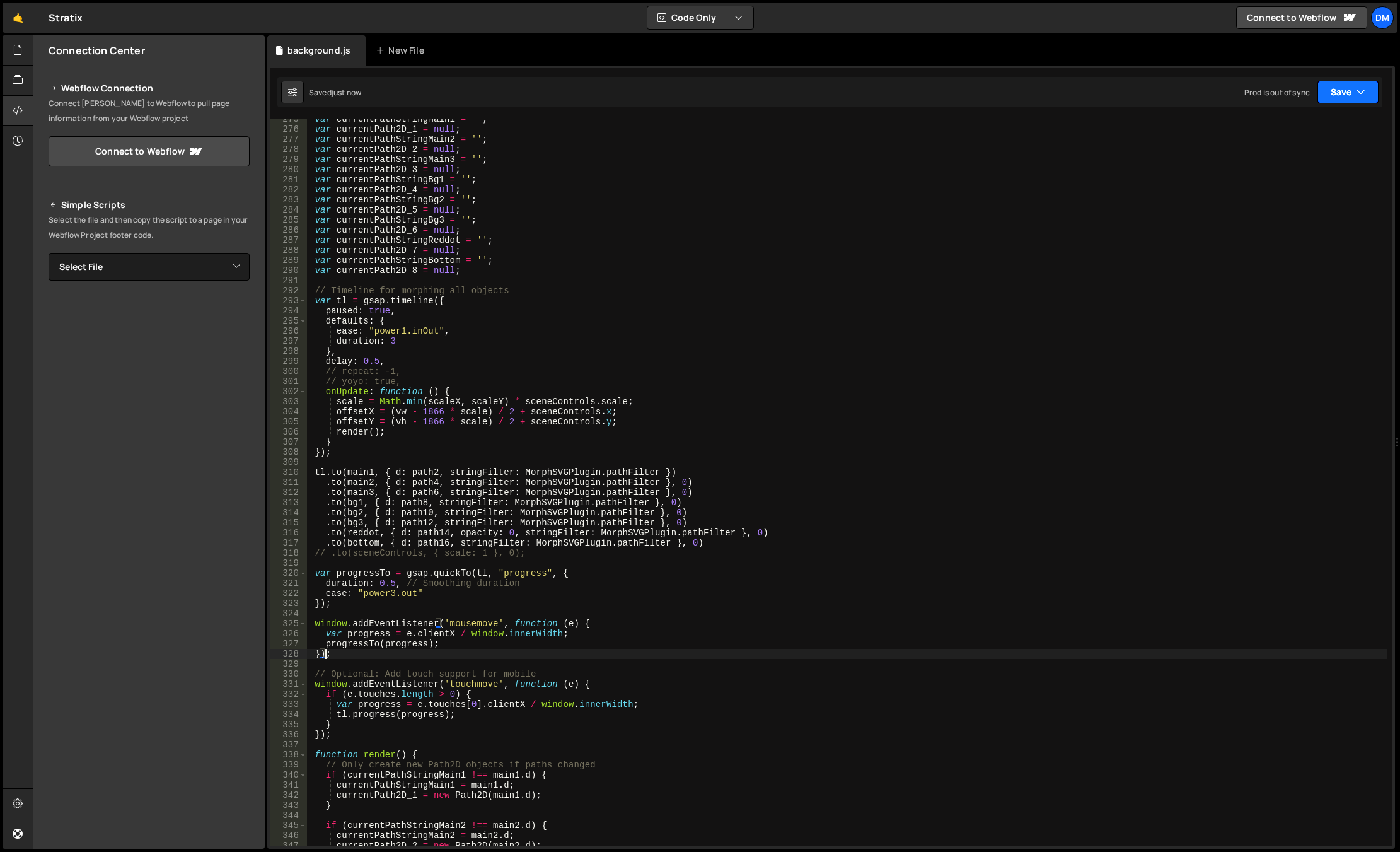
drag, startPoint x: 1340, startPoint y: 91, endPoint x: 1334, endPoint y: 124, distance: 33.5
click at [1218, 91] on button "Save" at bounding box center [1348, 91] width 61 height 22
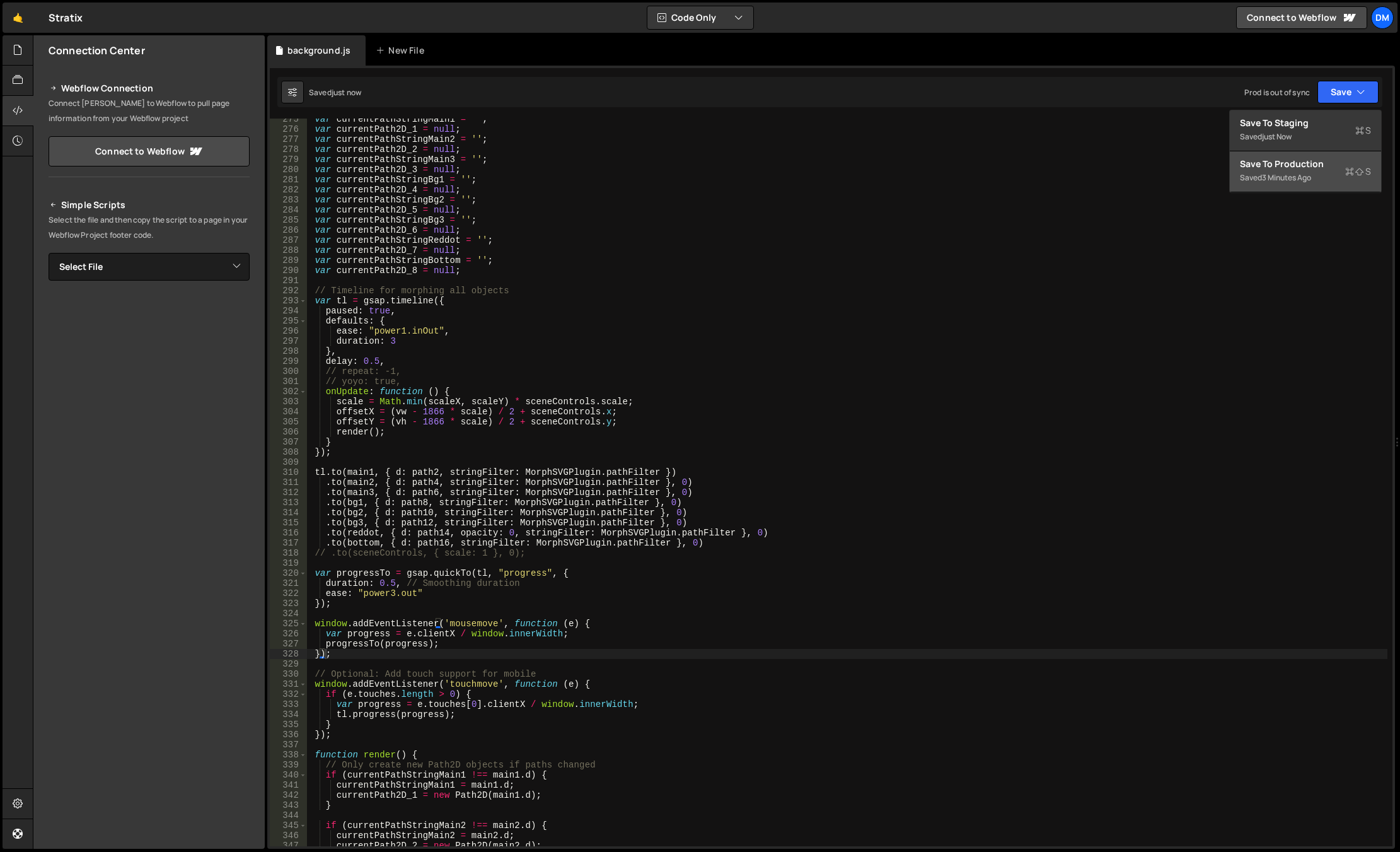
click at [1218, 169] on div "Save to Production S" at bounding box center [1305, 163] width 131 height 12
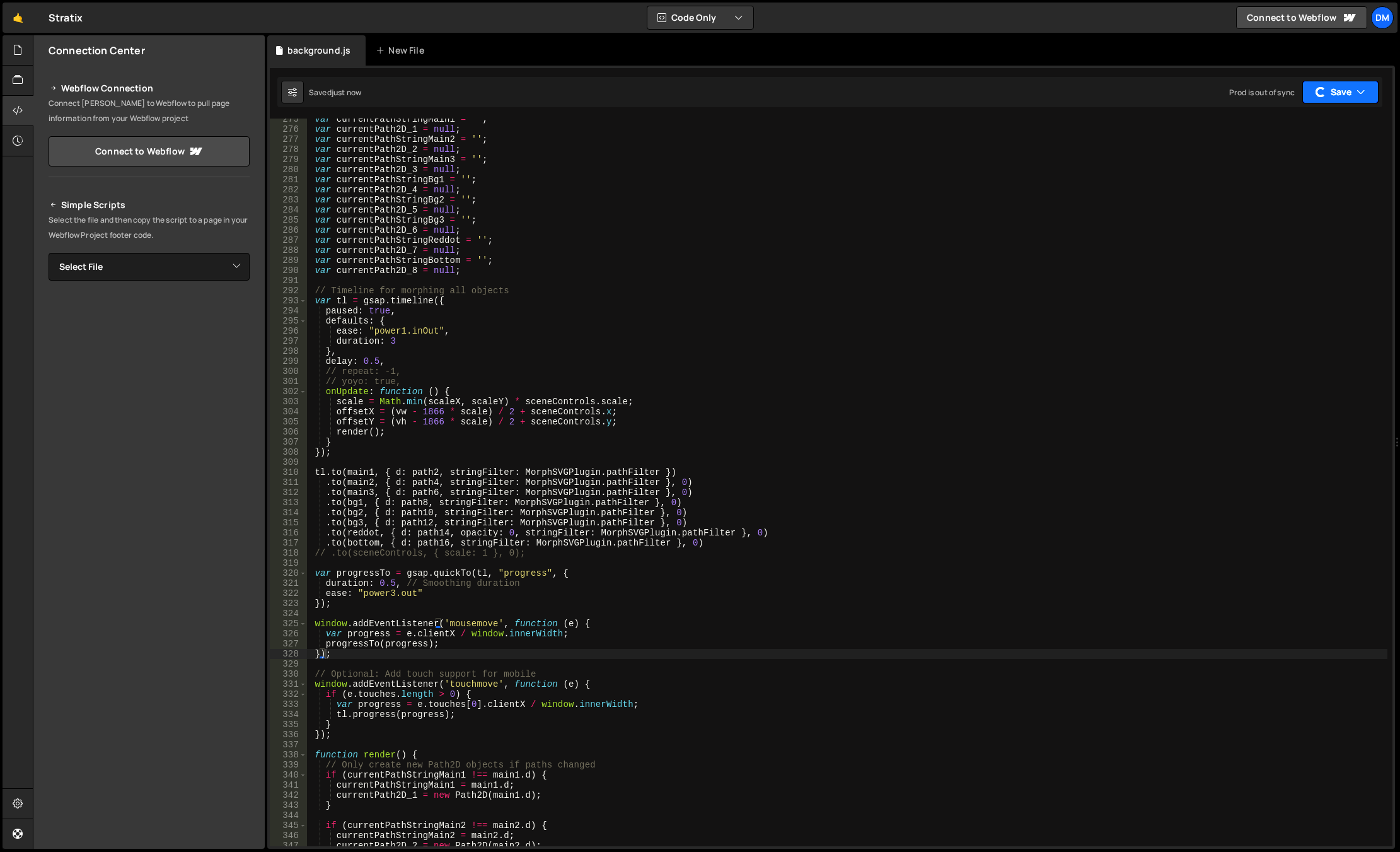
click at [1218, 94] on button "Save" at bounding box center [1340, 91] width 76 height 22
click at [1218, 139] on div "Saved just now" at bounding box center [1305, 137] width 131 height 15
drag, startPoint x: 378, startPoint y: 584, endPoint x: 394, endPoint y: 584, distance: 16.0
click at [394, 584] on div "var currentPathStringMain1 = '' ; var currentPath2D_1 = null ; var currentPathS…" at bounding box center [847, 488] width 1080 height 747
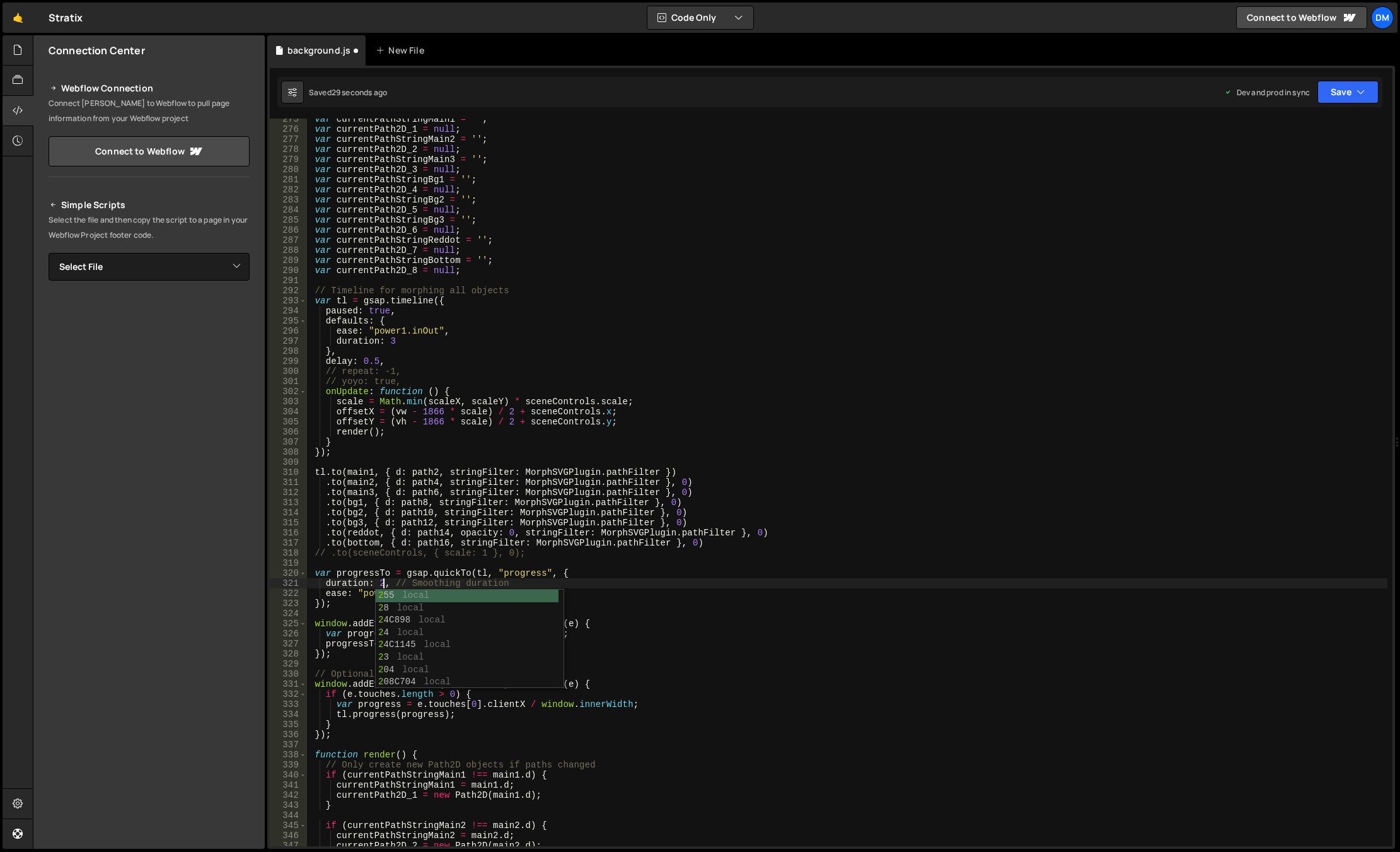
click at [933, 379] on div "var currentPathStringMain1 = '' ; var currentPath2D_1 = null ; var currentPathS…" at bounding box center [847, 488] width 1080 height 747
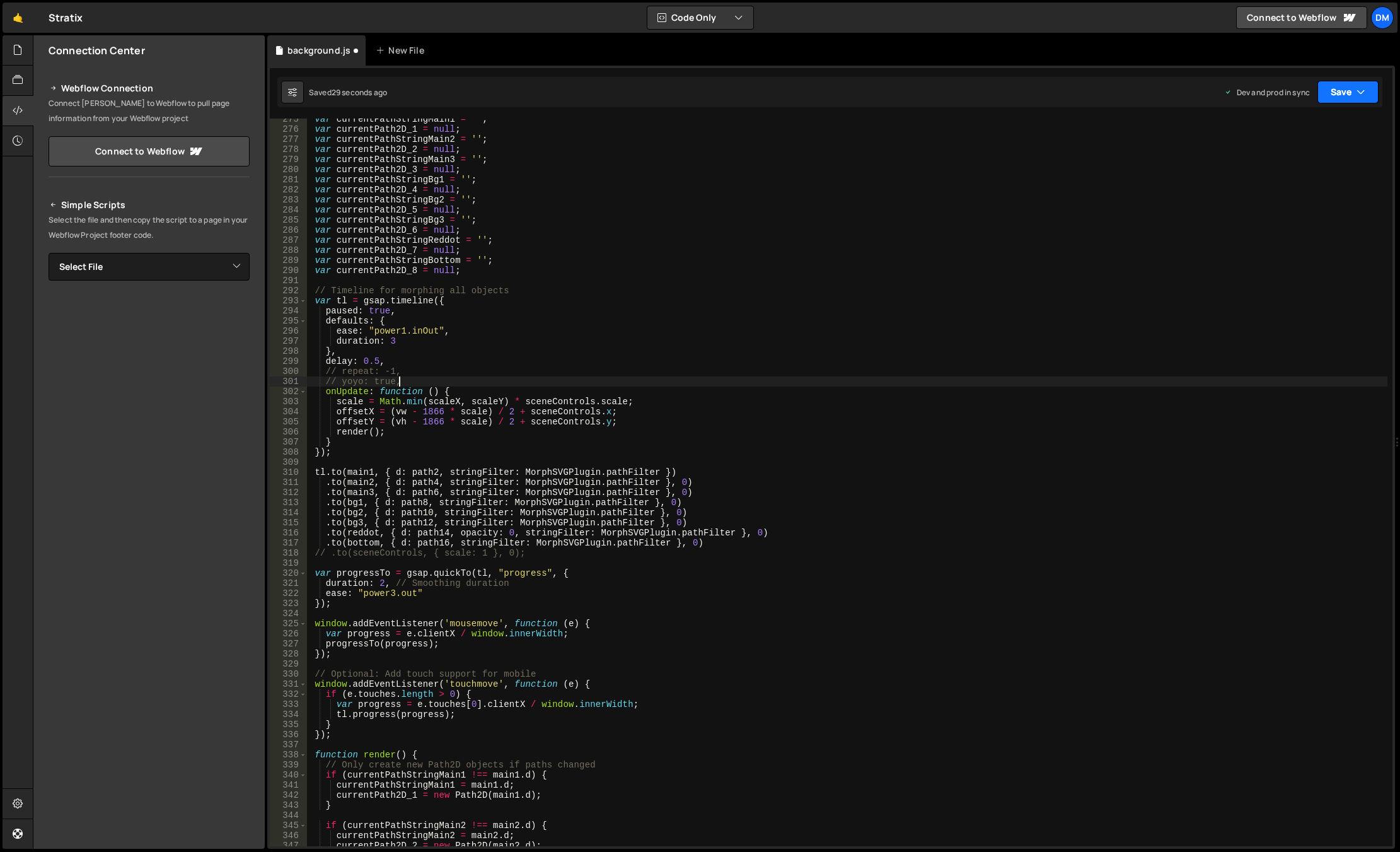
click at [1218, 90] on button "Save" at bounding box center [1348, 91] width 61 height 22
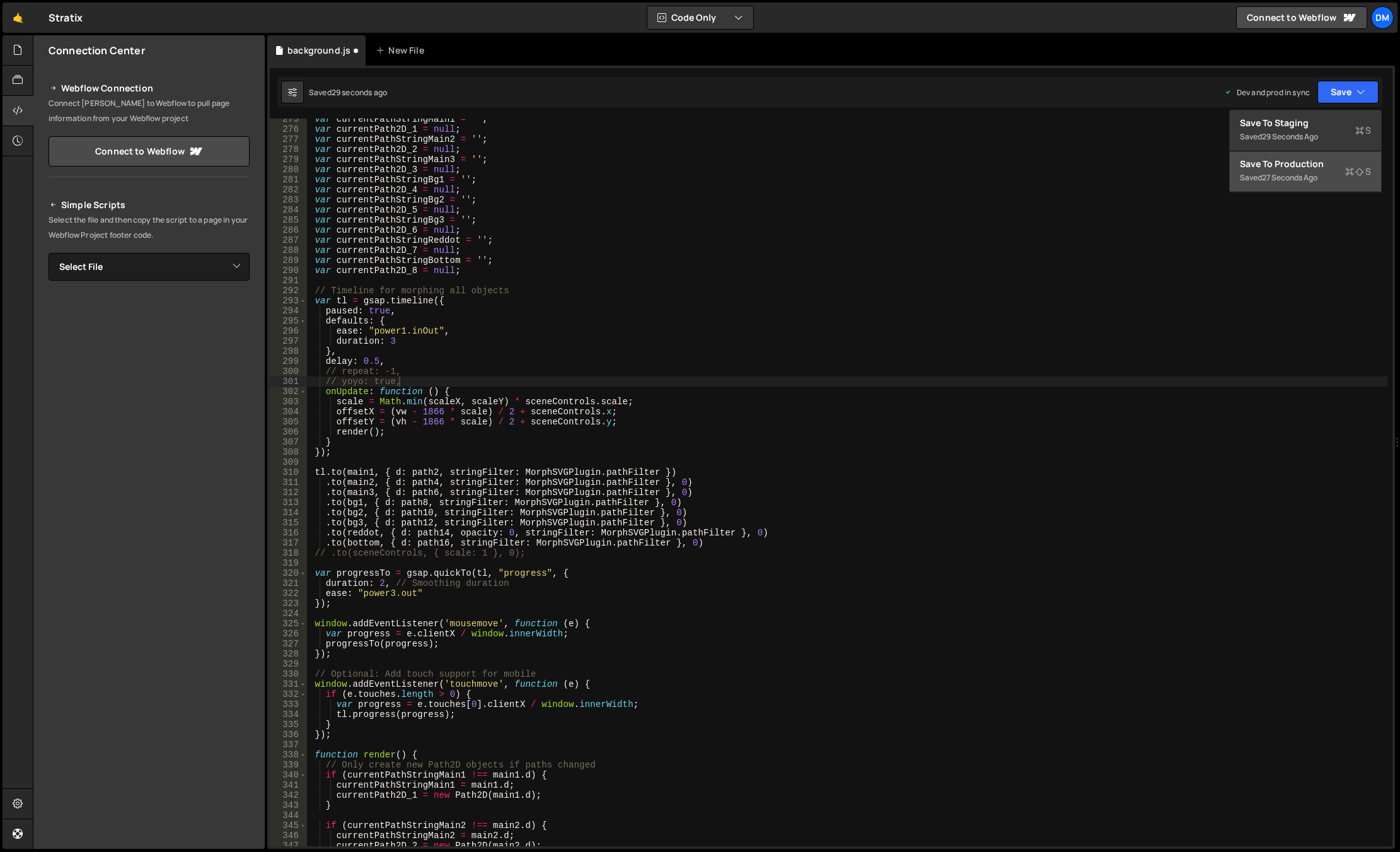
click at [1218, 168] on div "Save to Production S" at bounding box center [1305, 163] width 131 height 12
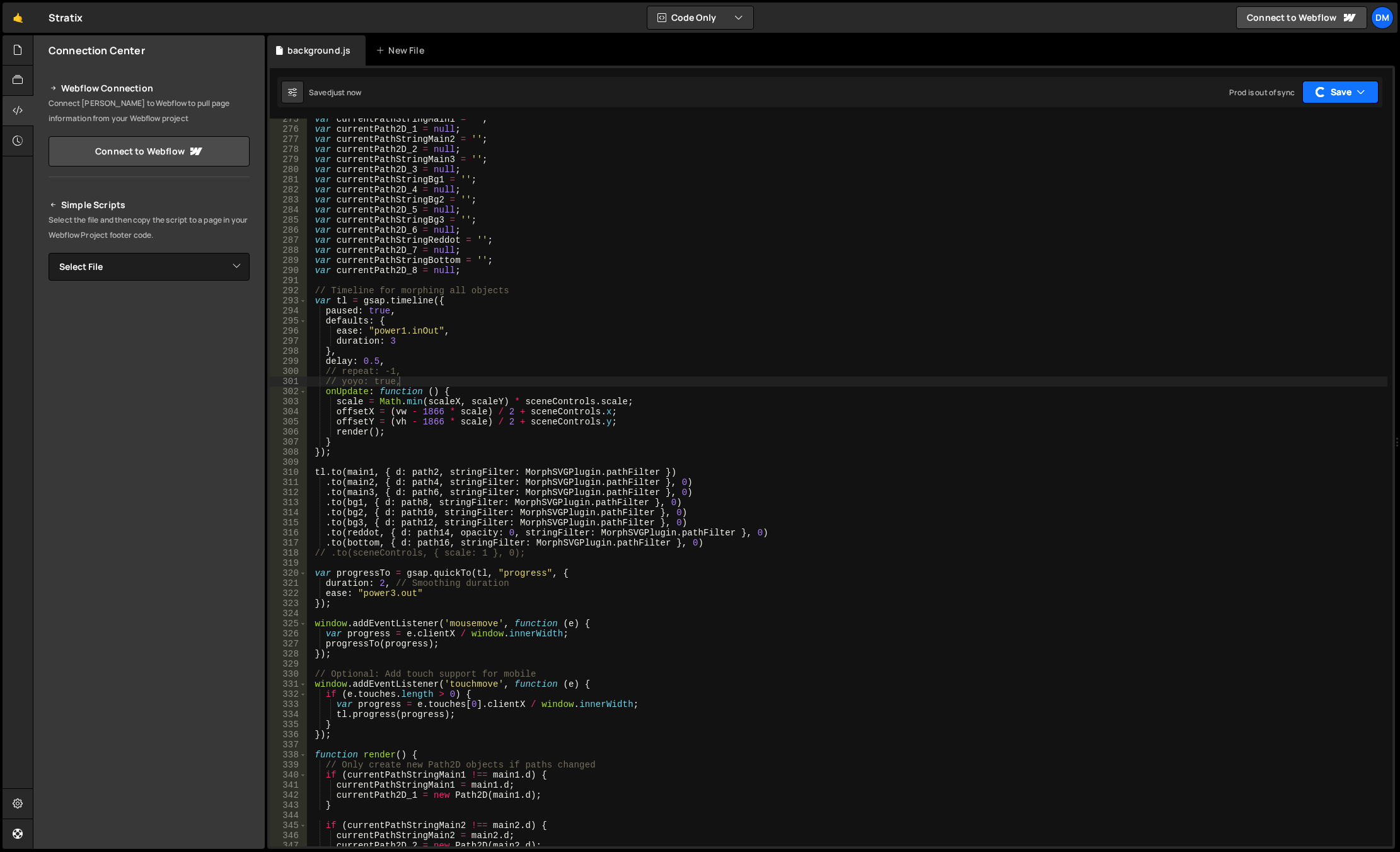
click at [1218, 95] on button "Save" at bounding box center [1340, 91] width 76 height 22
click at [1218, 130] on div "Saved just now" at bounding box center [1305, 137] width 131 height 15
click at [379, 580] on div "var currentPathStringMain1 = '' ; var currentPath2D_1 = null ; var currentPathS…" at bounding box center [847, 488] width 1080 height 747
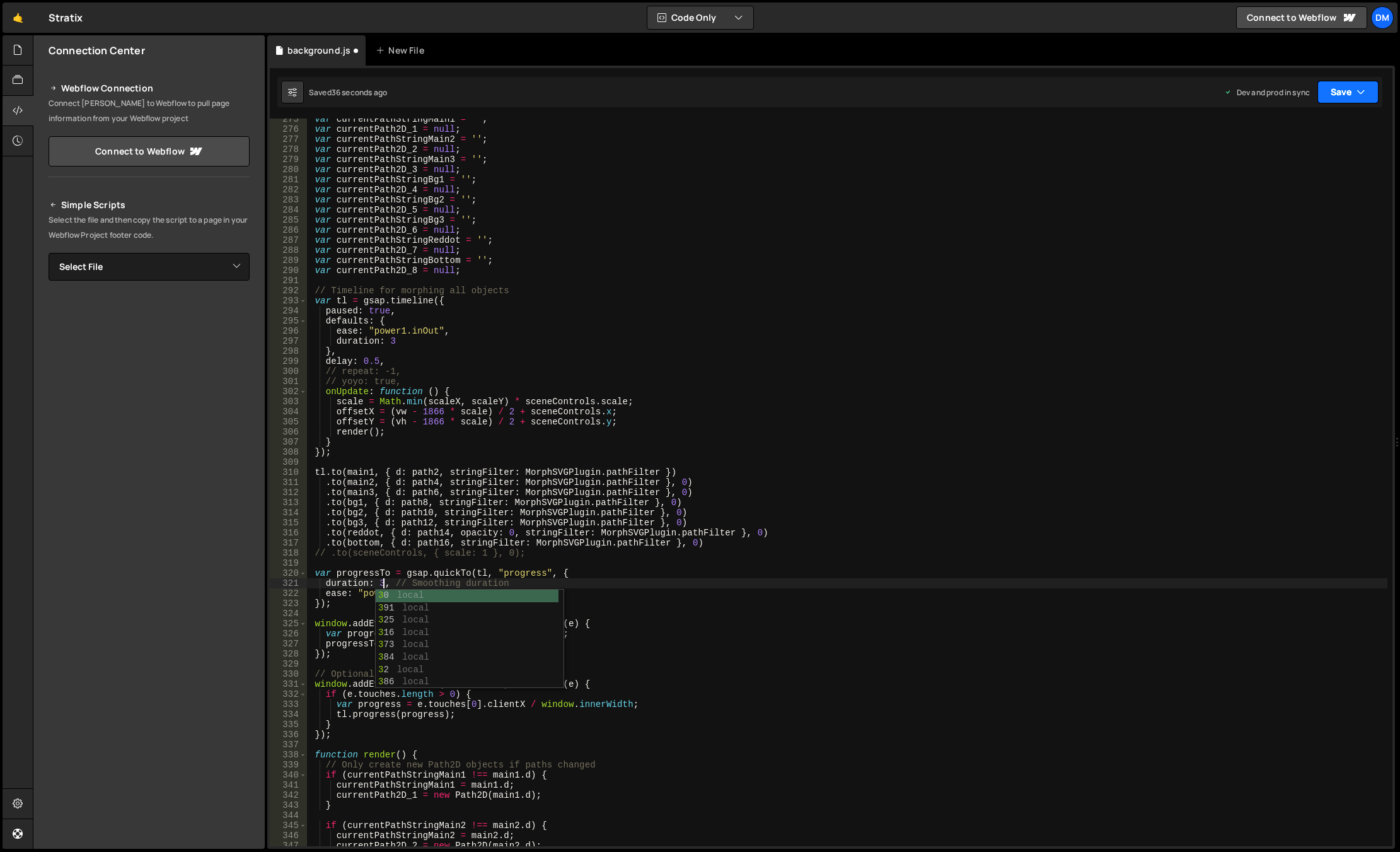
click at [1218, 92] on button "Save" at bounding box center [1348, 91] width 61 height 22
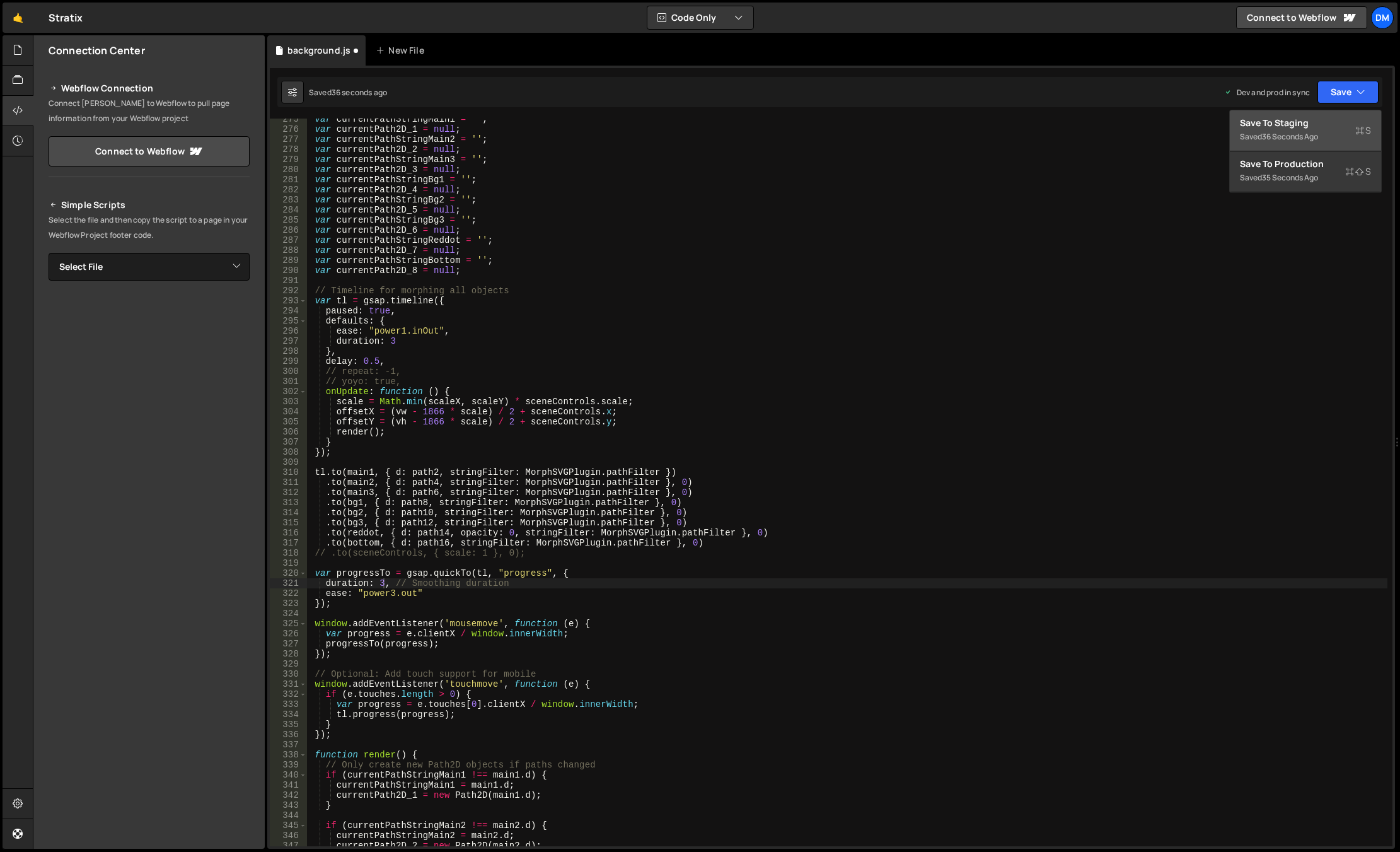
click at [1218, 138] on div "36 seconds ago" at bounding box center [1290, 136] width 56 height 11
click at [1218, 105] on div "Saved just now Prod is out of sync Upgrade to Edit Save Save to Staging S Saved…" at bounding box center [829, 92] width 1105 height 30
click at [1218, 92] on button "Save" at bounding box center [1348, 91] width 61 height 22
click at [1218, 167] on div "Save to Production S" at bounding box center [1305, 163] width 131 height 12
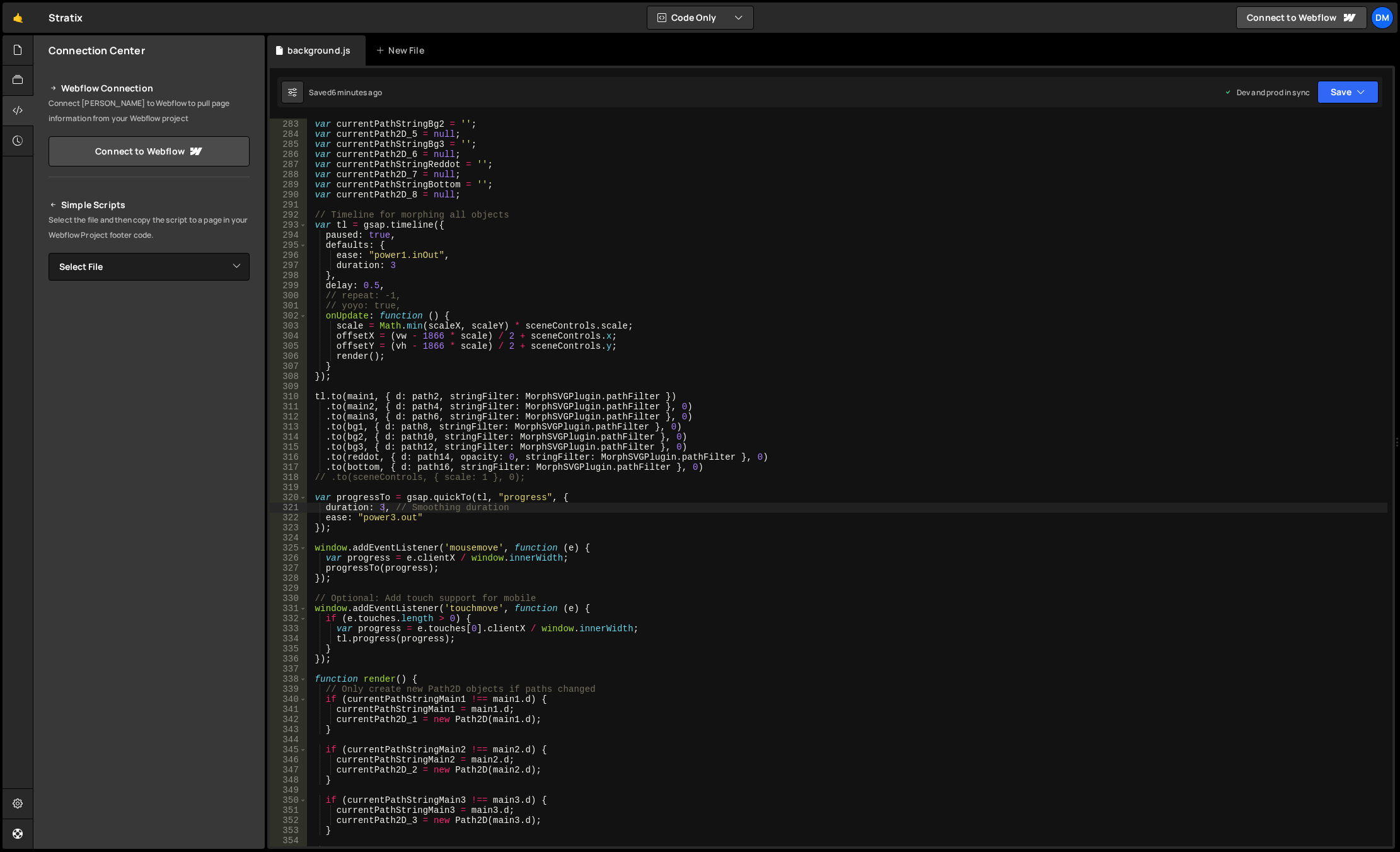
scroll to position [2943, 0]
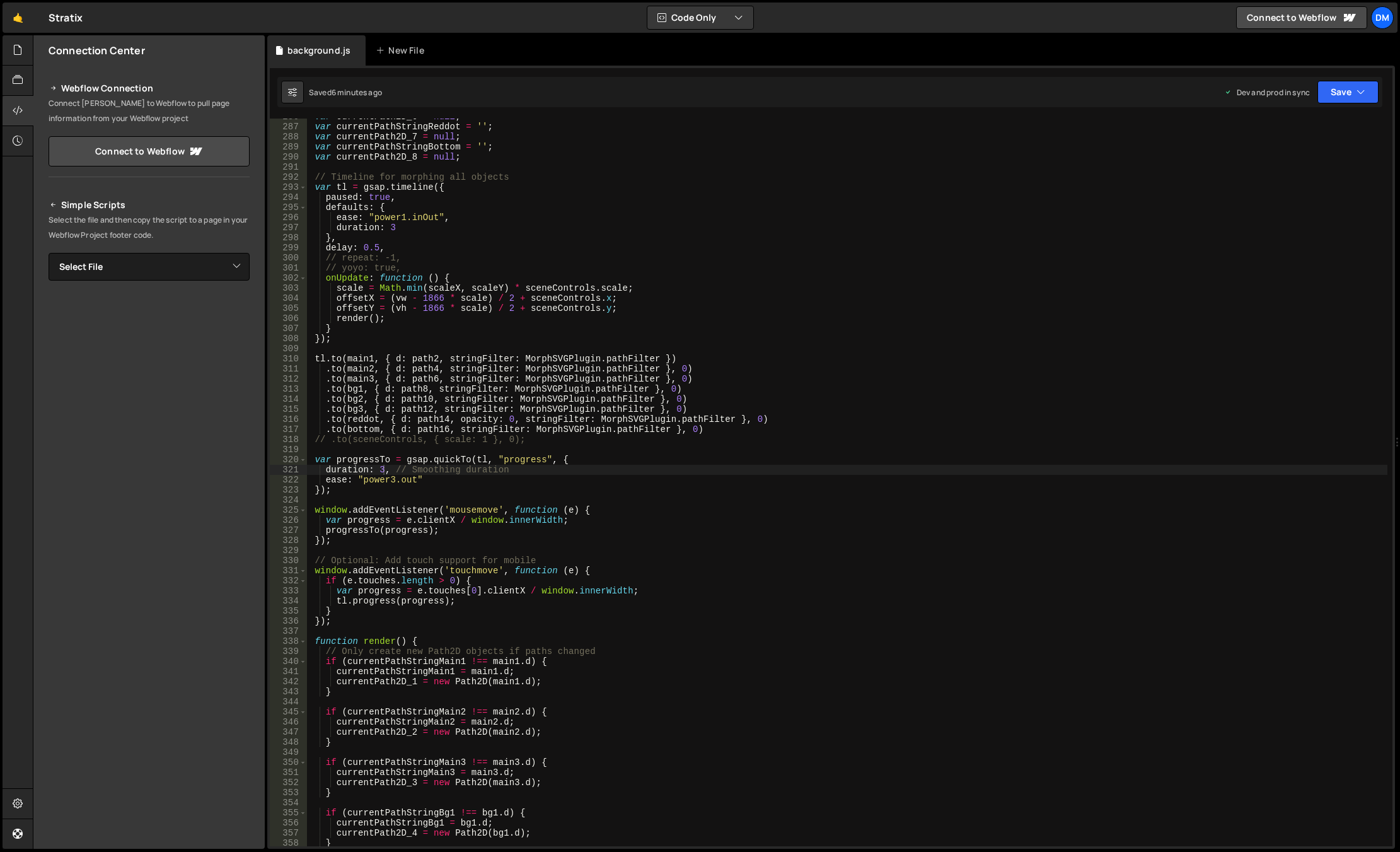
click at [495, 527] on div "var currentPath2D_6 = null ; var currentPathStringReddot = '' ; var currentPath…" at bounding box center [847, 485] width 1080 height 747
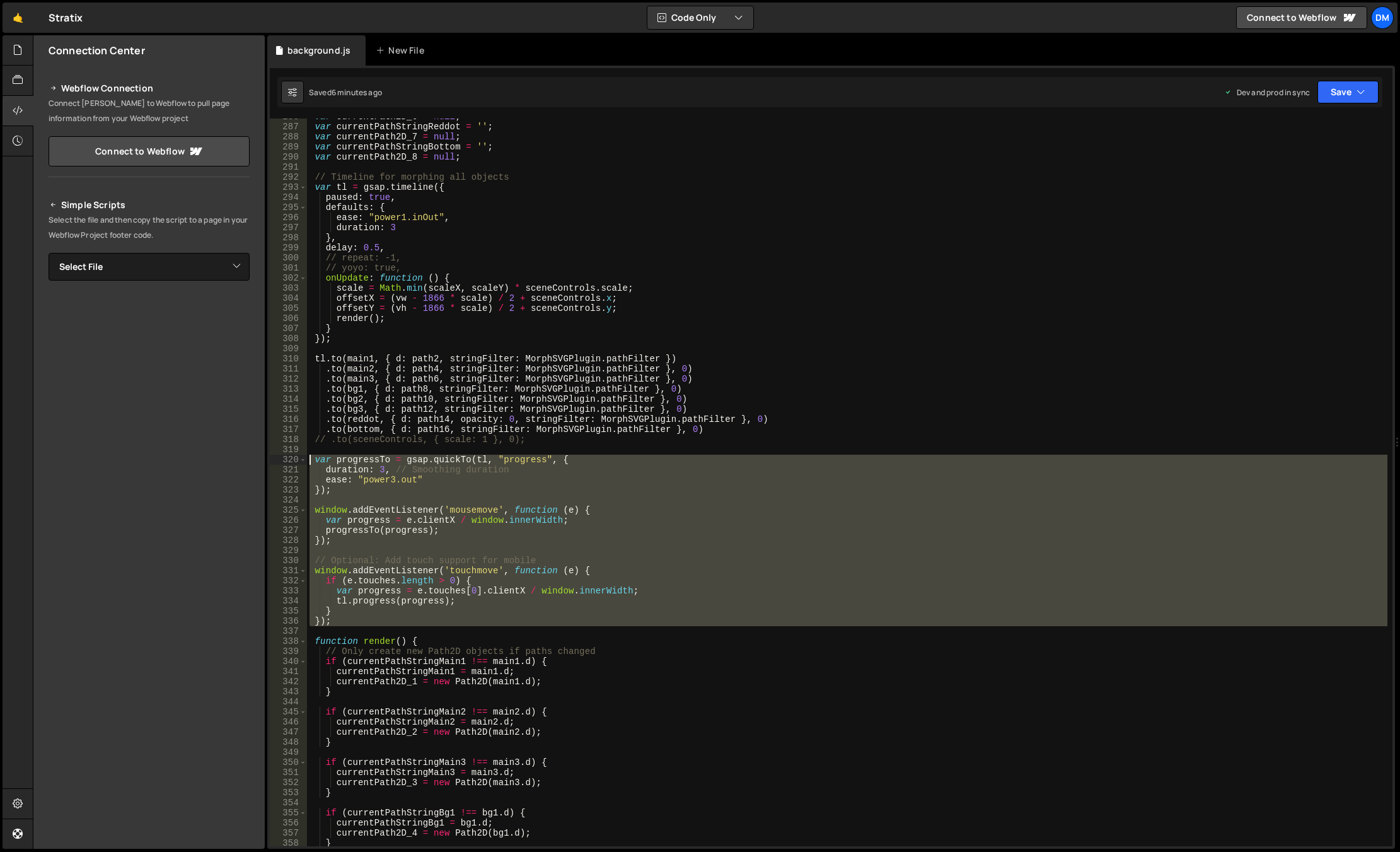
drag, startPoint x: 347, startPoint y: 621, endPoint x: 269, endPoint y: 458, distance: 180.7
click at [269, 458] on div "progressTo(progress); 286 287 288 289 290 291 292 293 294 295 296 297 298 299 3…" at bounding box center [830, 457] width 1127 height 783
paste textarea "});"
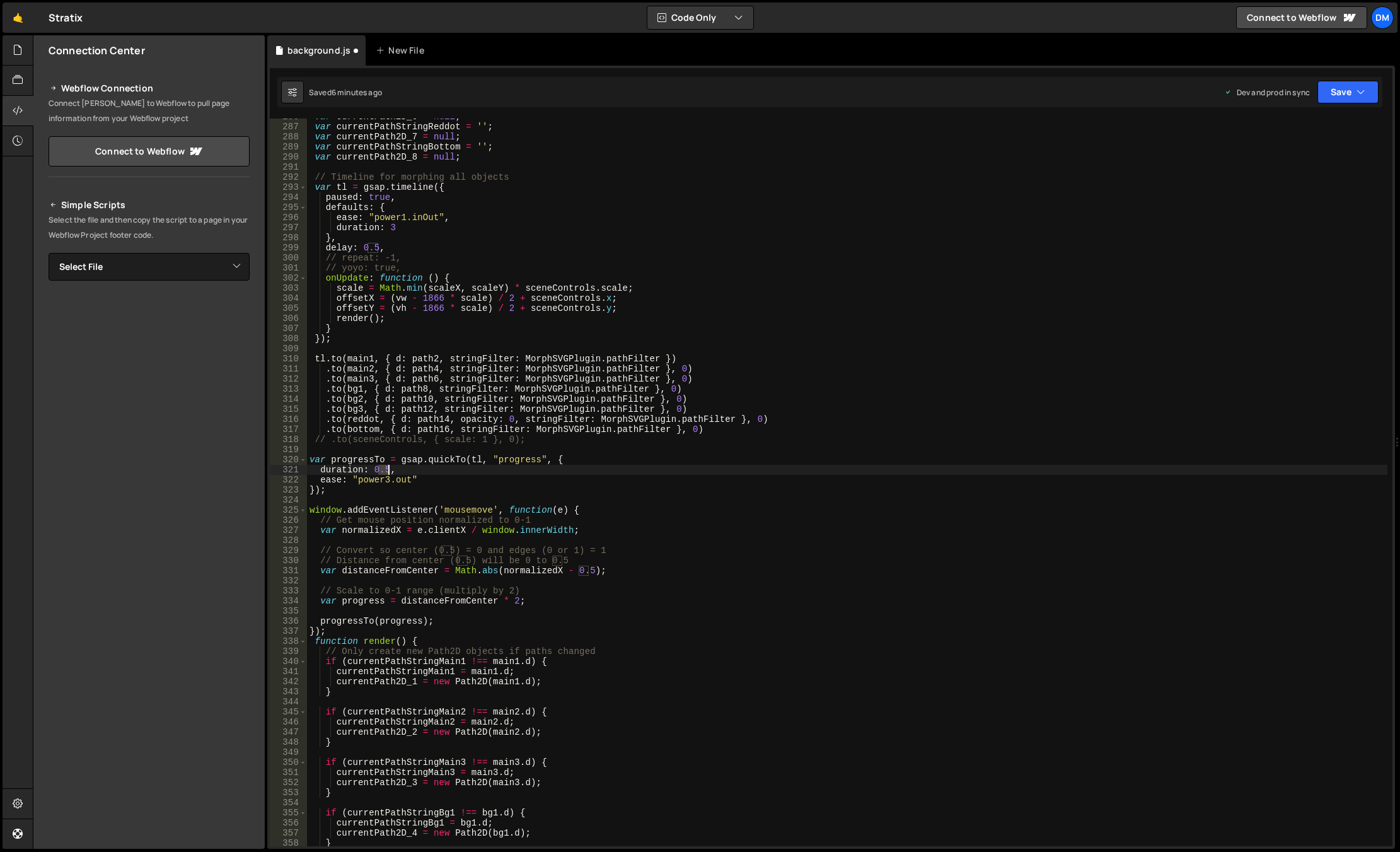
drag, startPoint x: 377, startPoint y: 470, endPoint x: 386, endPoint y: 470, distance: 9.0
click at [386, 470] on div "var currentPath2D_6 = null ; var currentPathStringReddot = '' ; var currentPath…" at bounding box center [847, 485] width 1080 height 747
click at [848, 387] on div "var currentPath2D_6 = null ; var currentPathStringReddot = '' ; var currentPath…" at bounding box center [847, 485] width 1080 height 747
drag, startPoint x: 1336, startPoint y: 96, endPoint x: 1333, endPoint y: 140, distance: 44.1
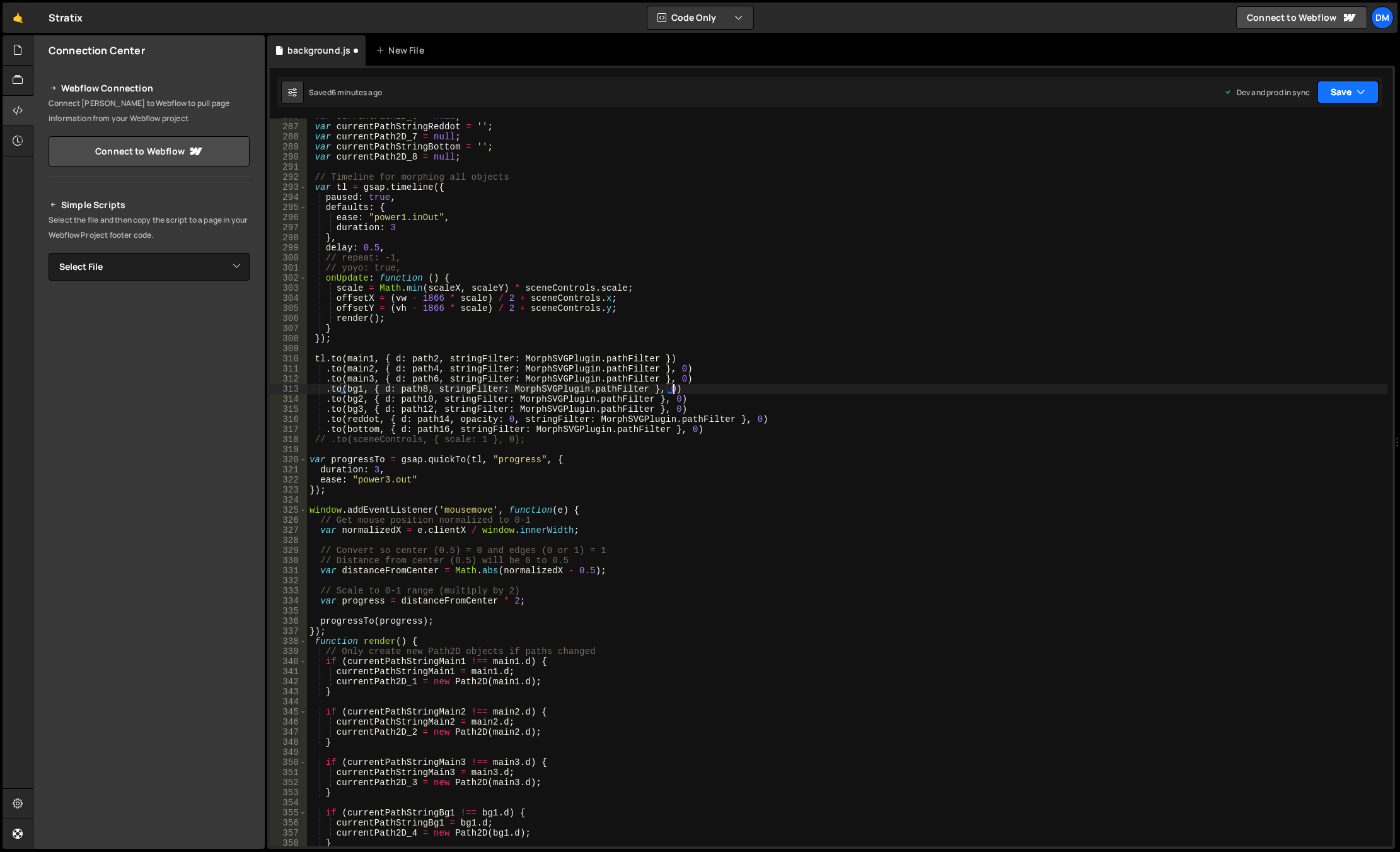
click at [1218, 96] on button "Save" at bounding box center [1348, 91] width 61 height 22
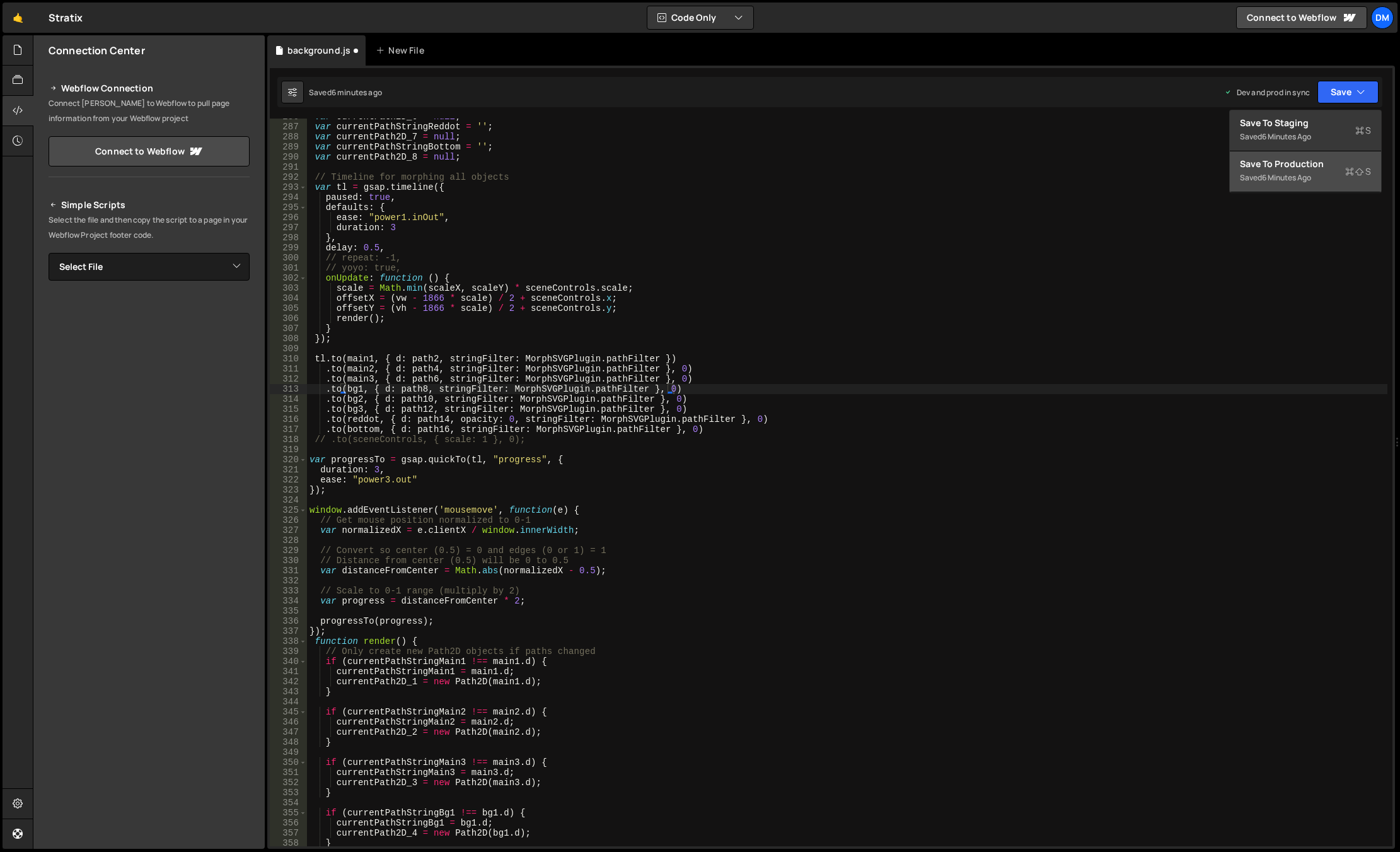
click at [1218, 162] on div "Save to Production S" at bounding box center [1305, 163] width 131 height 12
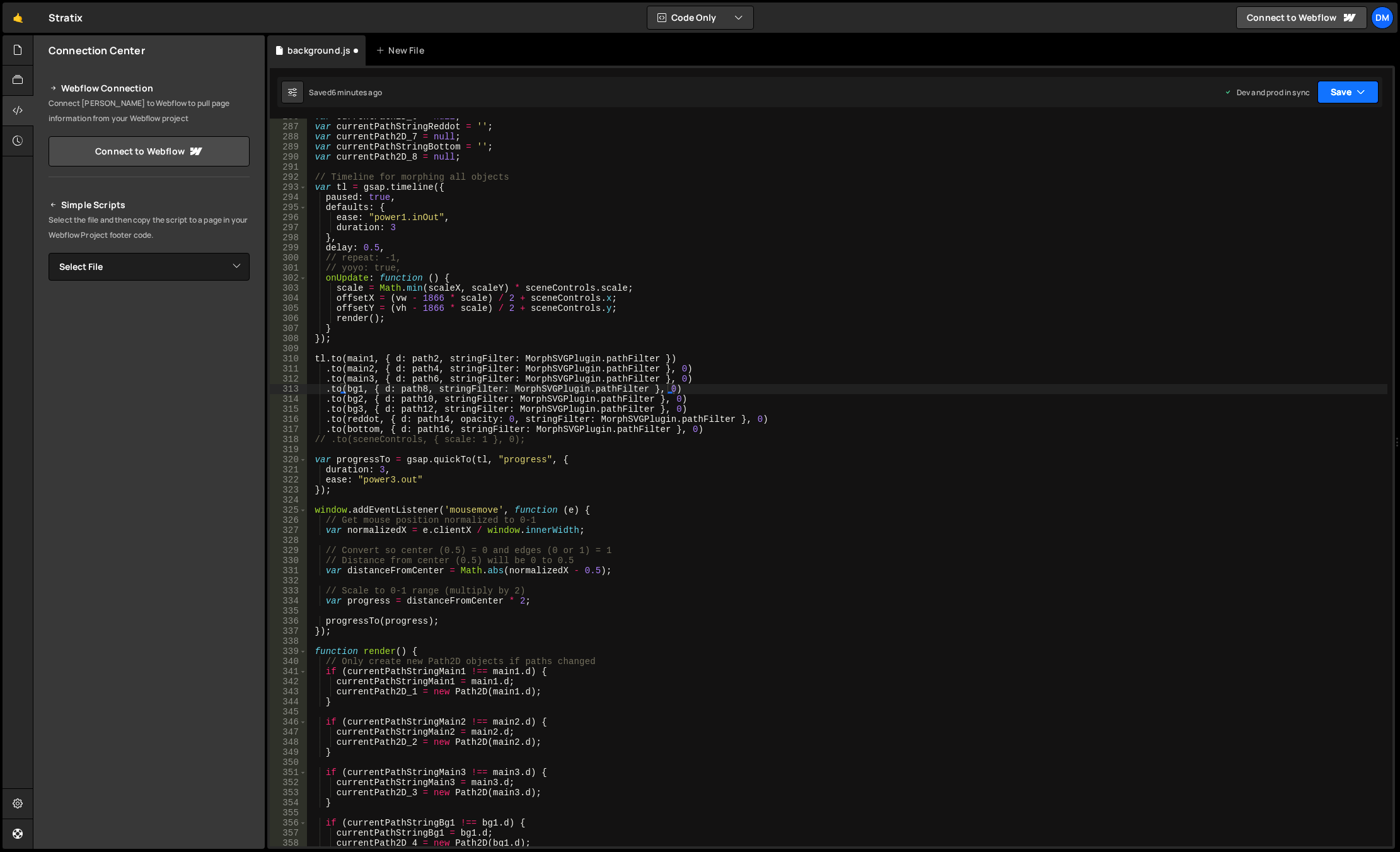
click at [1218, 85] on button "Save" at bounding box center [1348, 91] width 61 height 22
click at [1218, 132] on div "Saved just now" at bounding box center [1305, 137] width 131 height 15
click at [665, 532] on div "var currentPath2D_6 = null ; var currentPathStringReddot = '' ; var currentPath…" at bounding box center [847, 485] width 1080 height 747
click at [653, 523] on div "var currentPath2D_6 = null ; var currentPathStringReddot = '' ; var currentPath…" at bounding box center [847, 485] width 1080 height 747
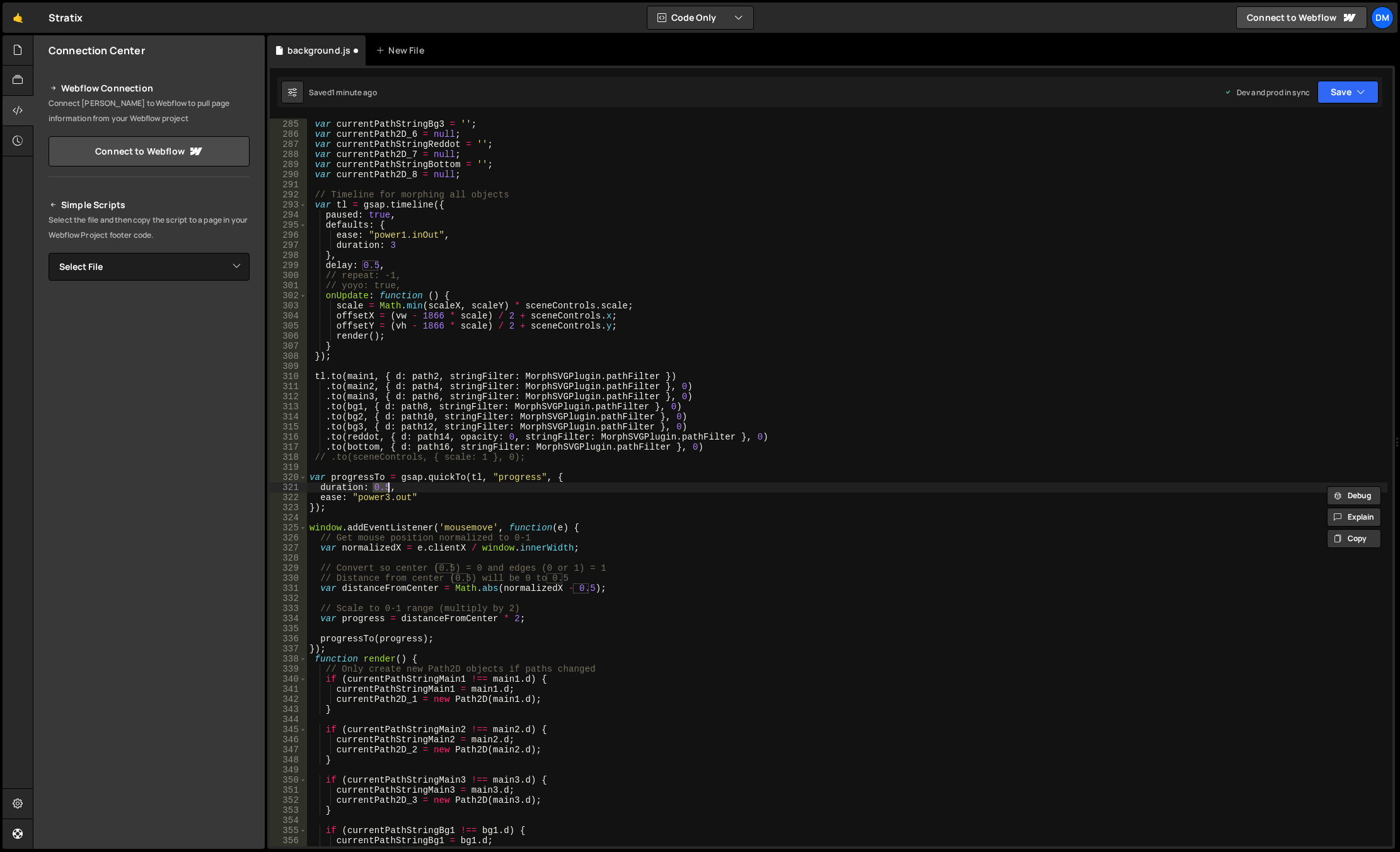
scroll to position [0, 1]
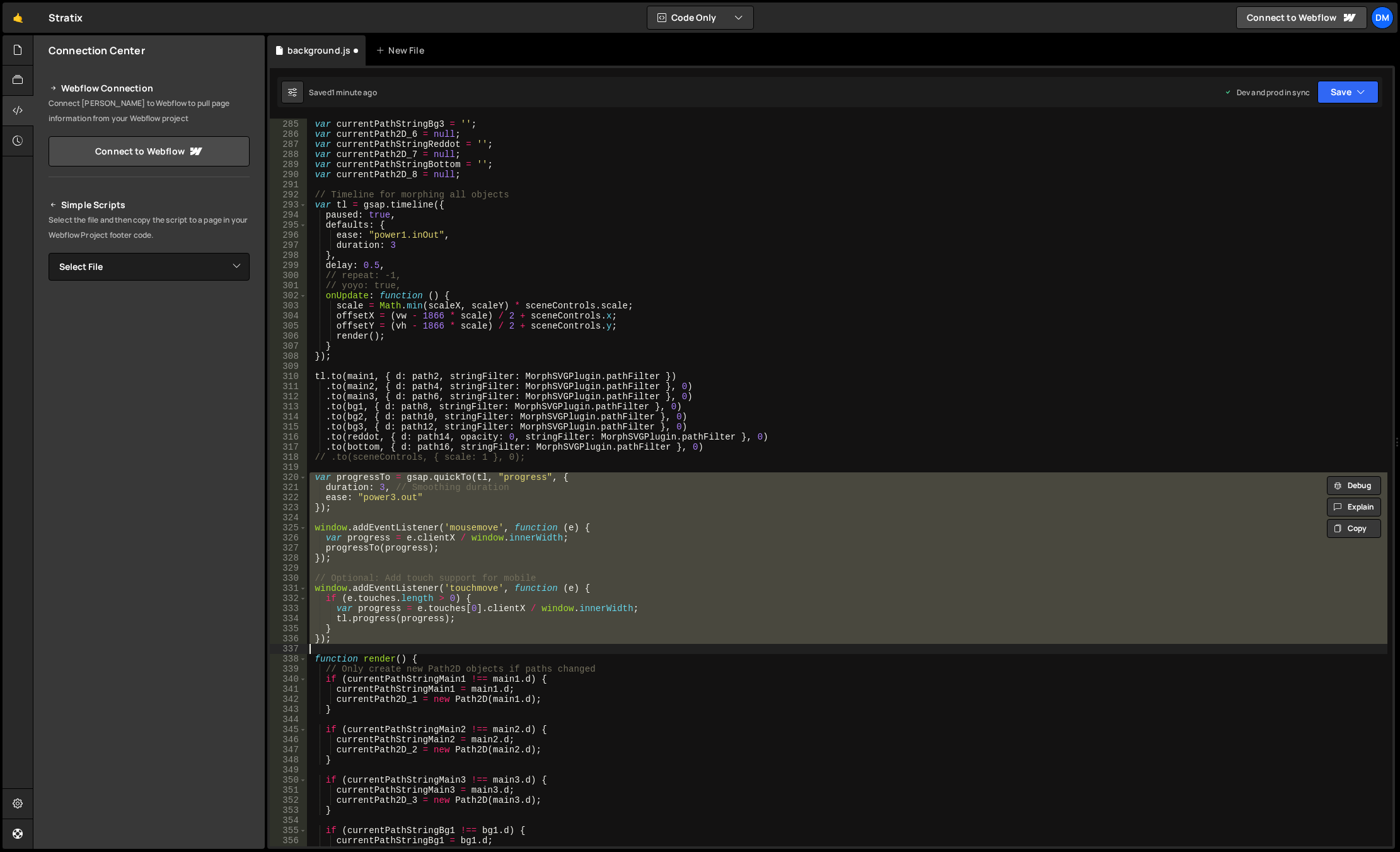
click at [1218, 104] on div "Saved 1 minute ago Dev and prod in sync Upgrade to Edit Save Save to Staging S …" at bounding box center [829, 92] width 1105 height 30
click at [1218, 110] on div "}); 284 285 286 287 288 289 290 291 292 293 294 295 296 297 298 299 300 301 302…" at bounding box center [830, 457] width 1127 height 783
click at [1218, 88] on button "Save" at bounding box center [1348, 91] width 61 height 22
click at [1218, 178] on div "1 minute ago" at bounding box center [1283, 177] width 44 height 11
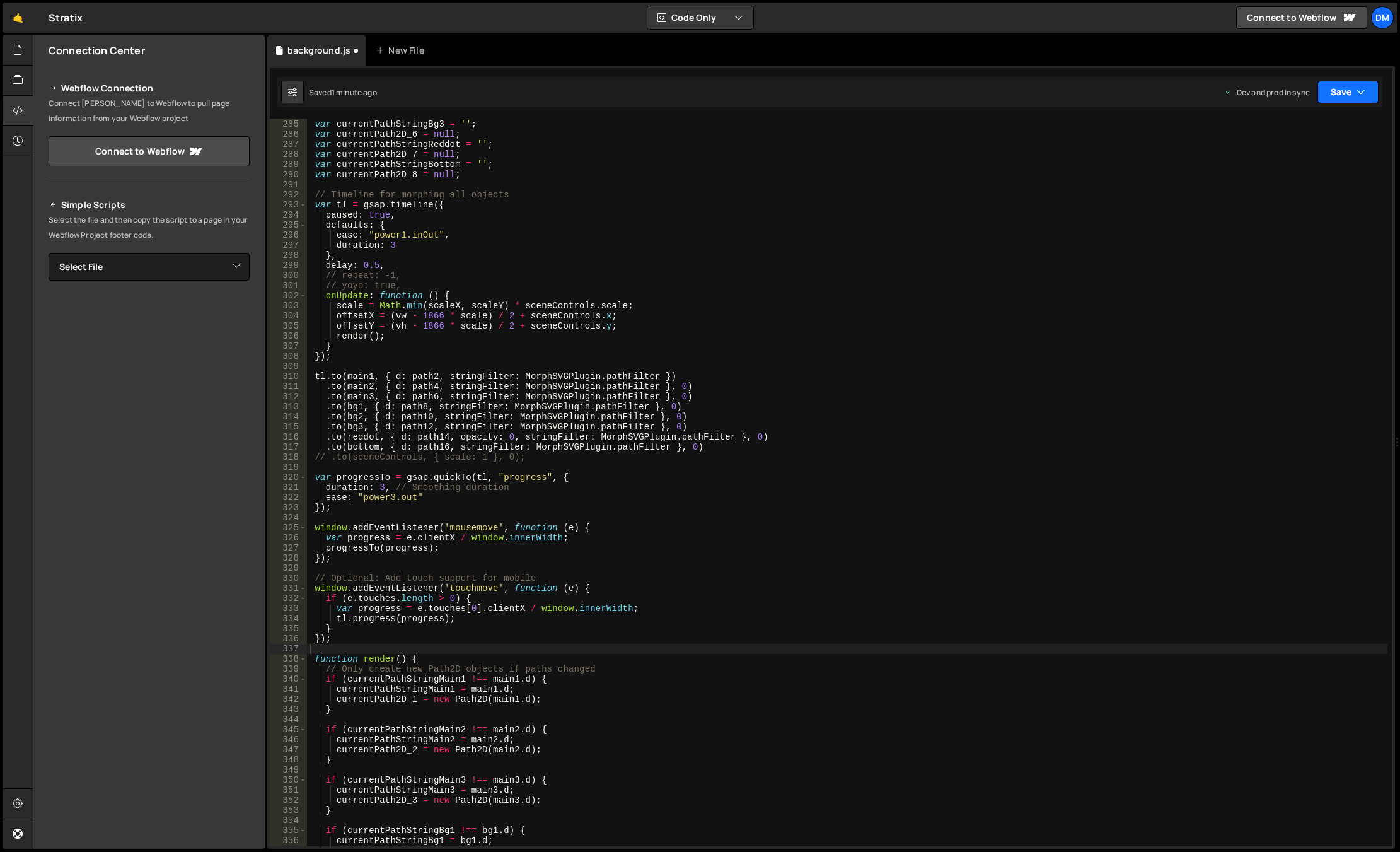
click at [1218, 95] on button "Save" at bounding box center [1348, 91] width 61 height 22
drag, startPoint x: 1298, startPoint y: 131, endPoint x: 1172, endPoint y: 232, distance: 161.5
click at [1218, 131] on div "Saved just now" at bounding box center [1305, 137] width 131 height 15
drag, startPoint x: 707, startPoint y: 386, endPoint x: 711, endPoint y: 424, distance: 38.2
click at [707, 386] on div "var currentPath2D_5 = null ; var currentPathStringBg3 = '' ; var currentPath2D_…" at bounding box center [847, 482] width 1080 height 747
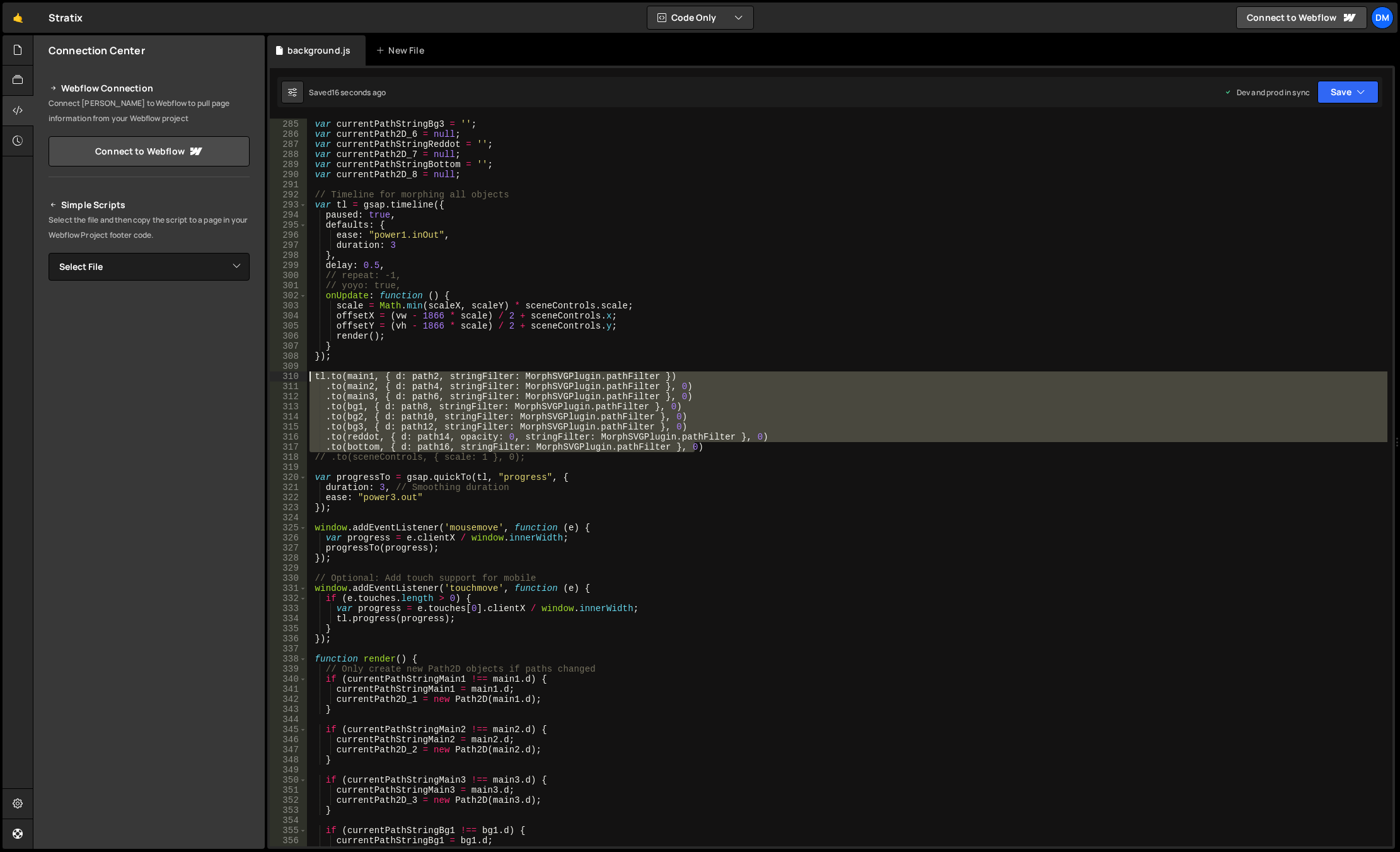
drag, startPoint x: 705, startPoint y: 445, endPoint x: 298, endPoint y: 378, distance: 412.5
click at [298, 378] on div ".to(main2, { d: path4, stringFilter: MorphSVGPlugin.pathFilter }, 0) 284 285 28…" at bounding box center [830, 482] width 1122 height 728
click at [709, 450] on div "var currentPath2D_5 = null ; var currentPathStringBg3 = '' ; var currentPath2D_…" at bounding box center [847, 482] width 1080 height 728
type textarea ".to(bottom, { d: path16, stringFilter: MorphSVGPlugin.pathFilter }, 0)"
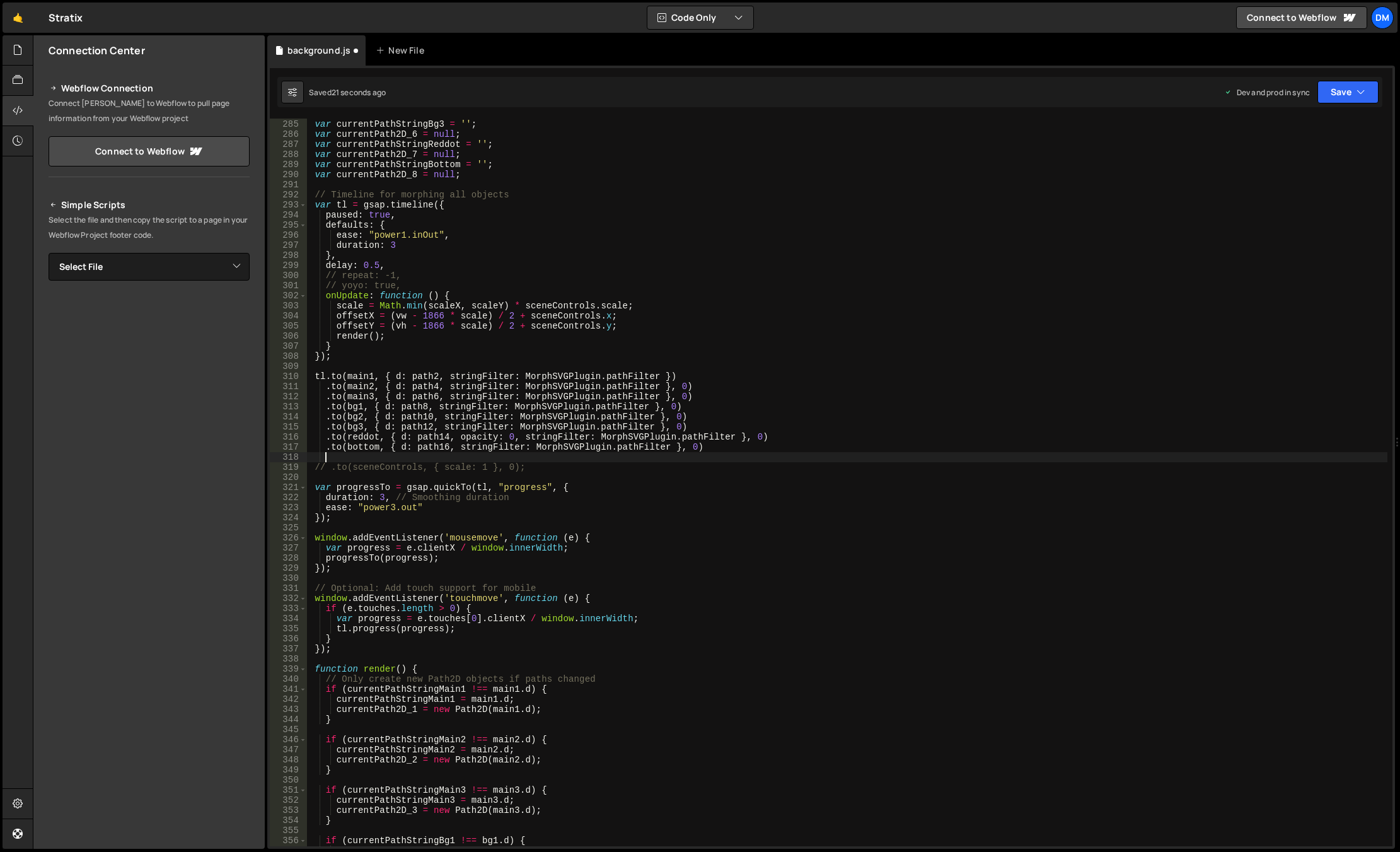
paste textarea ".to(bottom, { d: path16, stringFilter: MorphSVGPlugin.pathFilter }, 0)"
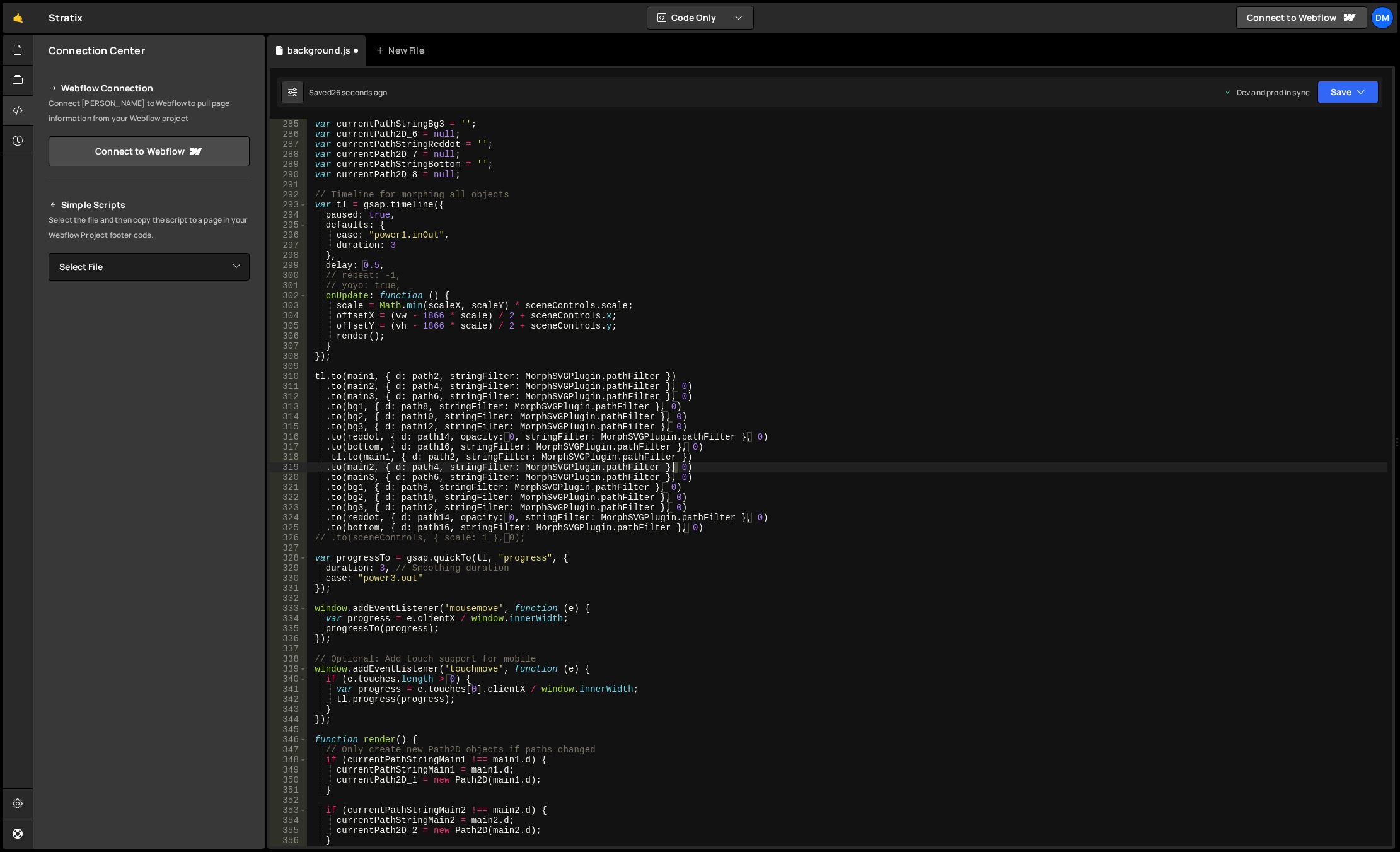
drag, startPoint x: 679, startPoint y: 465, endPoint x: 671, endPoint y: 465, distance: 8.0
click at [671, 465] on div "var currentPath2D_5 = null ; var currentPathStringBg3 = '' ; var currentPath2D_…" at bounding box center [847, 482] width 1080 height 747
drag, startPoint x: 673, startPoint y: 465, endPoint x: 688, endPoint y: 466, distance: 15.0
click at [688, 466] on div "var currentPath2D_5 = null ; var currentPathStringBg3 = '' ; var currentPath2D_…" at bounding box center [847, 482] width 1080 height 747
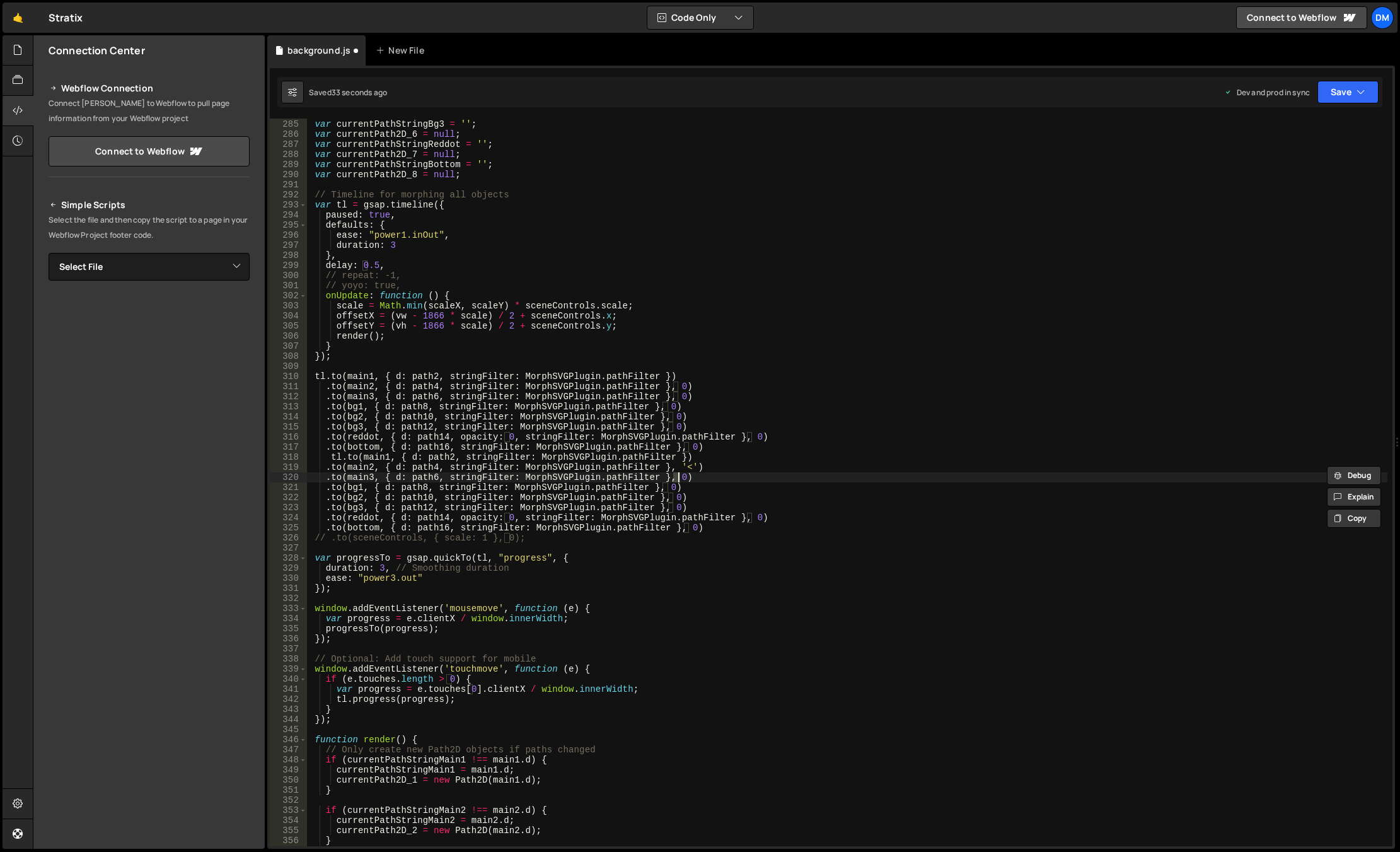
click at [677, 476] on div "var currentPath2D_5 = null ; var currentPathStringBg3 = '' ; var currentPath2D_…" at bounding box center [847, 482] width 1080 height 747
paste textarea "'<'"
click at [668, 486] on div "var currentPath2D_5 = null ; var currentPathStringBg3 = '' ; var currentPath2D_…" at bounding box center [847, 482] width 1080 height 747
paste textarea "'<'"
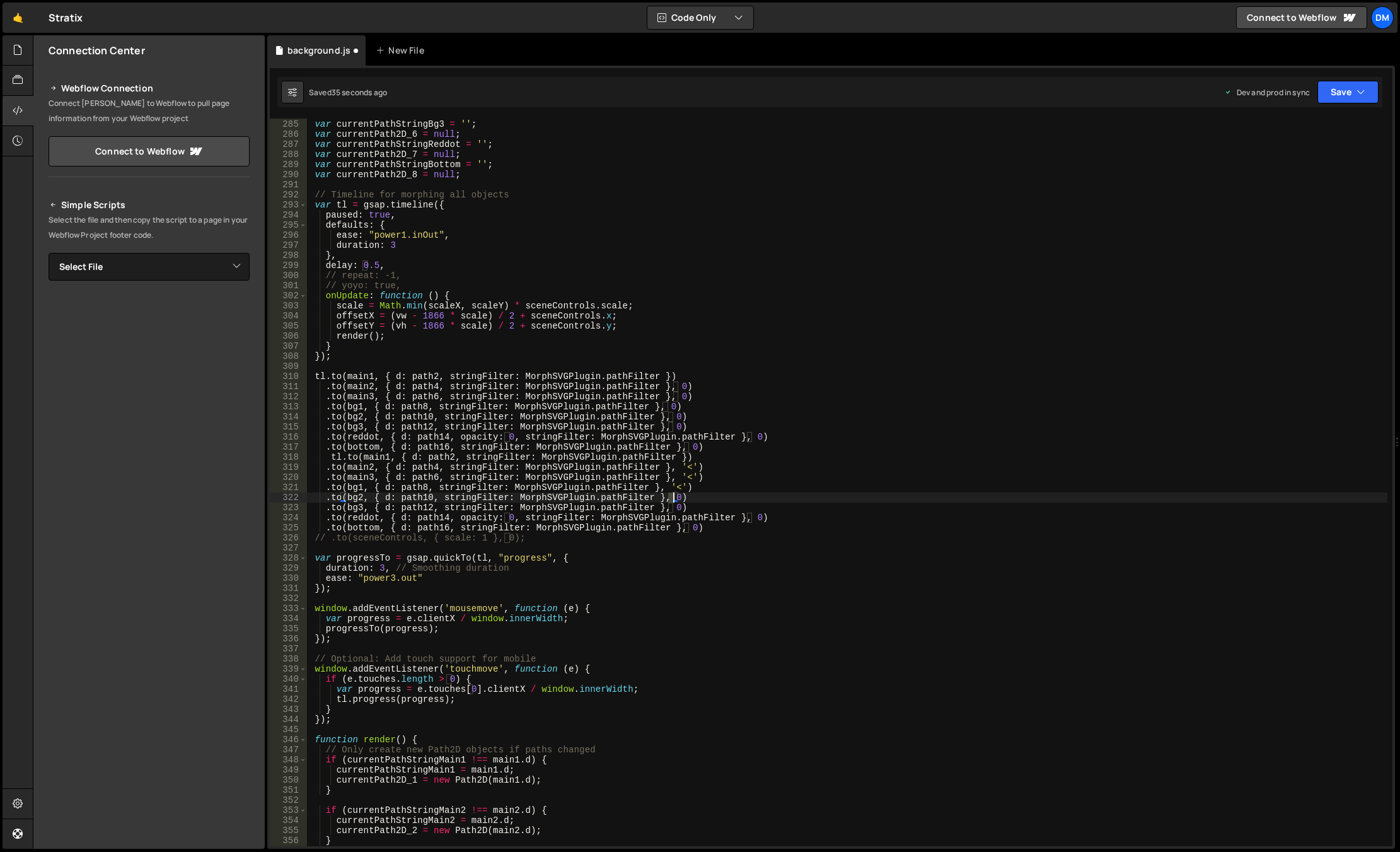
click at [671, 498] on div "var currentPath2D_5 = null ; var currentPathStringBg3 = '' ; var currentPath2D_…" at bounding box center [847, 482] width 1080 height 747
paste textarea "'<'"
click at [673, 506] on div "var currentPath2D_5 = null ; var currentPathStringBg3 = '' ; var currentPath2D_…" at bounding box center [847, 482] width 1080 height 747
paste textarea "'<'"
drag, startPoint x: 746, startPoint y: 519, endPoint x: 752, endPoint y: 519, distance: 6.0
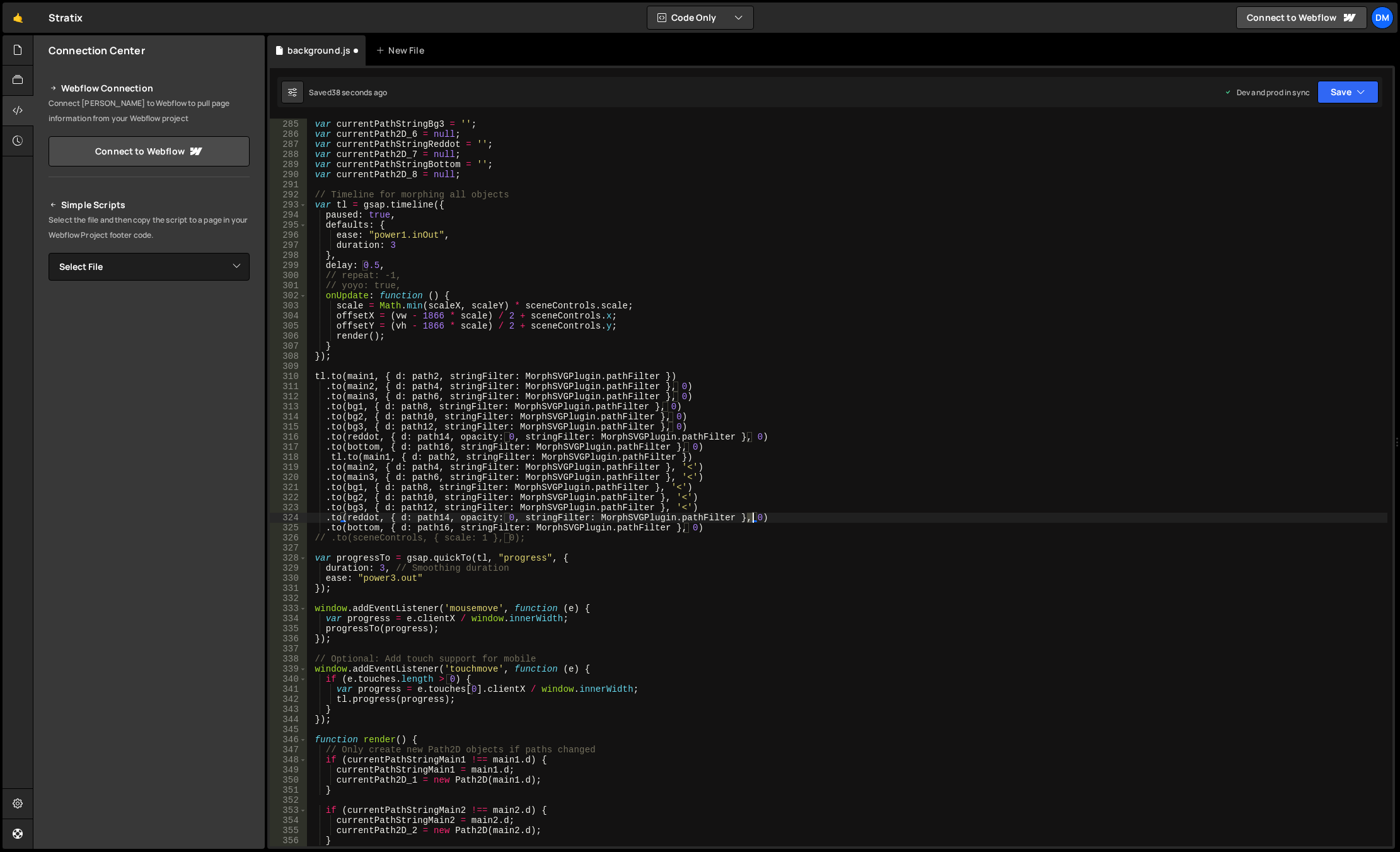
click at [752, 519] on div "var currentPath2D_5 = null ; var currentPathStringBg3 = '' ; var currentPath2D_…" at bounding box center [847, 482] width 1080 height 747
paste textarea "'<'"
click at [688, 529] on div "var currentPath2D_5 = null ; var currentPathStringBg3 = '' ; var currentPath2D_…" at bounding box center [847, 482] width 1080 height 747
paste textarea "'<'"
click at [770, 487] on div "var currentPath2D_5 = null ; var currentPathStringBg3 = '' ; var currentPath2D_…" at bounding box center [847, 482] width 1080 height 747
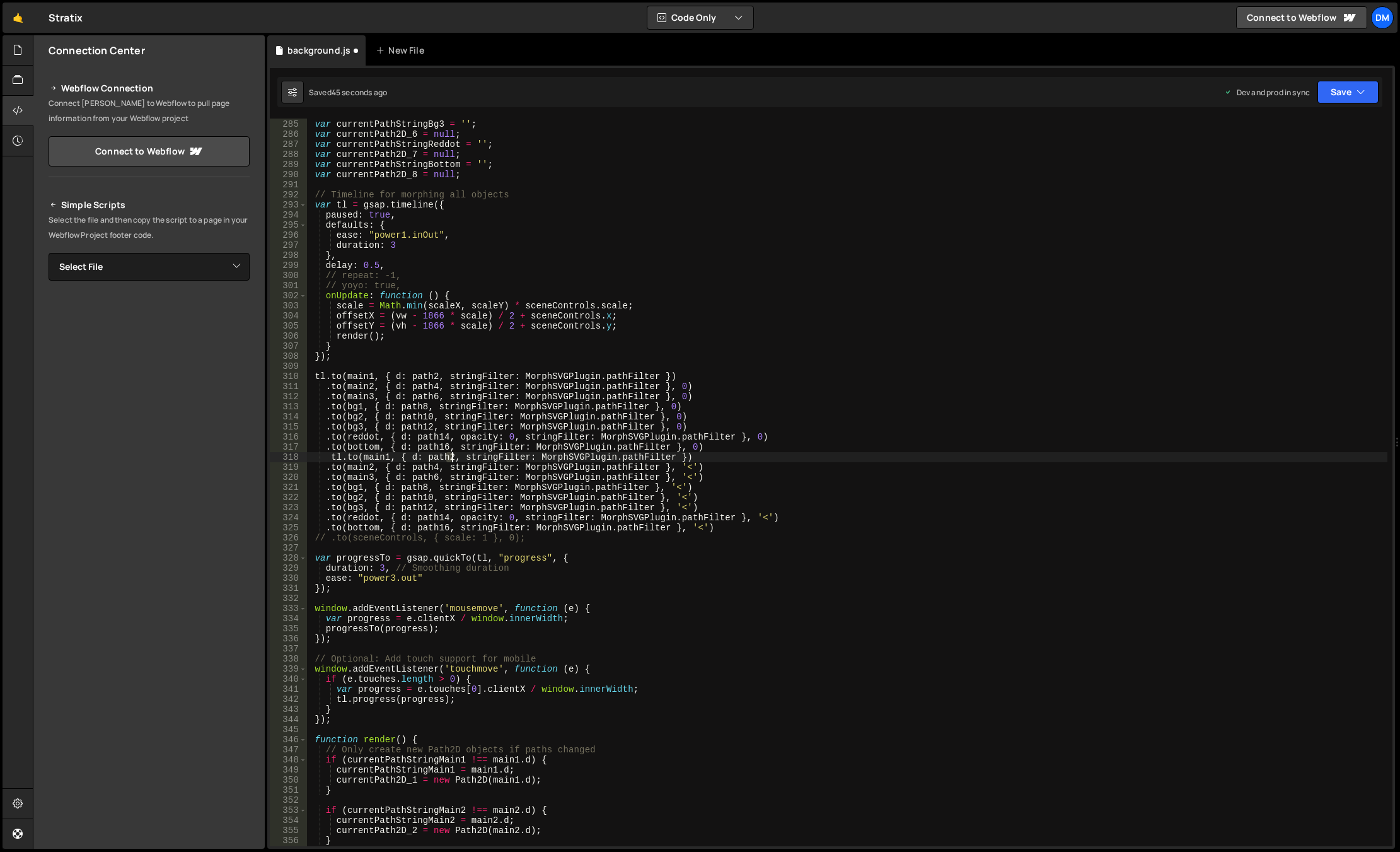
click at [450, 458] on div "var currentPath2D_5 = null ; var currentPathStringBg3 = '' ; var currentPath2D_…" at bounding box center [847, 482] width 1080 height 747
drag, startPoint x: 464, startPoint y: 429, endPoint x: 458, endPoint y: 436, distance: 9.2
click at [464, 429] on div "var currentPath2D_5 = null ; var currentPathStringBg3 = '' ; var currentPath2D_…" at bounding box center [847, 482] width 1080 height 747
click at [435, 466] on div "var currentPath2D_5 = null ; var currentPathStringBg3 = '' ; var currentPath2D_…" at bounding box center [847, 482] width 1080 height 747
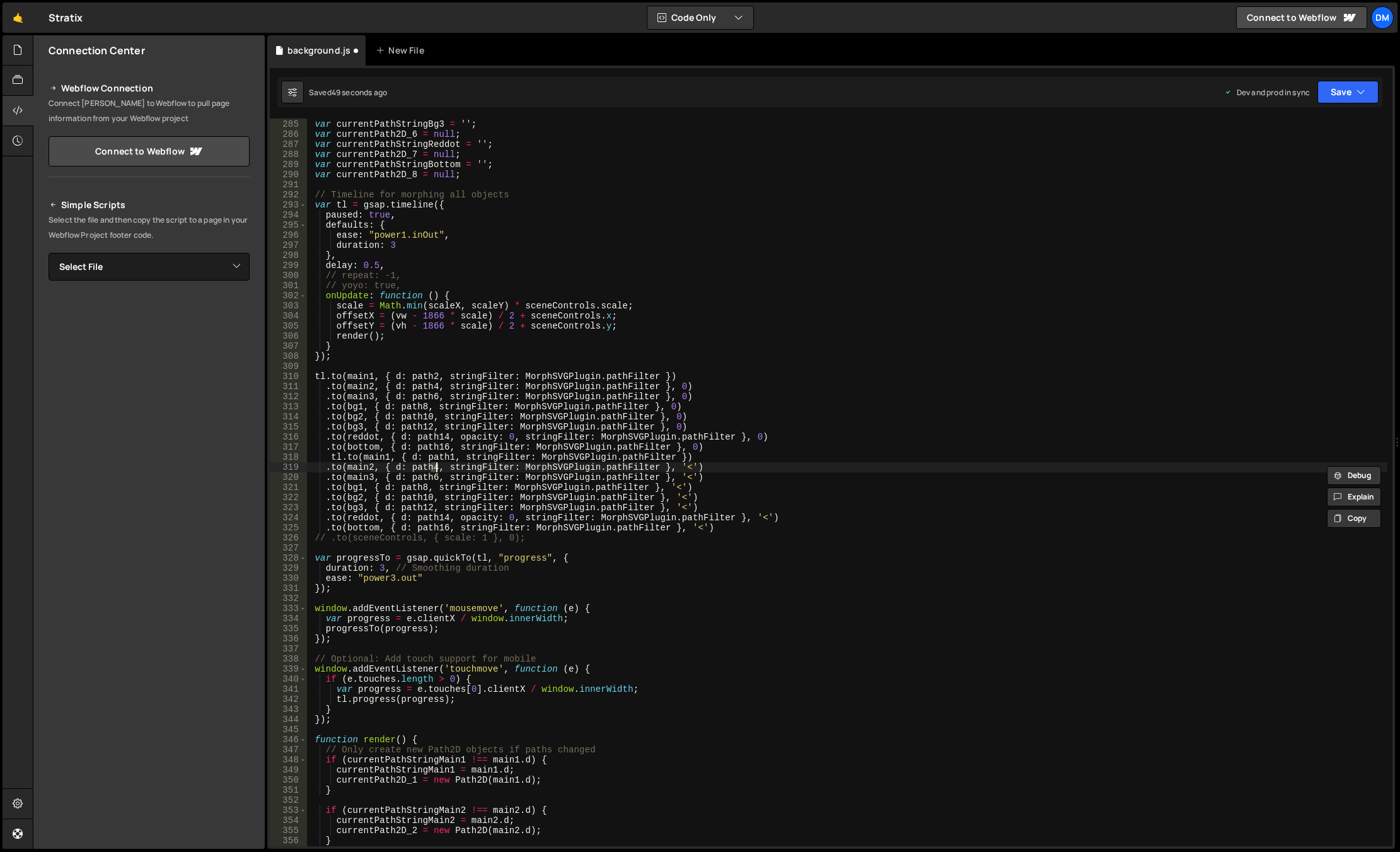
scroll to position [0, 9]
drag, startPoint x: 455, startPoint y: 429, endPoint x: 450, endPoint y: 435, distance: 7.8
click at [455, 429] on div "var currentPath2D_5 = null ; var currentPathStringBg3 = '' ; var currentPath2D_…" at bounding box center [847, 482] width 1080 height 747
click at [435, 478] on div "var currentPath2D_5 = null ; var currentPathStringBg3 = '' ; var currentPath2D_…" at bounding box center [847, 482] width 1080 height 747
click at [431, 460] on div "var currentPath2D_5 = null ; var currentPathStringBg3 = '' ; var currentPath2D_…" at bounding box center [847, 482] width 1080 height 747
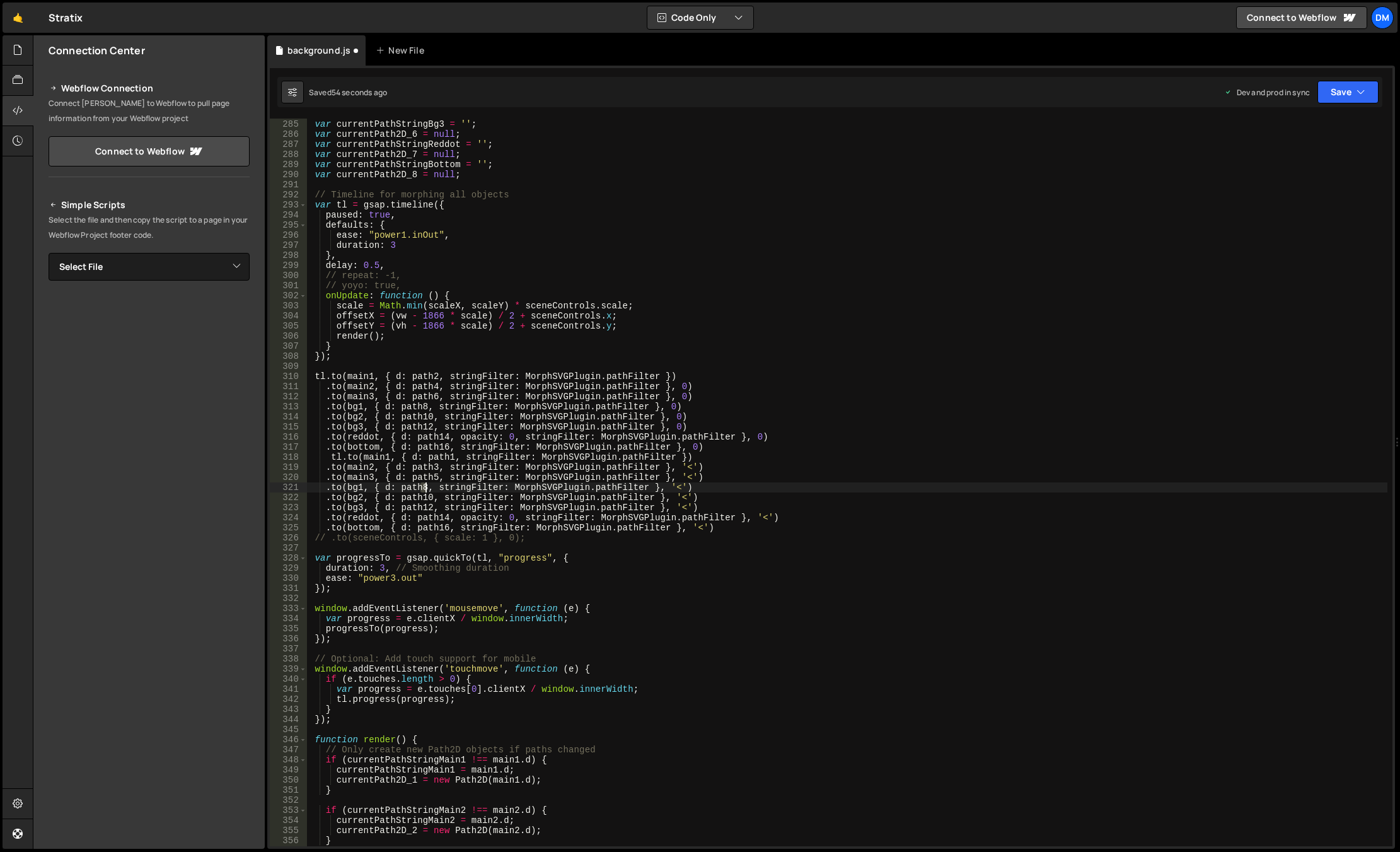
click at [424, 484] on div "var currentPath2D_5 = null ; var currentPathStringBg3 = '' ; var currentPath2D_…" at bounding box center [847, 482] width 1080 height 747
click at [443, 454] on div "var currentPath2D_5 = null ; var currentPathStringBg3 = '' ; var currentPath2D_…" at bounding box center [847, 482] width 1080 height 747
drag, startPoint x: 422, startPoint y: 498, endPoint x: 430, endPoint y: 498, distance: 8.0
click at [430, 498] on div "var currentPath2D_5 = null ; var currentPathStringBg3 = '' ; var currentPath2D_…" at bounding box center [847, 482] width 1080 height 747
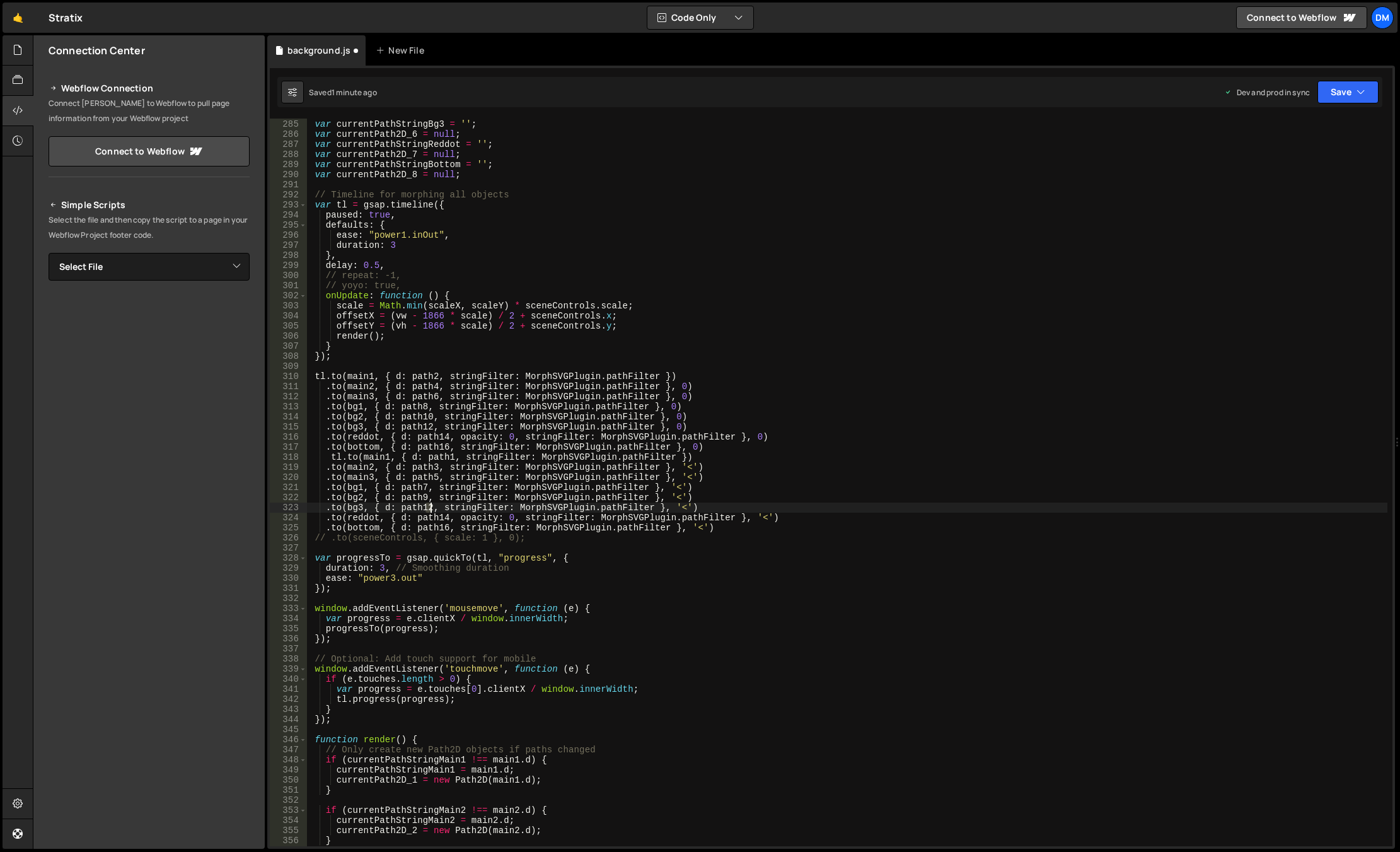
click at [430, 509] on div "var currentPath2D_5 = null ; var currentPathStringBg3 = '' ; var currentPath2D_…" at bounding box center [847, 482] width 1080 height 747
click at [445, 519] on div "var currentPath2D_5 = null ; var currentPathStringBg3 = '' ; var currentPath2D_…" at bounding box center [847, 482] width 1080 height 747
click at [445, 530] on div "var currentPath2D_5 = null ; var currentPathStringBg3 = '' ; var currentPath2D_…" at bounding box center [847, 482] width 1080 height 747
click at [527, 537] on div "var currentPath2D_5 = null ; var currentPathStringBg3 = '' ; var currentPath2D_…" at bounding box center [847, 482] width 1080 height 747
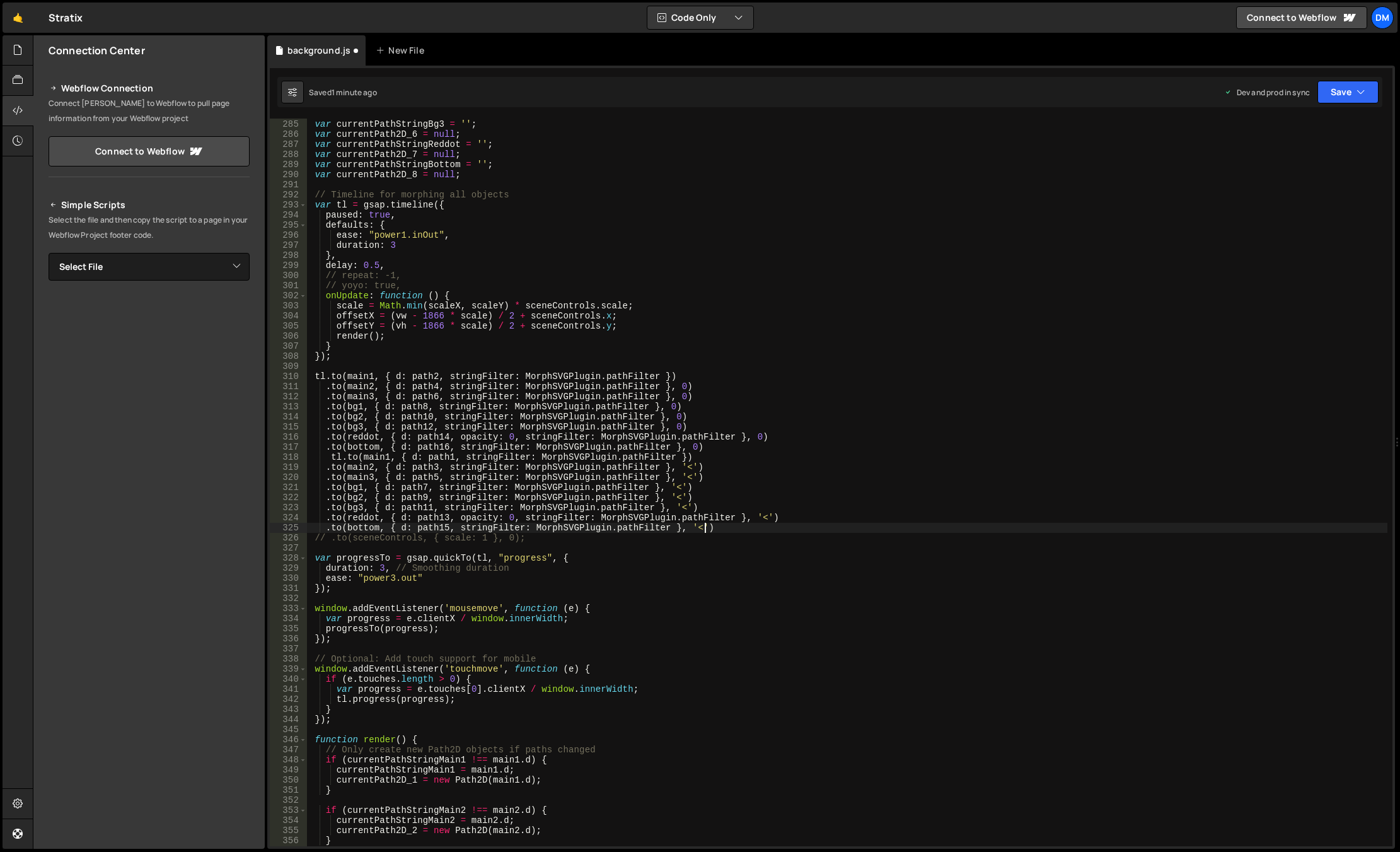
click at [816, 528] on div "var currentPath2D_5 = null ; var currentPathStringBg3 = '' ; var currentPath2D_…" at bounding box center [847, 482] width 1080 height 747
click at [1218, 98] on button "Save" at bounding box center [1348, 91] width 61 height 22
click at [1218, 167] on div "Save to Production S" at bounding box center [1305, 163] width 131 height 12
click at [1218, 92] on button "Save" at bounding box center [1340, 91] width 76 height 22
click at [1218, 125] on div "Save to Staging S" at bounding box center [1305, 123] width 131 height 12
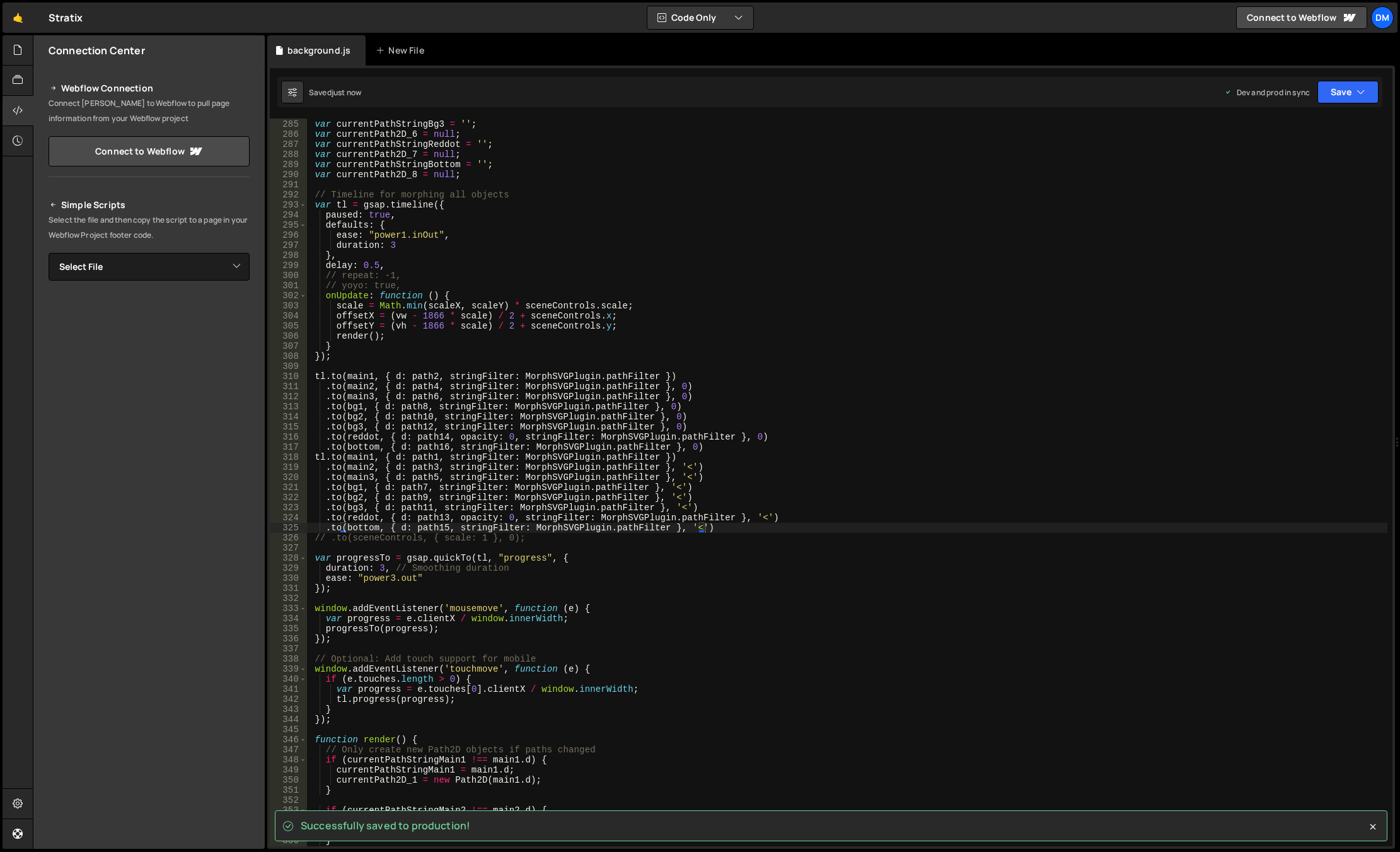
click at [771, 435] on div "var currentPath2D_5 = null ; var currentPathStringBg3 = '' ; var currentPath2D_…" at bounding box center [847, 482] width 1080 height 747
click at [314, 458] on div "var currentPath2D_5 = null ; var currentPathStringBg3 = '' ; var currentPath2D_…" at bounding box center [847, 482] width 1080 height 747
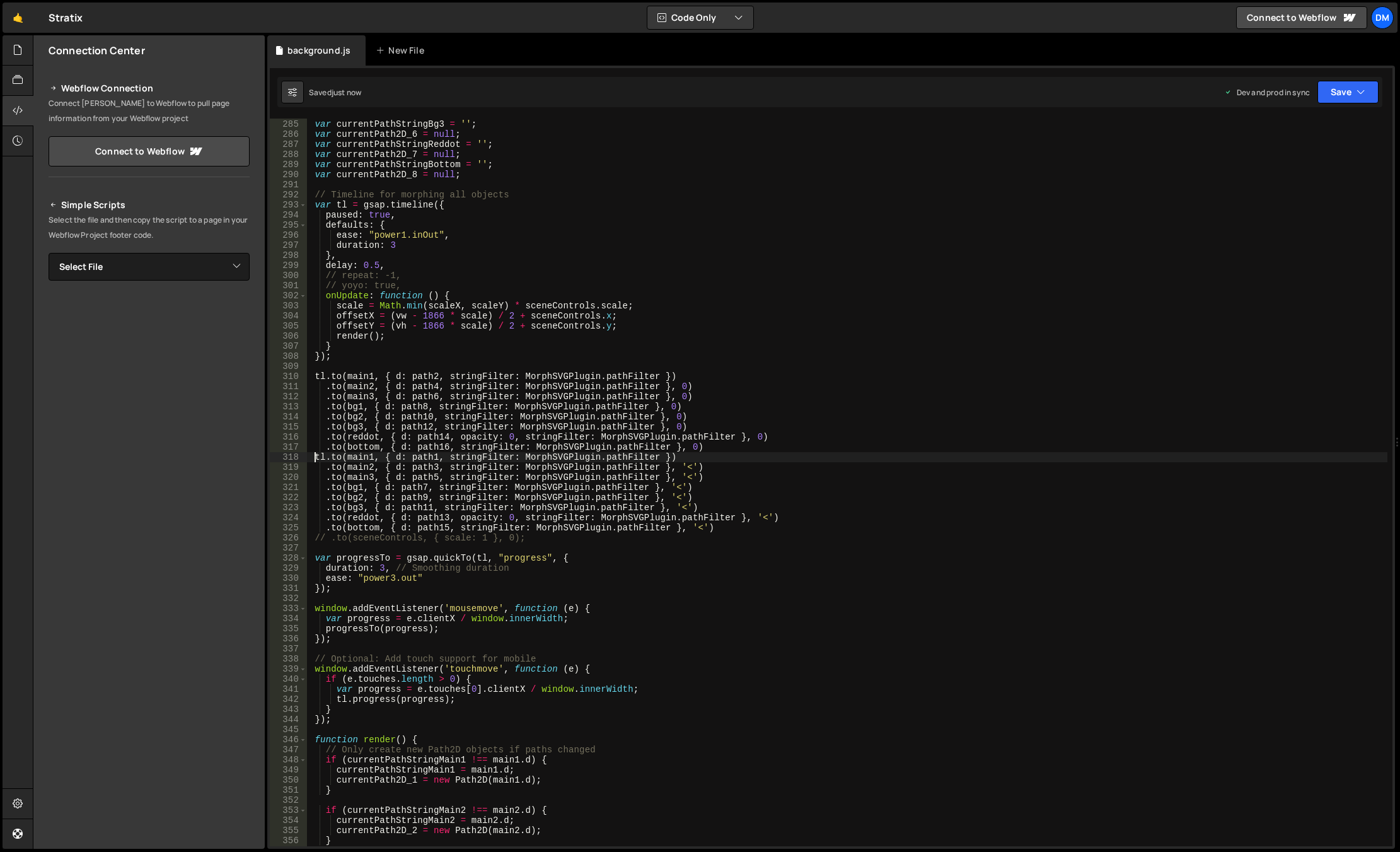
click at [320, 458] on div "var currentPath2D_5 = null ; var currentPathStringBg3 = '' ; var currentPath2D_…" at bounding box center [847, 482] width 1080 height 747
click at [1218, 90] on button "Save" at bounding box center [1348, 91] width 61 height 22
click at [1218, 171] on div "Saved 10 seconds ago" at bounding box center [1305, 178] width 131 height 15
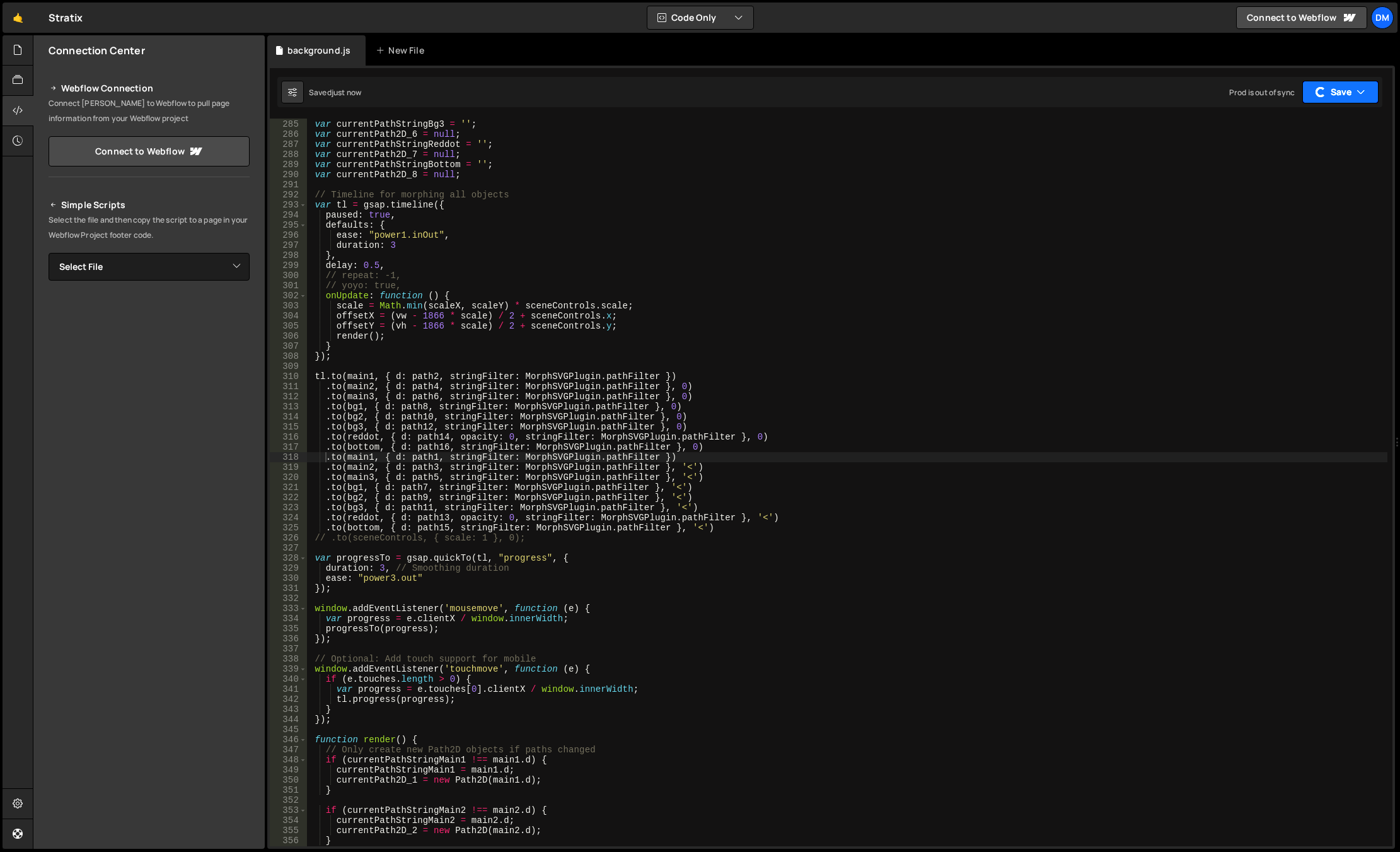
click at [1218, 96] on button "Save" at bounding box center [1340, 91] width 76 height 22
click at [1218, 131] on div "Saved just now" at bounding box center [1305, 137] width 131 height 15
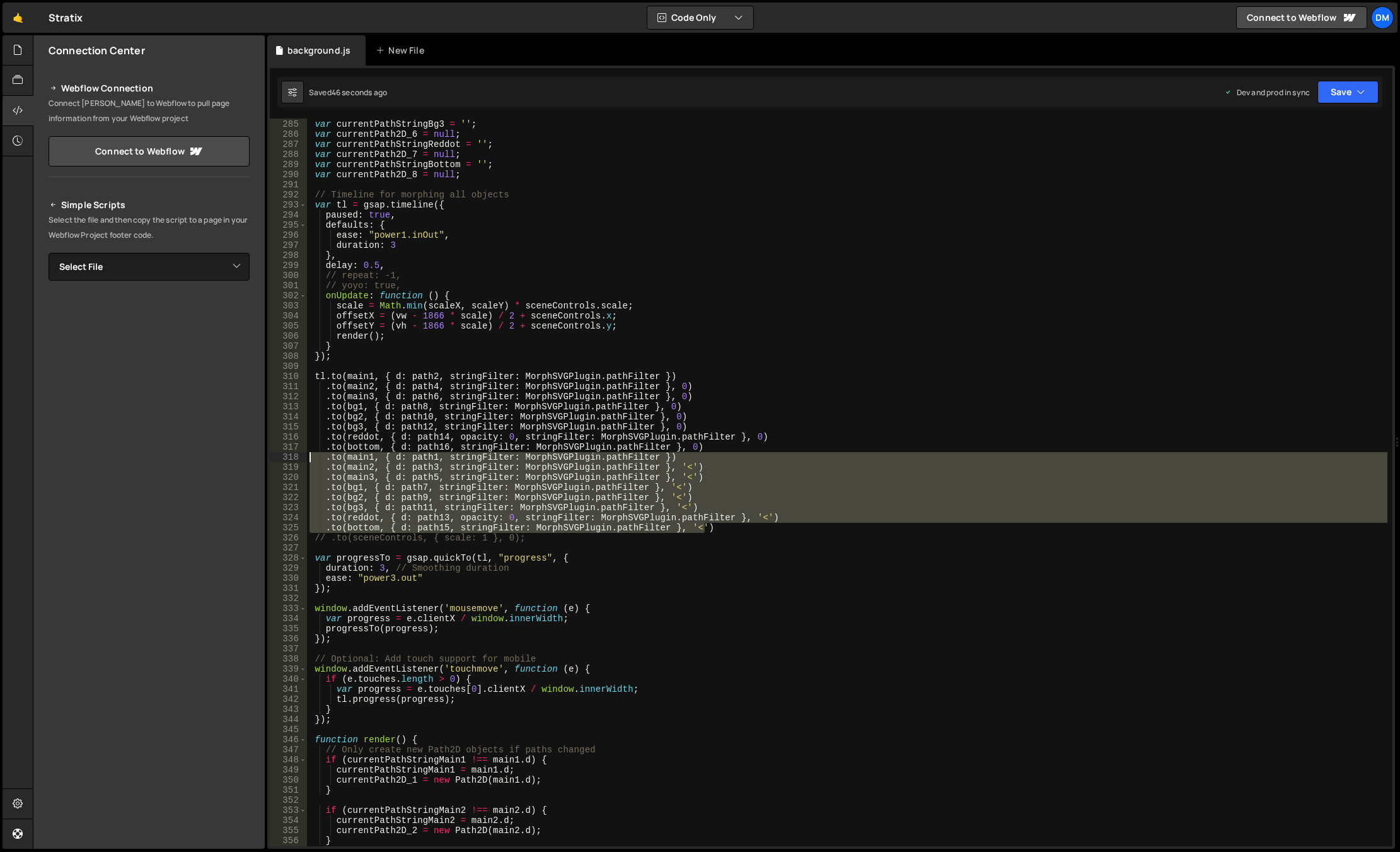
drag, startPoint x: 745, startPoint y: 529, endPoint x: 255, endPoint y: 460, distance: 494.8
click at [255, 460] on div "Files New File Javascript files 0 background.js 0 CSS files Copy share link Edi…" at bounding box center [717, 442] width 1367 height 814
type textarea ".to(main1, { d: path1, stringFilter: MorphSVGPlugin.pathFilter }) .to(main2, { …"
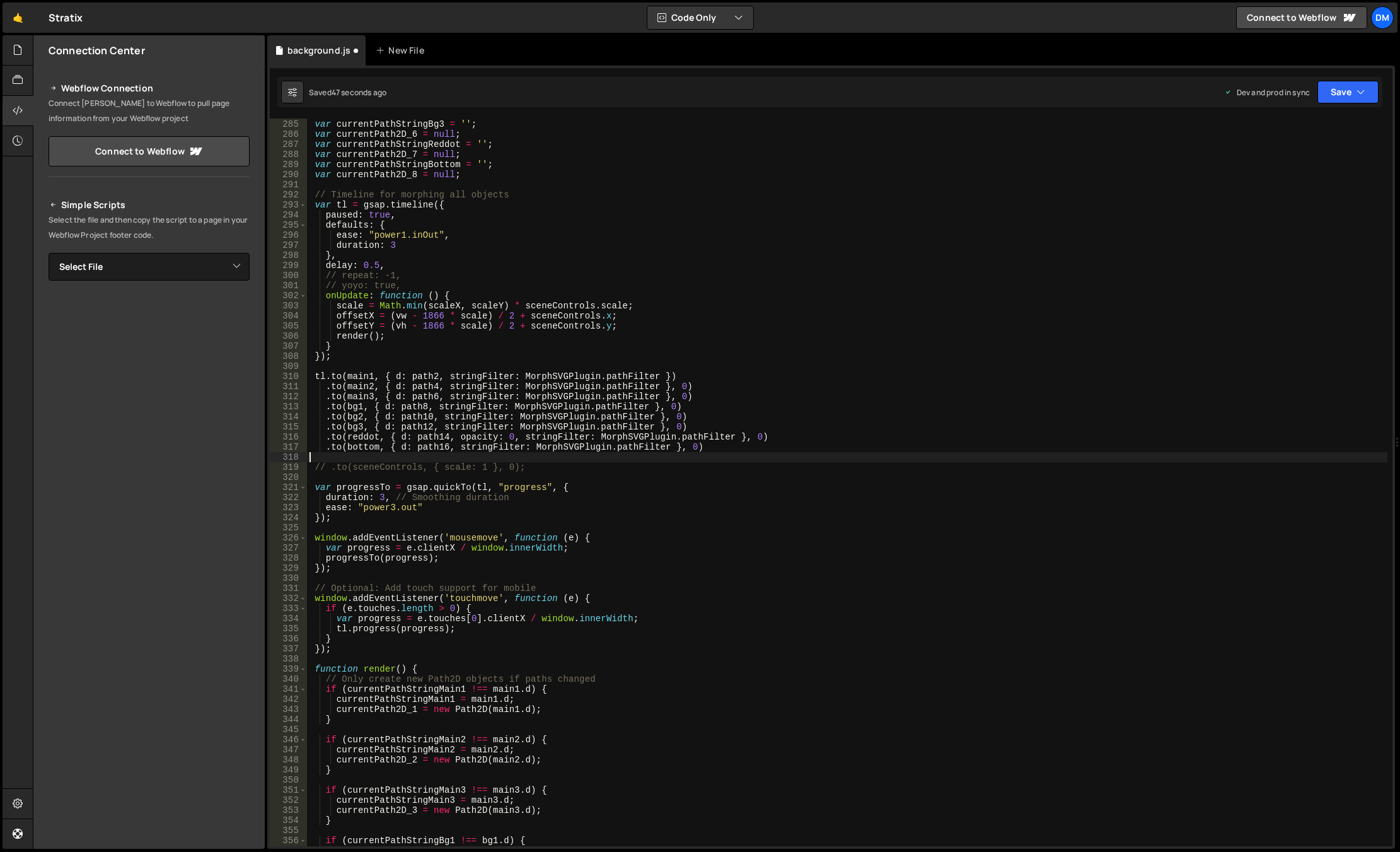
scroll to position [0, 0]
drag, startPoint x: 1334, startPoint y: 100, endPoint x: 1331, endPoint y: 111, distance: 11.4
click at [1218, 100] on button "Save" at bounding box center [1348, 91] width 61 height 22
click at [1218, 172] on div "Saved 48 seconds ago" at bounding box center [1305, 178] width 131 height 15
click at [1218, 99] on button "Save" at bounding box center [1348, 91] width 61 height 22
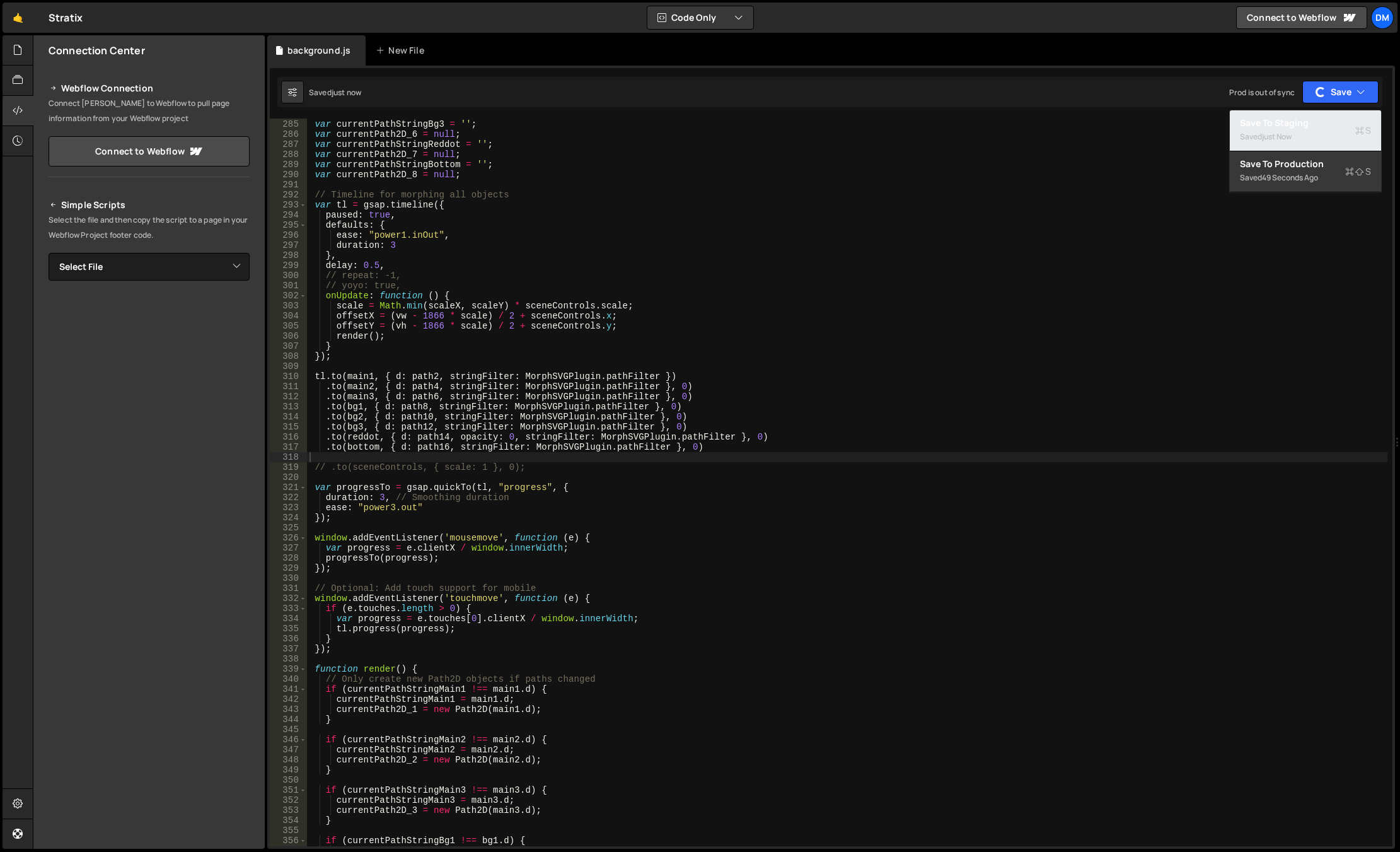
click at [1218, 140] on div "Saved just now" at bounding box center [1305, 137] width 131 height 15
click at [380, 499] on div "var currentPath2D_5 = null ; var currentPathStringBg3 = '' ; var currentPath2D_…" at bounding box center [847, 482] width 1080 height 747
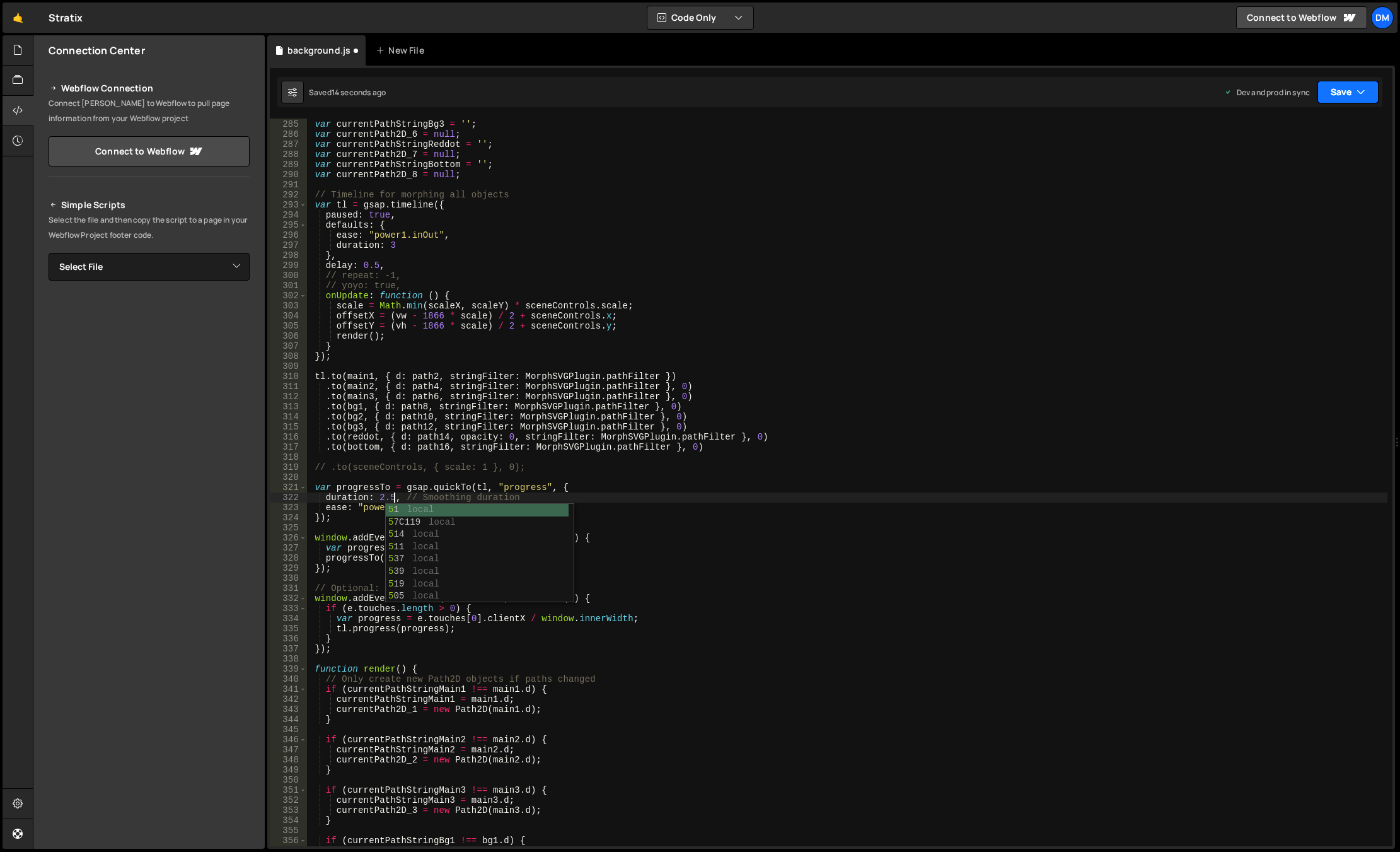
click at [1218, 96] on button "Save" at bounding box center [1348, 91] width 61 height 22
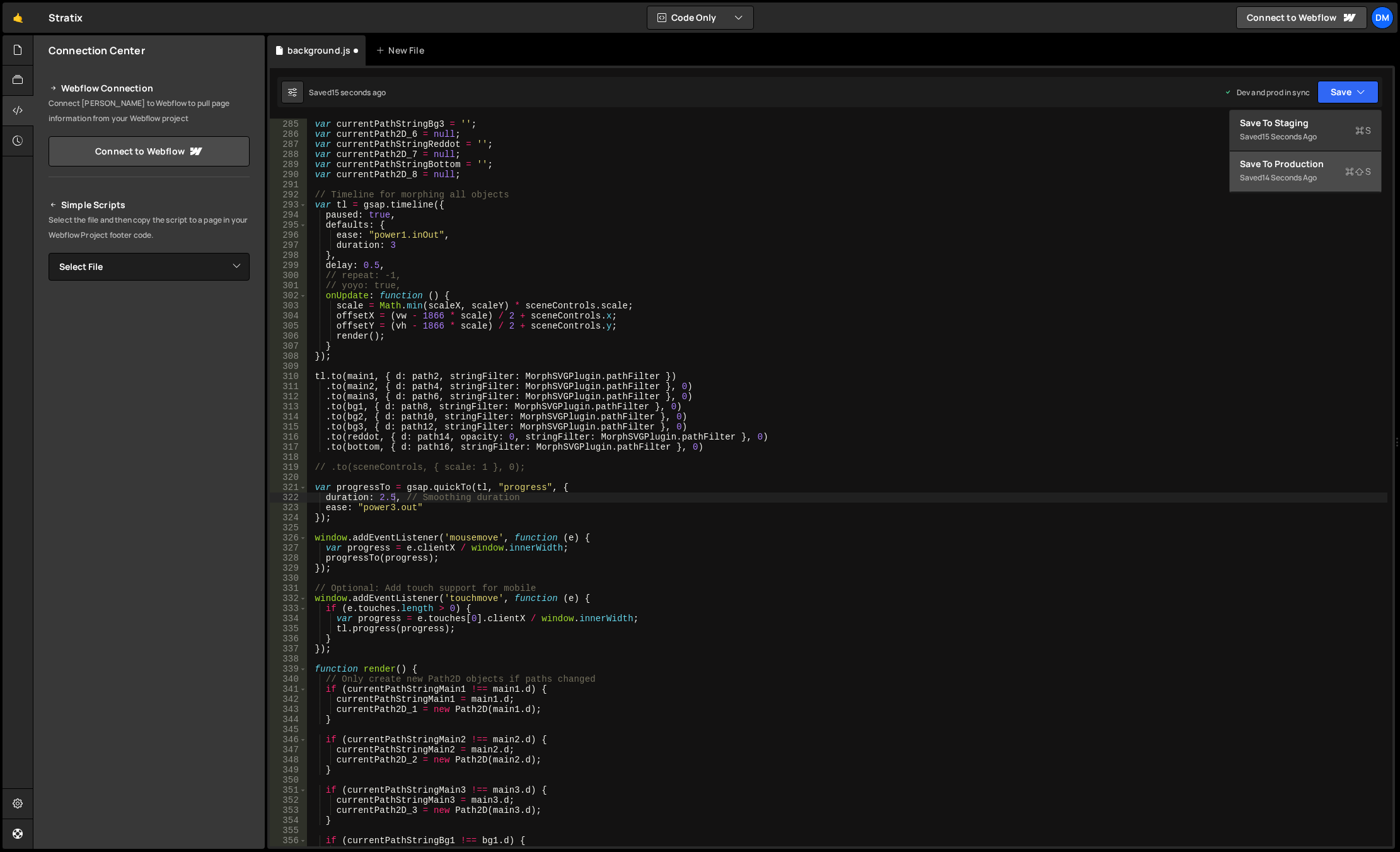
click at [1218, 164] on div "Save to Production S" at bounding box center [1305, 163] width 131 height 12
click at [1218, 105] on div "Saved just now Prod is out of sync Upgrade to Edit Save Save to Staging S Saved…" at bounding box center [829, 92] width 1105 height 30
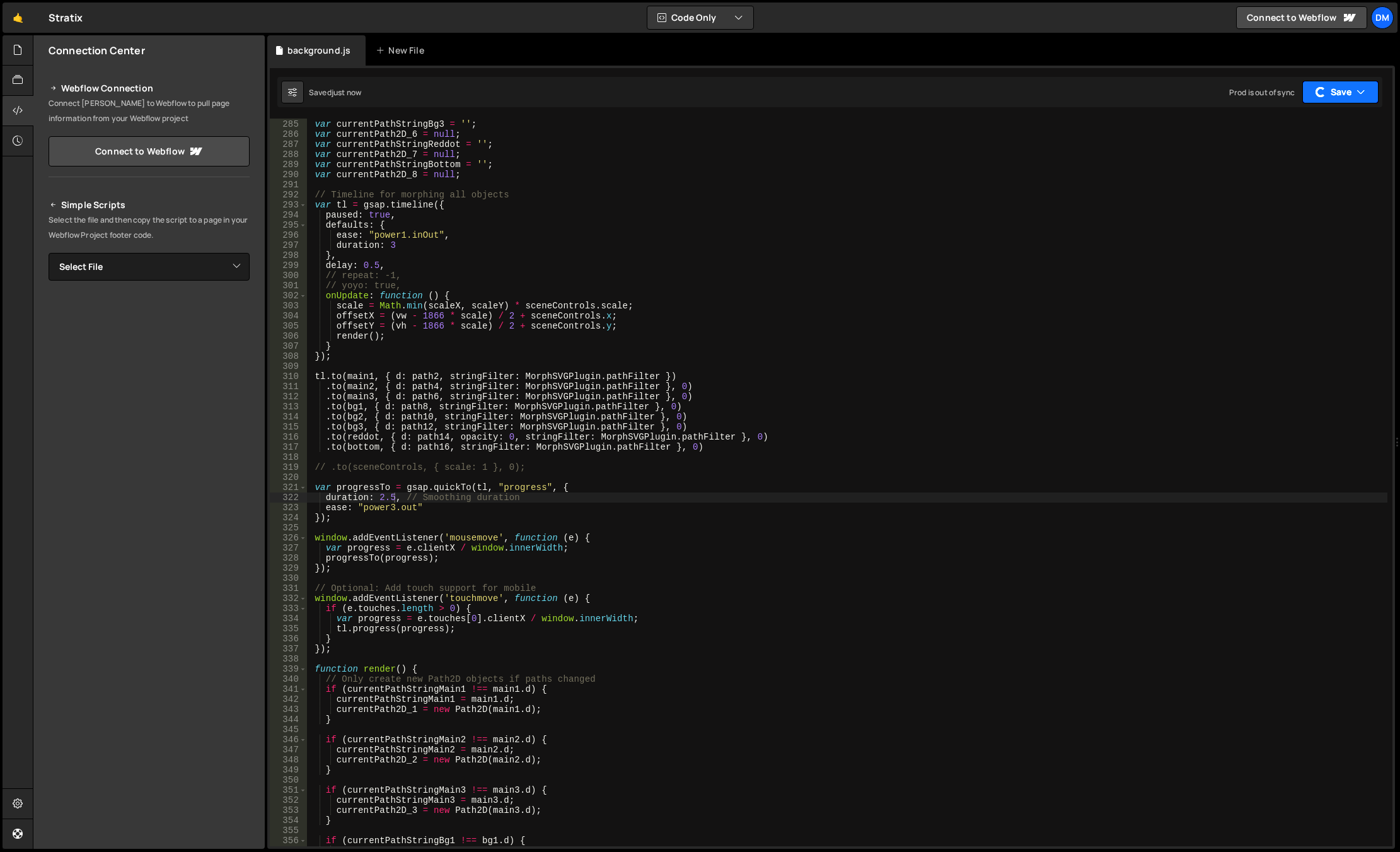
click at [1218, 96] on div "button" at bounding box center [1320, 91] width 12 height 12
drag, startPoint x: 1277, startPoint y: 139, endPoint x: 863, endPoint y: 256, distance: 430.2
click at [1218, 139] on div "just now" at bounding box center [1276, 136] width 30 height 11
click at [678, 501] on div "var currentPath2D_5 = null ; var currentPathStringBg3 = '' ; var currentPath2D_…" at bounding box center [847, 482] width 1080 height 747
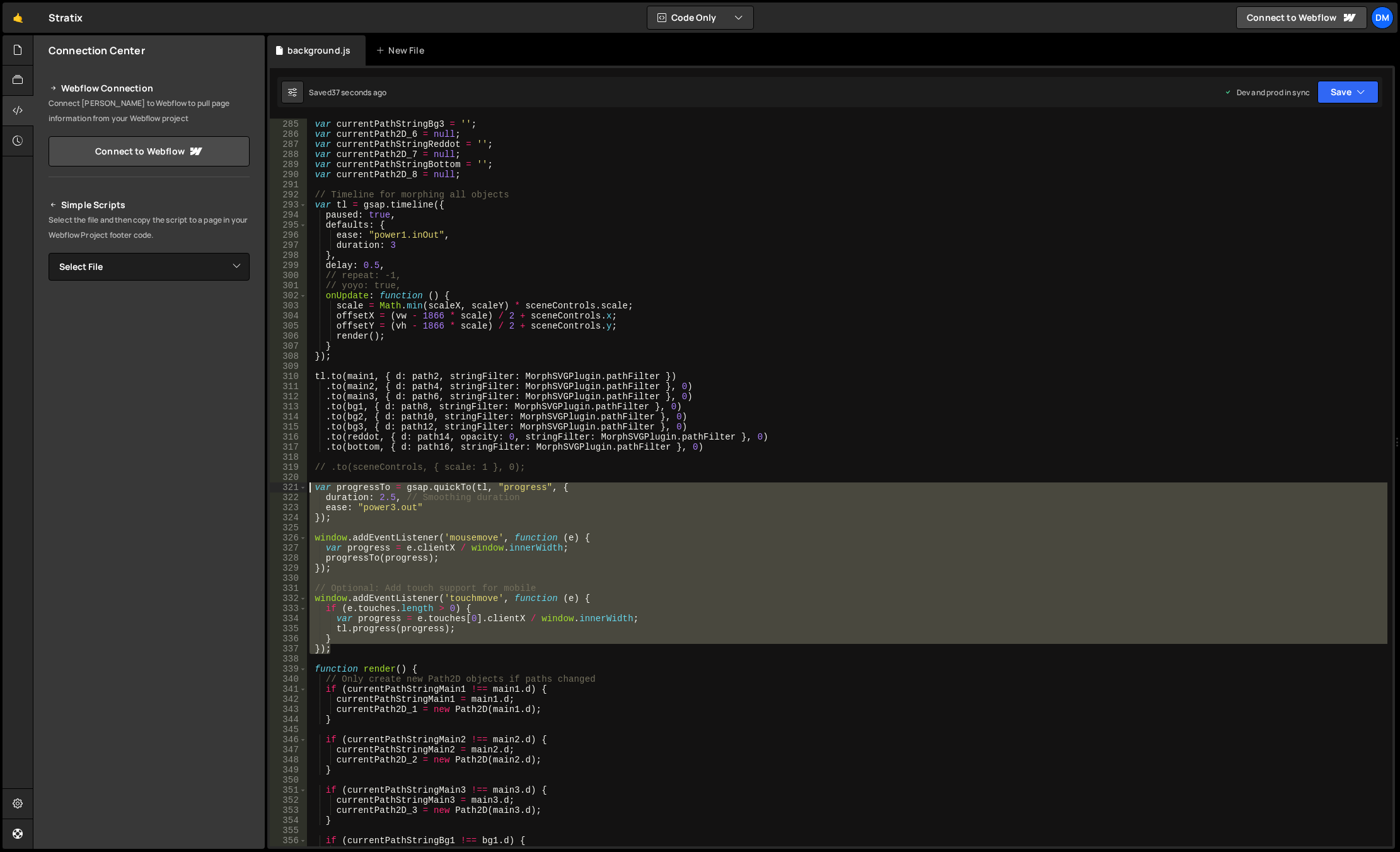
drag, startPoint x: 351, startPoint y: 650, endPoint x: 253, endPoint y: 484, distance: 192.8
click at [253, 484] on div "Files New File Javascript files 0 background.js 0 CSS files Copy share link Edi…" at bounding box center [717, 442] width 1367 height 814
paste textarea "});"
type textarea "});"
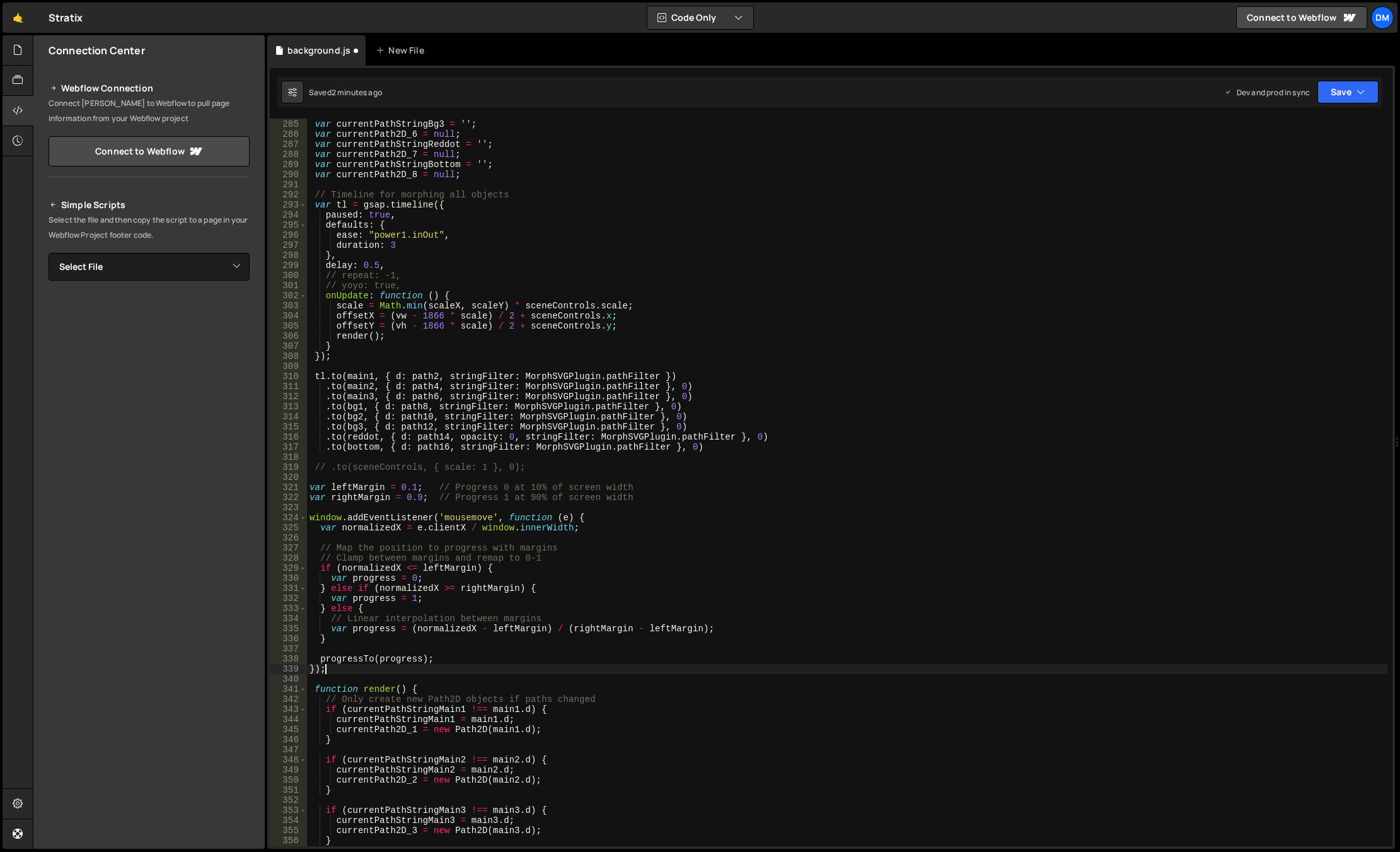
scroll to position [0, 1]
click at [1218, 95] on button "Save" at bounding box center [1348, 91] width 61 height 22
click at [1218, 176] on div "2 minutes ago" at bounding box center [1286, 177] width 49 height 11
click at [1218, 85] on button "Save" at bounding box center [1340, 91] width 76 height 22
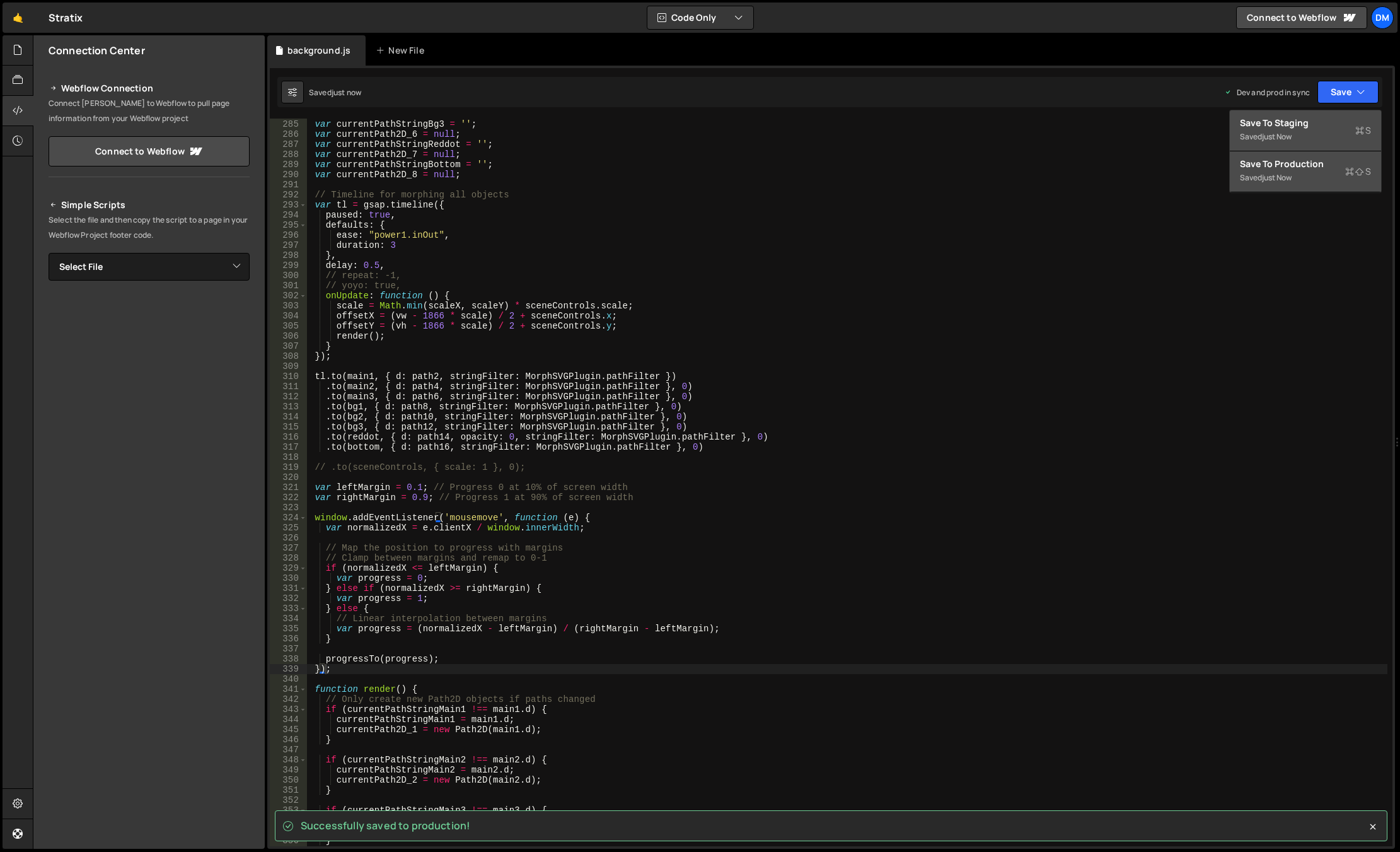
click at [1218, 131] on div "Saved just now" at bounding box center [1305, 137] width 131 height 15
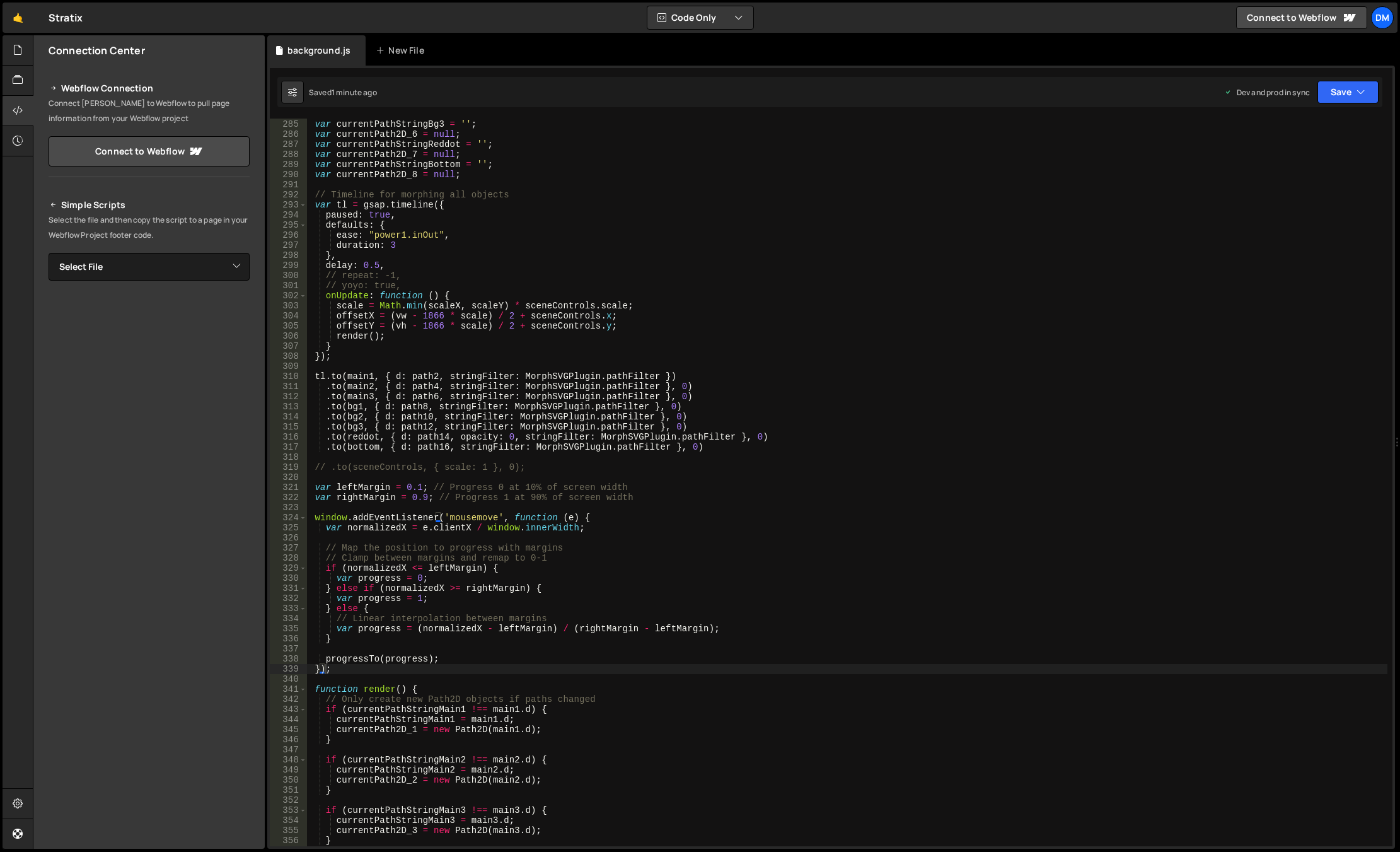
scroll to position [0, 0]
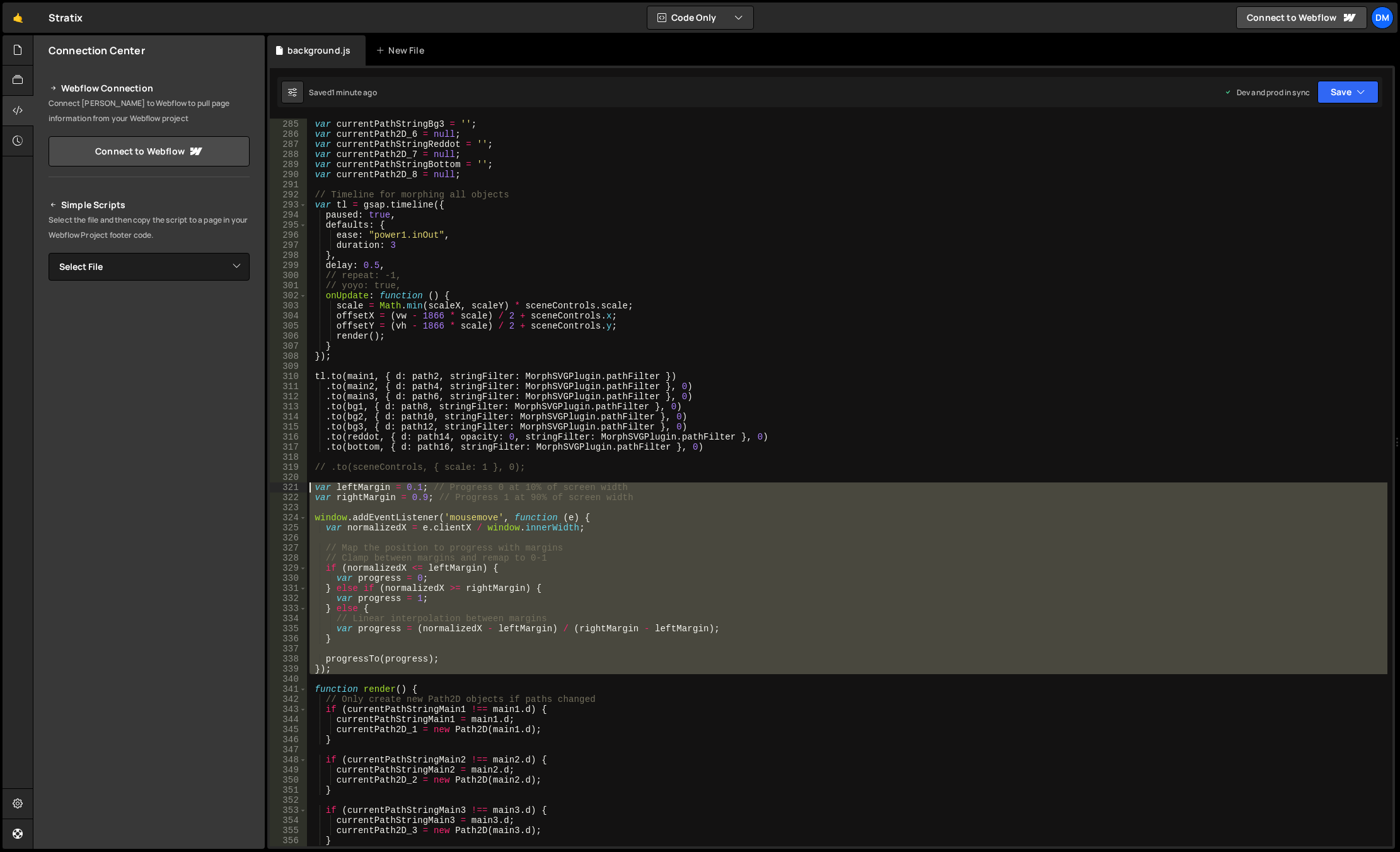
drag, startPoint x: 356, startPoint y: 676, endPoint x: 267, endPoint y: 484, distance: 211.6
click at [267, 484] on div "284 285 286 287 288 289 290 291 292 293 294 295 296 297 298 299 300 301 302 303…" at bounding box center [830, 457] width 1127 height 783
paste textarea "});"
type textarea "});"
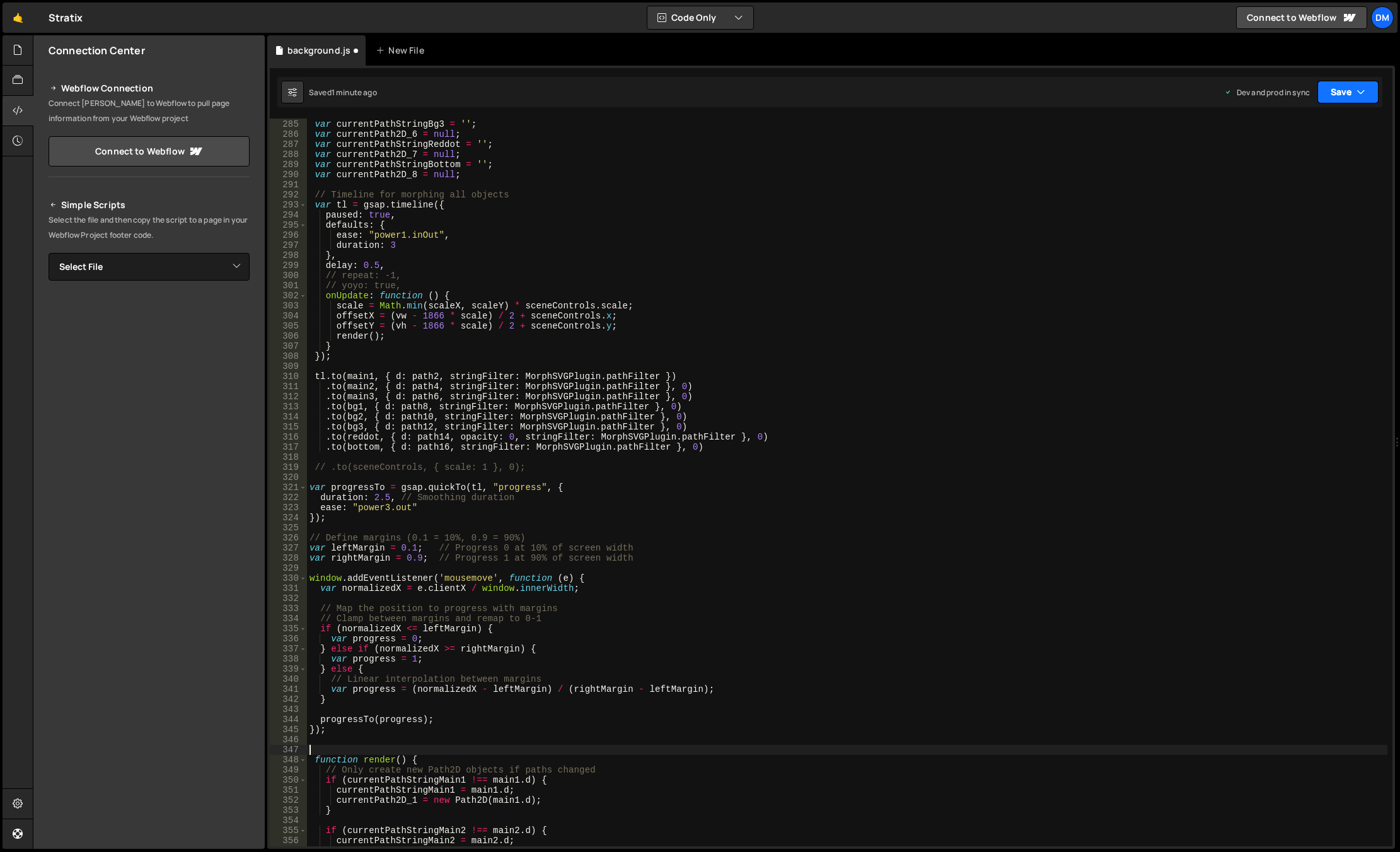
click at [1218, 96] on button "Save" at bounding box center [1348, 91] width 61 height 22
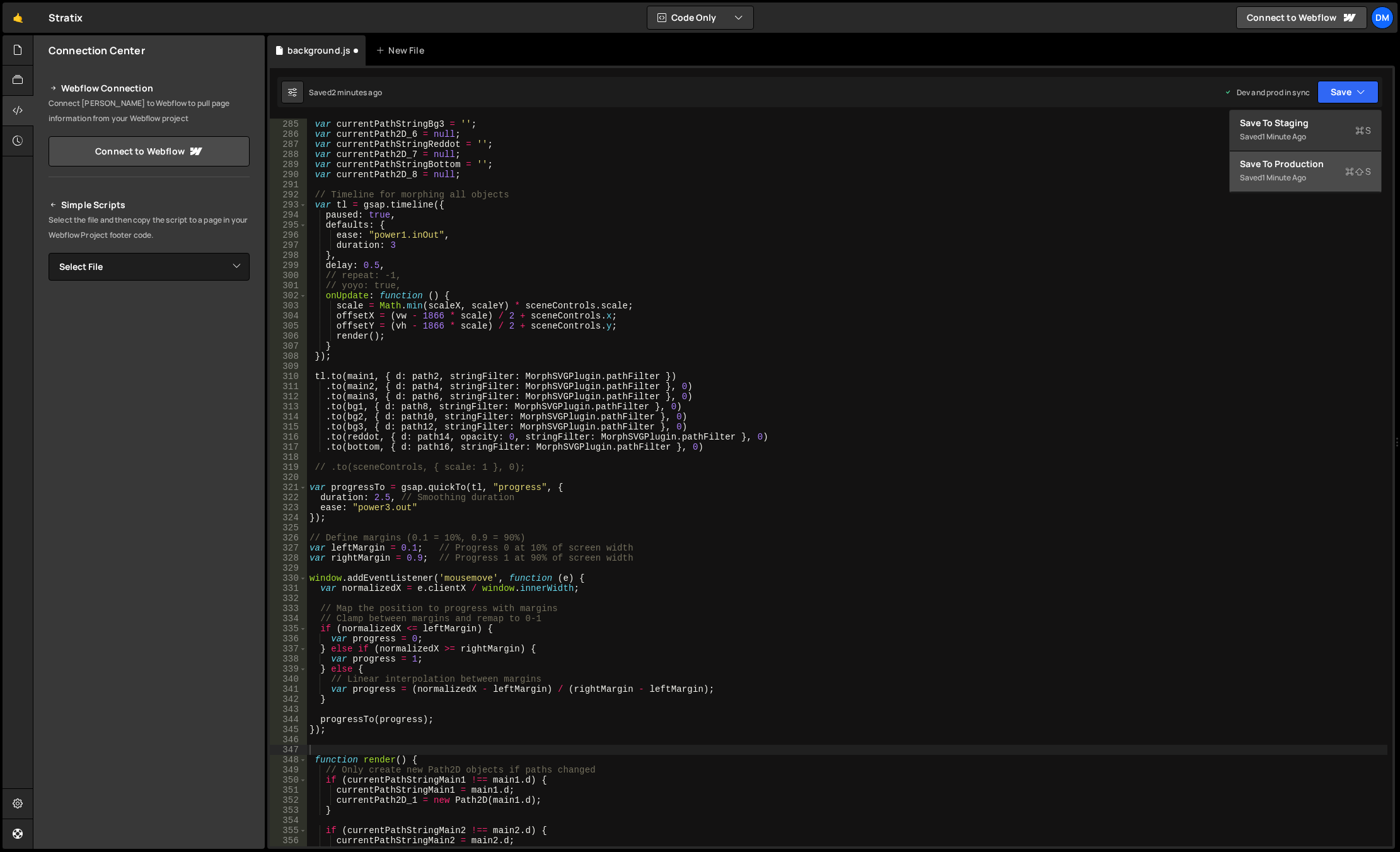
click at [1218, 160] on div "Save to Production S" at bounding box center [1305, 163] width 131 height 12
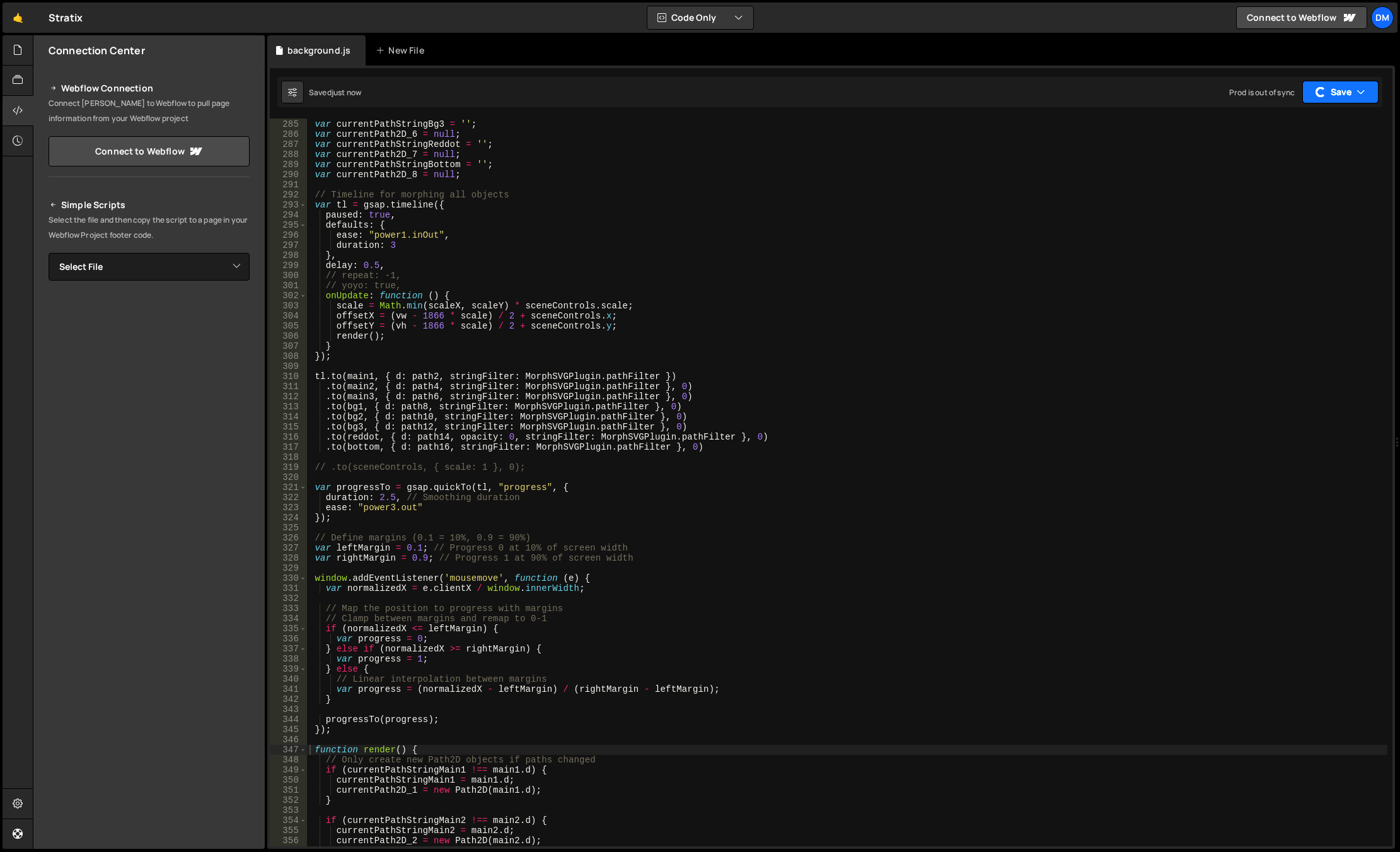
click at [1218, 93] on button "Save" at bounding box center [1340, 91] width 76 height 22
click at [1218, 129] on div "Save to Staging S" at bounding box center [1305, 123] width 131 height 12
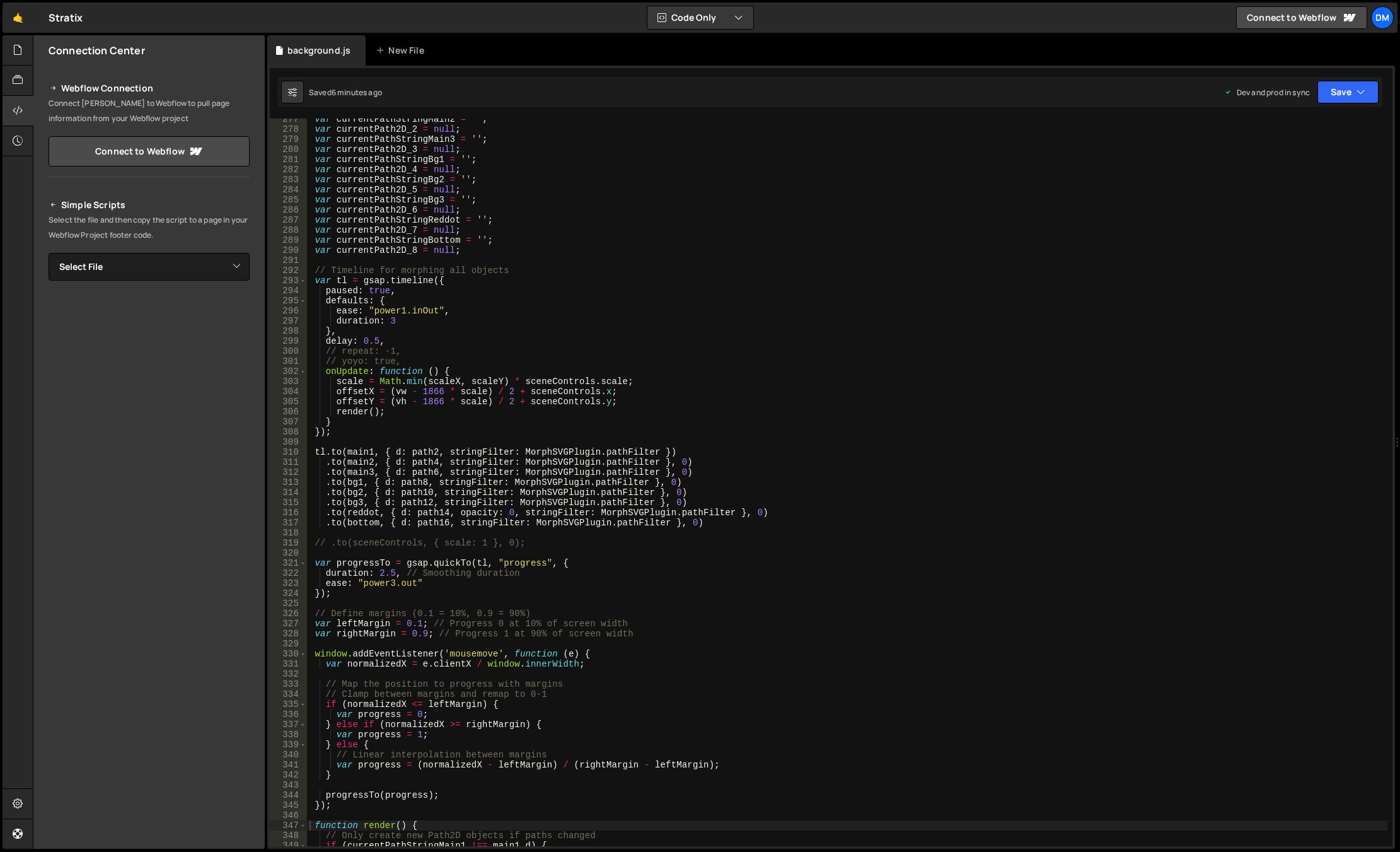
type textarea "// Timeline for morphing all objects"
click at [512, 269] on div "var currentPathStringMain2 = '' ; var currentPath2D_2 = null ; var currentPathS…" at bounding box center [847, 488] width 1080 height 747
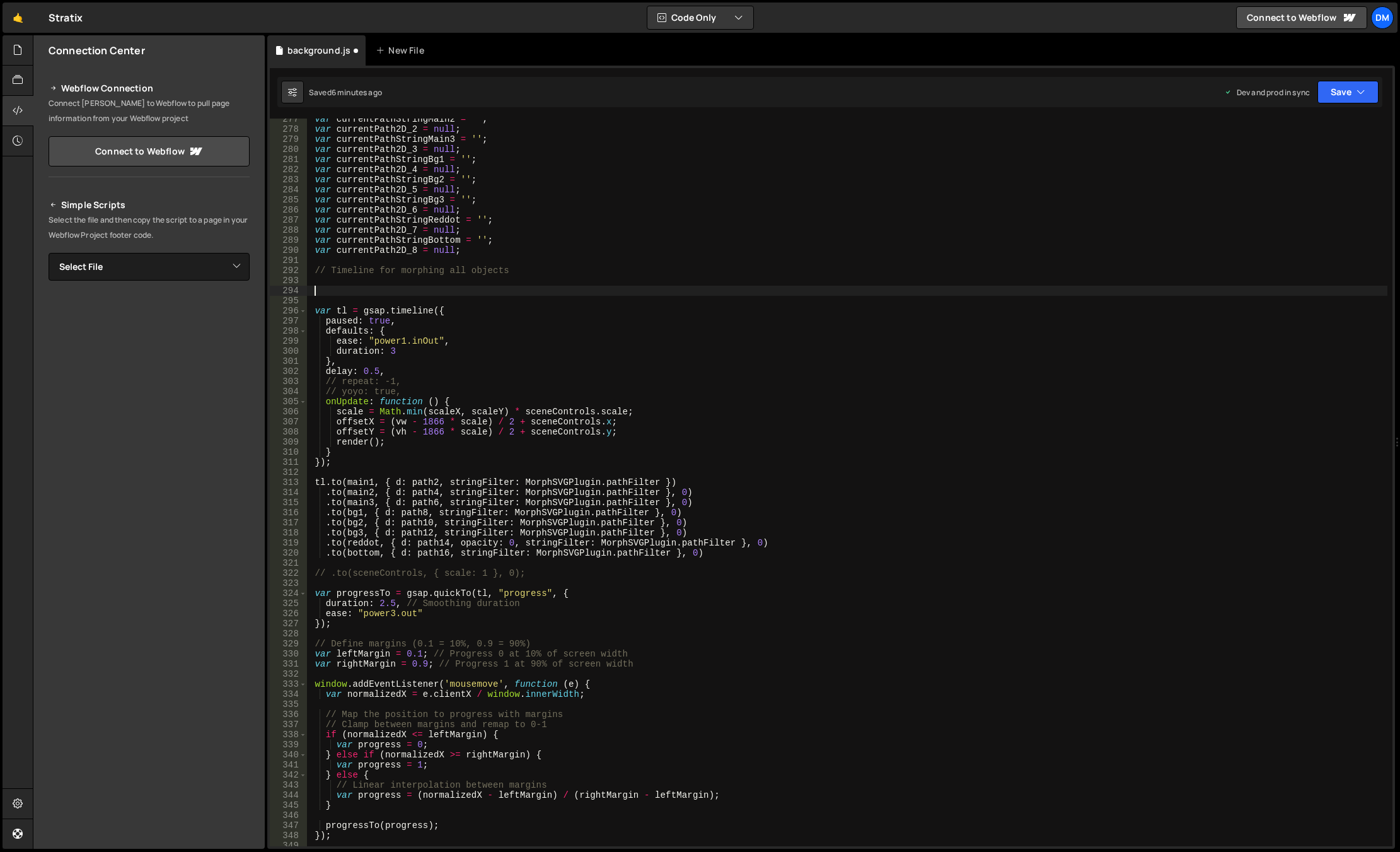
paste textarea "});"
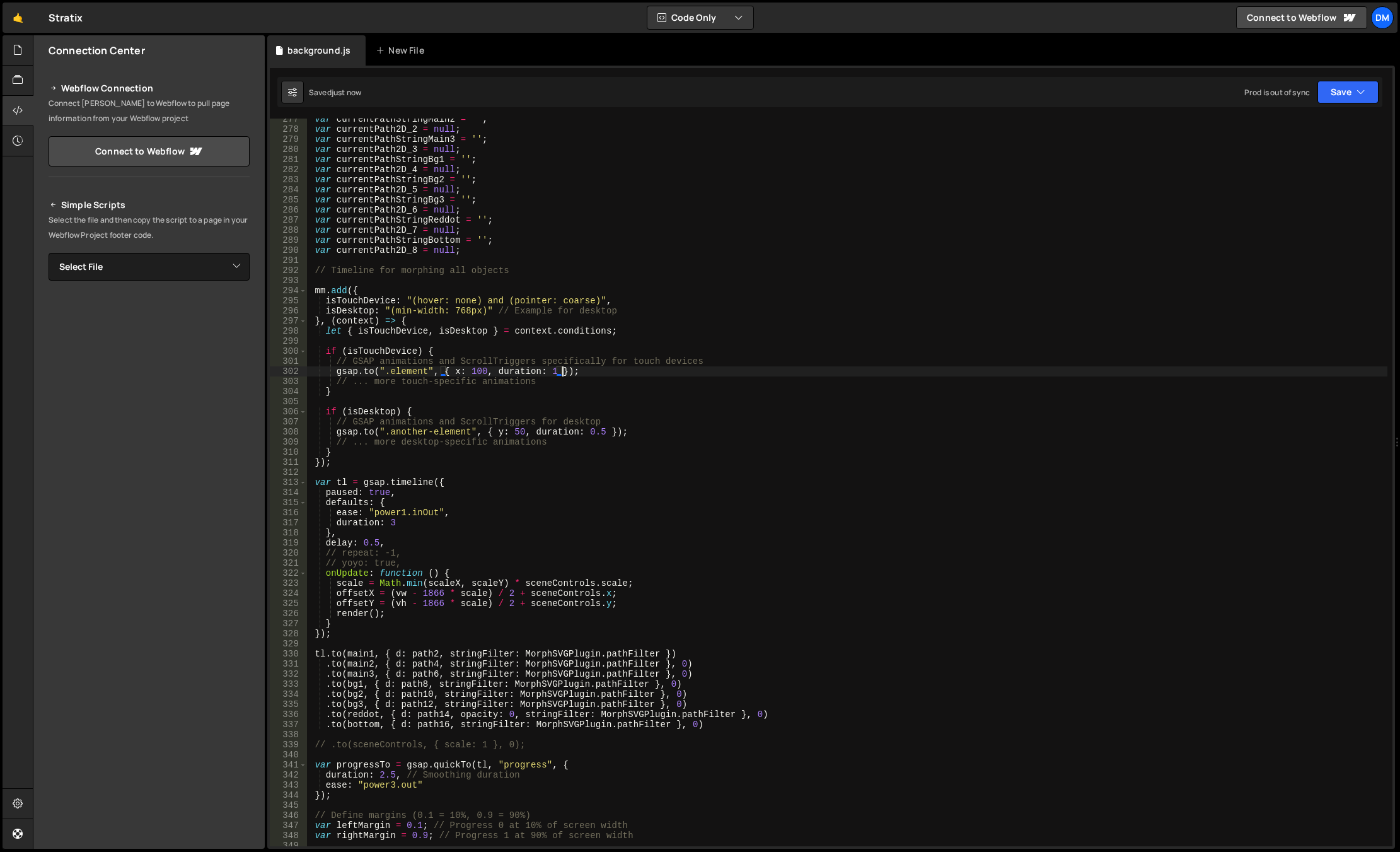
click at [565, 369] on div "var currentPathStringMain2 = '' ; var currentPath2D_2 = null ; var currentPathS…" at bounding box center [847, 488] width 1080 height 747
click at [586, 365] on div "var currentPathStringMain2 = '' ; var currentPath2D_2 = null ; var currentPathS…" at bounding box center [847, 488] width 1080 height 747
click at [581, 366] on div "var currentPathStringMain2 = '' ; var currentPath2D_2 = null ; var currentPathS…" at bounding box center [847, 488] width 1080 height 747
click at [582, 379] on div "var currentPathStringMain2 = '' ; var currentPath2D_2 = null ; var currentPathS…" at bounding box center [847, 488] width 1080 height 747
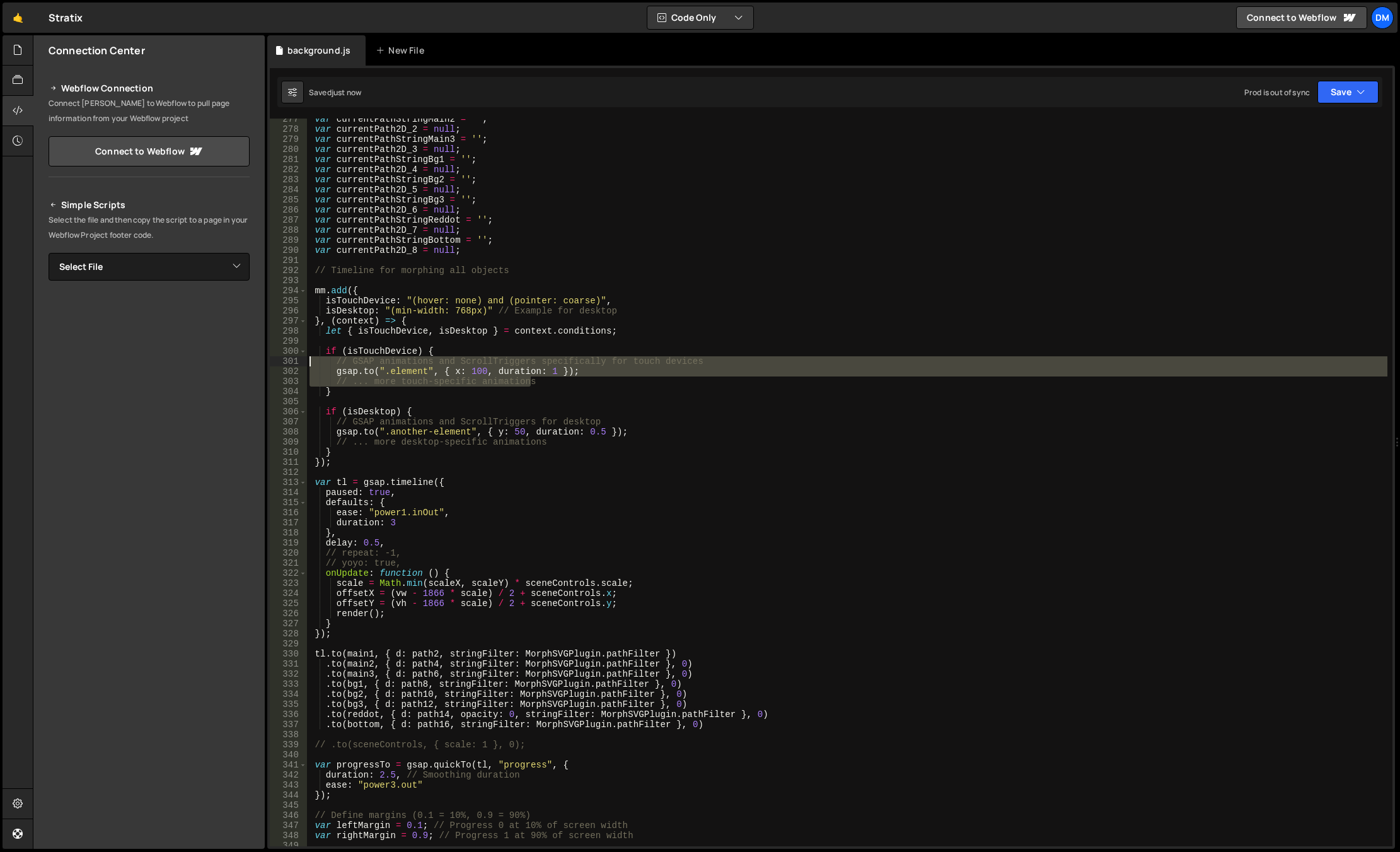
type textarea "// GSAP animations and ScrollTriggers specifically for touch devices [DOMAIN_NA…"
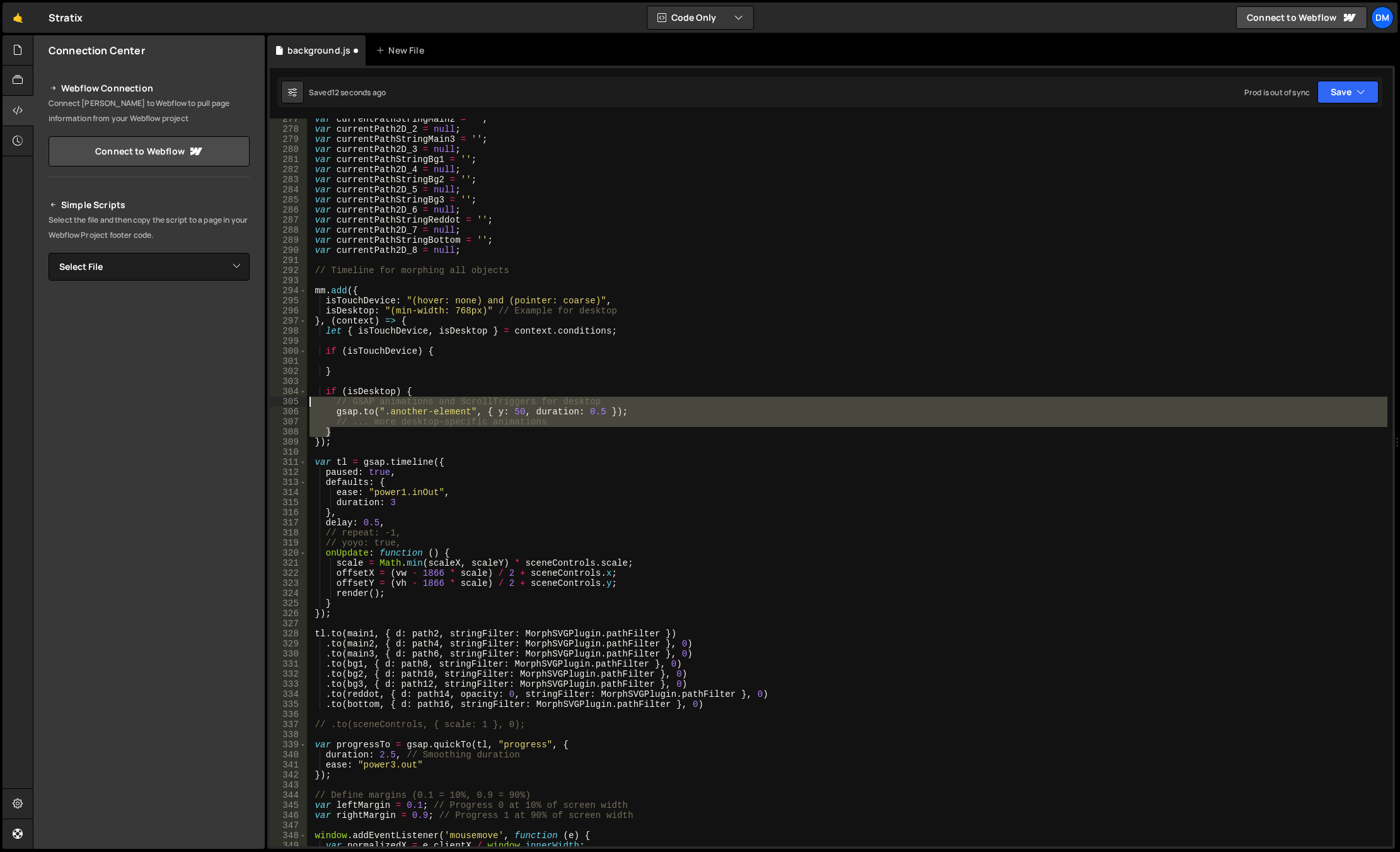
type textarea "// GSAP animations and ScrollTriggers for desktop [DOMAIN_NAME](".another-eleme…"
drag, startPoint x: 571, startPoint y: 410, endPoint x: 542, endPoint y: 411, distance: 29.0
click at [571, 410] on div "var currentPathStringMain2 = '' ; var currentPath2D_2 = null ; var currentPathS…" at bounding box center [847, 482] width 1080 height 728
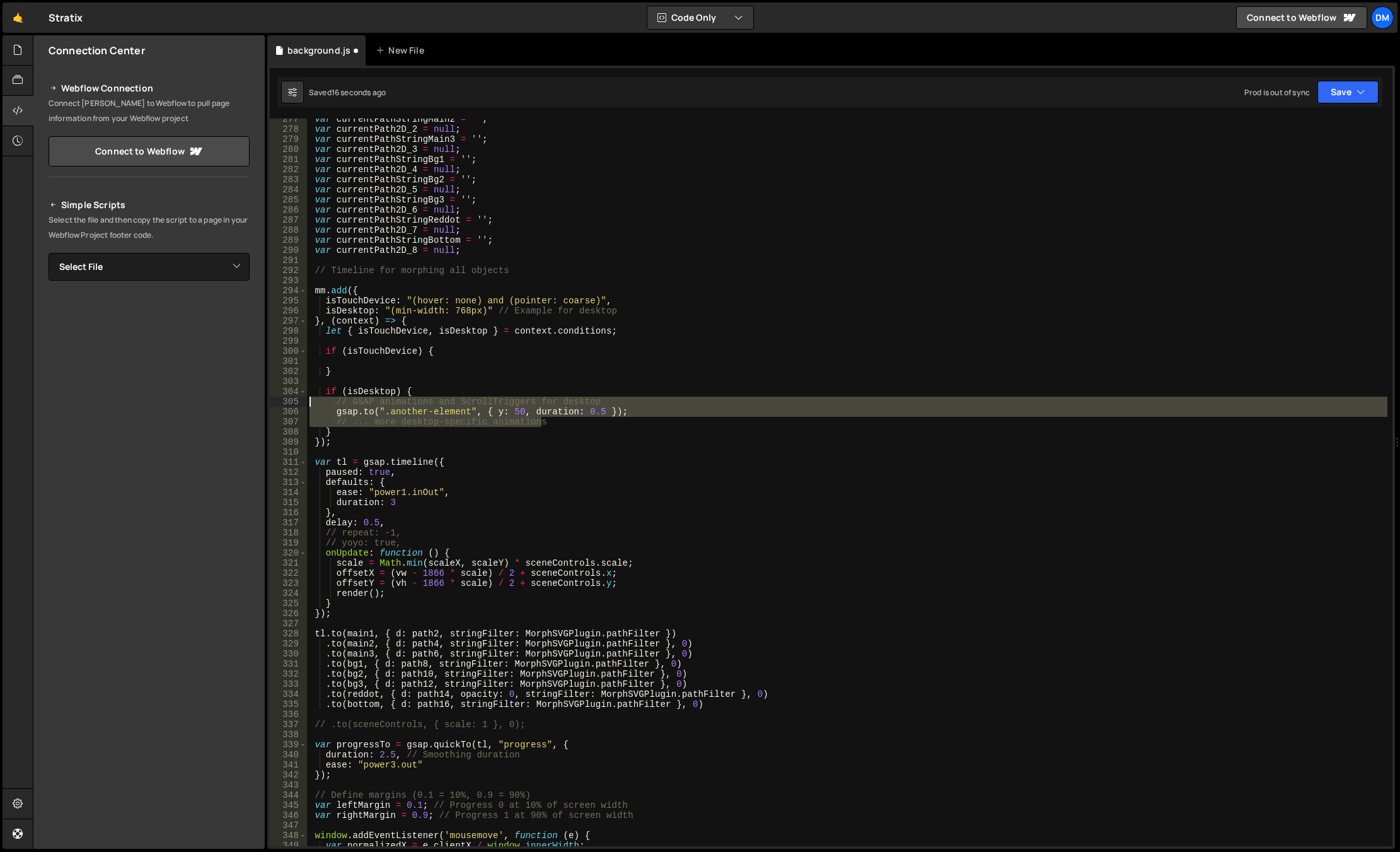
drag, startPoint x: 567, startPoint y: 421, endPoint x: 276, endPoint y: 398, distance: 291.9
click at [276, 398] on div "[DOMAIN_NAME](".another-element", { y: 50, duration: 0.5 }); 277 278 279 280 28…" at bounding box center [830, 482] width 1122 height 728
type textarea "// GSAP animations and ScrollTriggers for desktop [DOMAIN_NAME](".another-eleme…"
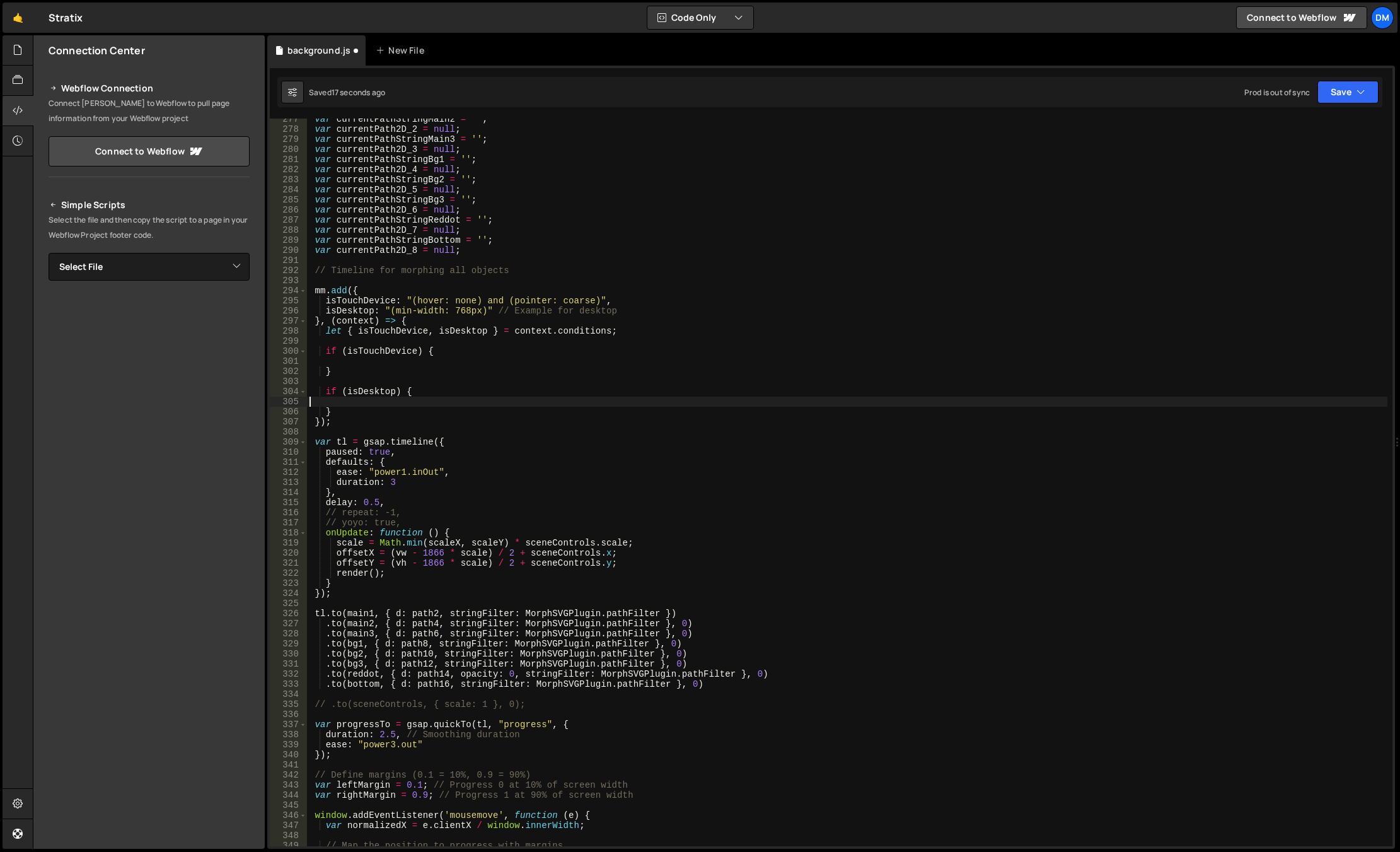
click at [383, 360] on div "var currentPathStringMain2 = '' ; var currentPath2D_2 = null ; var currentPathS…" at bounding box center [847, 488] width 1080 height 747
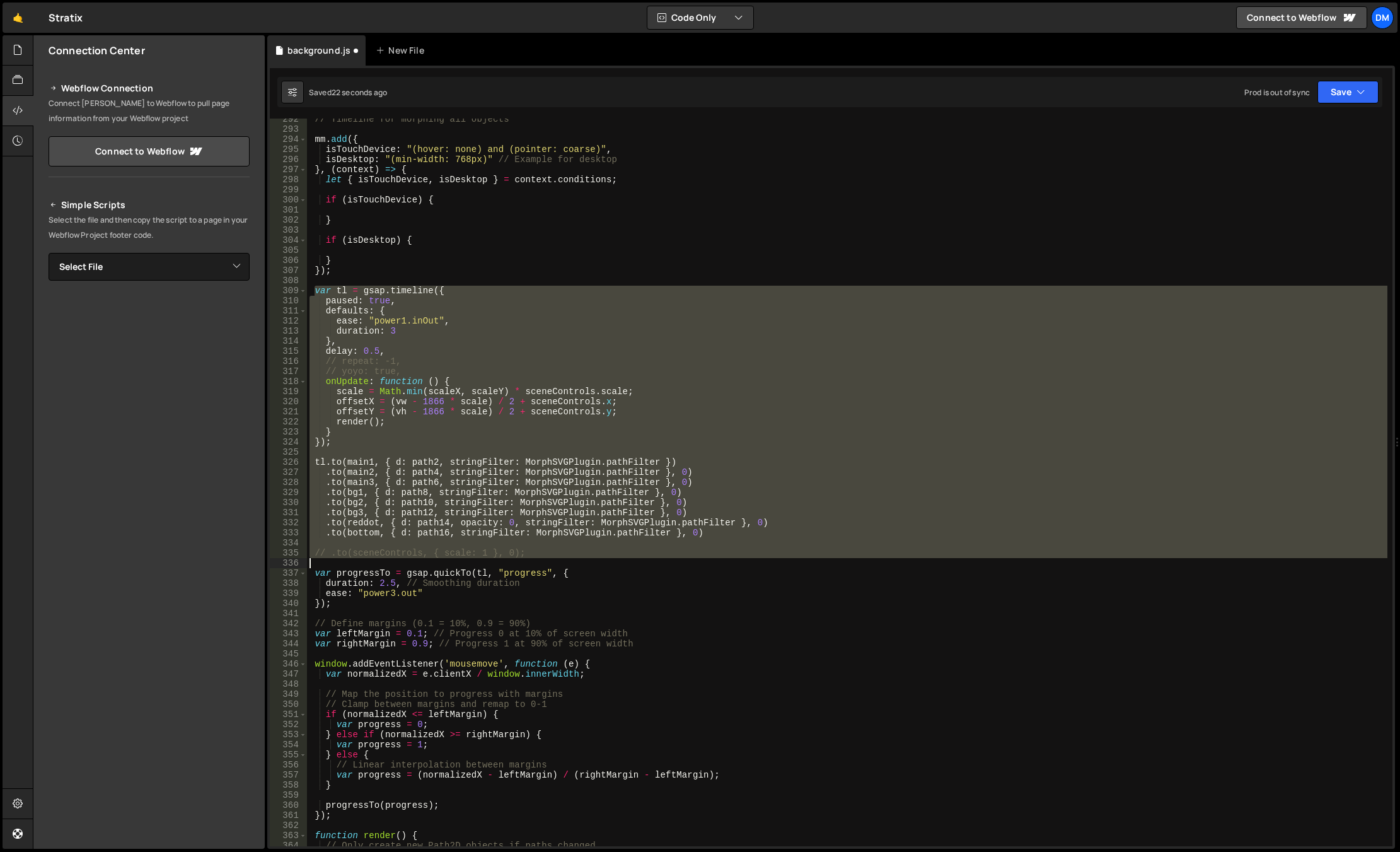
scroll to position [3038, 0]
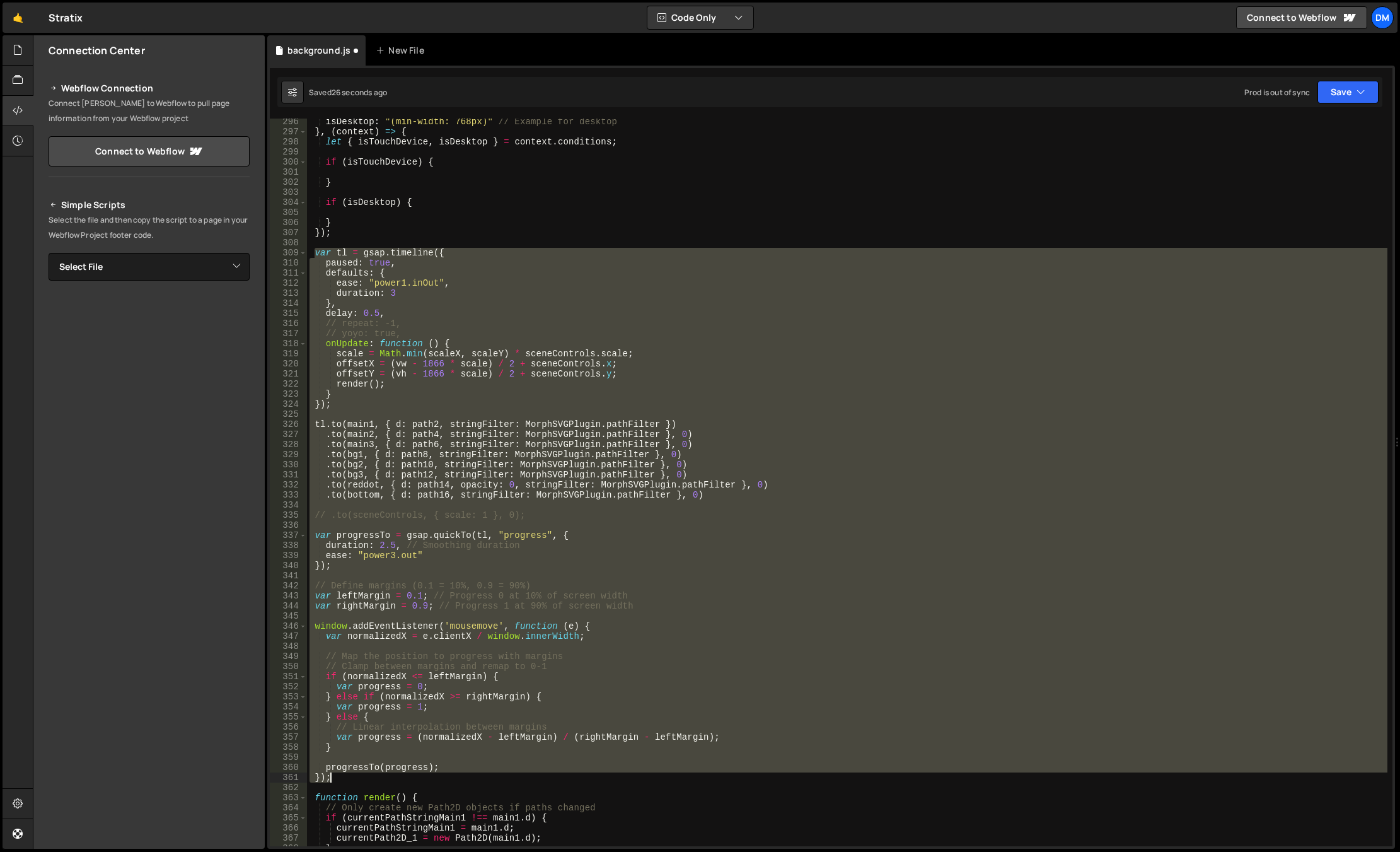
drag, startPoint x: 316, startPoint y: 364, endPoint x: 469, endPoint y: 776, distance: 439.5
click at [469, 776] on div "isDesktop : "(min-width: 768px)" // Example for desktop } , ( context ) => { le…" at bounding box center [847, 490] width 1080 height 747
type textarea "progressTo(progress); });"
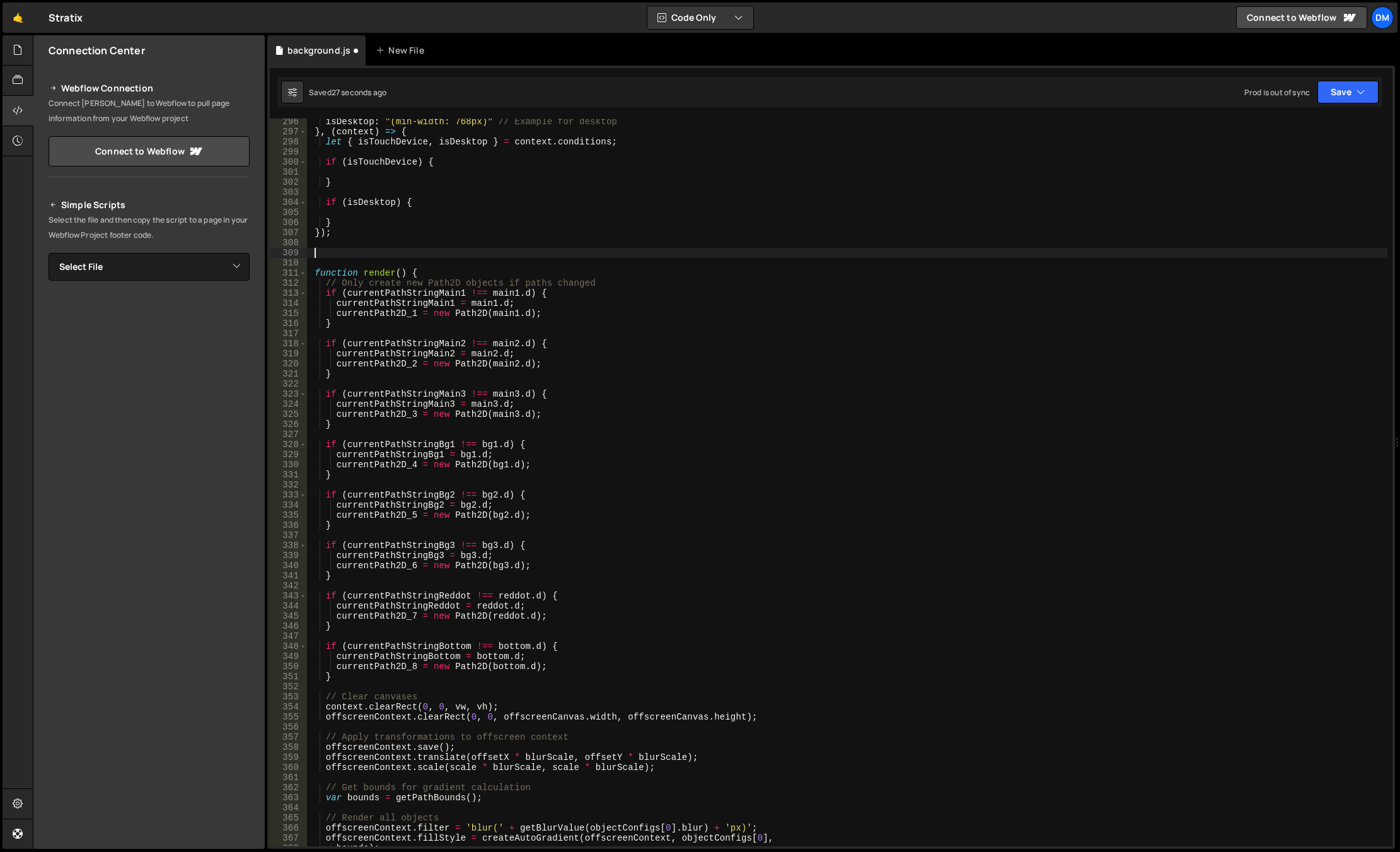
scroll to position [2887, 0]
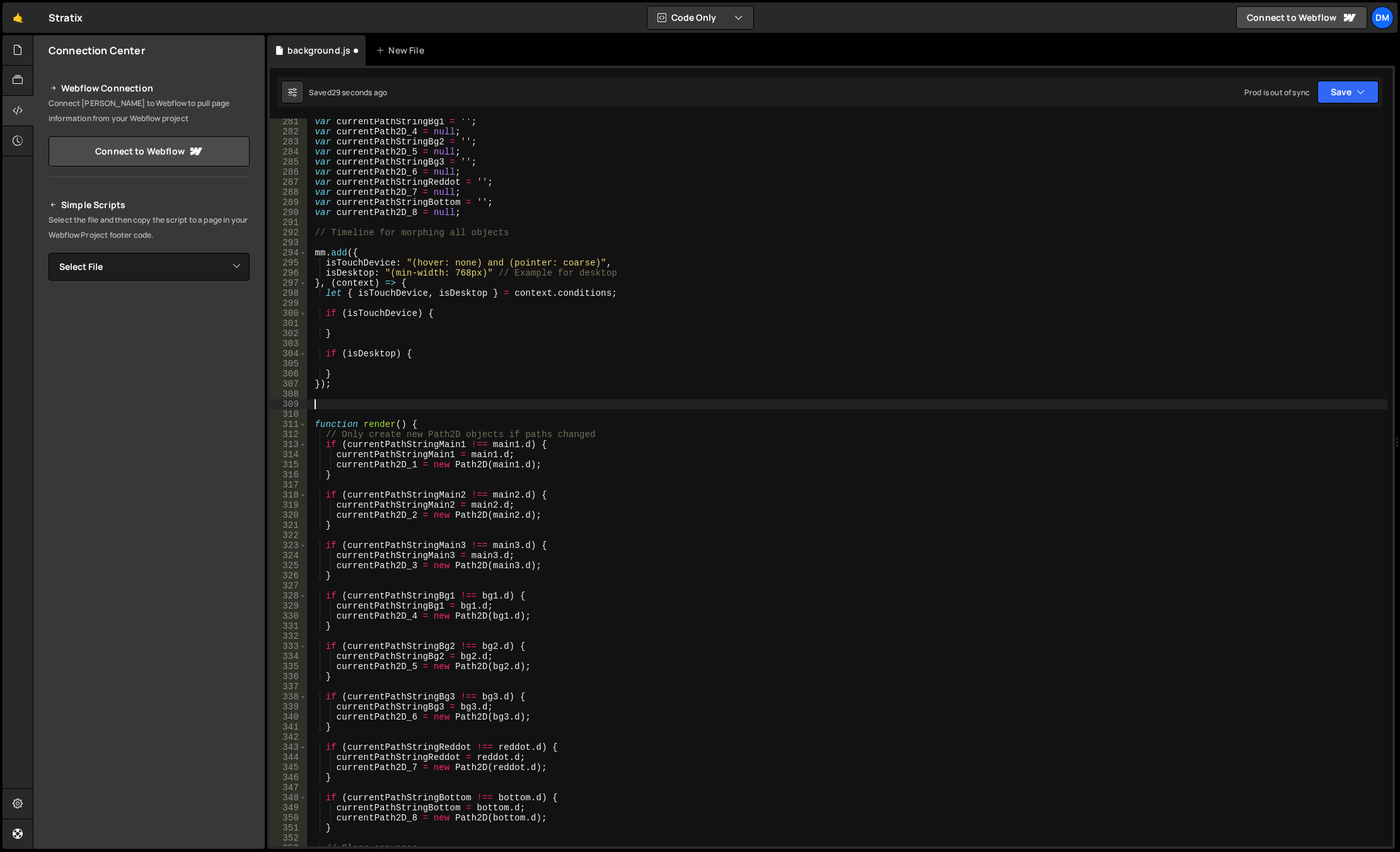
click at [621, 291] on div "var currentPathStringBg1 = '' ; var currentPath2D_4 = null ; var currentPathStr…" at bounding box center [847, 490] width 1080 height 747
type textarea "let { isTouchDevice, isDesktop } = context.conditions;"
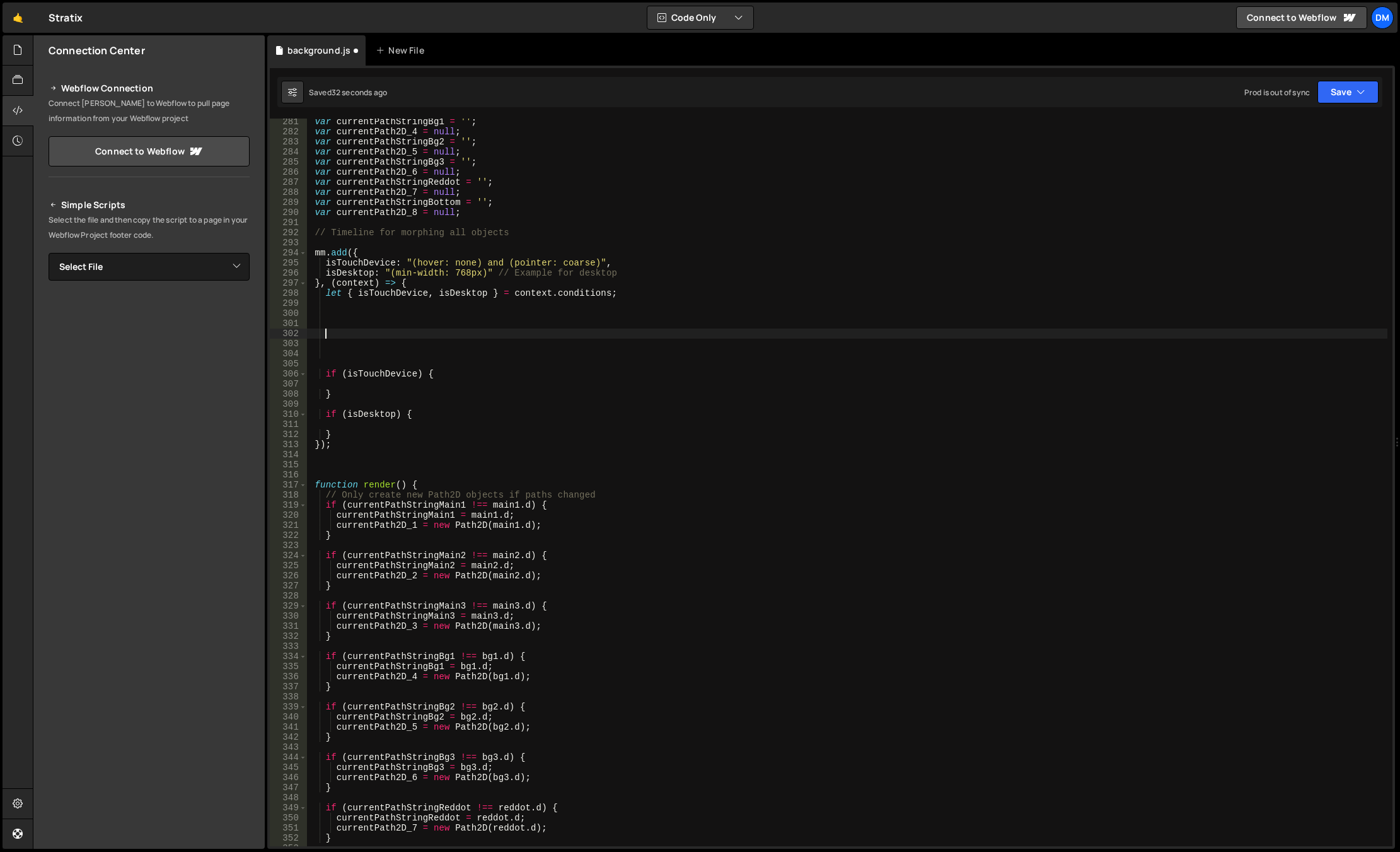
paste textarea "});"
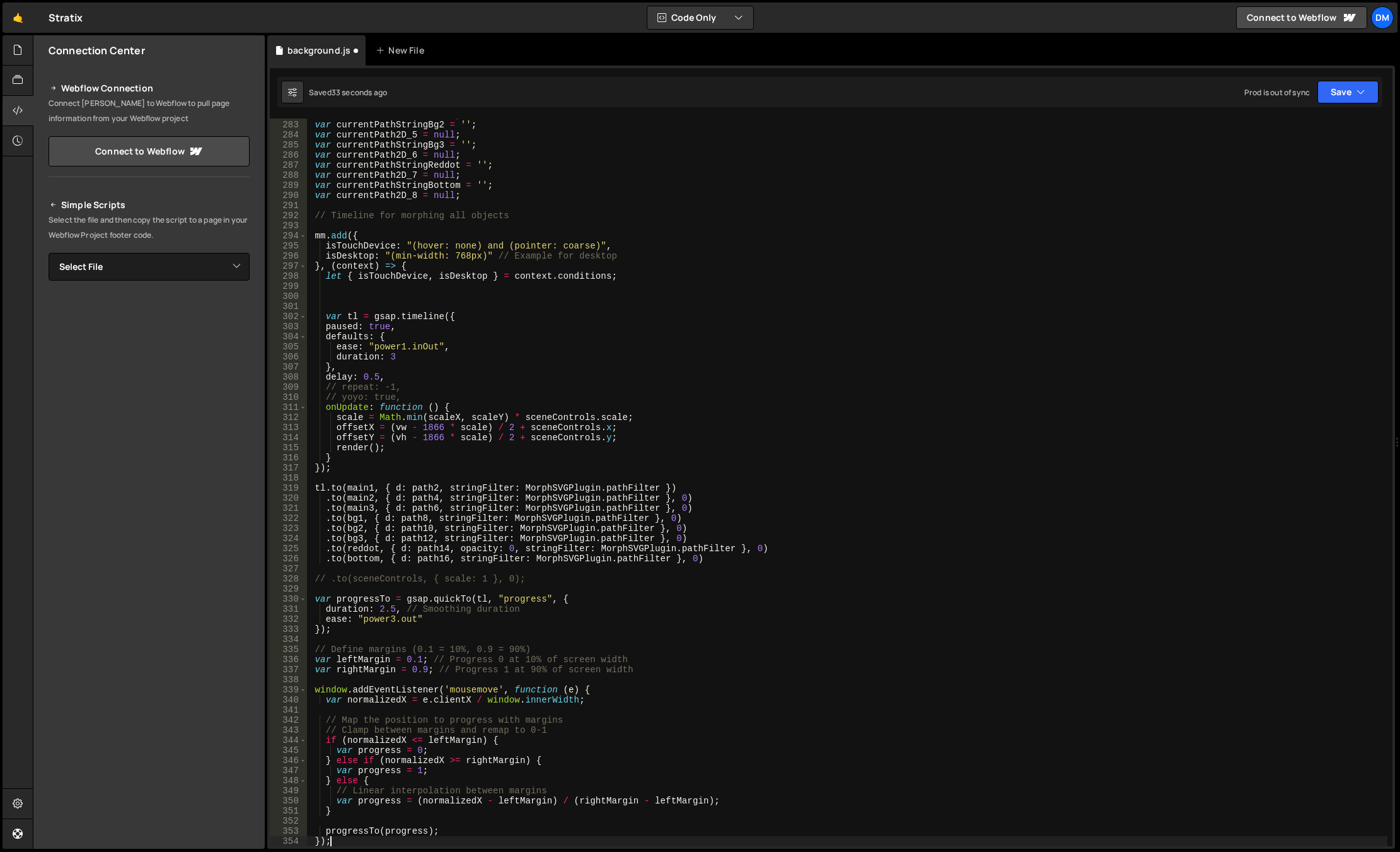
scroll to position [2904, 0]
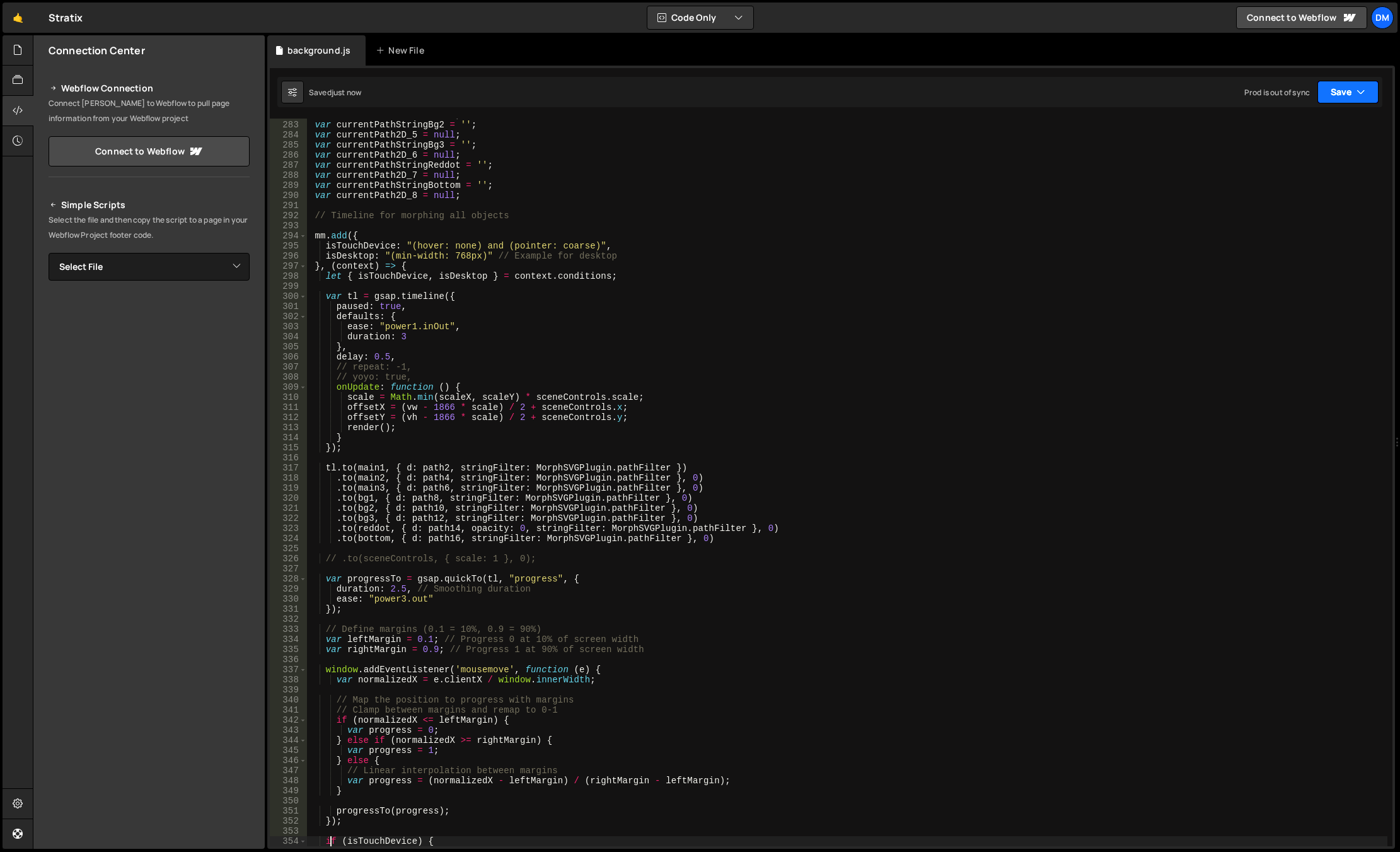
type textarea "if (isTouchDevice) {"
click at [1218, 91] on button "Save" at bounding box center [1348, 91] width 61 height 22
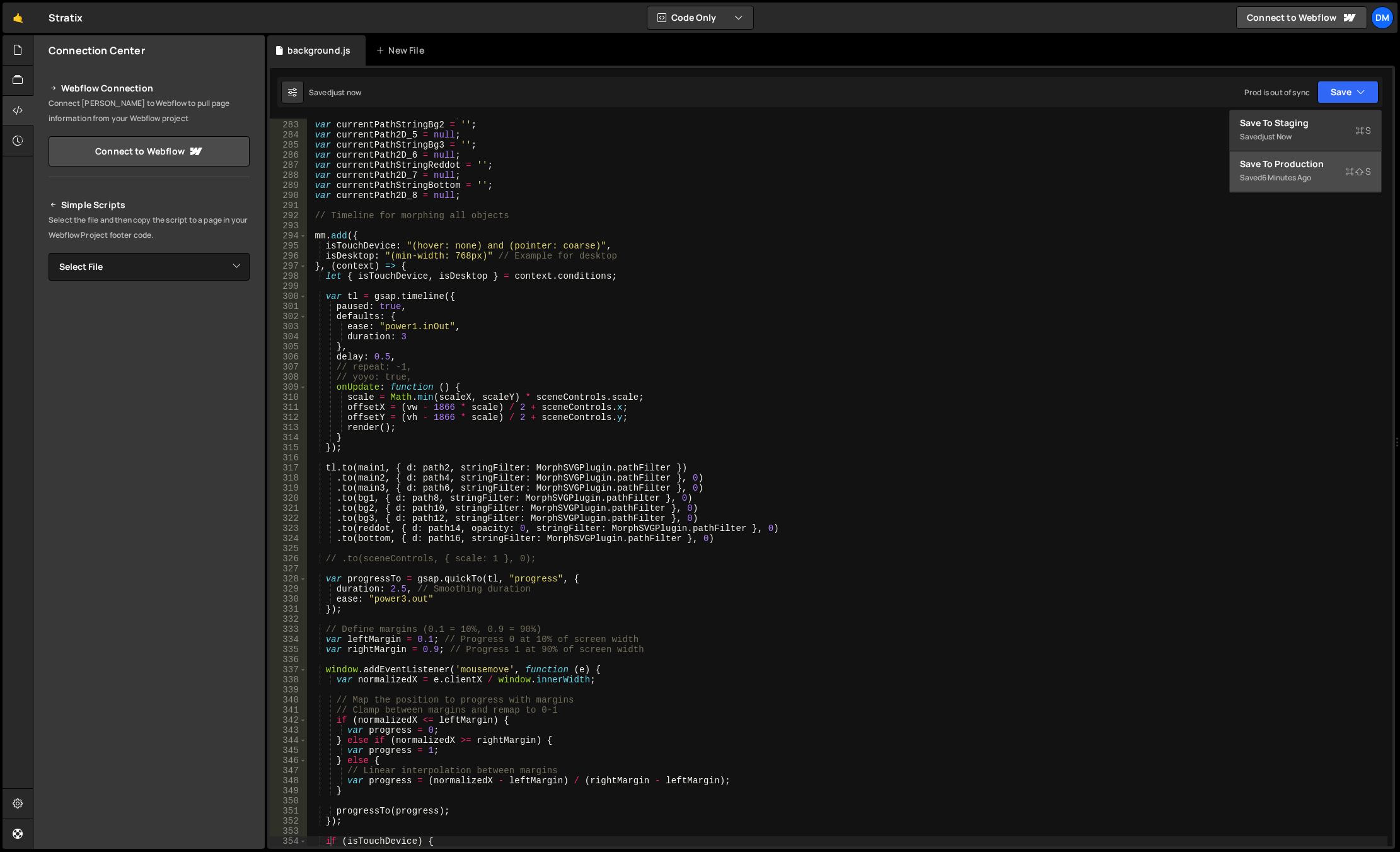
click at [1218, 185] on button "Save to Production S Saved 6 minutes ago" at bounding box center [1305, 171] width 151 height 41
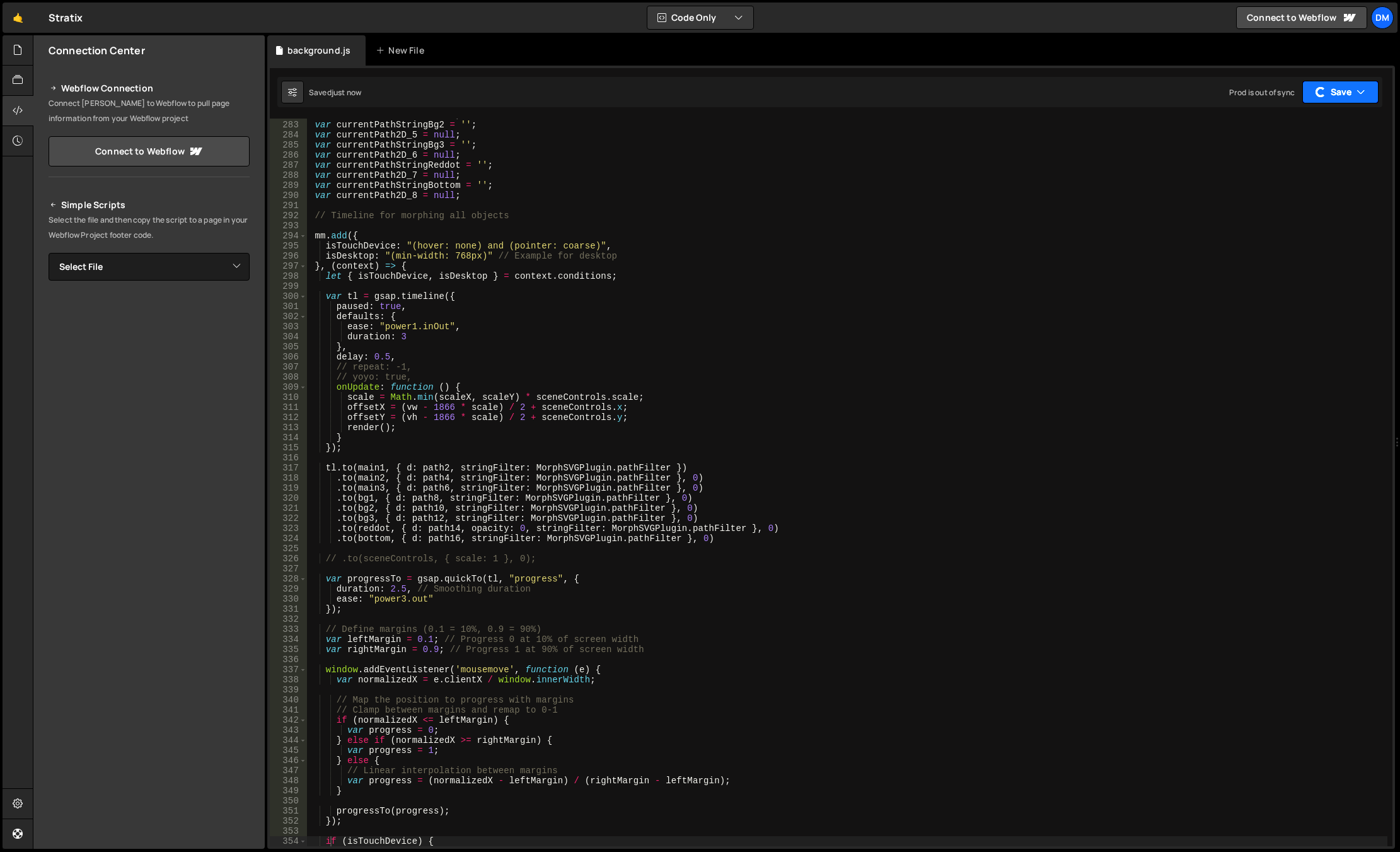
click at [1218, 99] on button "Save" at bounding box center [1340, 91] width 76 height 22
click at [1218, 130] on div "Saved just now" at bounding box center [1305, 137] width 131 height 15
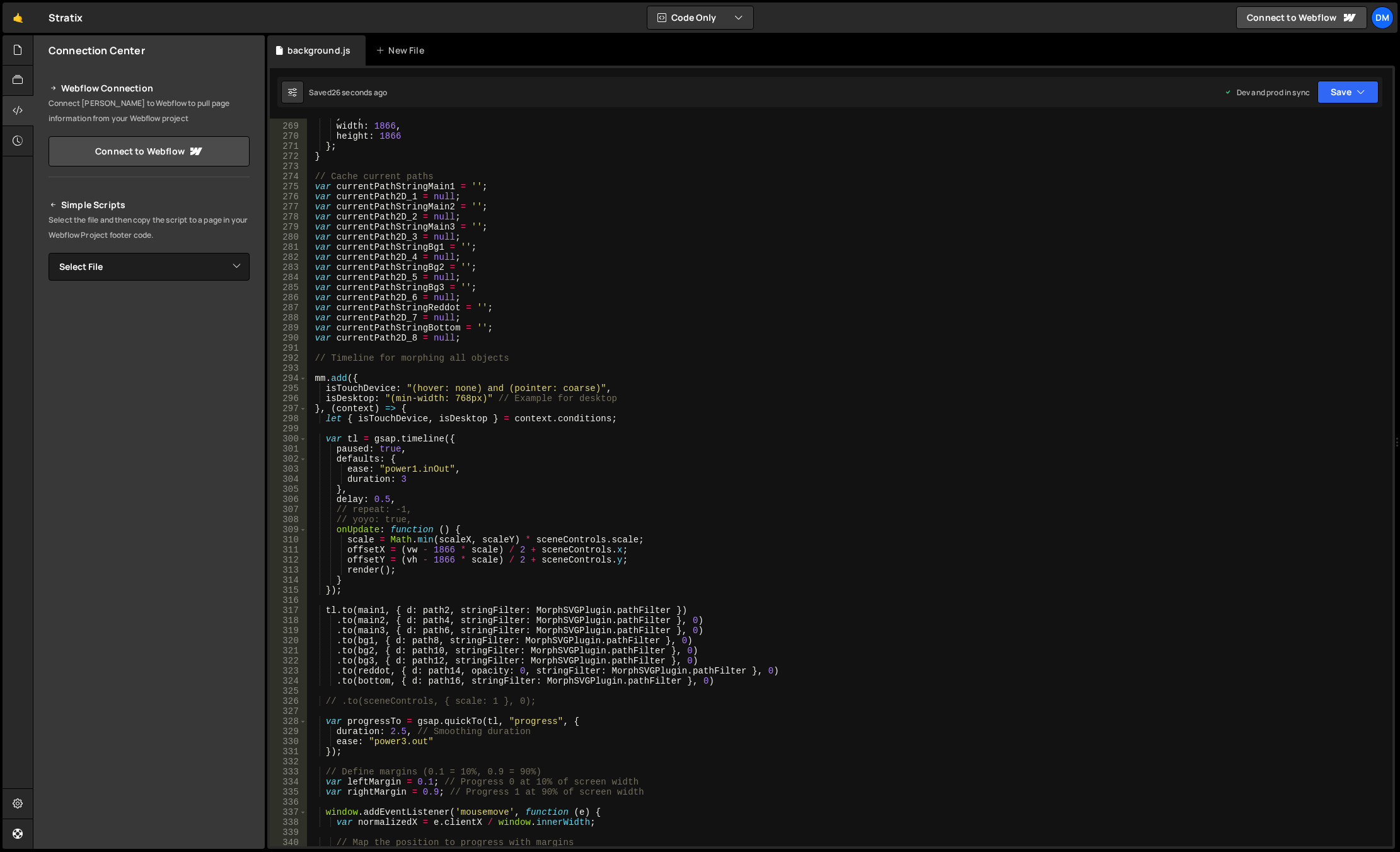
scroll to position [2761, 0]
click at [372, 367] on div "y : 0 , width : 1866 , height : 1866 } ; } // Cache current paths var currentPa…" at bounding box center [847, 484] width 1080 height 747
paste textarea "let mm = gsap.matchMedia();"
drag, startPoint x: 1339, startPoint y: 90, endPoint x: 1330, endPoint y: 110, distance: 21.9
click at [1218, 90] on button "Save" at bounding box center [1348, 91] width 61 height 22
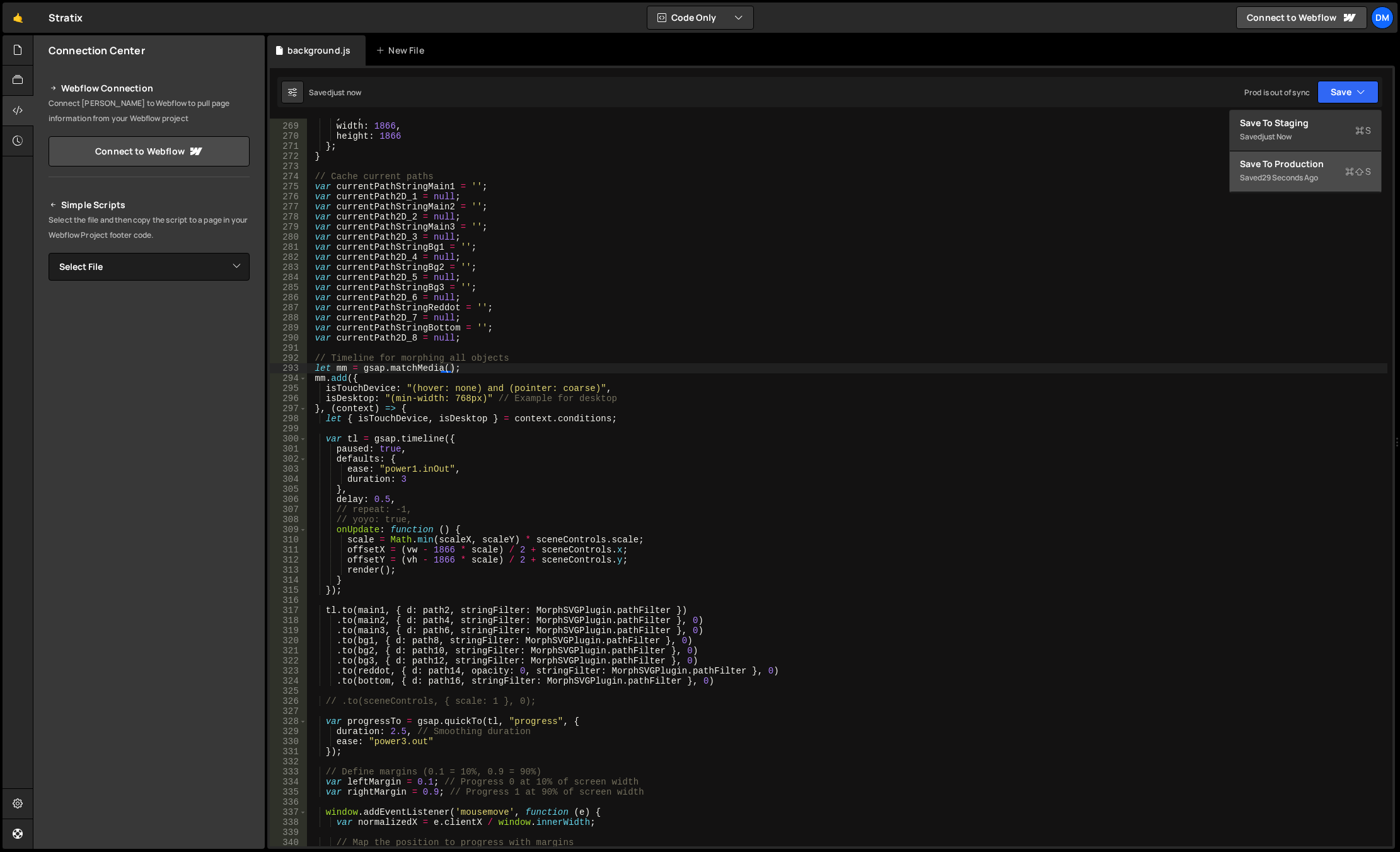
click at [1218, 163] on div "Save to Production S" at bounding box center [1305, 163] width 131 height 12
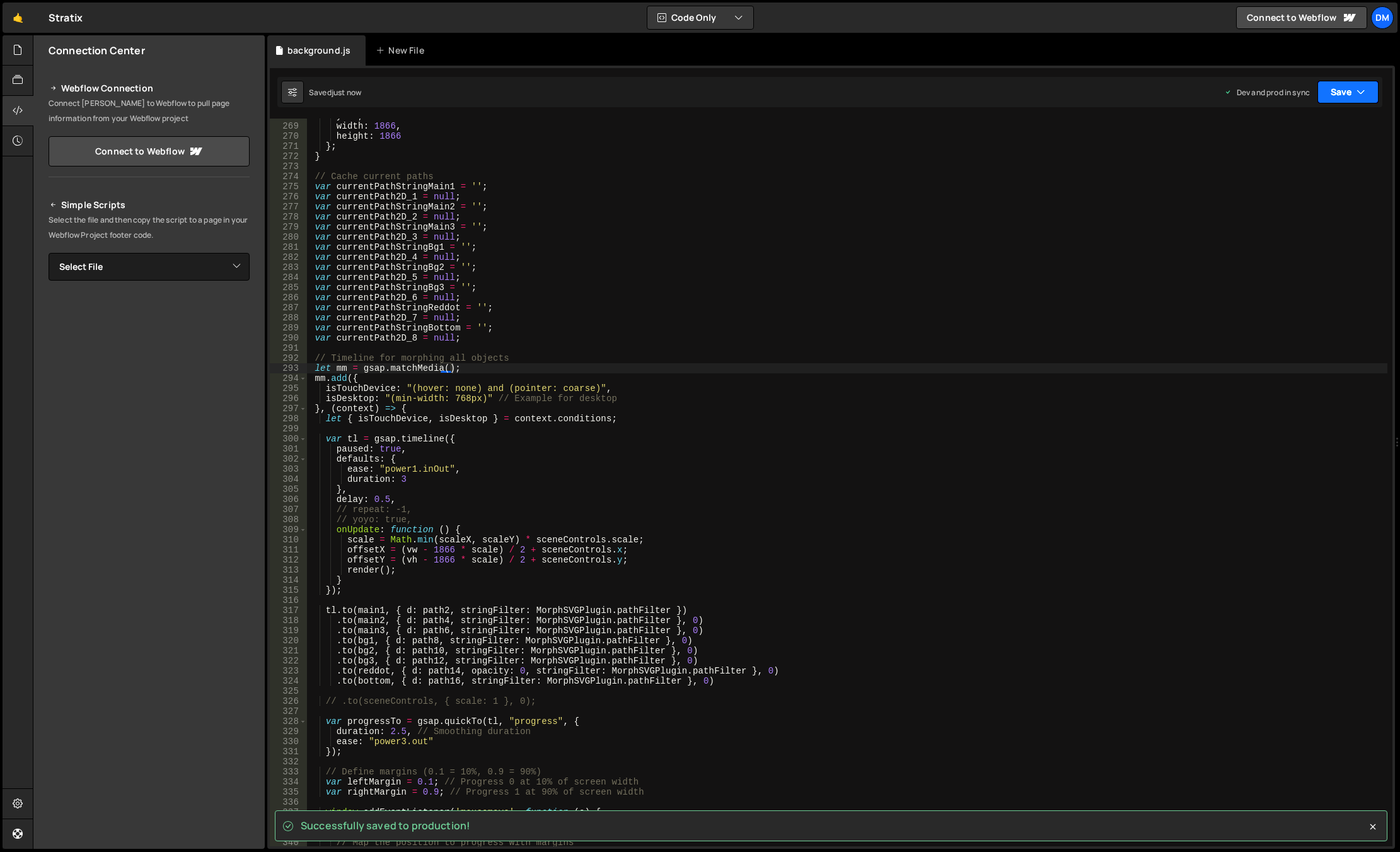
click at [1218, 89] on button "Save" at bounding box center [1348, 91] width 61 height 22
click at [1218, 120] on div "Save to Staging S" at bounding box center [1305, 123] width 131 height 12
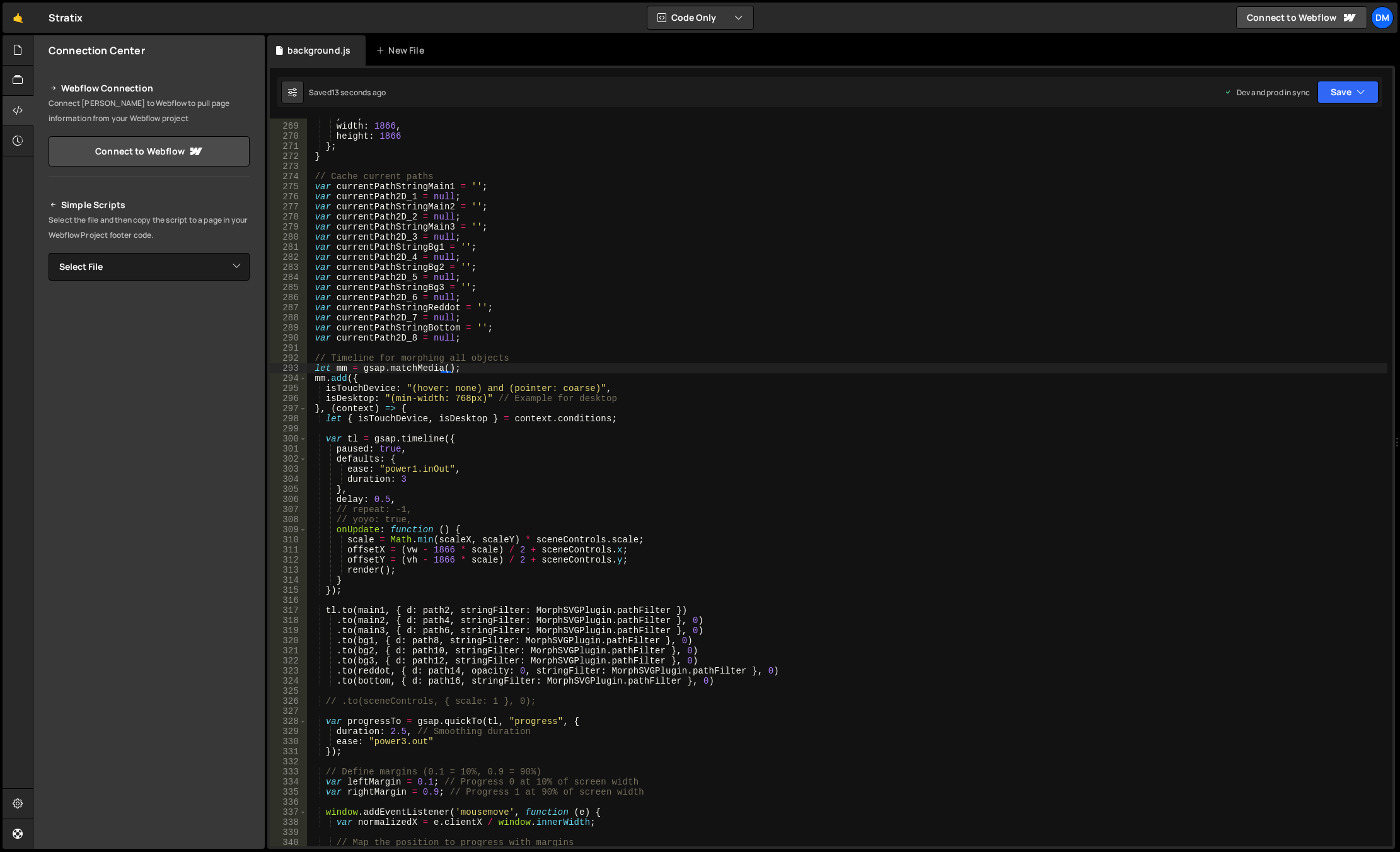
click at [639, 480] on div "y : 0 , width : 1866 , height : 1866 } ; } // Cache current paths var currentPa…" at bounding box center [847, 484] width 1080 height 747
click at [618, 451] on div "y : 0 , width : 1866 , height : 1866 } ; } // Cache current paths var currentPa…" at bounding box center [847, 484] width 1080 height 747
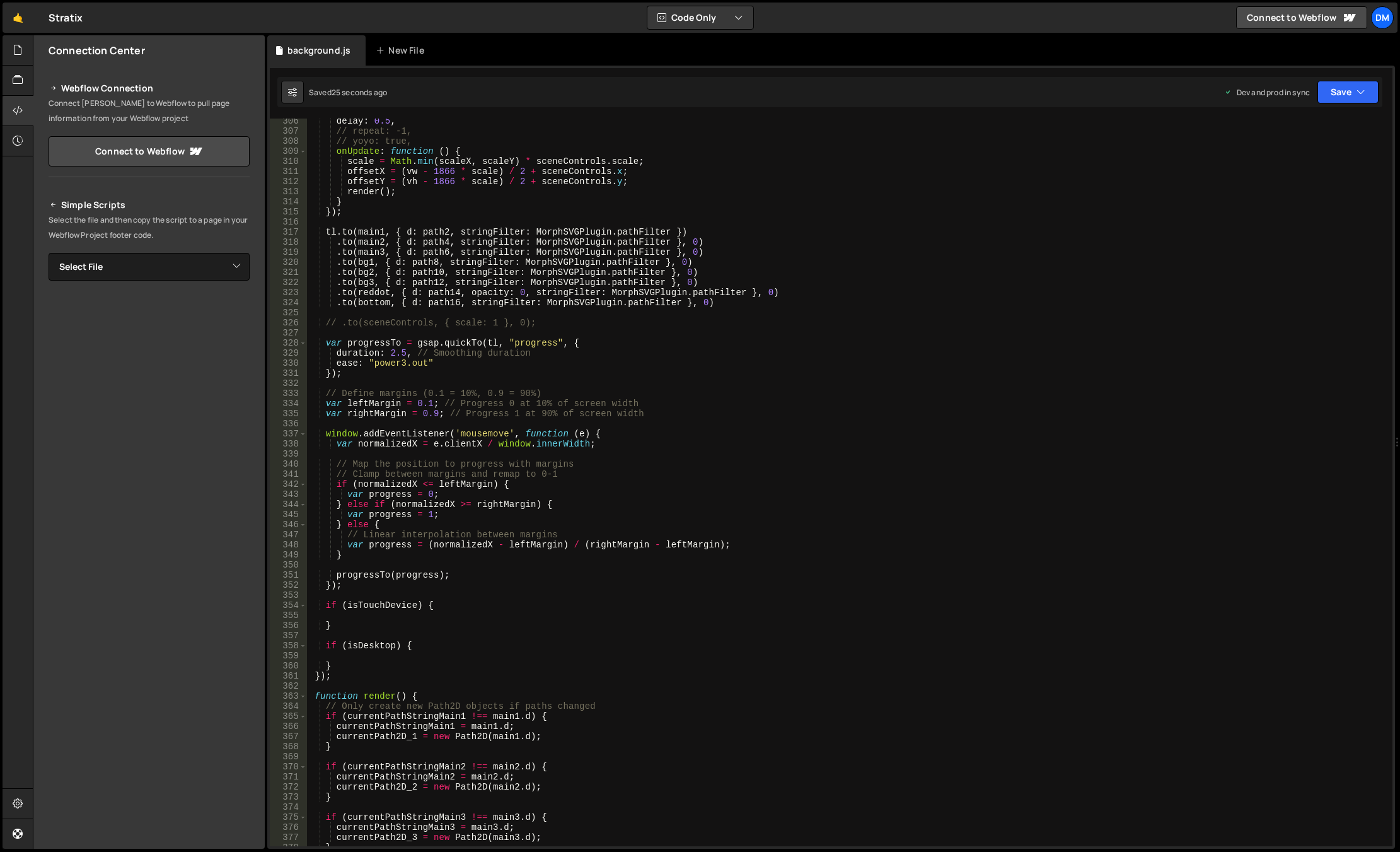
scroll to position [3102, 0]
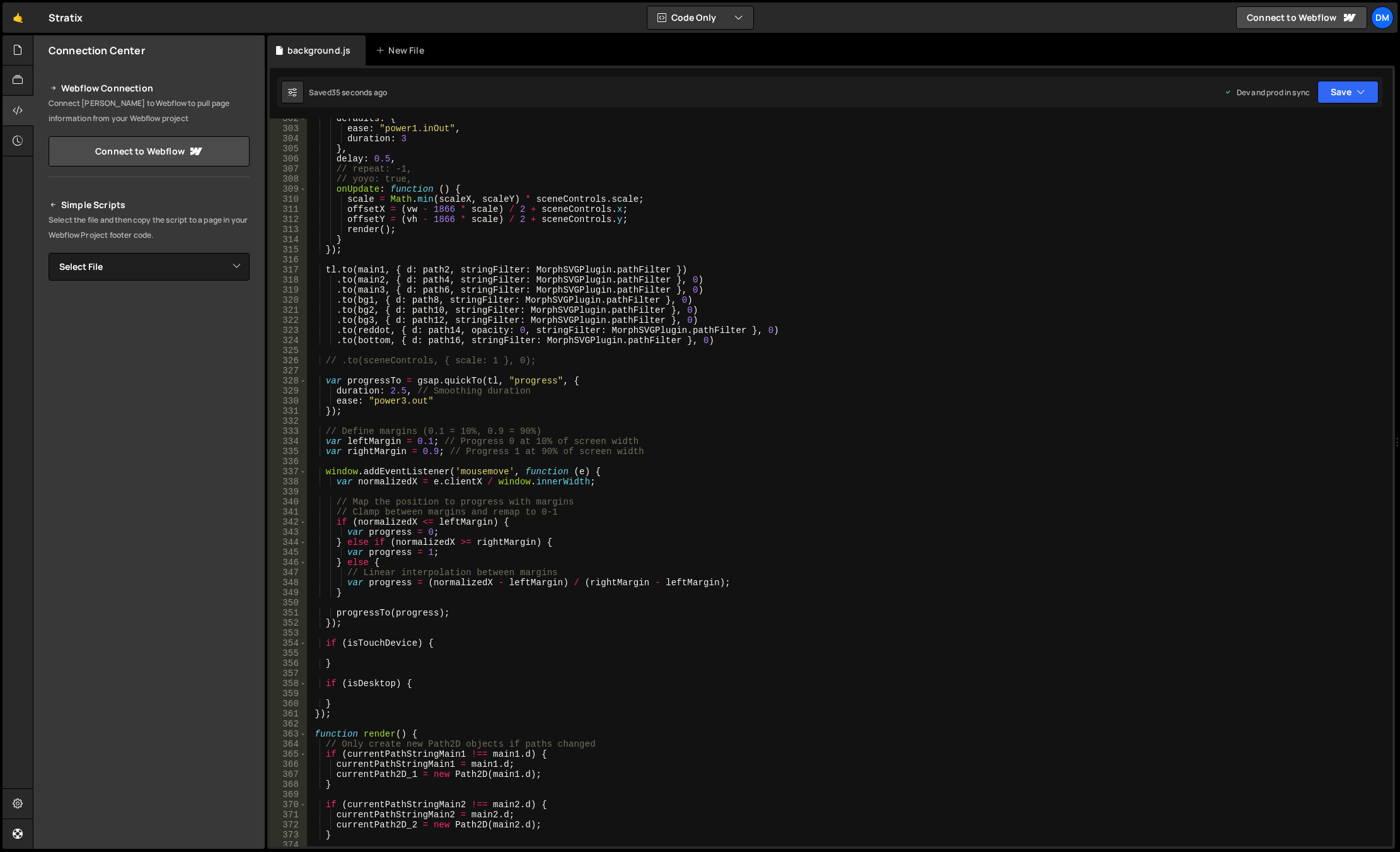
click at [469, 521] on div "defaults : { ease : "power1.inOut" , duration : 3 } , delay : 0.5 , // repeat: …" at bounding box center [847, 487] width 1080 height 747
click at [450, 646] on div "defaults : { ease : "power1.inOut" , duration : 3 } , delay : 0.5 , // repeat: …" at bounding box center [847, 487] width 1080 height 747
type textarea "if (isTouchDevice) {"
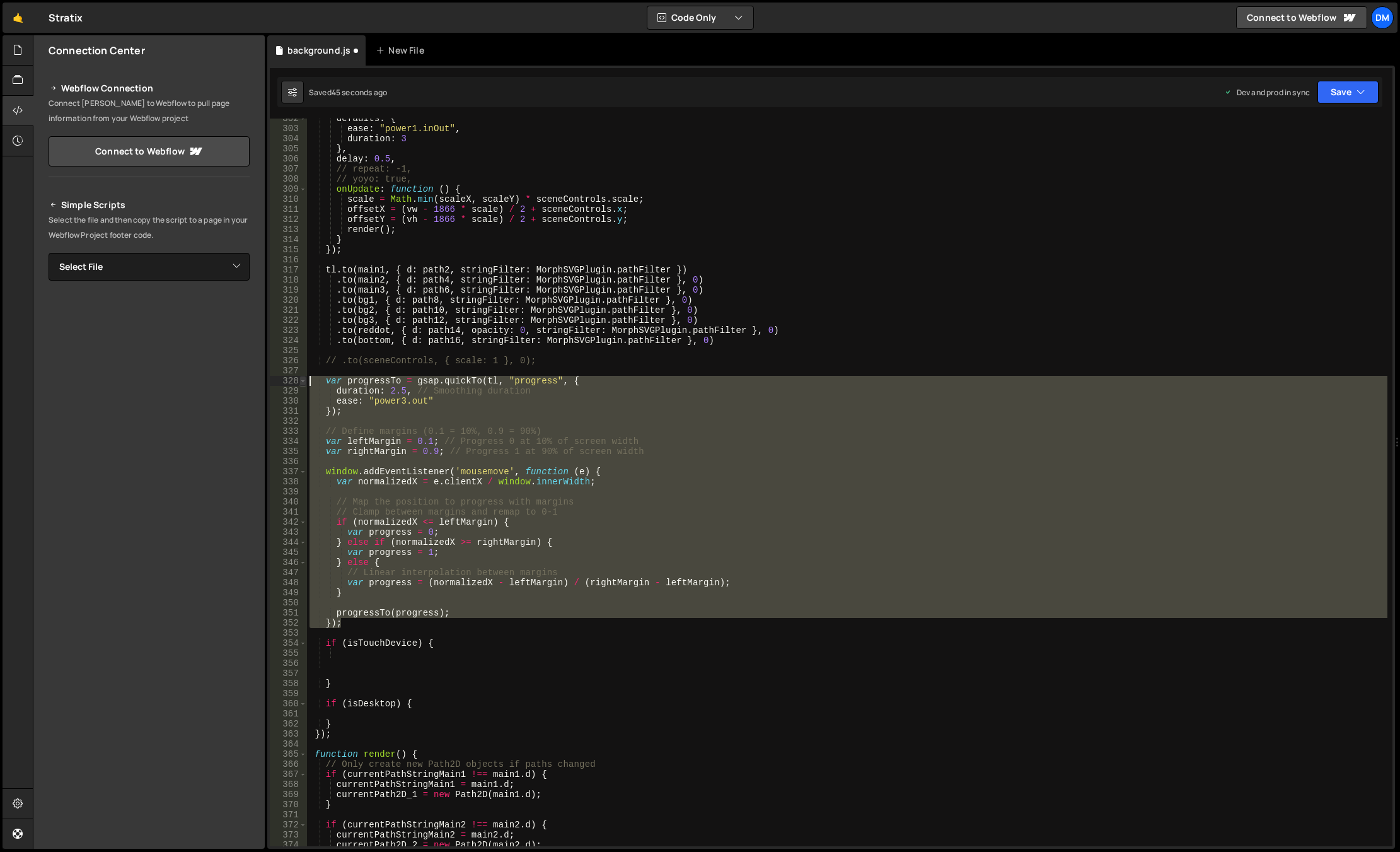
drag, startPoint x: 363, startPoint y: 625, endPoint x: 304, endPoint y: 380, distance: 252.0
click at [304, 380] on div "302 303 304 305 306 307 308 309 310 311 312 313 314 315 316 317 318 319 320 321…" at bounding box center [830, 482] width 1122 height 728
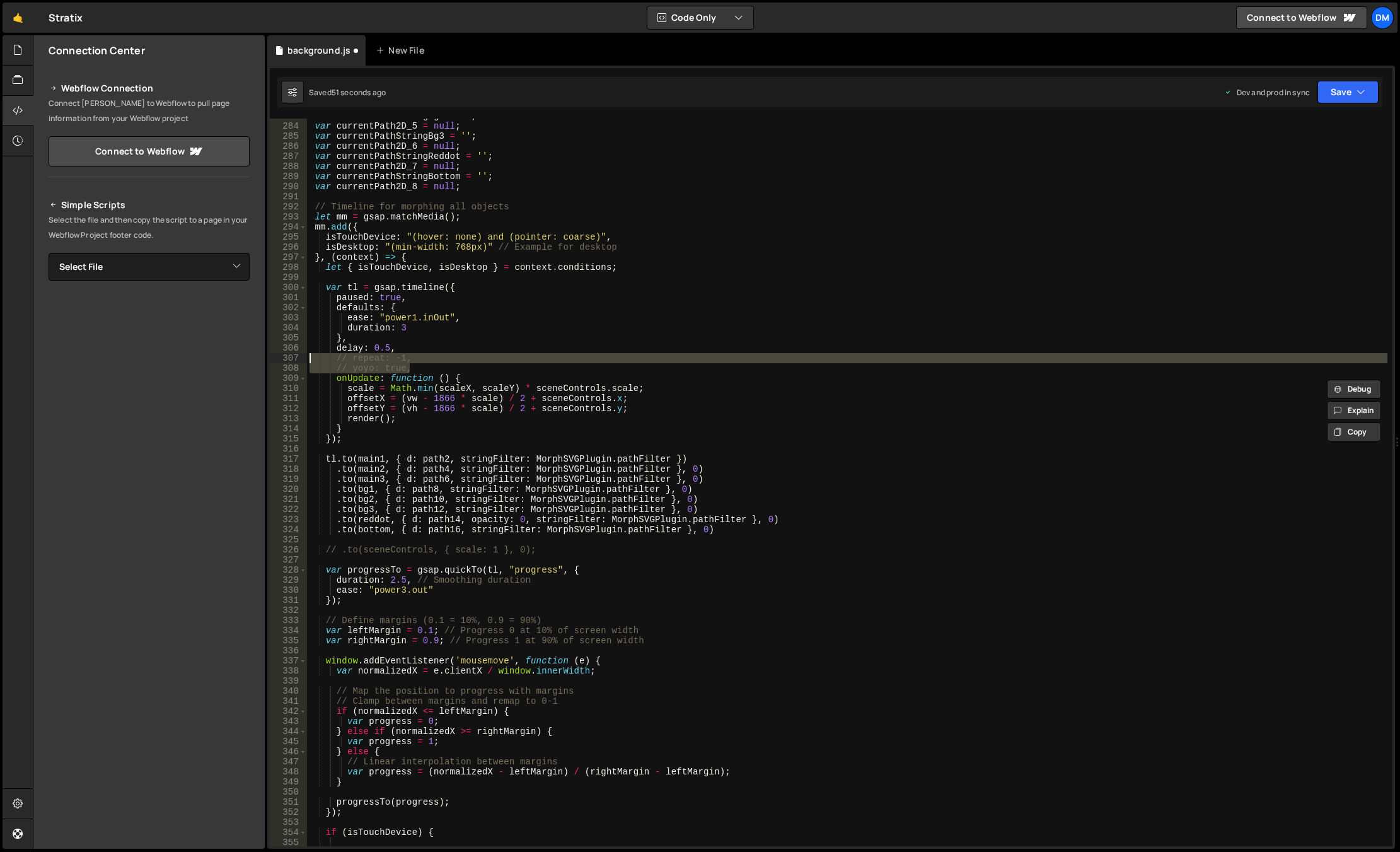
drag, startPoint x: 406, startPoint y: 365, endPoint x: 275, endPoint y: 358, distance: 131.2
click at [275, 358] on div "var progressTo = gsap.quickTo(tl, "progress", { duration: 2.5, // Smoothing dur…" at bounding box center [830, 482] width 1122 height 728
type textarea "repeat: -1, yoyo: true,"
click at [1218, 83] on button "Save" at bounding box center [1348, 91] width 61 height 22
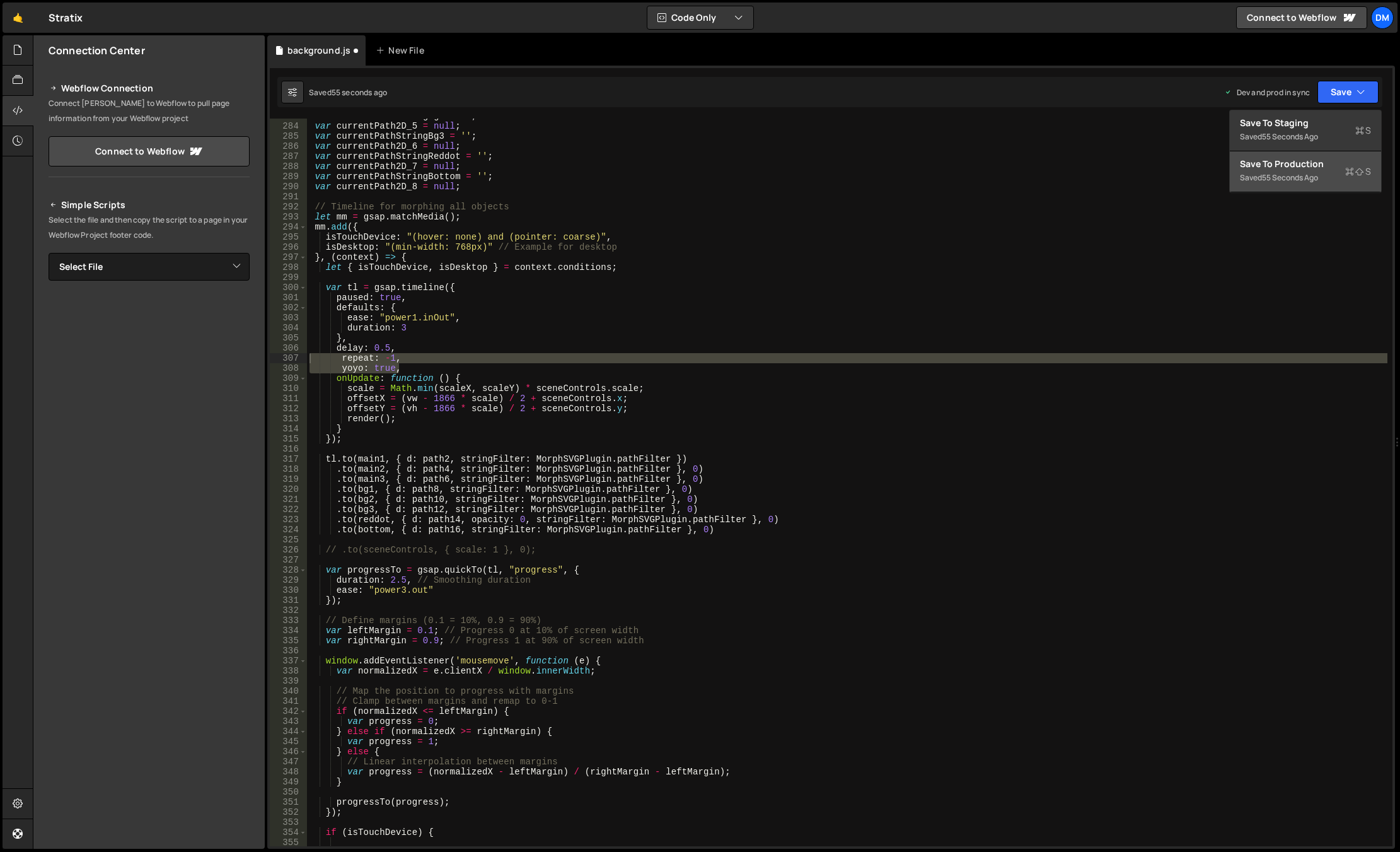
click at [1218, 164] on div "Save to Production S" at bounding box center [1305, 163] width 131 height 12
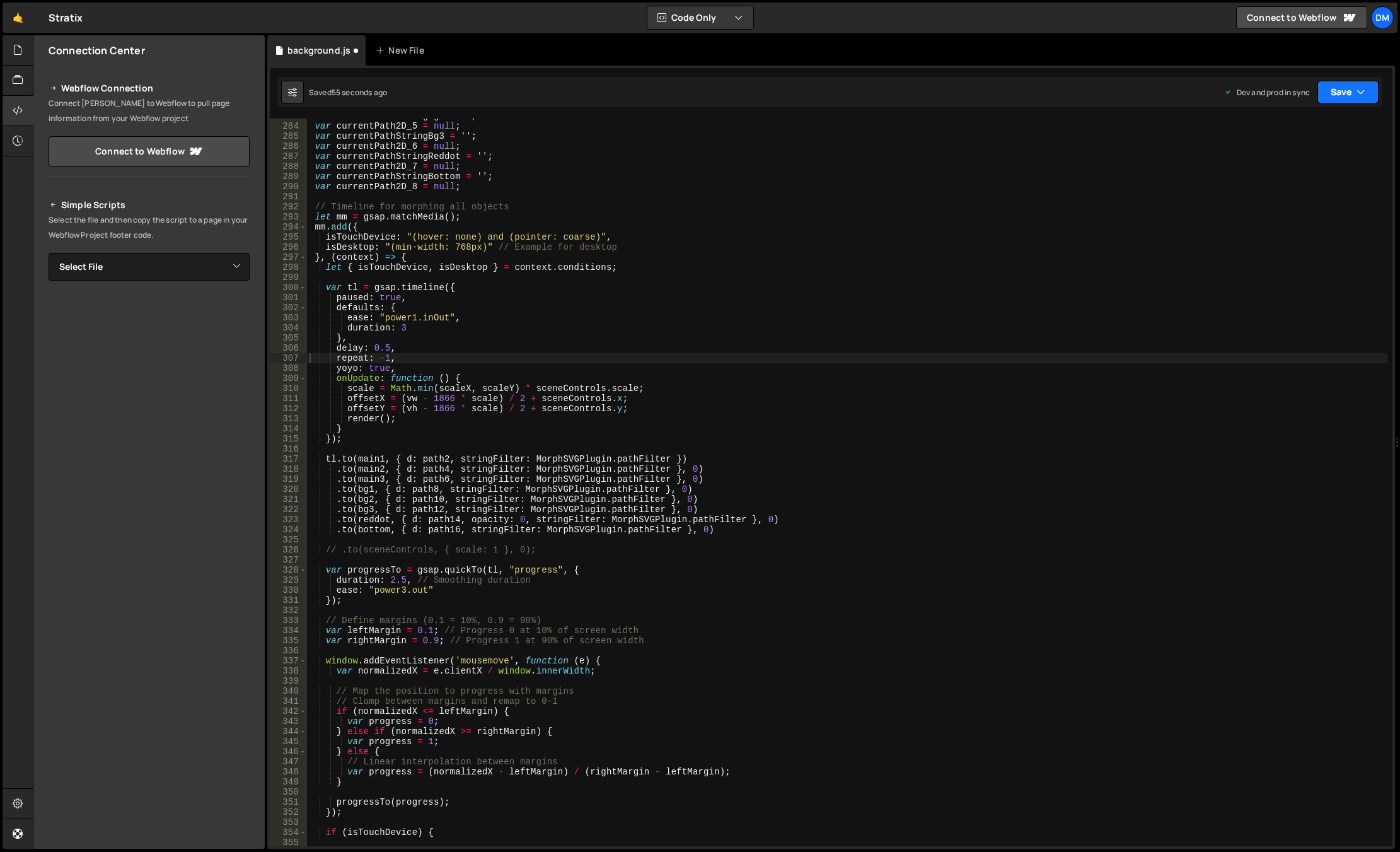
drag, startPoint x: 1331, startPoint y: 101, endPoint x: 1322, endPoint y: 110, distance: 12.7
click at [1218, 101] on button "Save" at bounding box center [1348, 91] width 61 height 22
click at [1218, 133] on div "just now" at bounding box center [1276, 136] width 30 height 11
click at [833, 679] on div "var currentPathStringBg2 = '' ; var currentPath2D_5 = null ; var currentPathStr…" at bounding box center [847, 484] width 1080 height 747
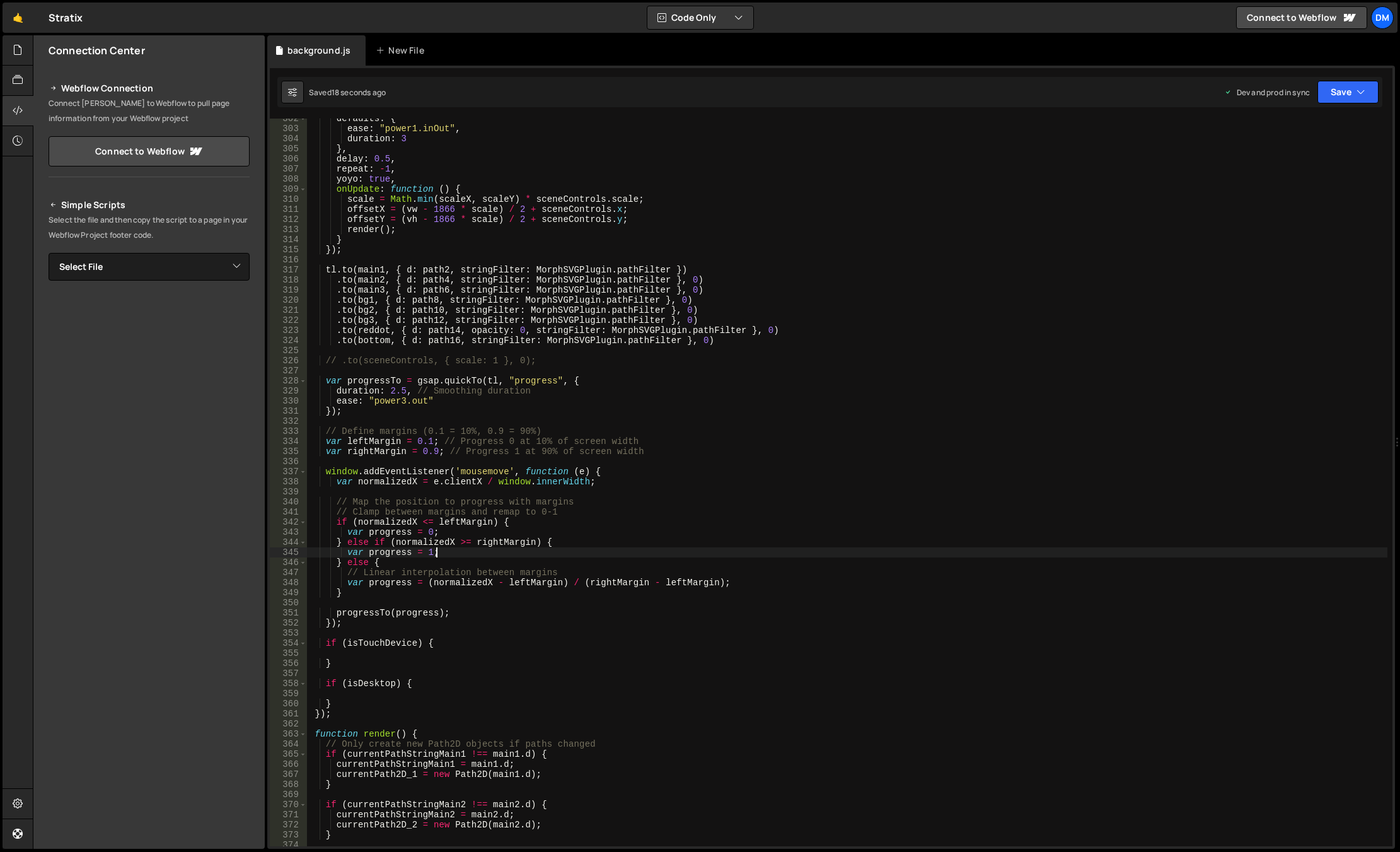
click at [449, 557] on div "defaults : { ease : "power1.inOut" , duration : 3 } , delay : 0.5 , repeat : - …" at bounding box center [847, 487] width 1080 height 747
click at [450, 572] on div "defaults : { ease : "power1.inOut" , duration : 3 } , delay : 0.5 , repeat : - …" at bounding box center [847, 487] width 1080 height 747
click at [450, 574] on div "defaults : { ease : "power1.inOut" , duration : 3 } , delay : 0.5 , repeat : - …" at bounding box center [847, 487] width 1080 height 747
click at [439, 430] on div "defaults : { ease : "power1.inOut" , duration : 3 } , delay : 0.5 , repeat : - …" at bounding box center [847, 487] width 1080 height 747
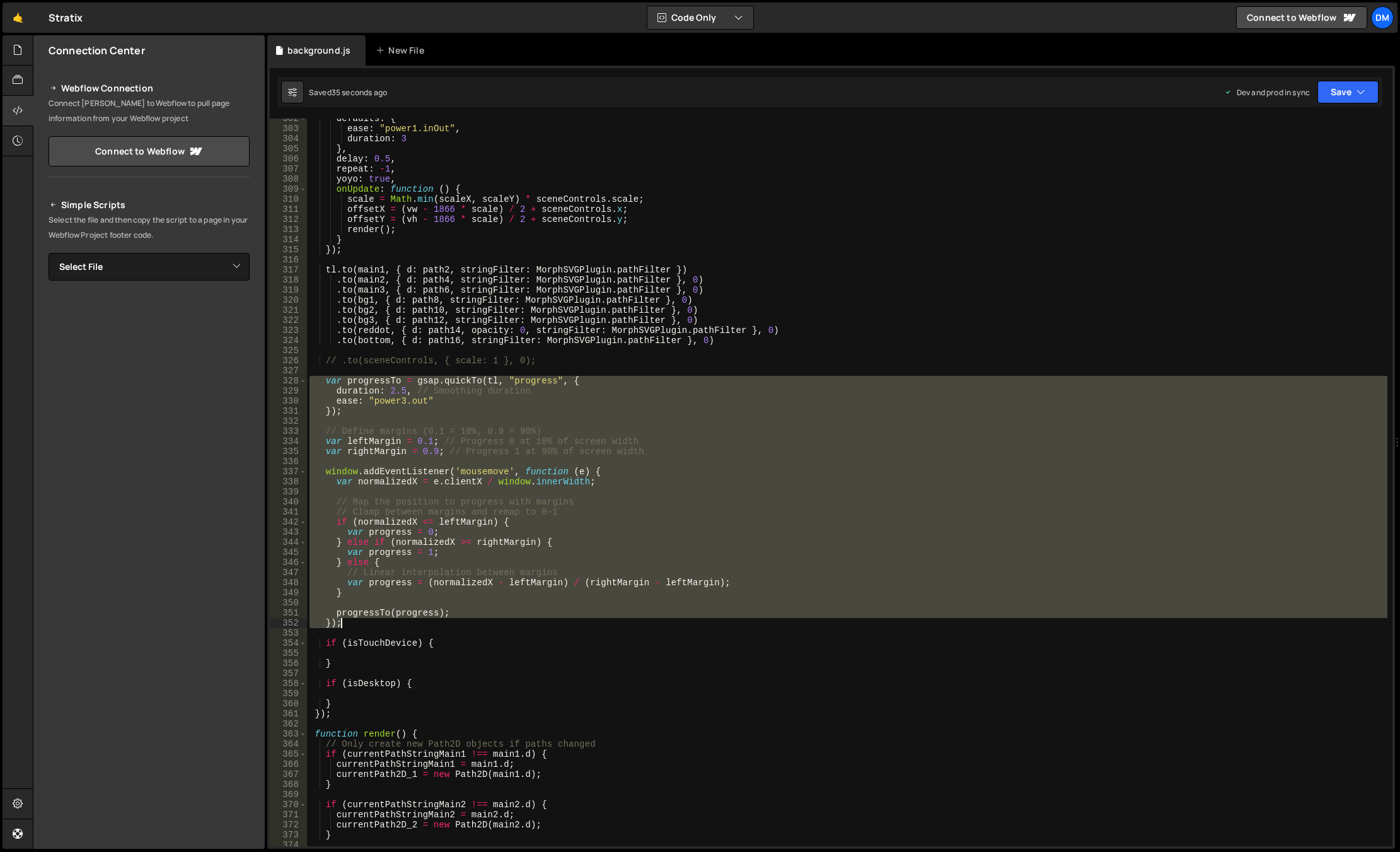
drag, startPoint x: 309, startPoint y: 377, endPoint x: 501, endPoint y: 622, distance: 311.3
click at [501, 622] on div "defaults : { ease : "power1.inOut" , duration : 3 } , delay : 0.5 , repeat : - …" at bounding box center [847, 487] width 1080 height 747
type textarea "progressTo(progress); });"
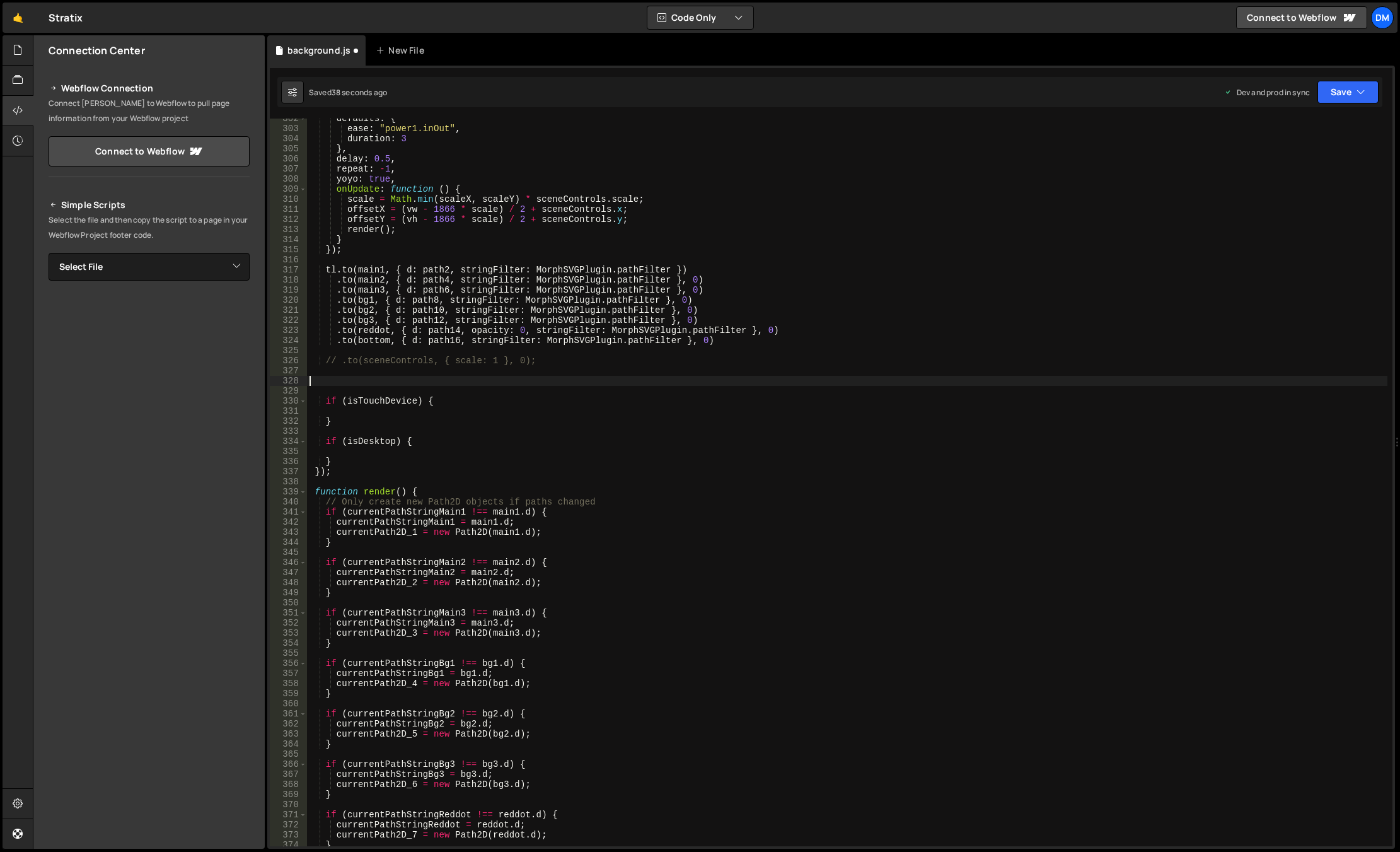
click at [421, 432] on div "defaults : { ease : "power1.inOut" , duration : 3 } , delay : 0.5 , repeat : - …" at bounding box center [847, 487] width 1080 height 747
click at [420, 440] on div "defaults : { ease : "power1.inOut" , duration : 3 } , delay : 0.5 , repeat : - …" at bounding box center [847, 487] width 1080 height 747
type textarea "if (isDesktop) {"
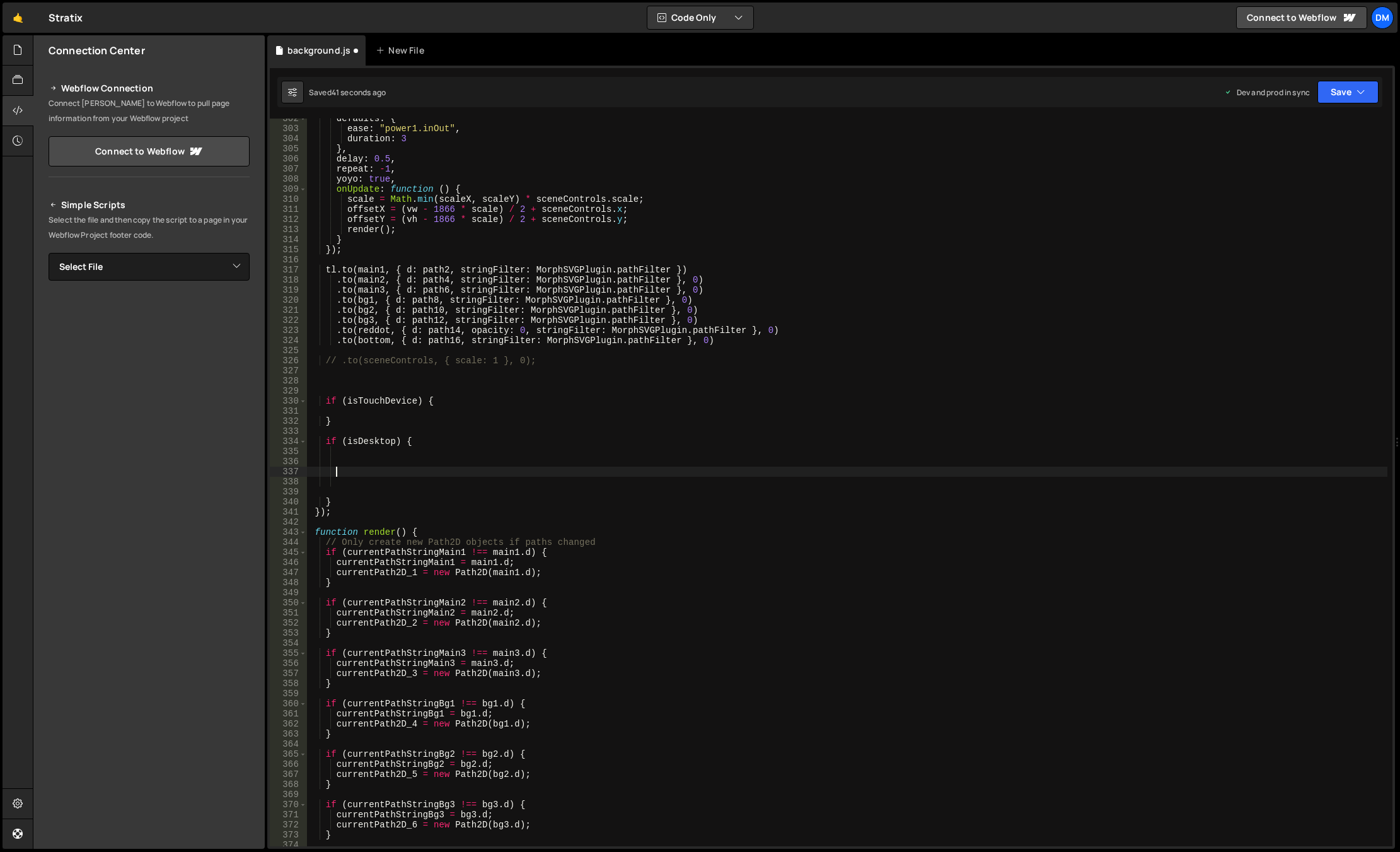
paste textarea "});"
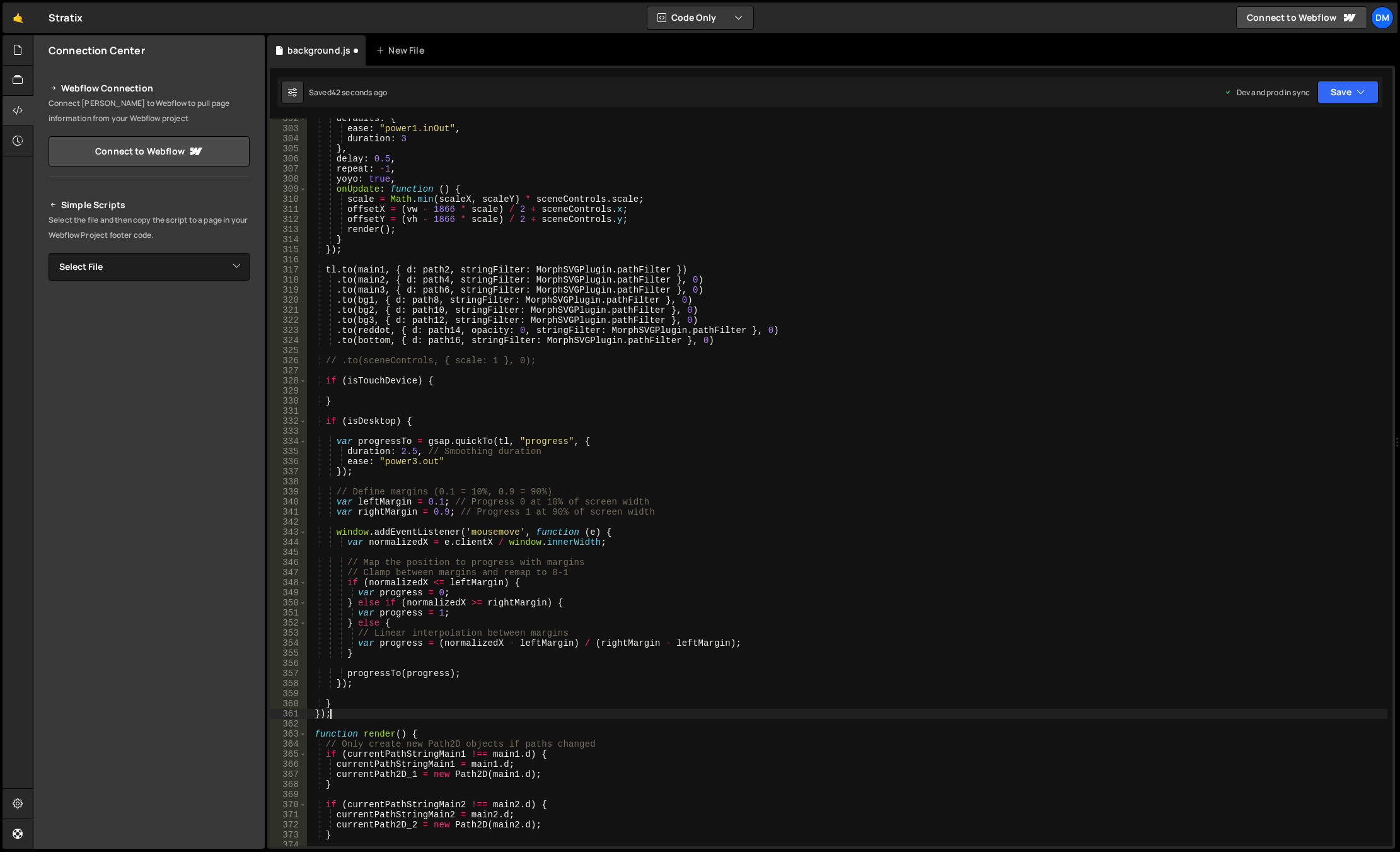
type textarea "});"
drag, startPoint x: 392, startPoint y: 389, endPoint x: 429, endPoint y: 403, distance: 39.6
click at [392, 389] on div "defaults : { ease : "power1.inOut" , duration : 3 } , delay : 0.5 , repeat : - …" at bounding box center [847, 487] width 1080 height 747
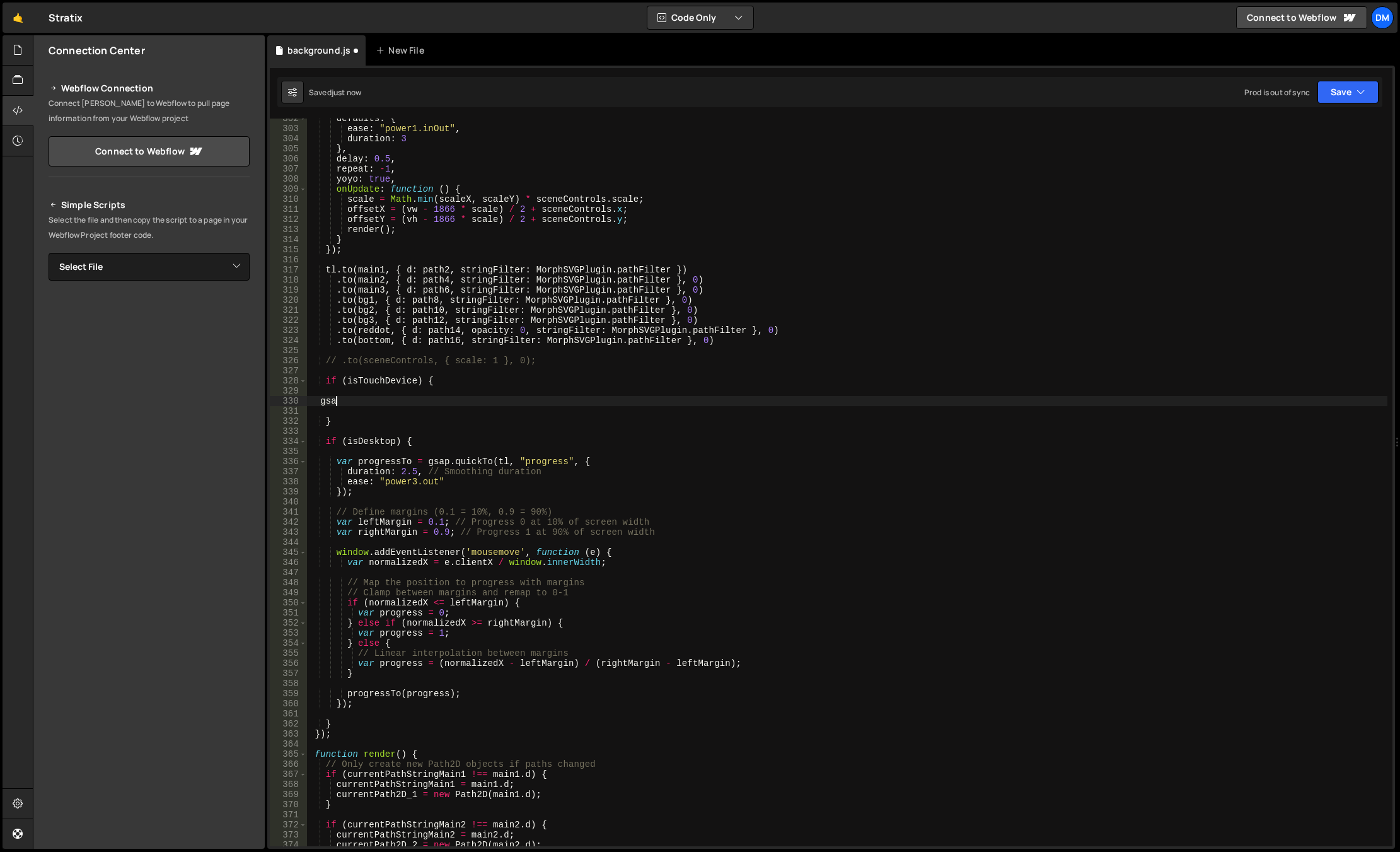
type textarea "g"
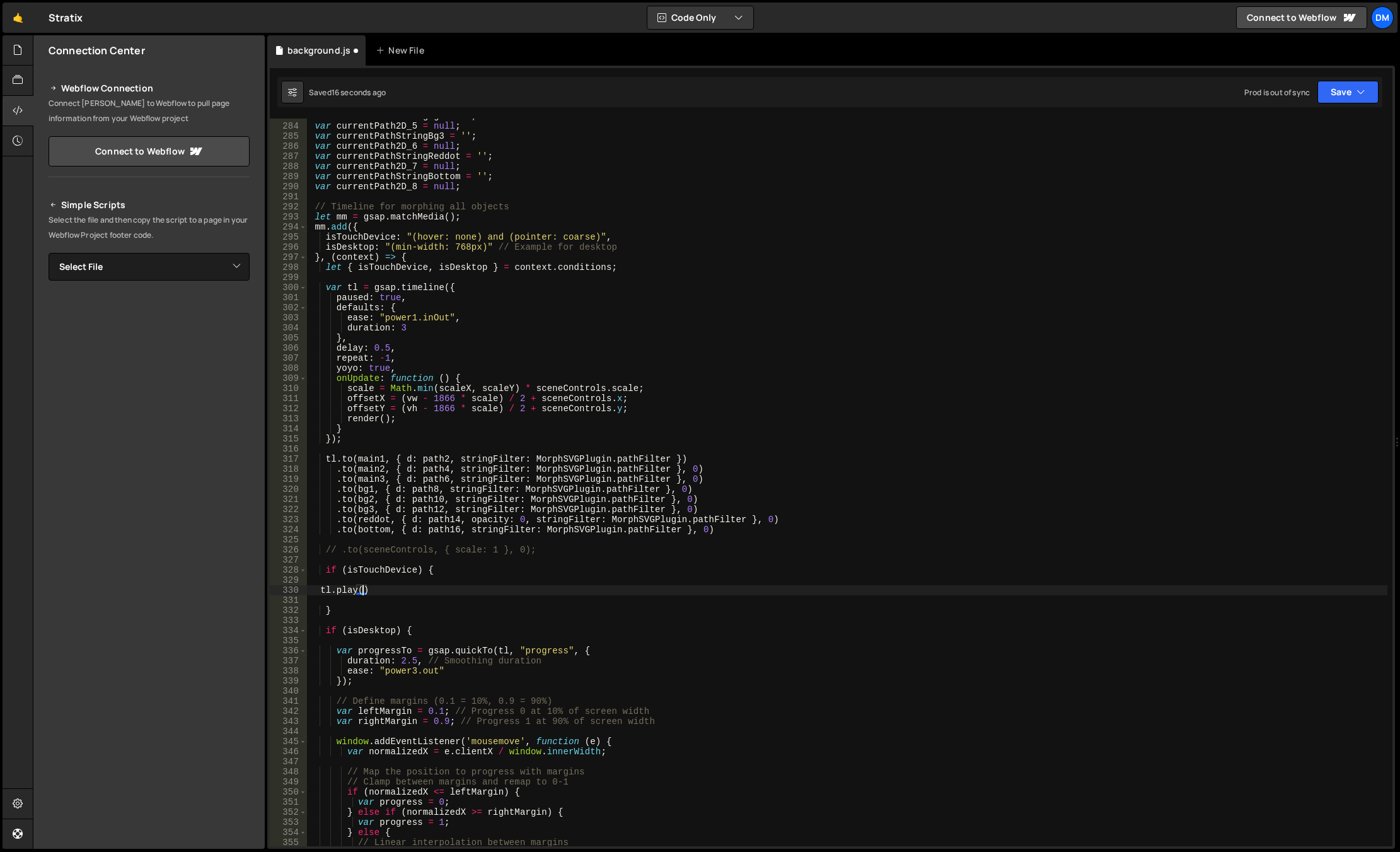
scroll to position [2799, 0]
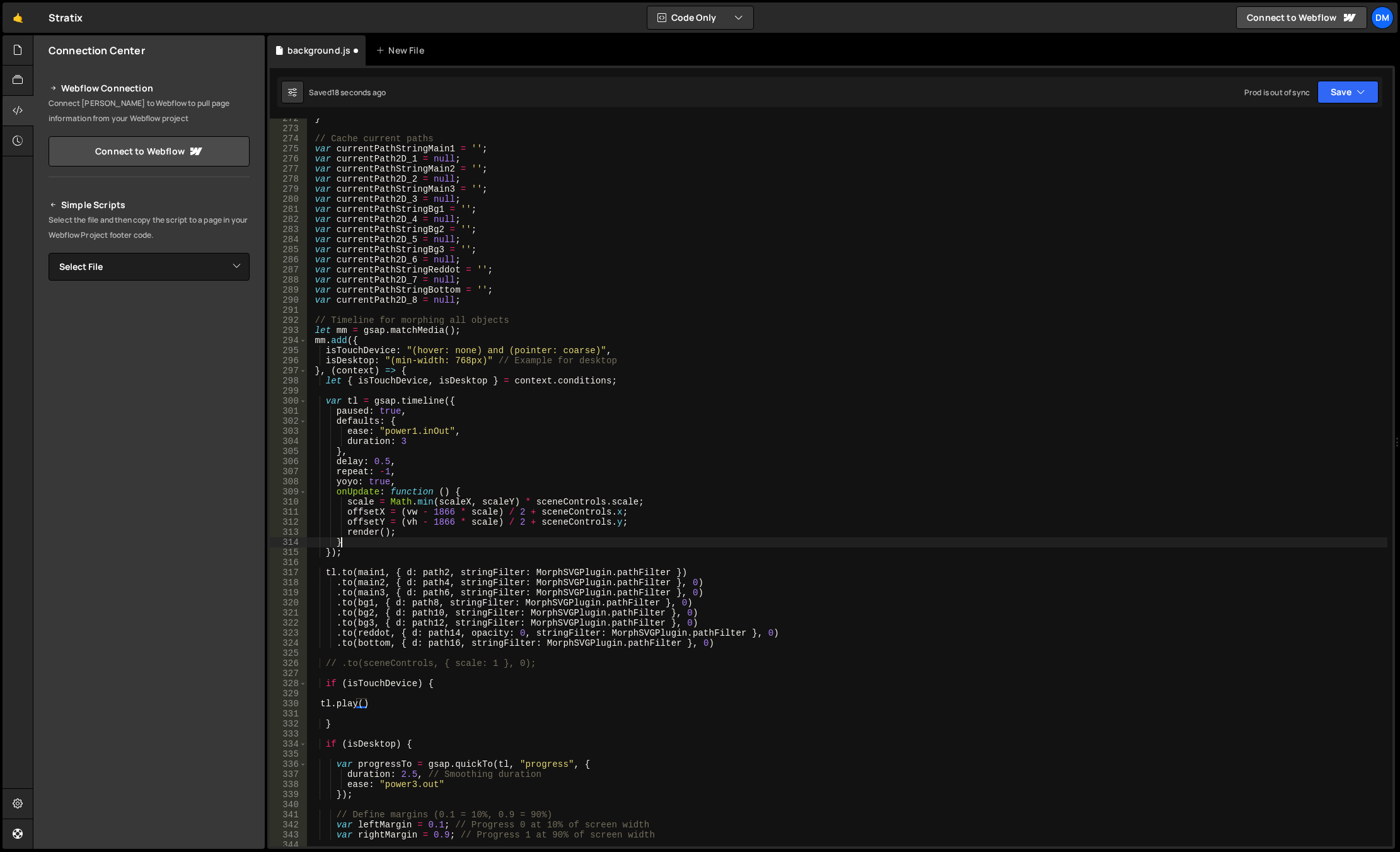
click at [579, 545] on div "} // Cache current paths var currentPathStringMain1 = '' ; var currentPath2D_1 …" at bounding box center [847, 487] width 1080 height 747
type textarea "}"
click at [1218, 96] on button "Save" at bounding box center [1348, 91] width 61 height 22
click at [1218, 163] on div "Save to Production S" at bounding box center [1305, 163] width 131 height 12
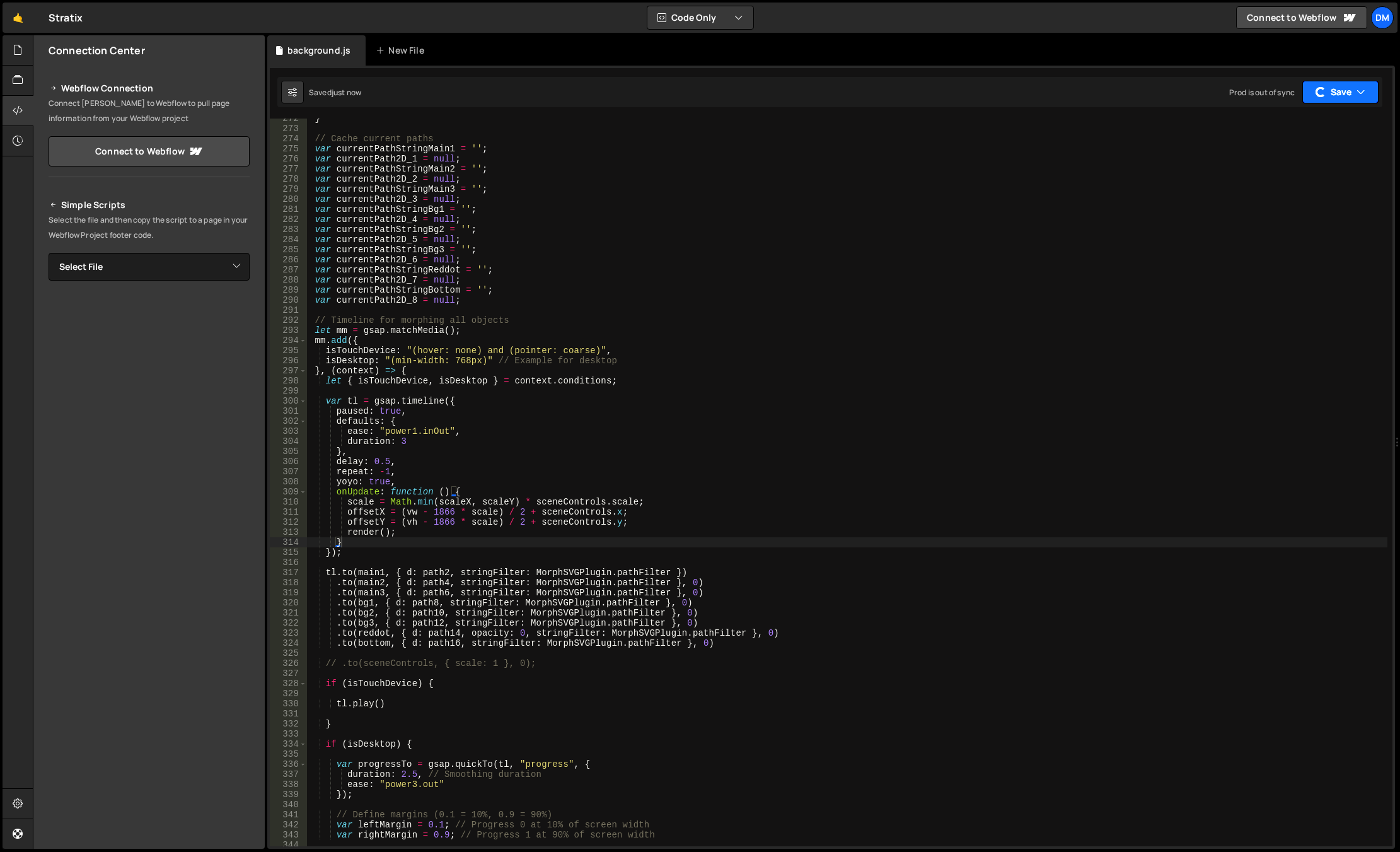
click at [1218, 96] on button "Save" at bounding box center [1340, 91] width 76 height 22
click at [1218, 131] on div "just now" at bounding box center [1276, 136] width 30 height 11
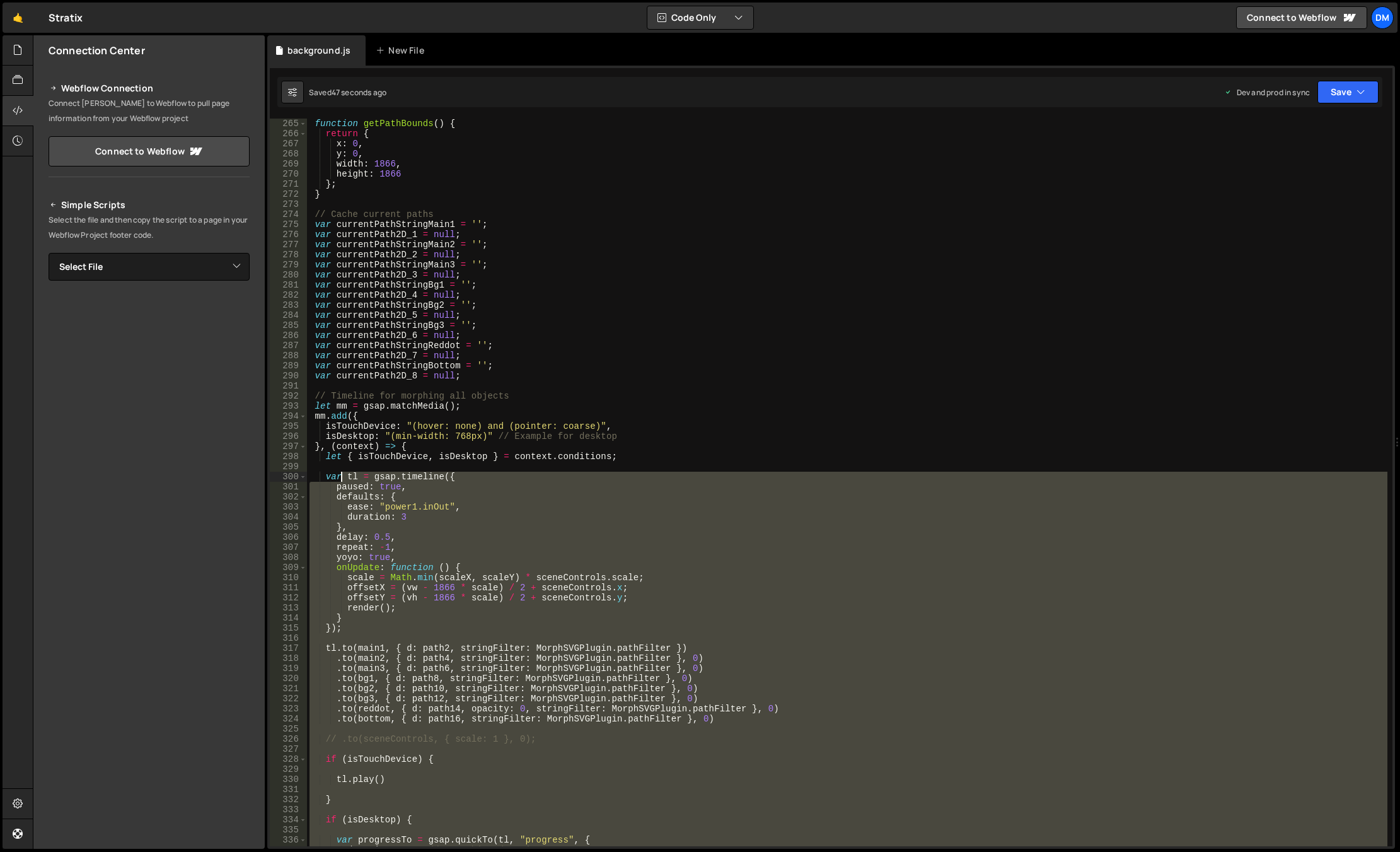
scroll to position [2648, 0]
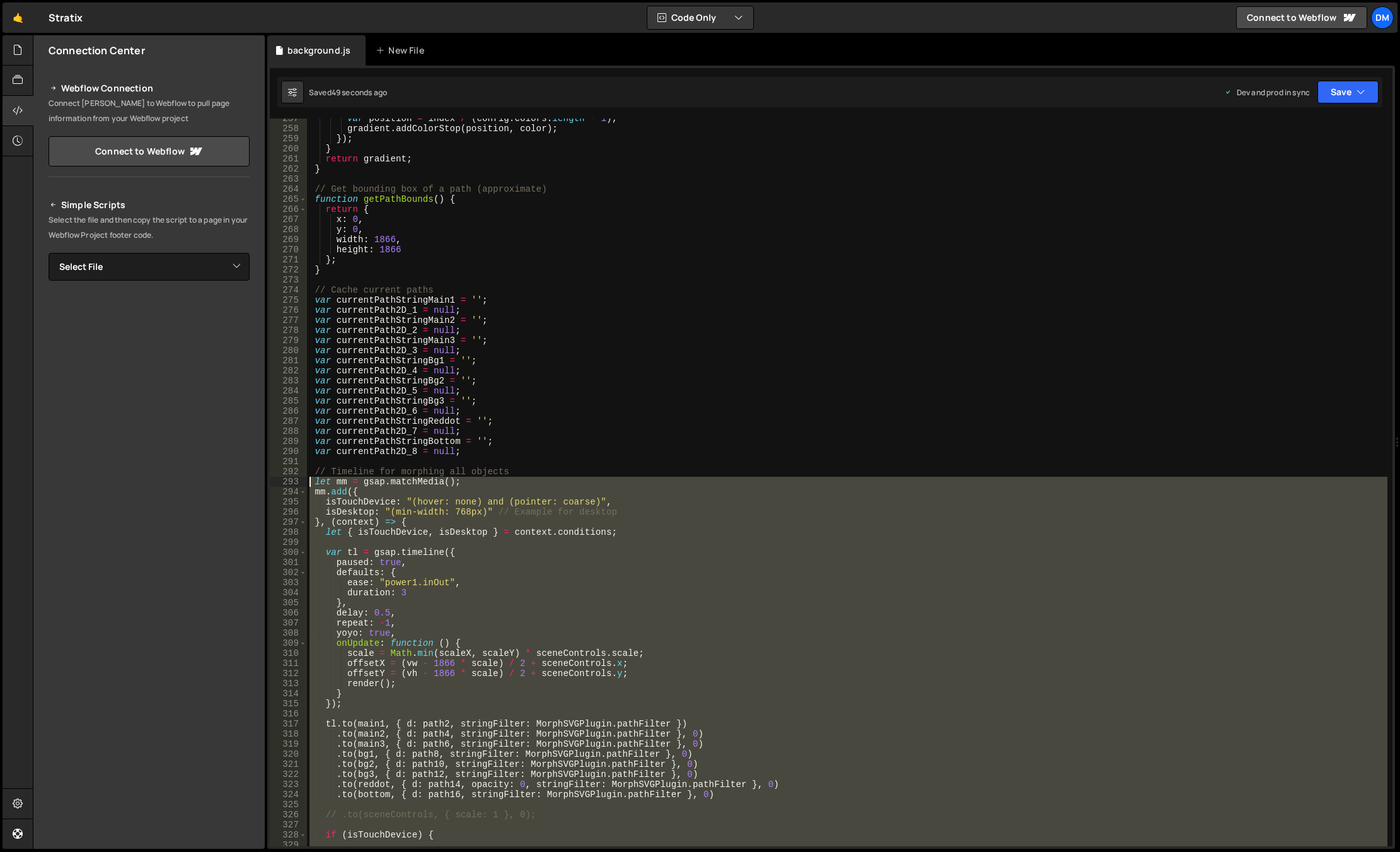
drag, startPoint x: 367, startPoint y: 622, endPoint x: 292, endPoint y: 482, distance: 158.8
click at [292, 482] on div "257 258 259 260 261 262 263 264 265 266 267 268 269 270 271 272 273 274 275 276…" at bounding box center [830, 482] width 1122 height 728
click at [639, 476] on div "var position = index / ( config . colors . length - 1 ) ; gradient . addColorSt…" at bounding box center [847, 482] width 1080 height 728
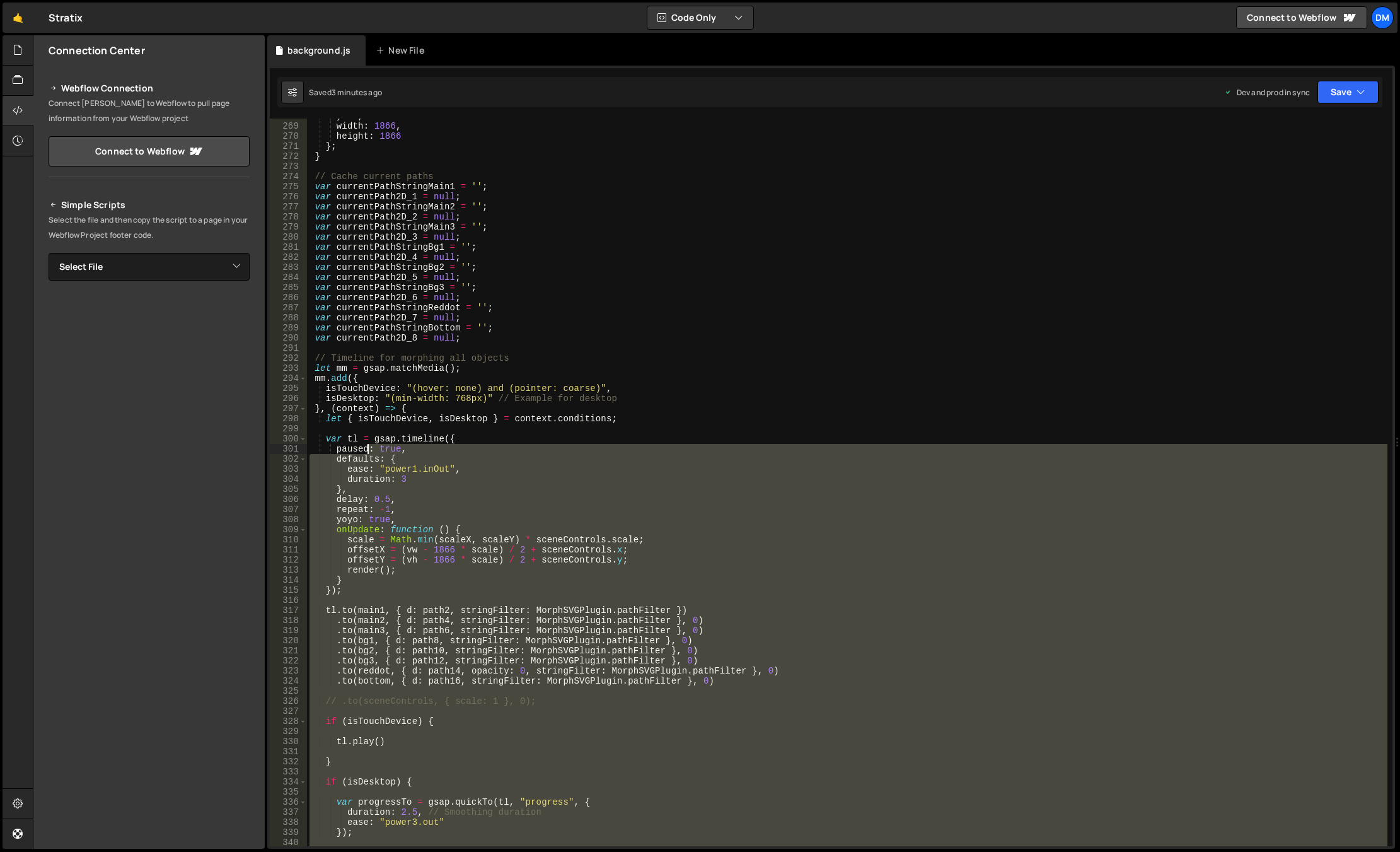
scroll to position [2724, 0]
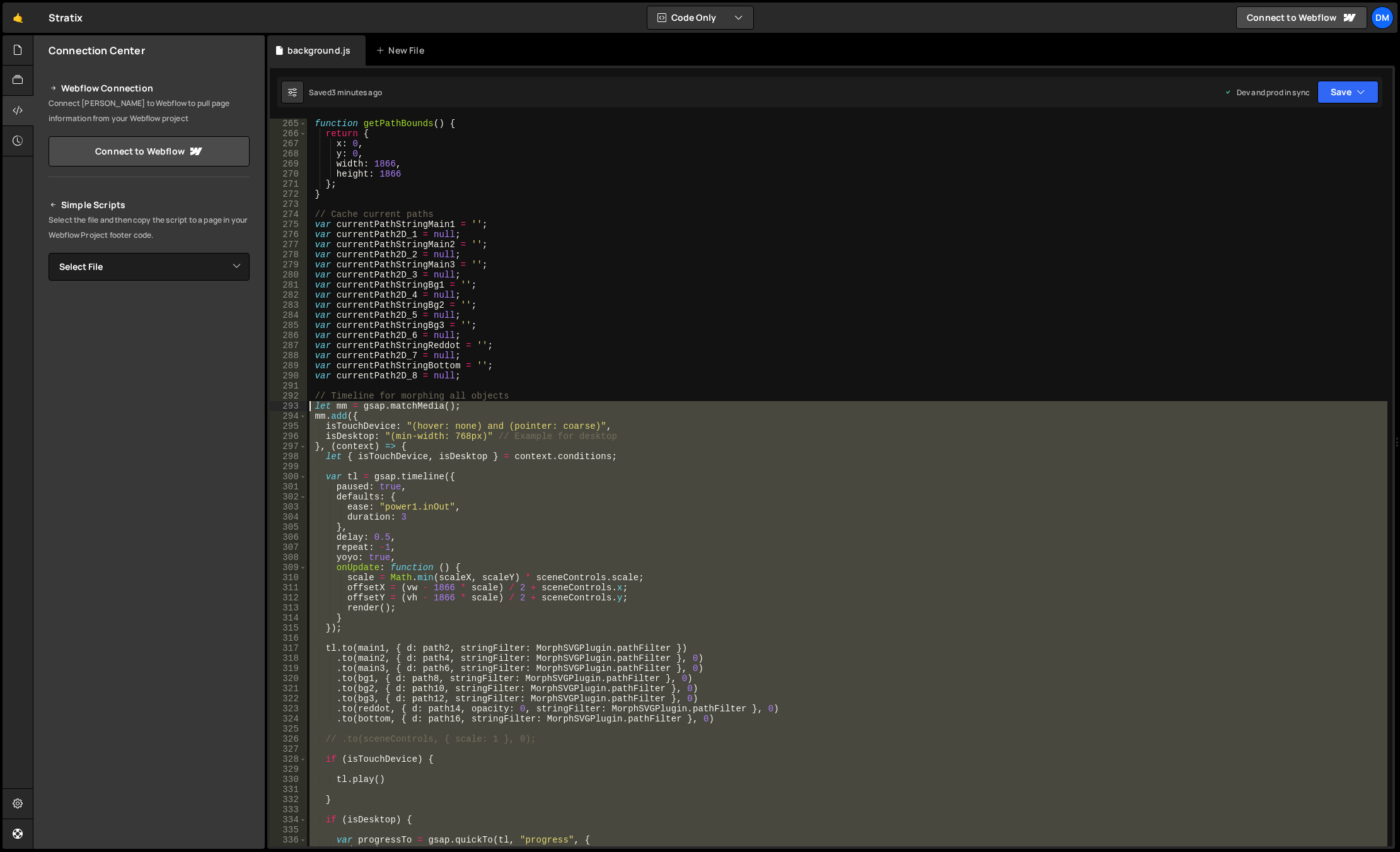
drag, startPoint x: 359, startPoint y: 507, endPoint x: 299, endPoint y: 401, distance: 121.8
click at [299, 401] on div "let mm = gsap.matchMedia(); 265 266 267 268 269 270 271 272 273 274 275 276 277…" at bounding box center [830, 482] width 1122 height 728
paste textarea "});"
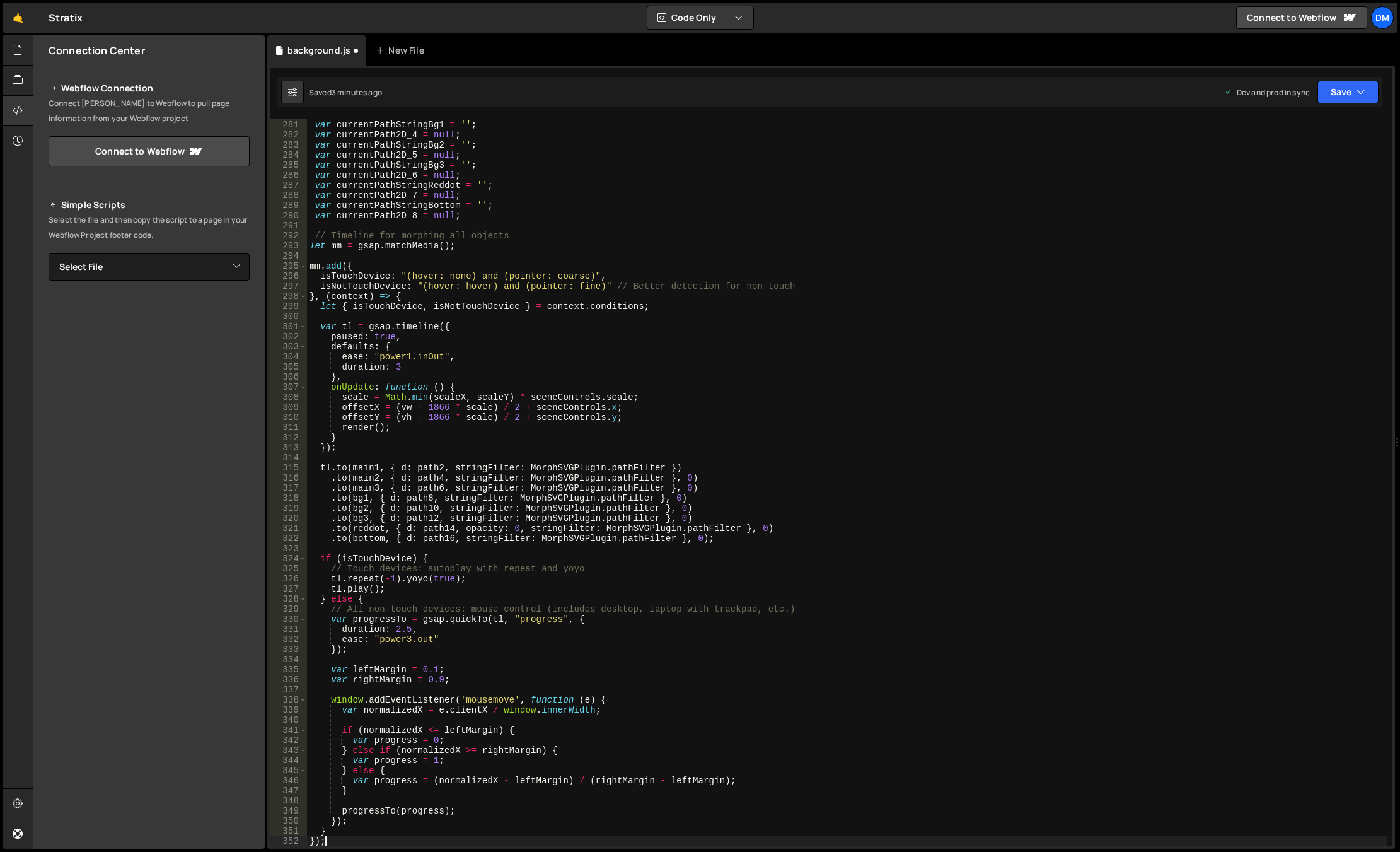
scroll to position [2921, 0]
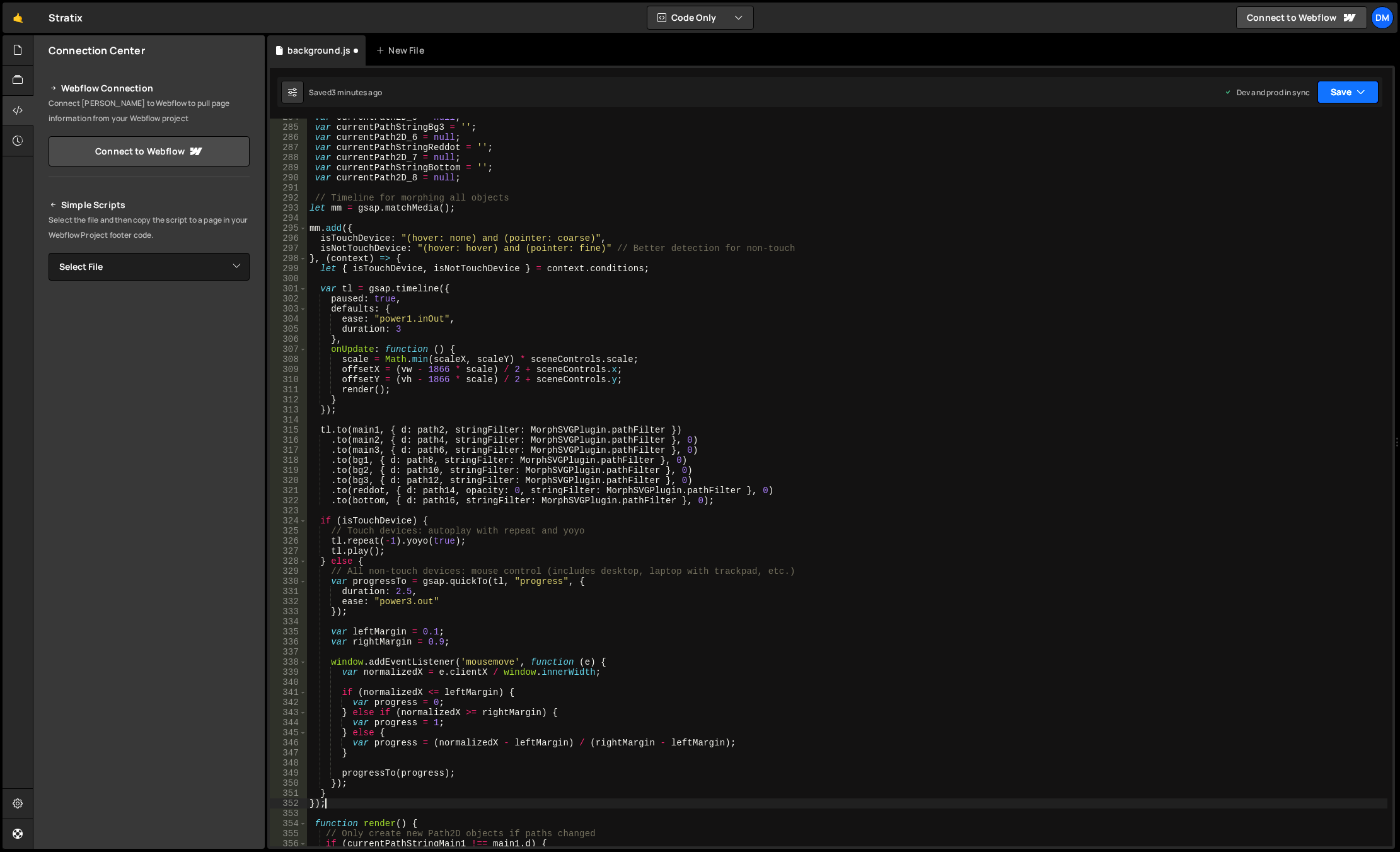
drag, startPoint x: 1349, startPoint y: 83, endPoint x: 1327, endPoint y: 115, distance: 38.8
click at [1218, 83] on button "Save" at bounding box center [1348, 91] width 61 height 22
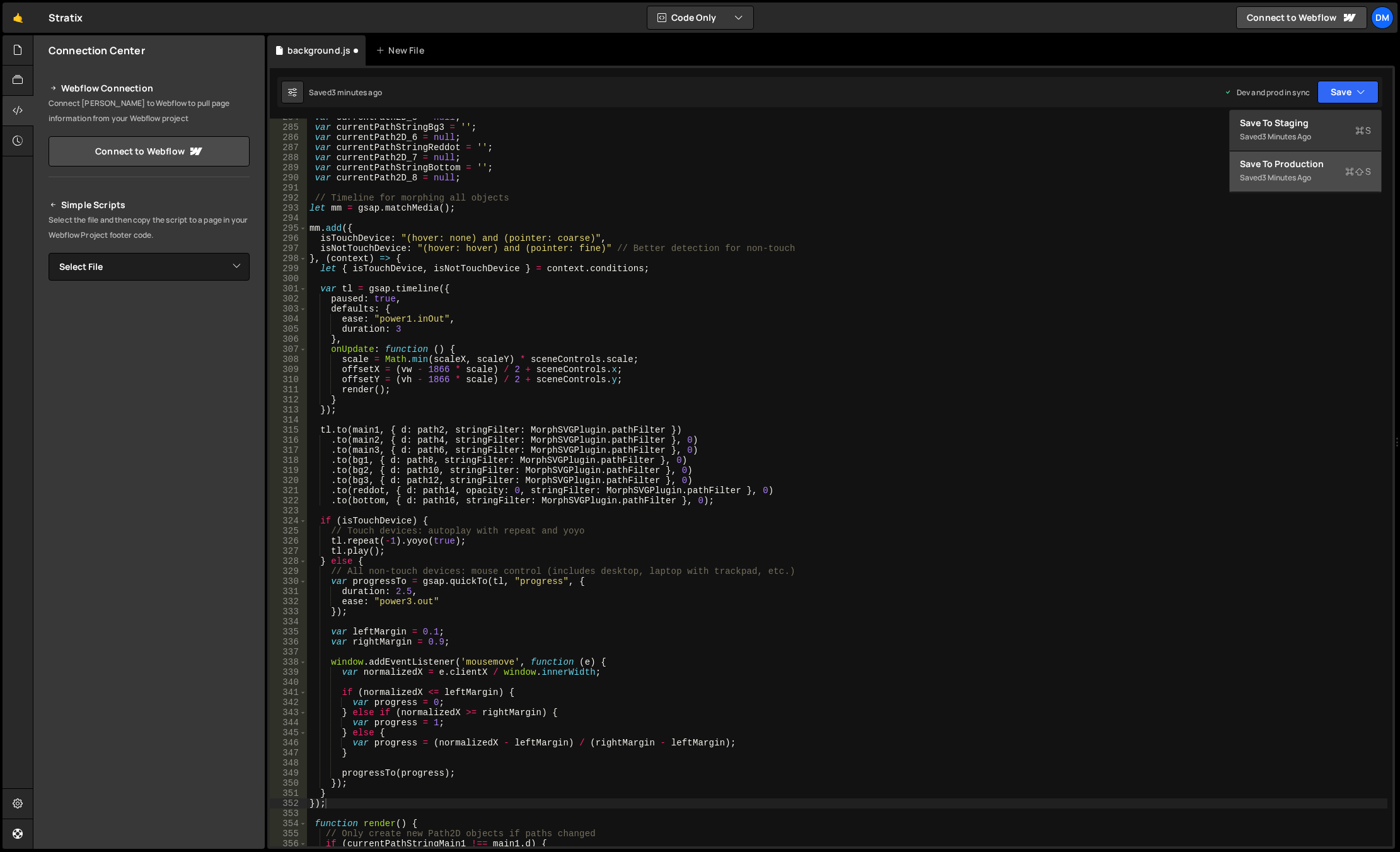
click at [1218, 161] on div "Save to Production S" at bounding box center [1305, 163] width 131 height 12
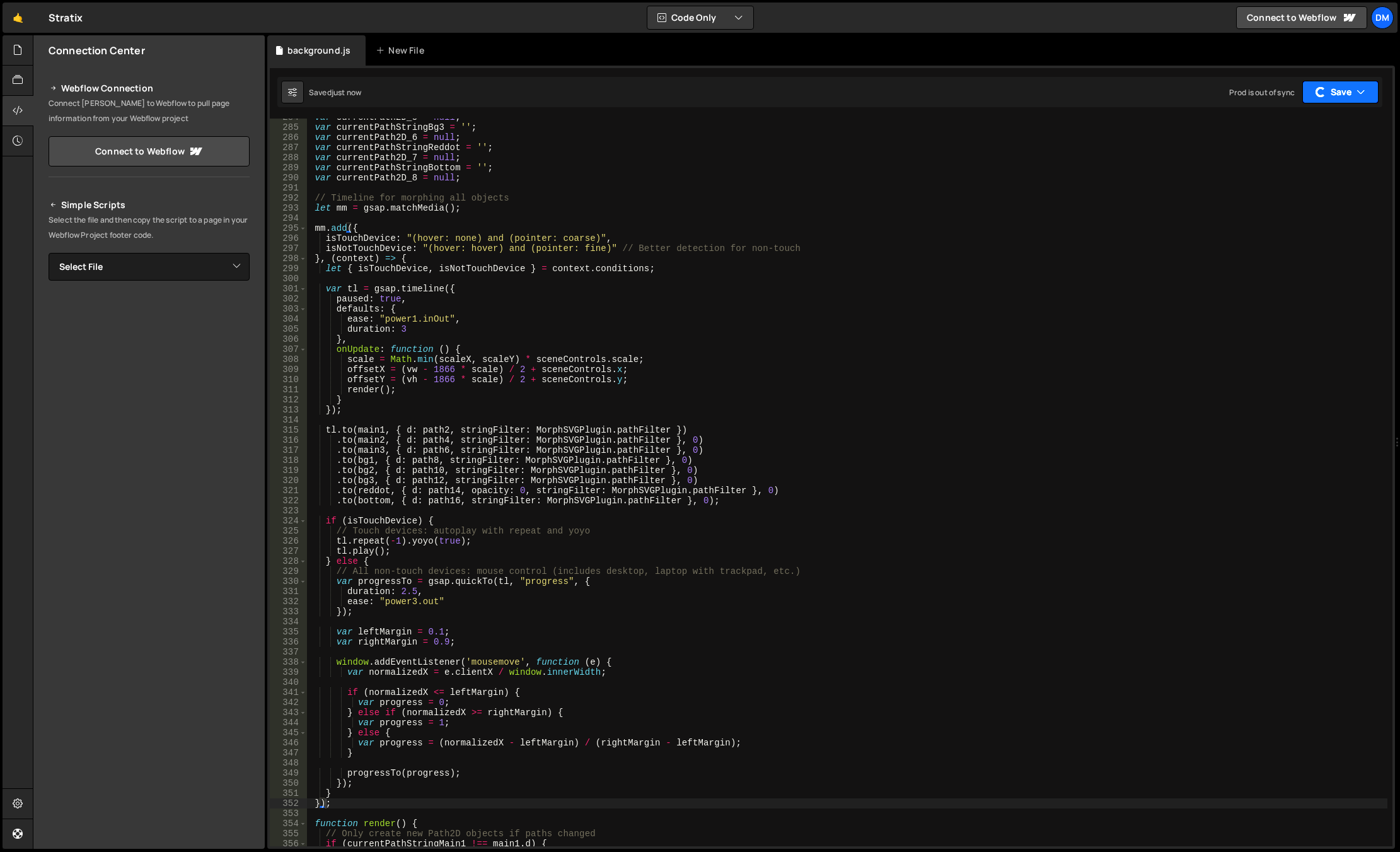
click at [1218, 90] on button "Save" at bounding box center [1340, 91] width 76 height 22
drag, startPoint x: 1303, startPoint y: 129, endPoint x: 1294, endPoint y: 135, distance: 10.8
click at [1218, 129] on div "Saved just now" at bounding box center [1305, 137] width 131 height 15
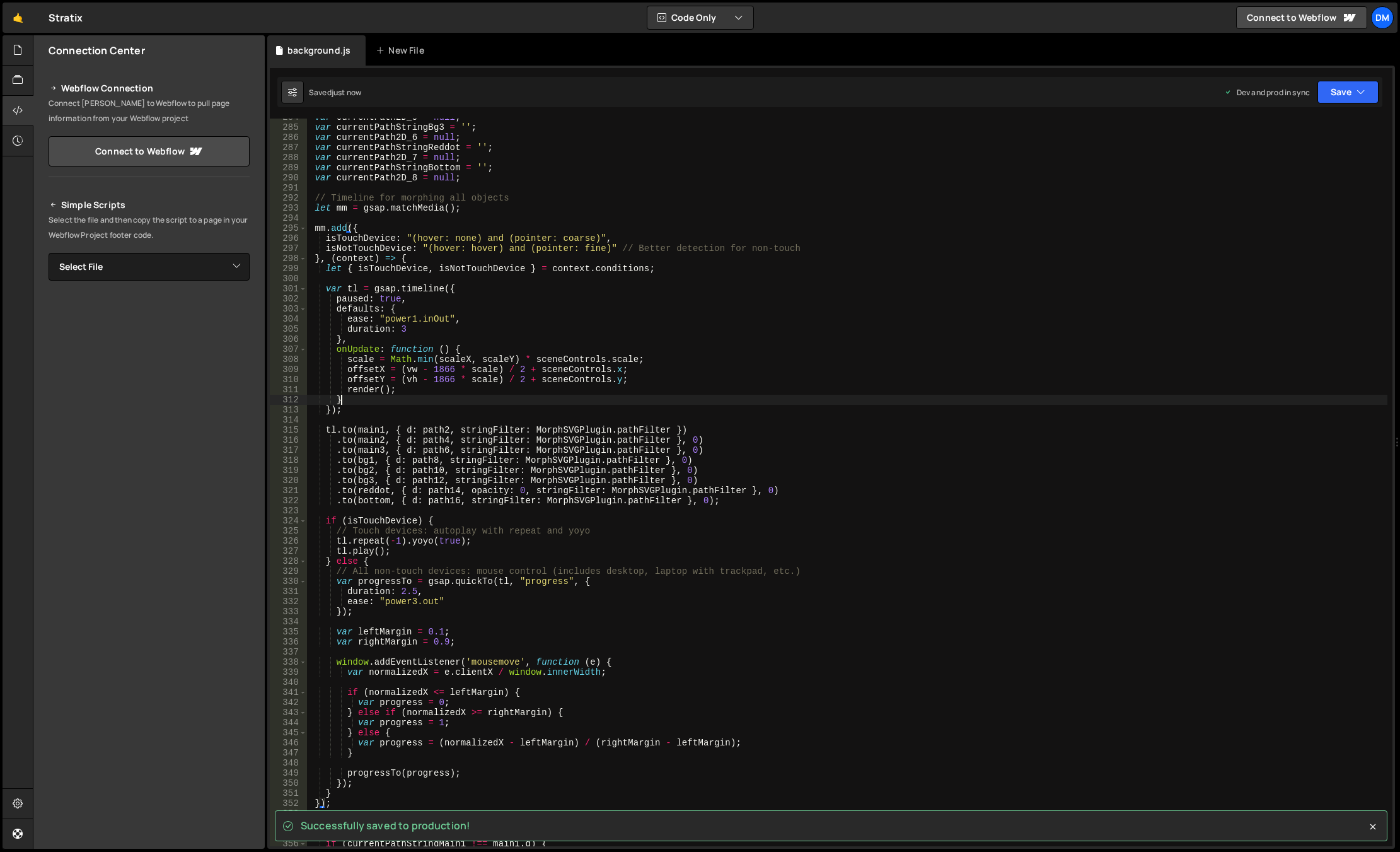
click at [860, 398] on div "var currentPath2D_5 = null ; var currentPathStringBg3 = '' ; var currentPath2D_…" at bounding box center [847, 485] width 1080 height 747
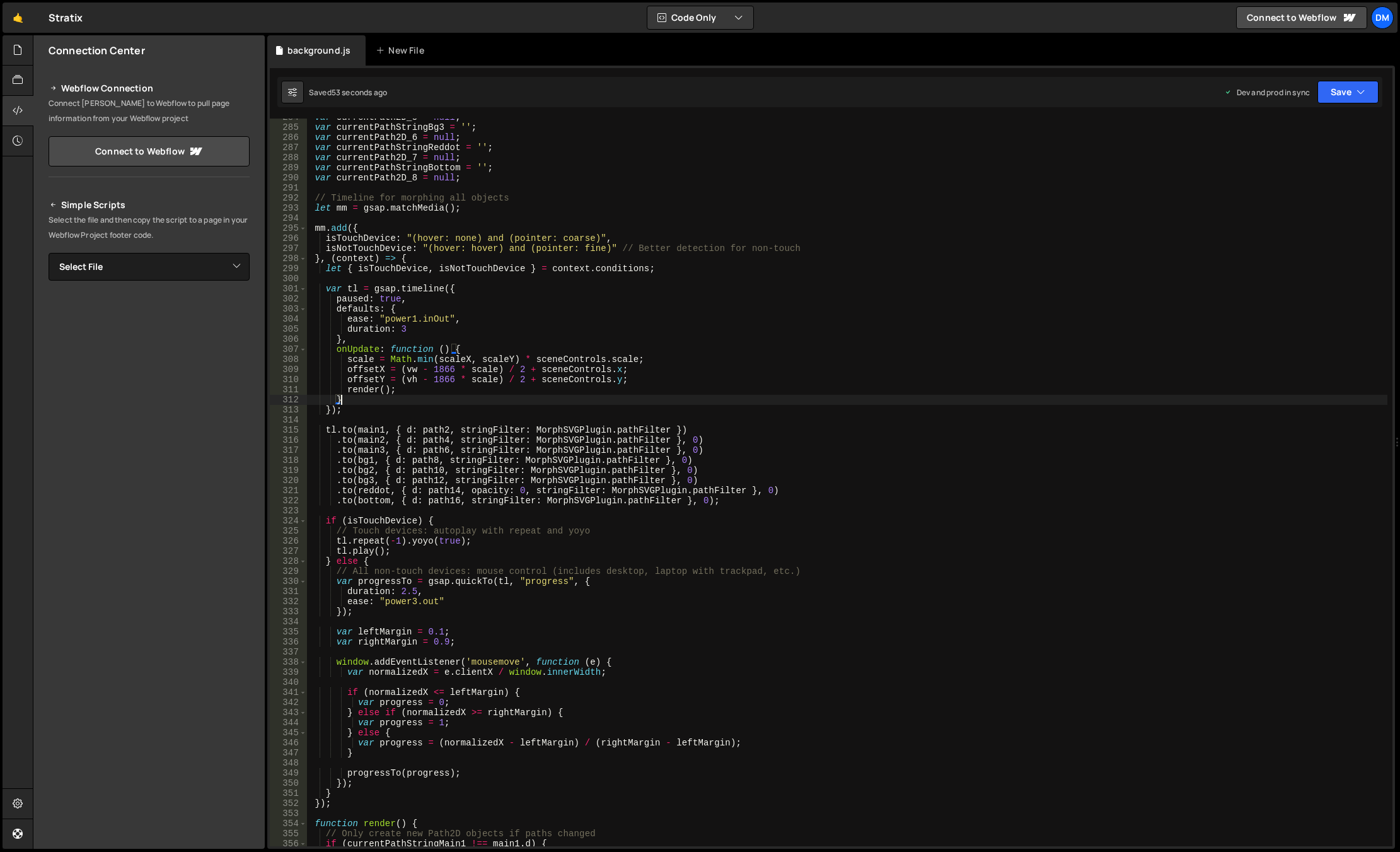
click at [615, 338] on div "var currentPath2D_5 = null ; var currentPathStringBg3 = '' ; var currentPath2D_…" at bounding box center [847, 485] width 1080 height 747
drag, startPoint x: 406, startPoint y: 324, endPoint x: 399, endPoint y: 327, distance: 7.6
click at [399, 327] on div "var currentPath2D_5 = null ; var currentPathStringBg3 = '' ; var currentPath2D_…" at bounding box center [847, 485] width 1080 height 747
click at [853, 206] on div "var currentPath2D_5 = null ; var currentPathStringBg3 = '' ; var currentPath2D_…" at bounding box center [847, 485] width 1080 height 747
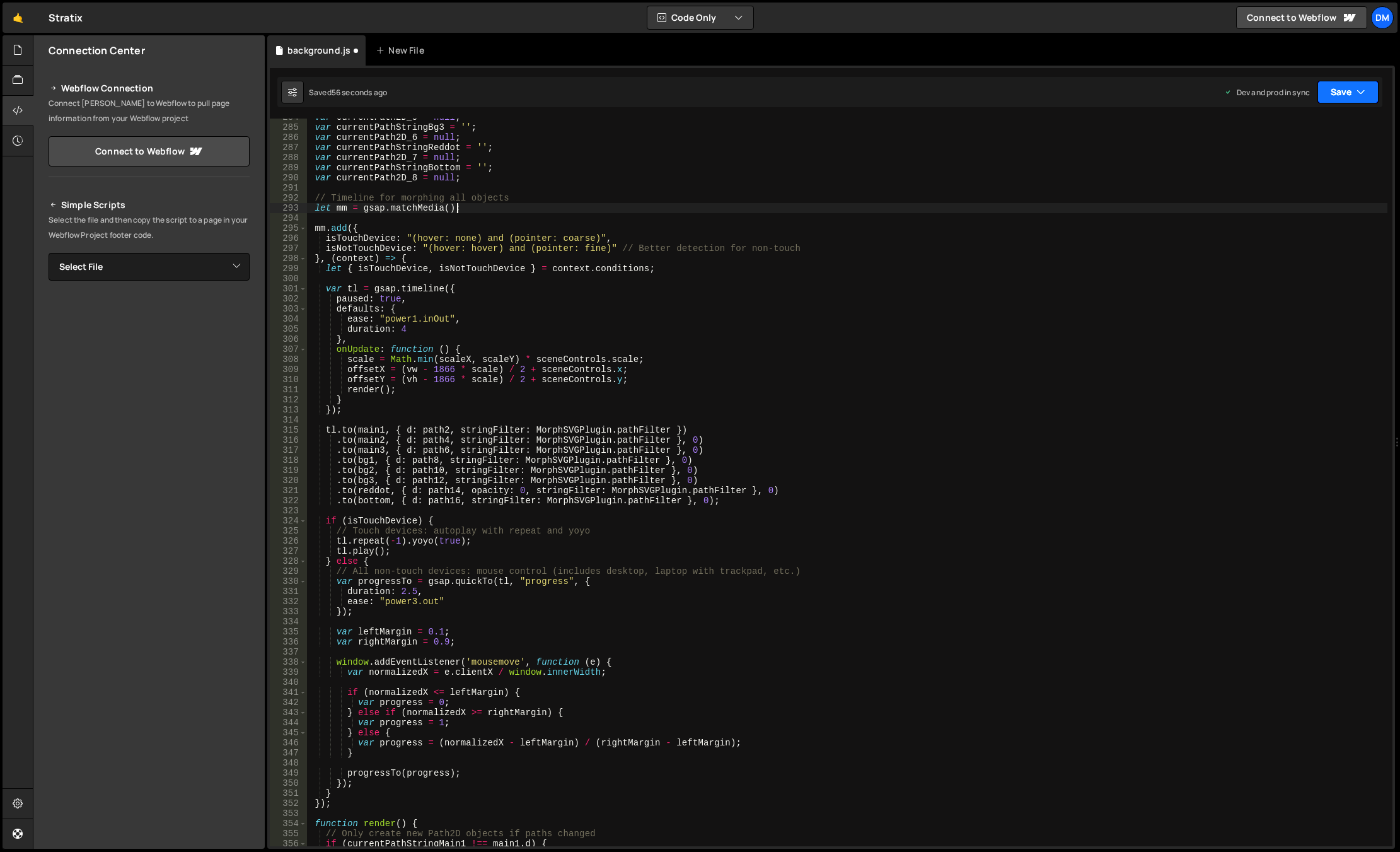
type textarea "let mm = gsap.matchMedia();"
click at [1218, 92] on button "Save" at bounding box center [1348, 91] width 61 height 22
click at [1218, 128] on div "Save to Staging S" at bounding box center [1305, 123] width 131 height 12
click at [1218, 93] on button "Save" at bounding box center [1348, 91] width 61 height 22
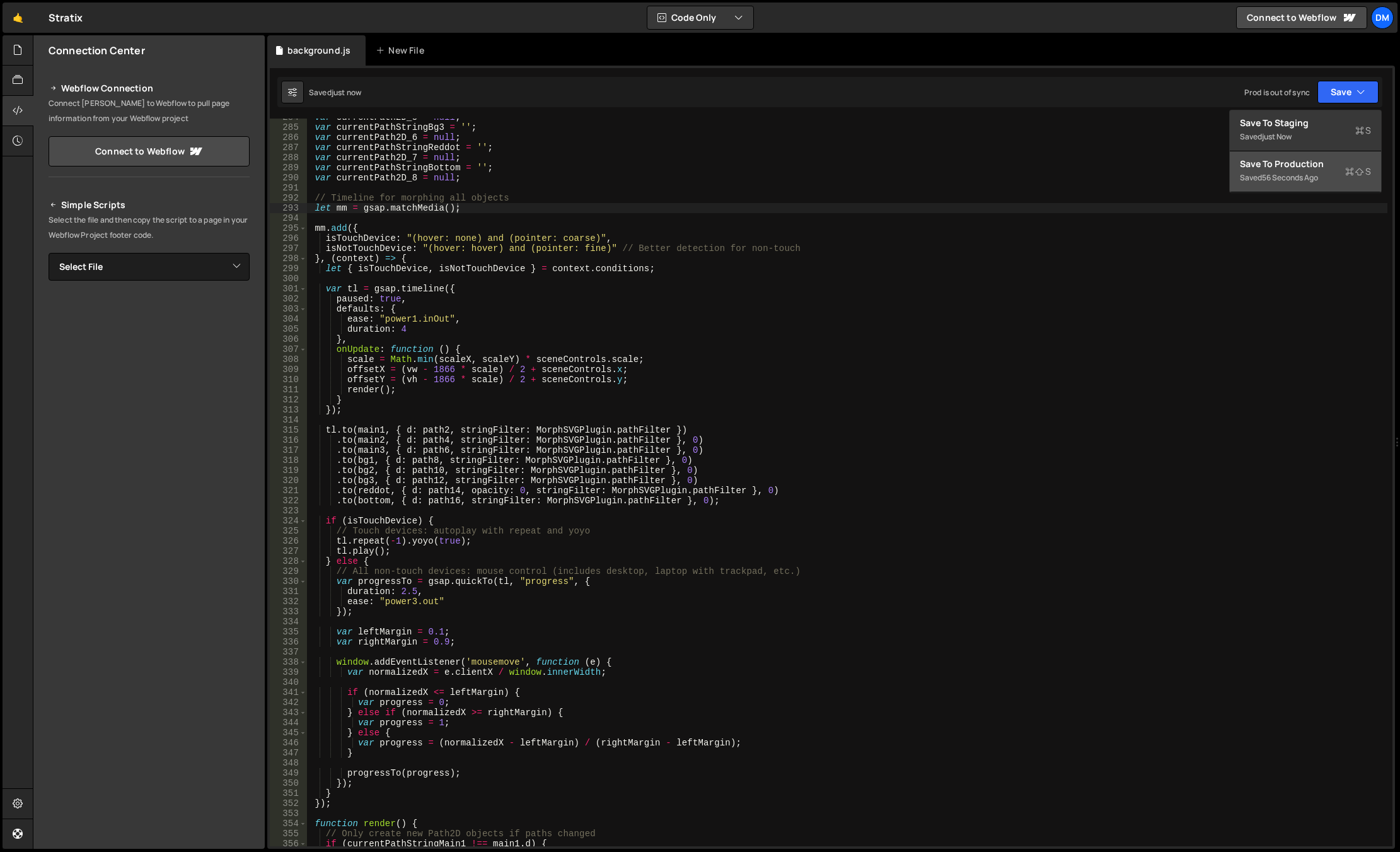
click at [1218, 169] on div "Save to Production S" at bounding box center [1305, 163] width 131 height 12
